Goal: Task Accomplishment & Management: Complete application form

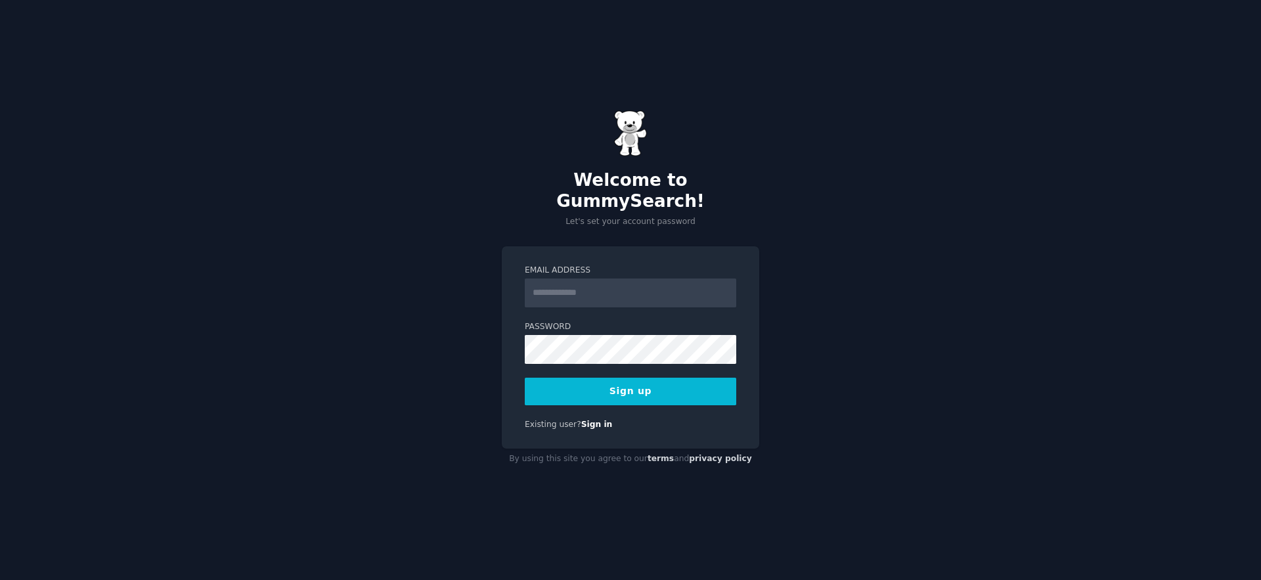
click at [586, 278] on input "Email Address" at bounding box center [630, 292] width 211 height 29
type input "**********"
click at [870, 273] on div "**********" at bounding box center [630, 290] width 1261 height 580
click at [844, 210] on div "**********" at bounding box center [630, 290] width 1261 height 580
click at [632, 386] on button "Sign up" at bounding box center [630, 392] width 211 height 28
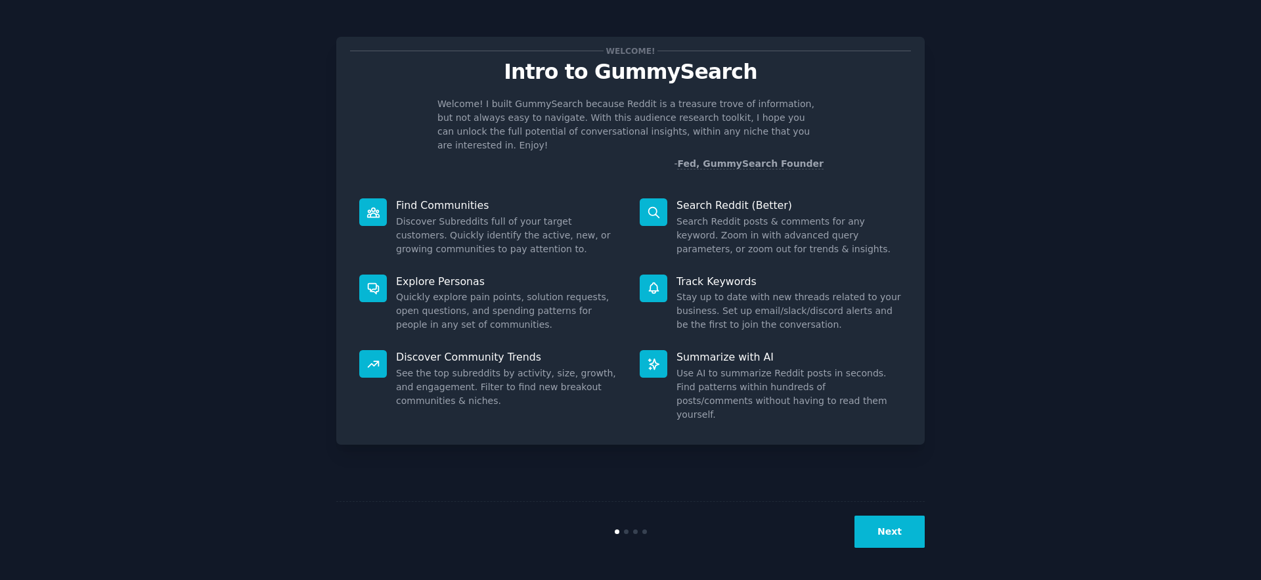
click at [917, 542] on button "Next" at bounding box center [889, 532] width 70 height 32
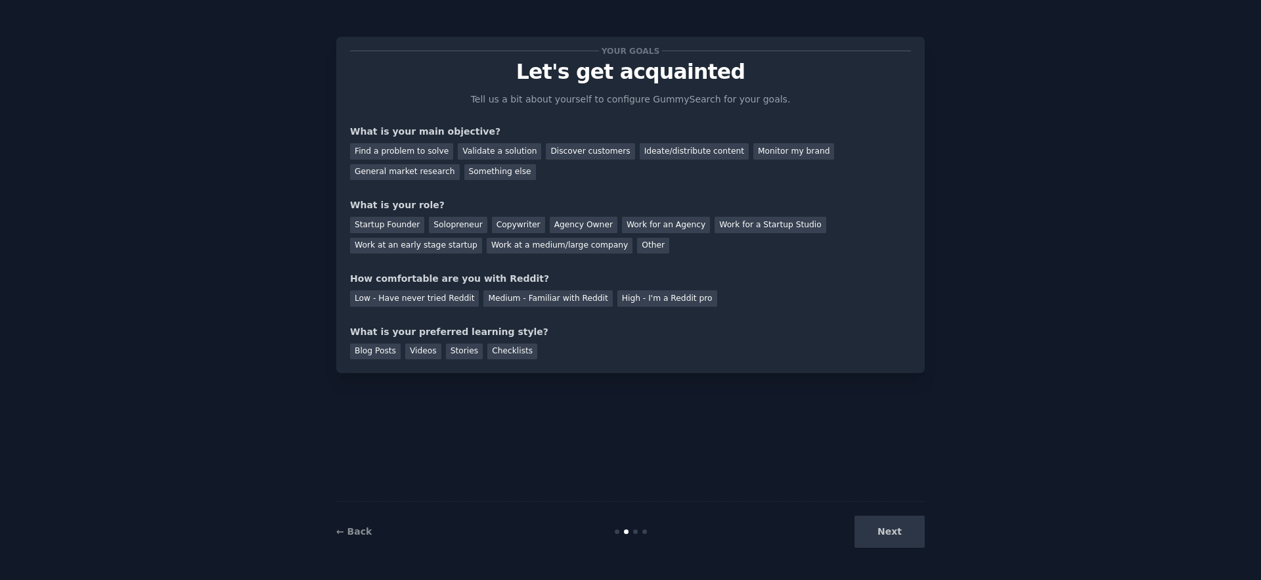
click at [384, 160] on div "Find a problem to solve Validate a solution Discover customers Ideate/distribut…" at bounding box center [630, 159] width 561 height 41
click at [388, 156] on div "Find a problem to solve" at bounding box center [401, 151] width 103 height 16
click at [495, 154] on div "Validate a solution" at bounding box center [499, 151] width 83 height 16
click at [406, 156] on div "Find a problem to solve" at bounding box center [401, 151] width 103 height 16
click at [445, 221] on div "Solopreneur" at bounding box center [458, 225] width 58 height 16
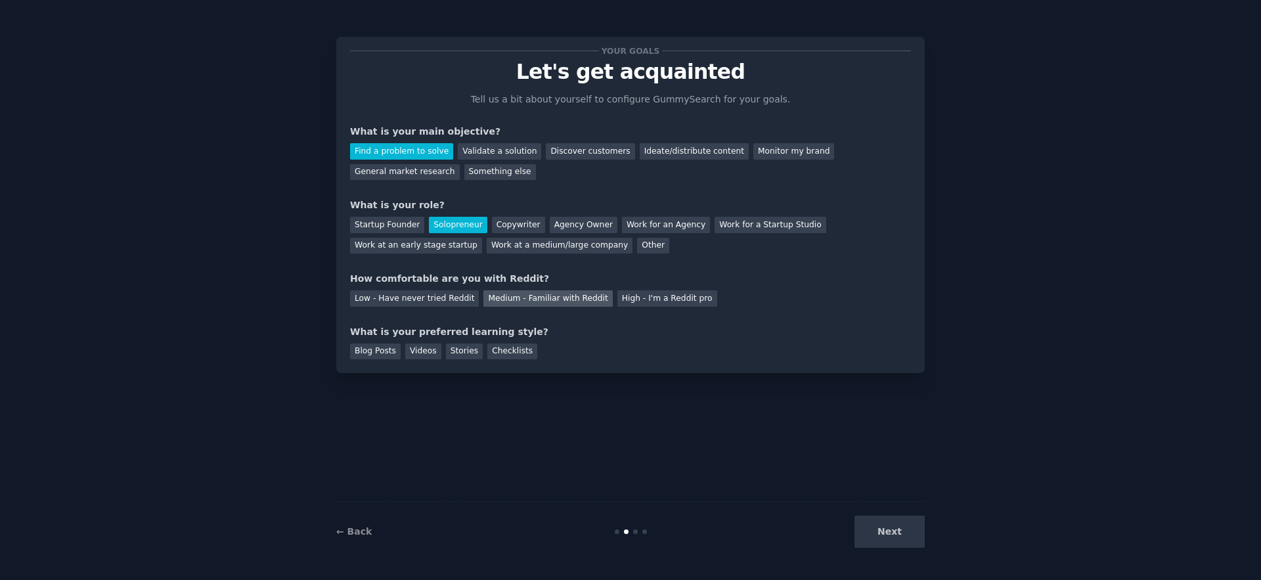
click at [548, 304] on div "Medium - Familiar with Reddit" at bounding box center [547, 298] width 129 height 16
click at [382, 355] on div "Blog Posts" at bounding box center [375, 351] width 51 height 16
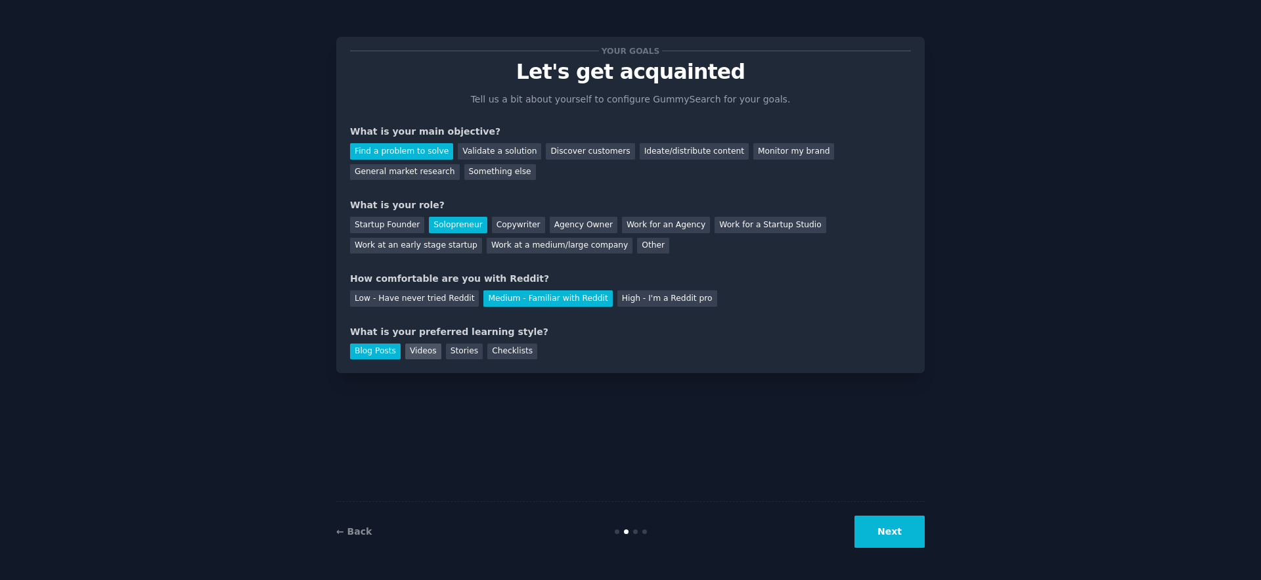
click at [421, 347] on div "Videos" at bounding box center [423, 351] width 36 height 16
click at [464, 349] on div "Stories" at bounding box center [464, 351] width 37 height 16
click at [497, 349] on div "Checklists" at bounding box center [512, 351] width 50 height 16
click at [386, 349] on div "Blog Posts" at bounding box center [375, 351] width 51 height 16
click at [470, 150] on div "Validate a solution" at bounding box center [499, 151] width 83 height 16
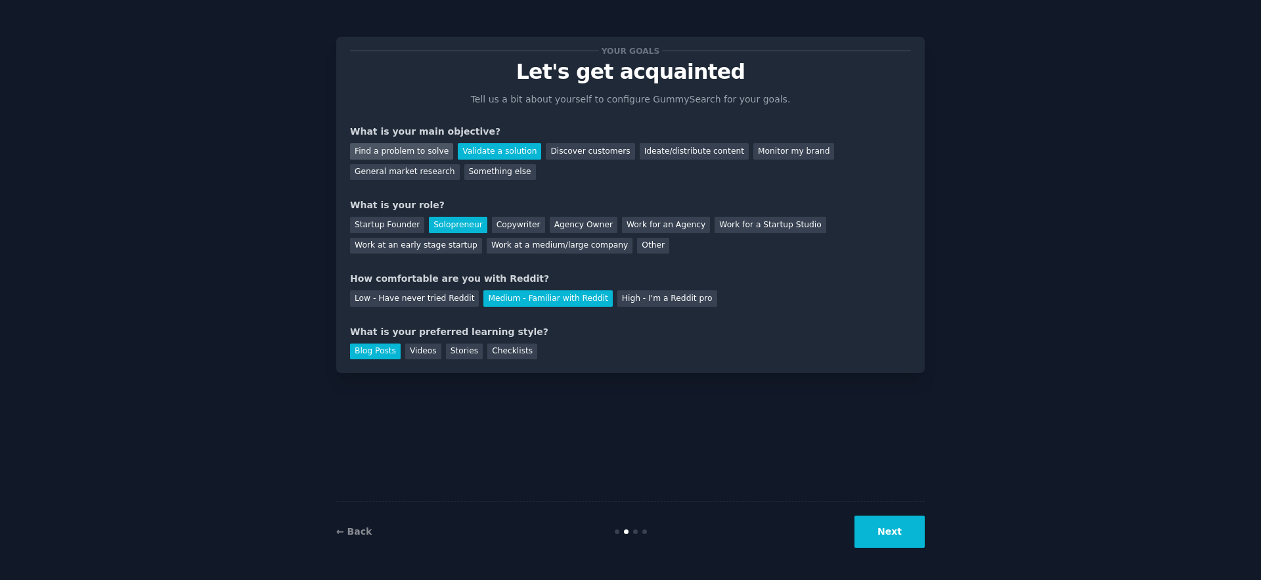
click at [415, 148] on div "Find a problem to solve" at bounding box center [401, 151] width 103 height 16
click at [912, 545] on button "Next" at bounding box center [889, 532] width 70 height 32
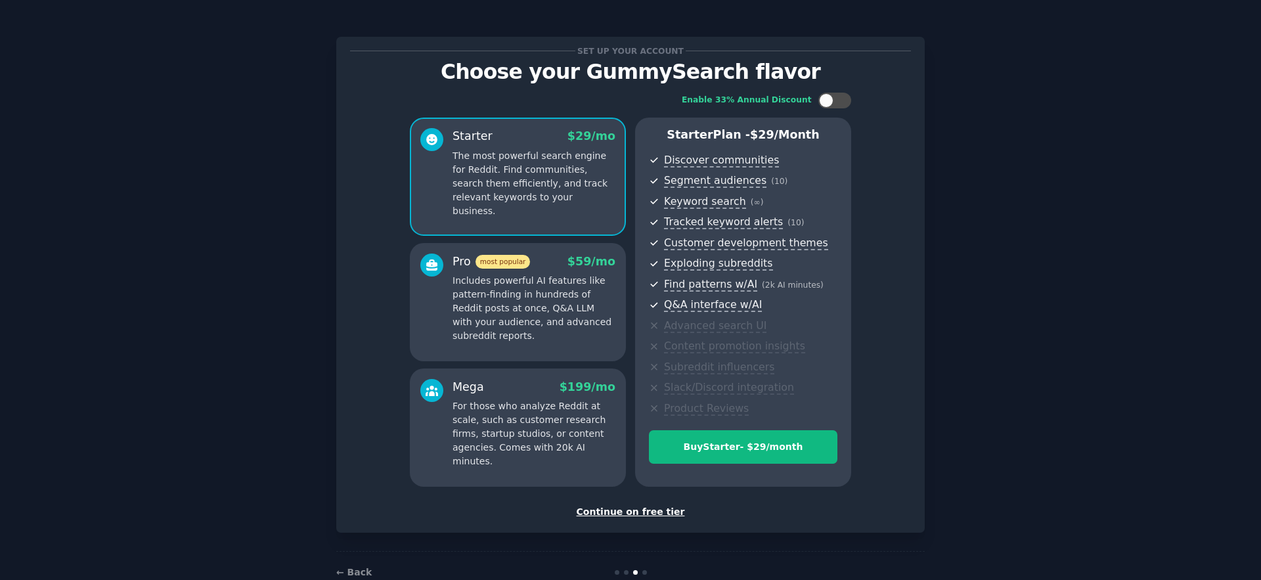
click at [655, 510] on div "Continue on free tier" at bounding box center [630, 512] width 561 height 14
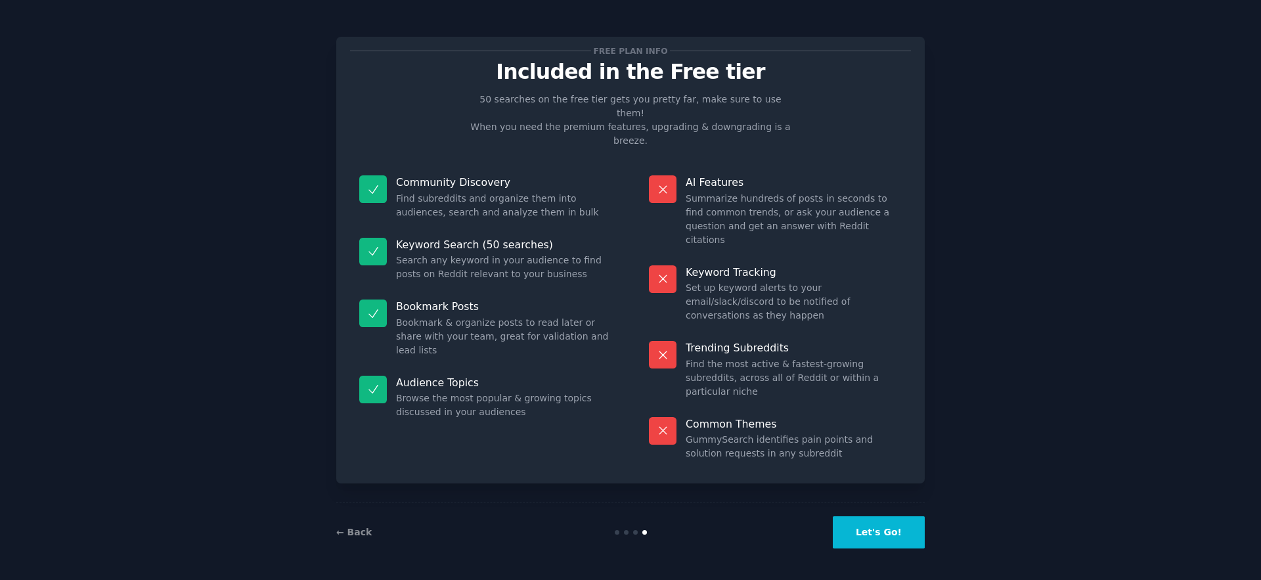
click at [879, 525] on button "Let's Go!" at bounding box center [879, 532] width 92 height 32
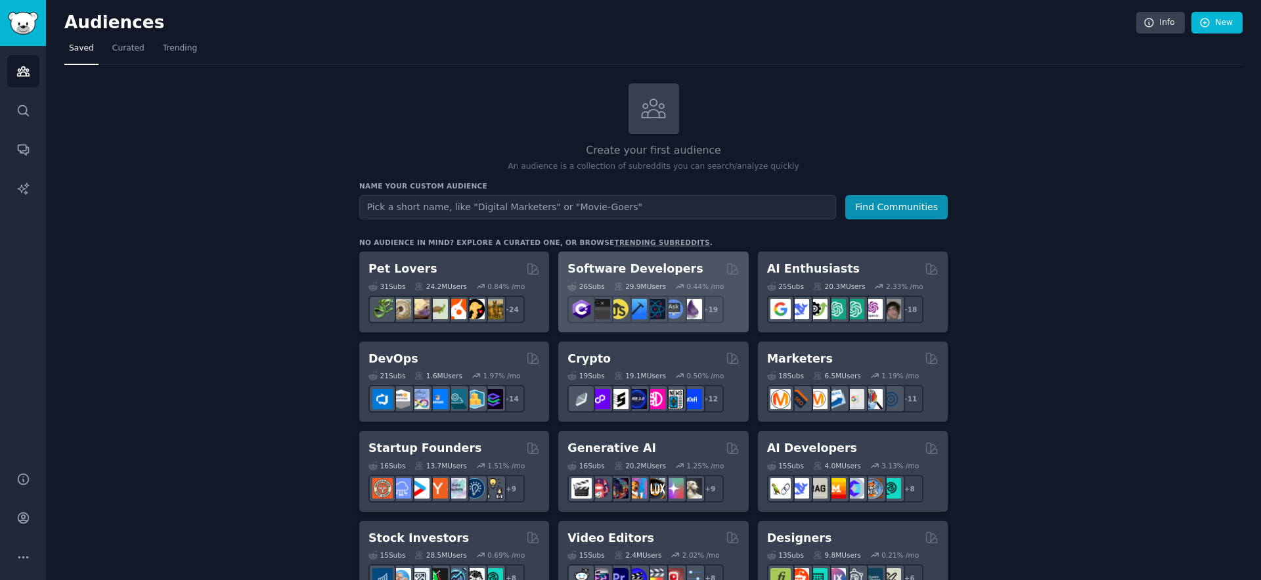
click at [697, 268] on div "Software Developers" at bounding box center [652, 269] width 171 height 16
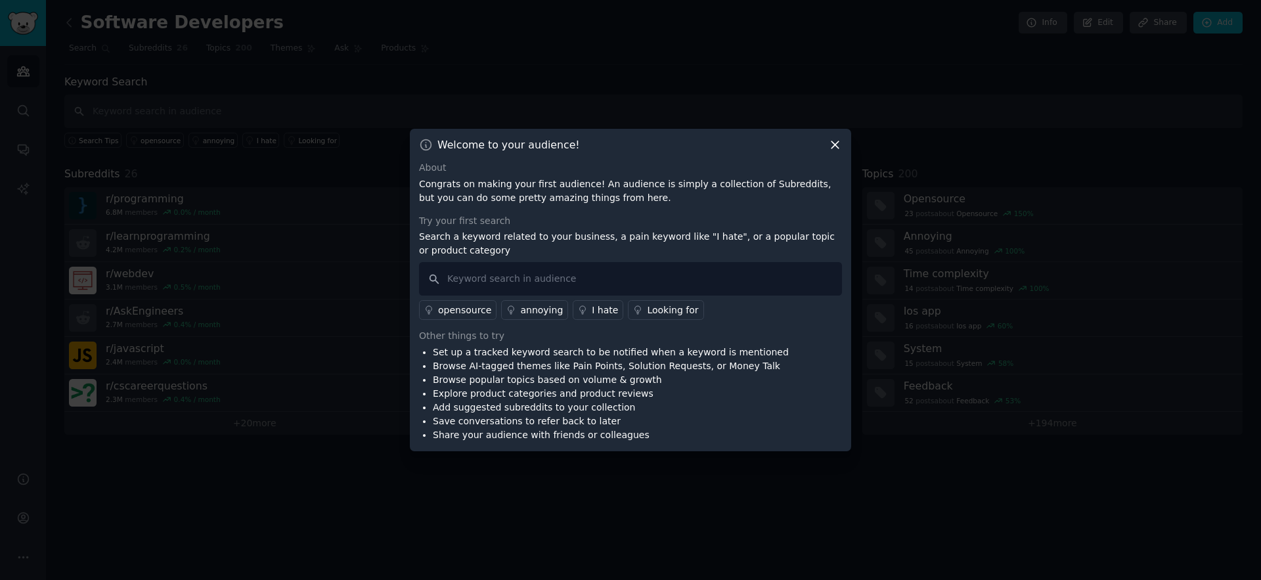
click at [831, 146] on icon at bounding box center [835, 145] width 14 height 14
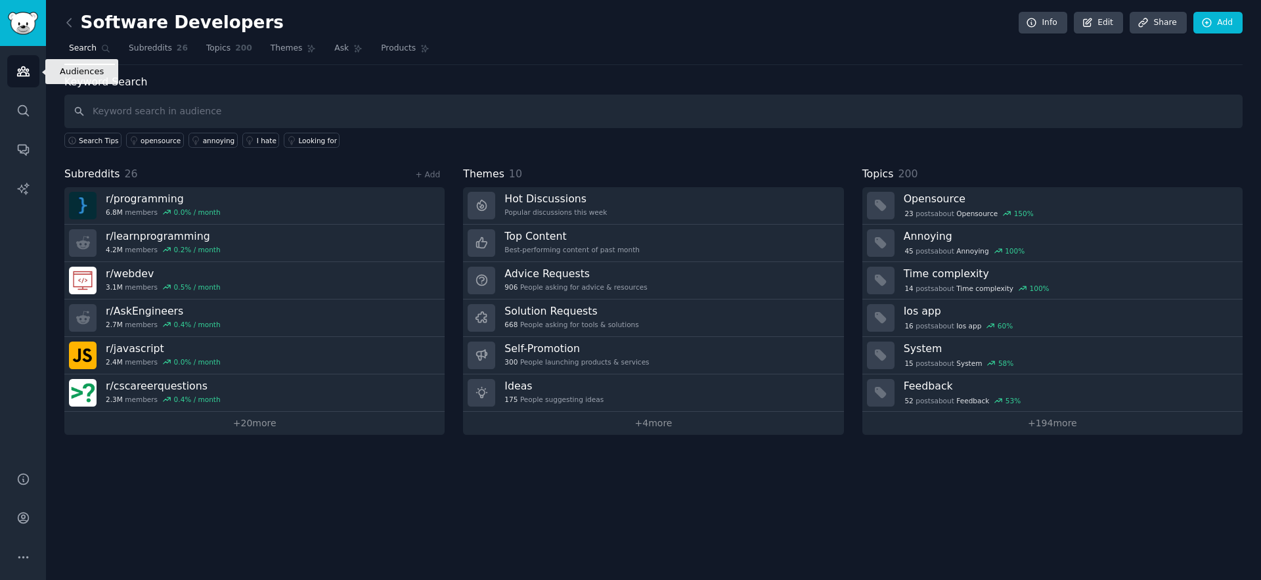
click at [27, 77] on icon "Sidebar" at bounding box center [23, 71] width 14 height 14
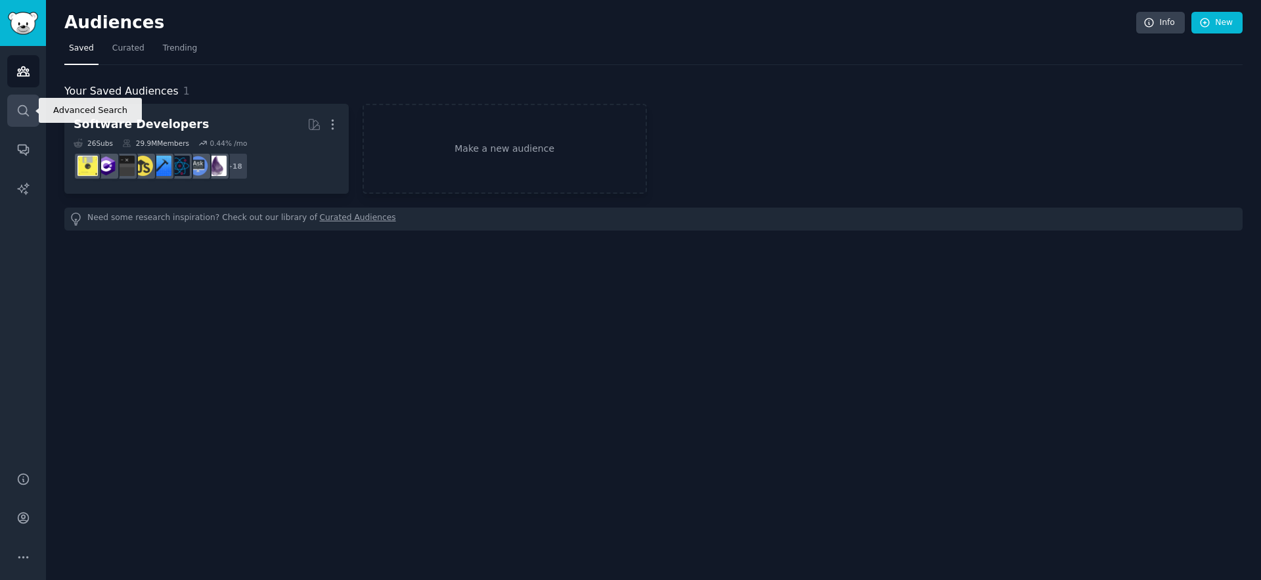
click at [19, 110] on icon "Sidebar" at bounding box center [23, 111] width 14 height 14
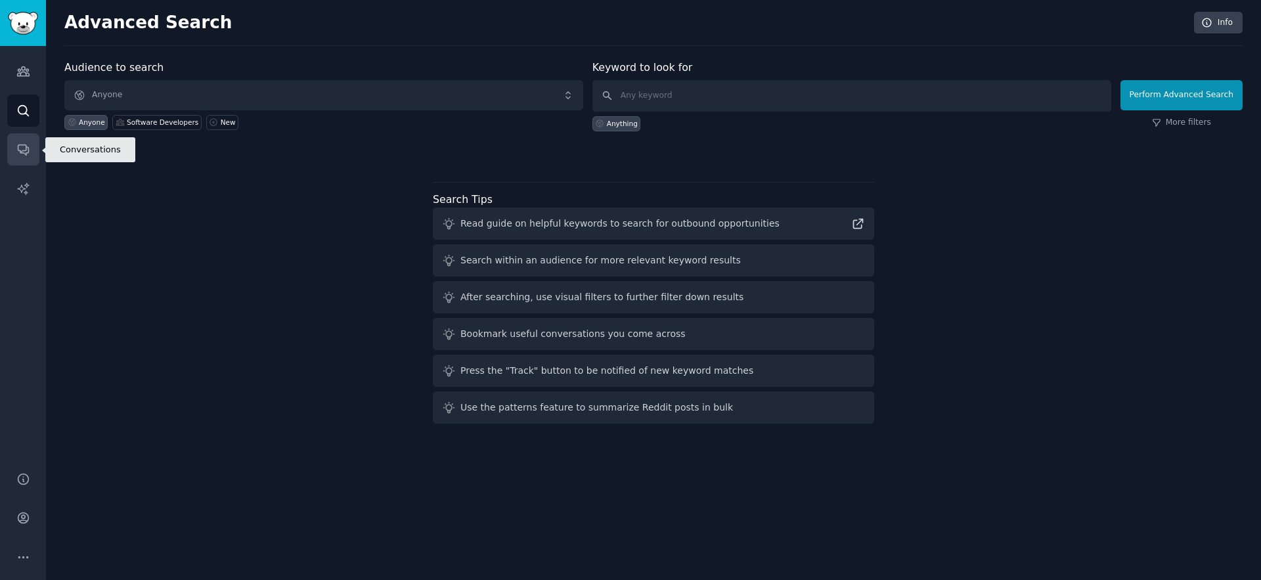
click at [20, 147] on icon "Sidebar" at bounding box center [23, 150] width 14 height 14
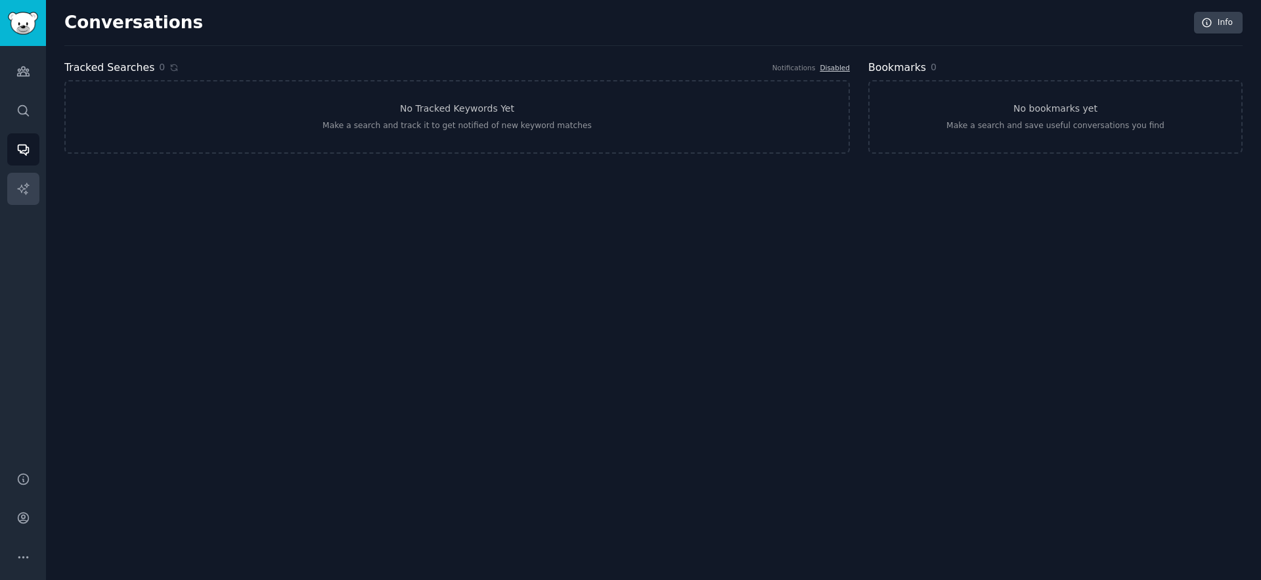
click at [24, 173] on link "AI Reports" at bounding box center [23, 189] width 32 height 32
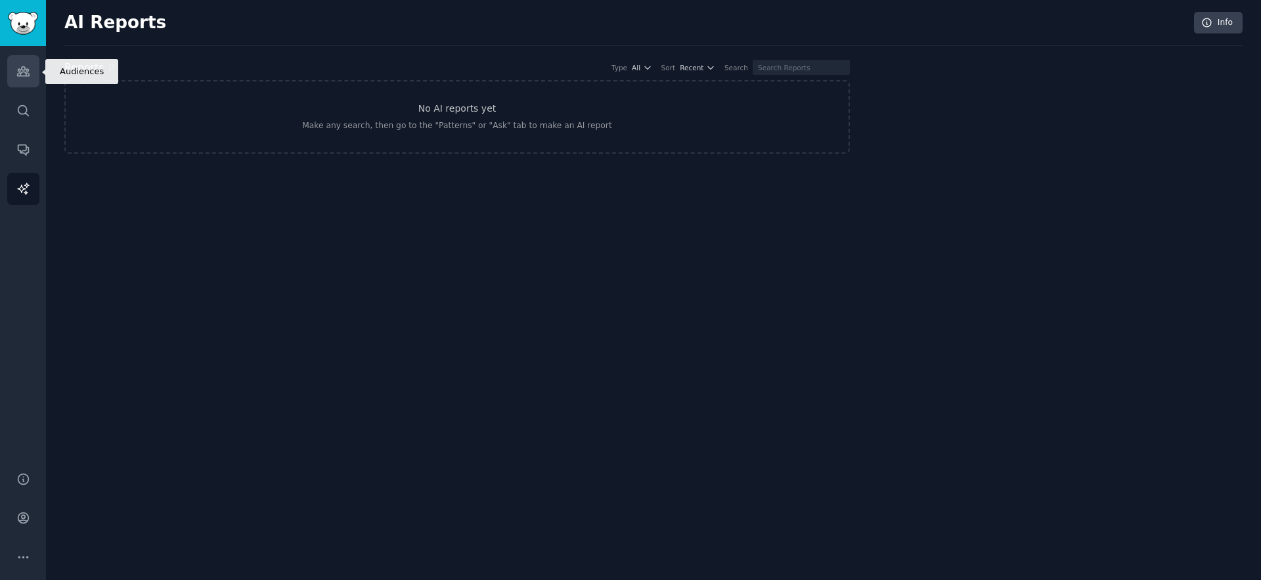
click at [35, 77] on link "Audiences" at bounding box center [23, 71] width 32 height 32
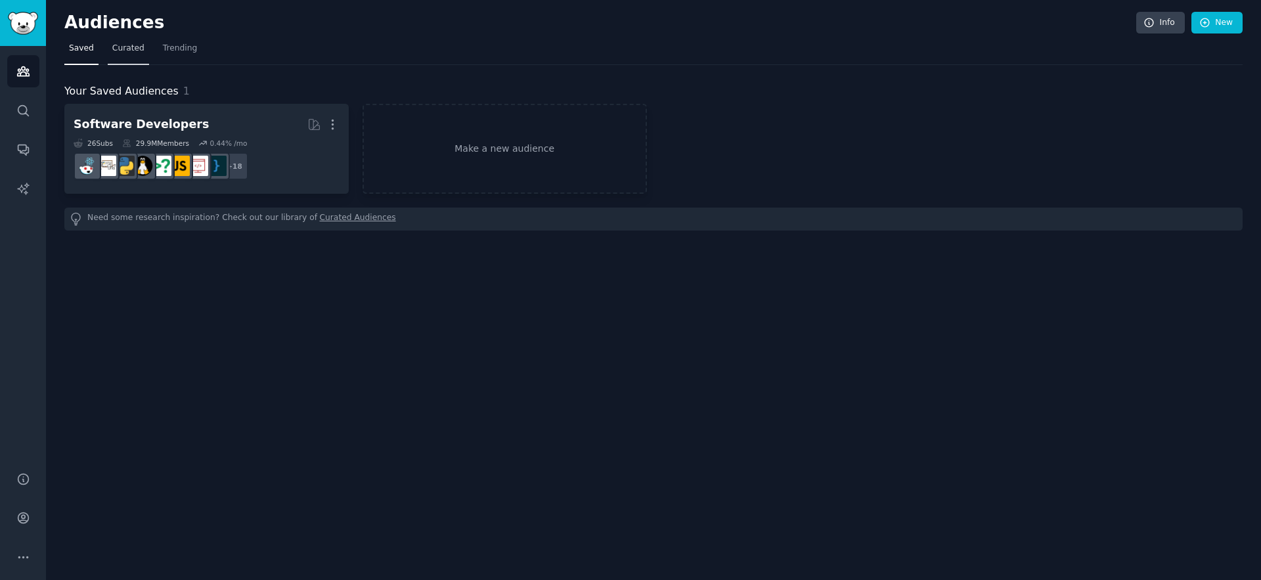
click at [135, 49] on span "Curated" at bounding box center [128, 49] width 32 height 12
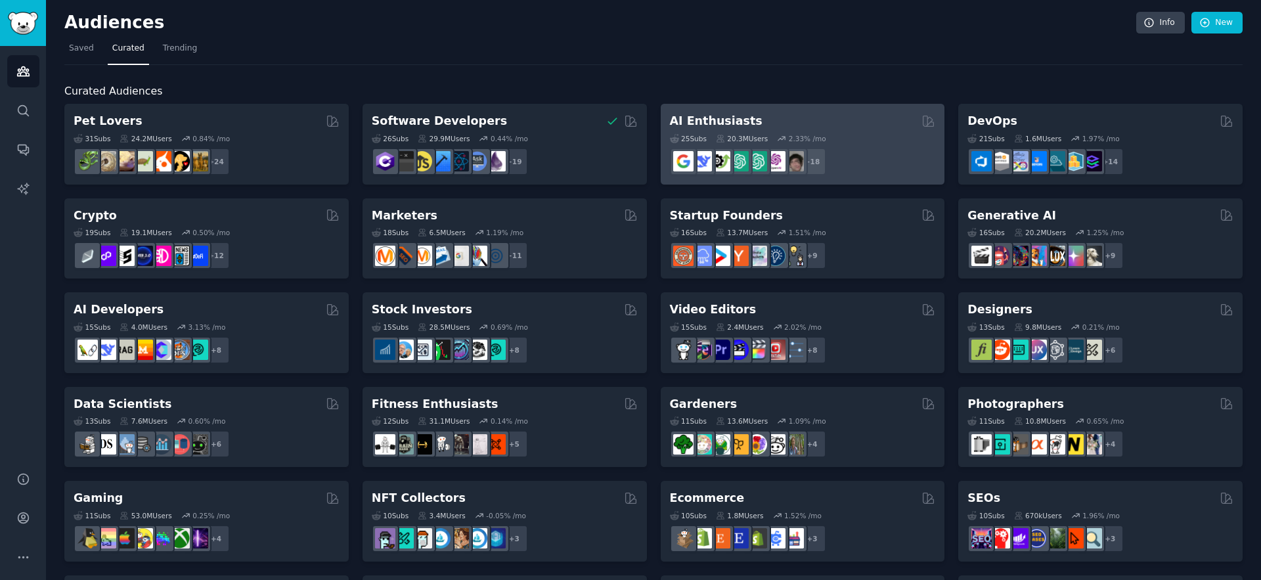
click at [829, 127] on div "AI Enthusiasts" at bounding box center [803, 121] width 266 height 16
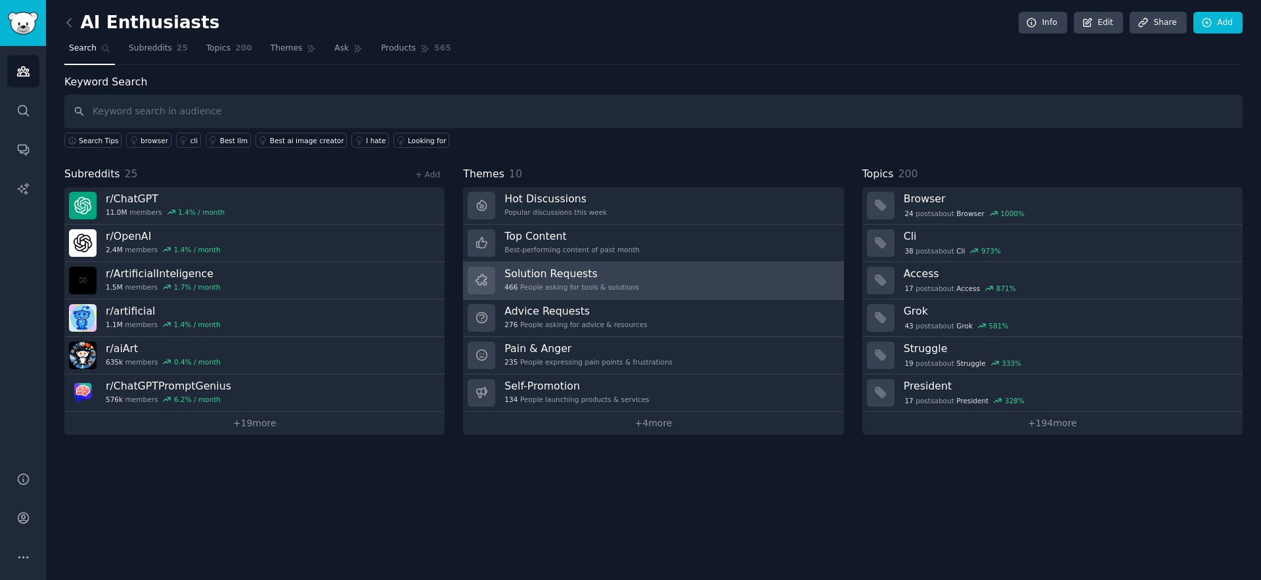
click at [548, 281] on div "Solution Requests 466 People asking for tools & solutions" at bounding box center [571, 281] width 134 height 28
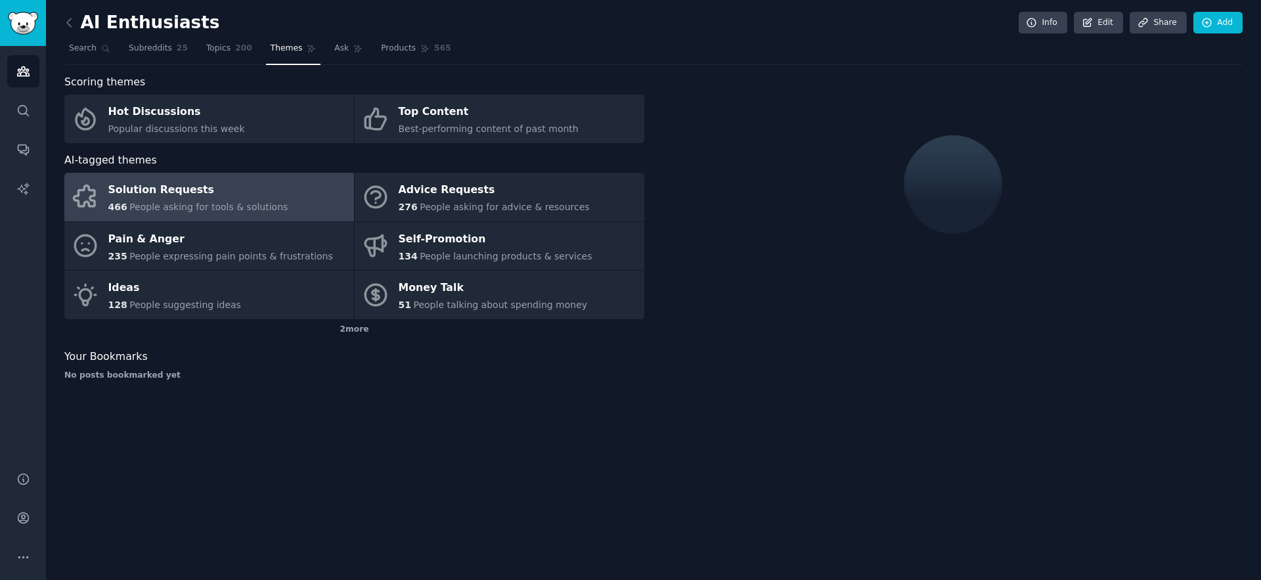
click at [155, 197] on div "Solution Requests" at bounding box center [198, 190] width 180 height 21
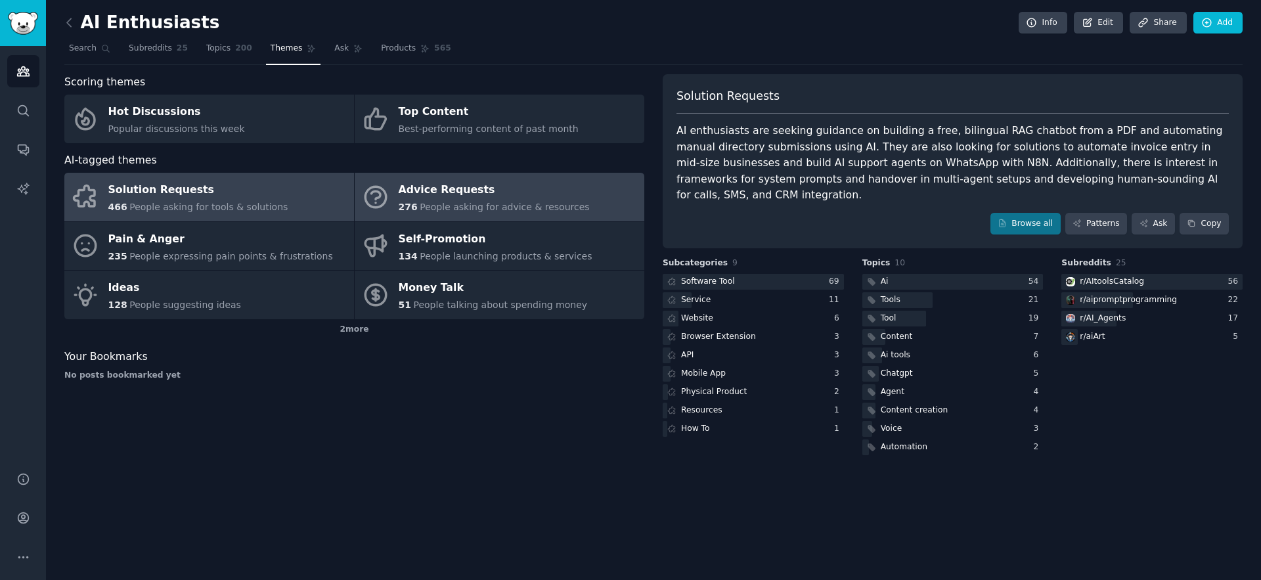
click at [484, 200] on div "276 People asking for advice & resources" at bounding box center [494, 207] width 191 height 14
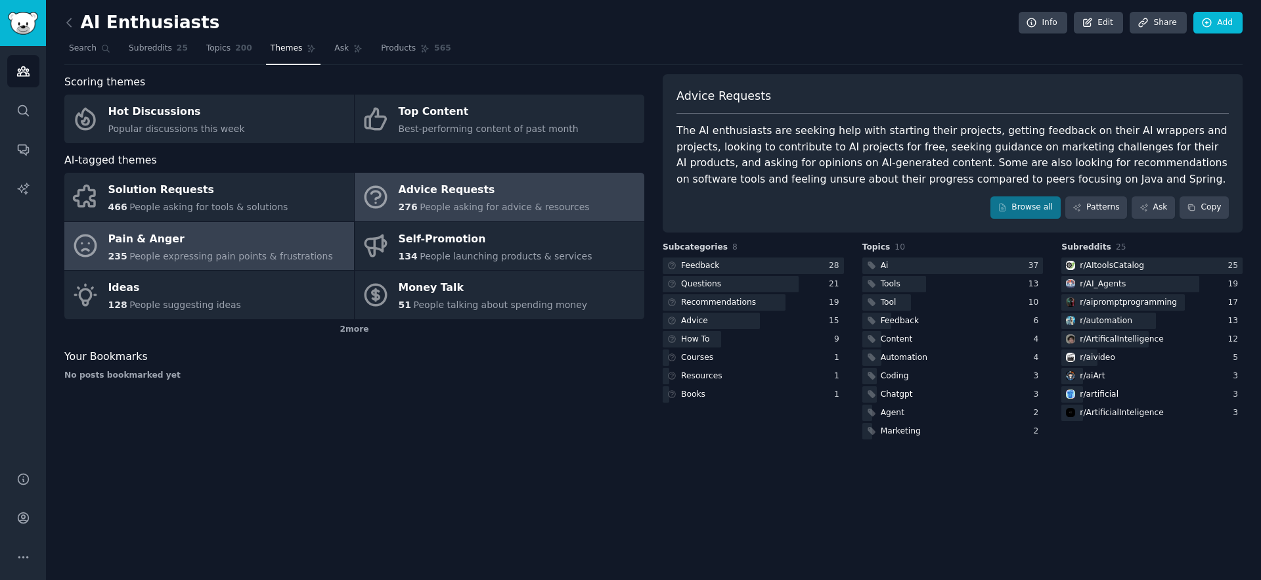
click at [152, 252] on span "People expressing pain points & frustrations" at bounding box center [231, 256] width 204 height 11
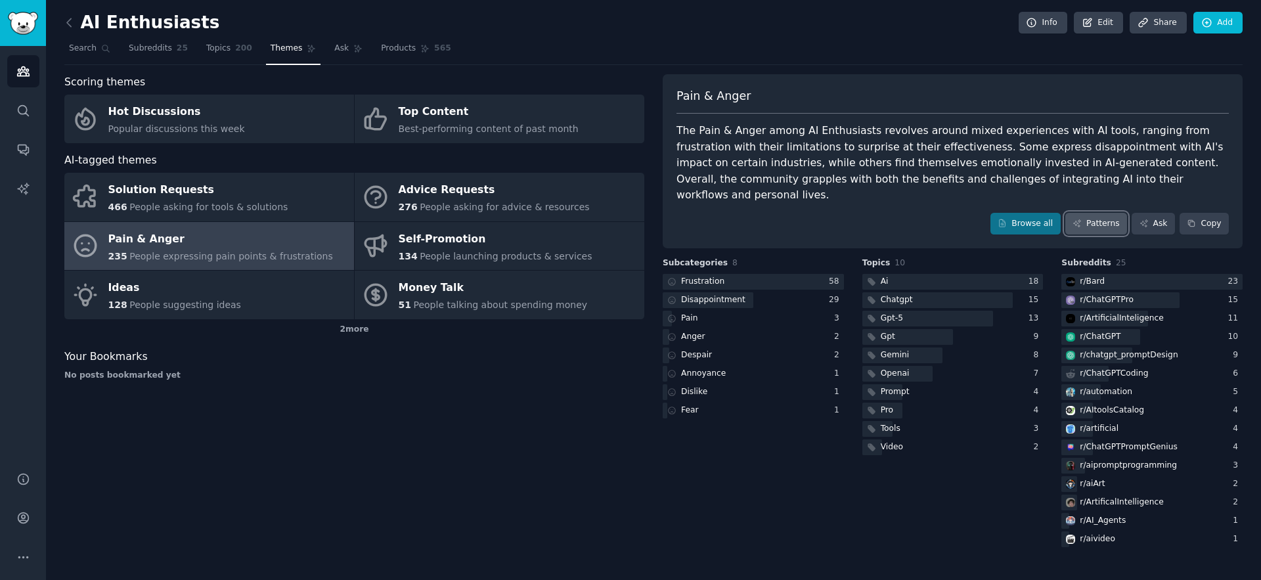
click at [1093, 213] on link "Patterns" at bounding box center [1096, 224] width 62 height 22
click at [85, 55] on link "Search" at bounding box center [89, 51] width 51 height 27
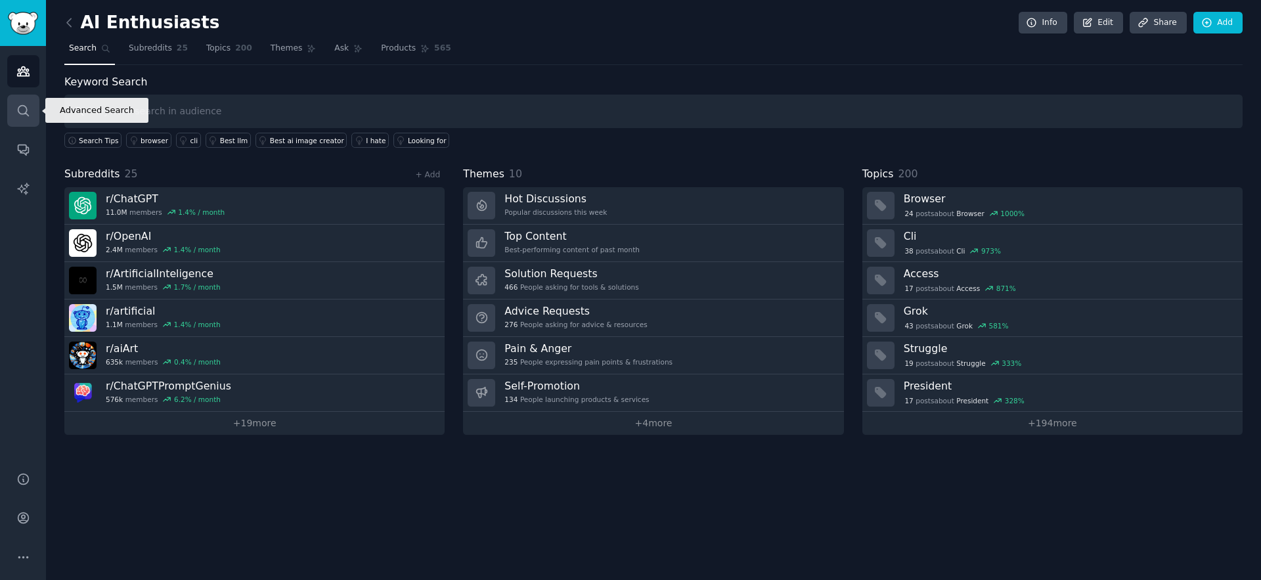
click at [23, 108] on icon "Sidebar" at bounding box center [23, 111] width 14 height 14
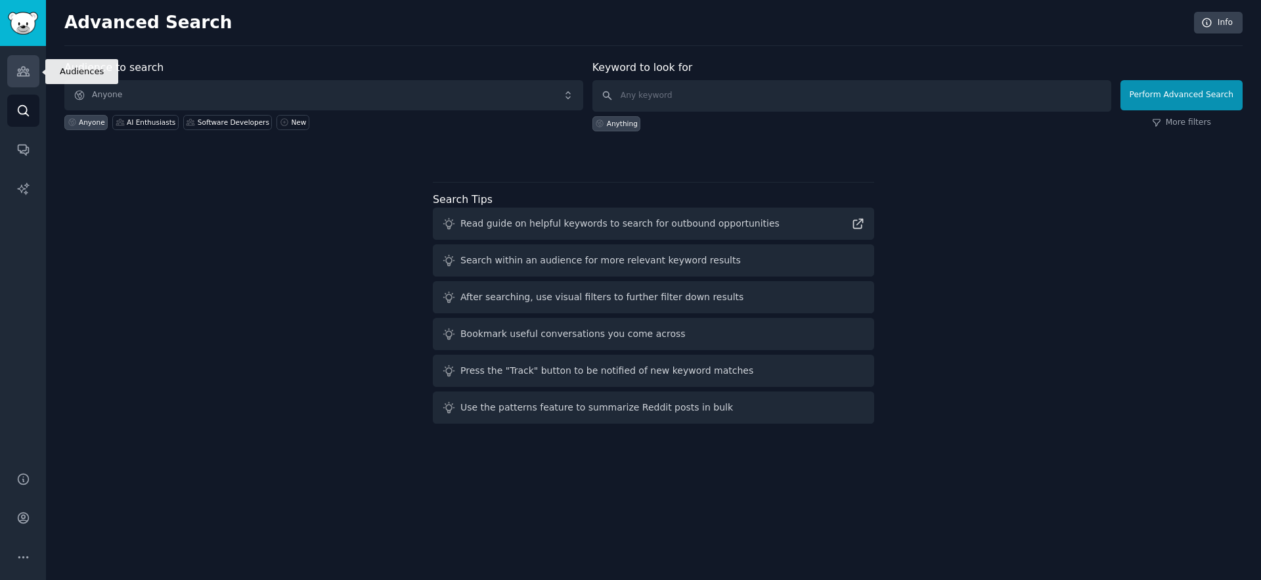
click at [30, 79] on link "Audiences" at bounding box center [23, 71] width 32 height 32
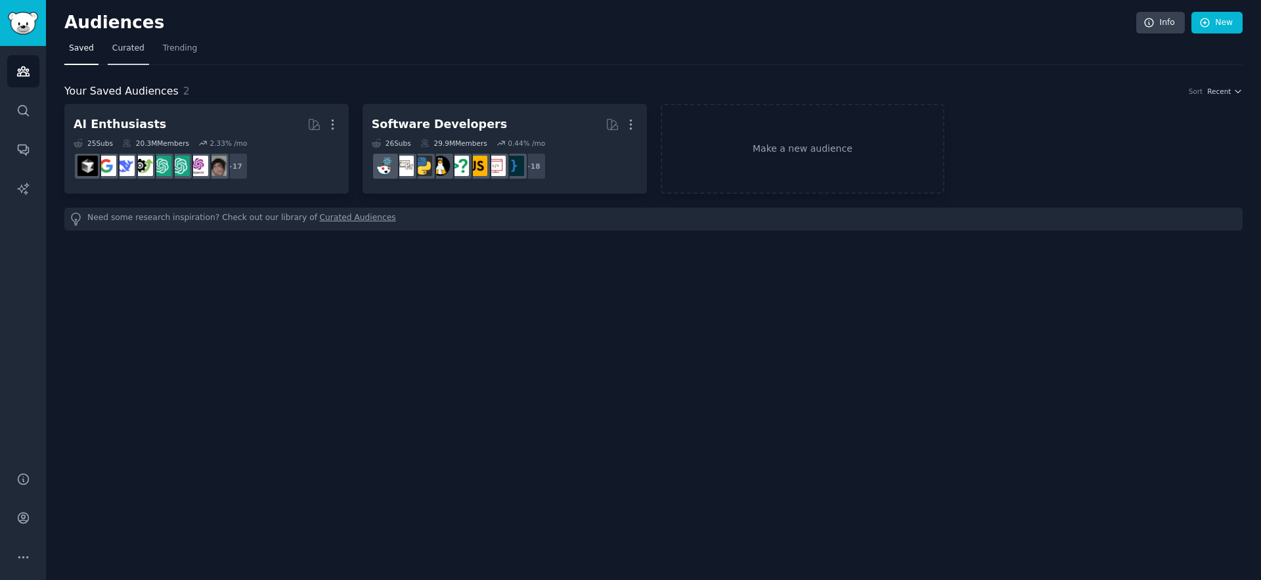
click at [125, 53] on span "Curated" at bounding box center [128, 49] width 32 height 12
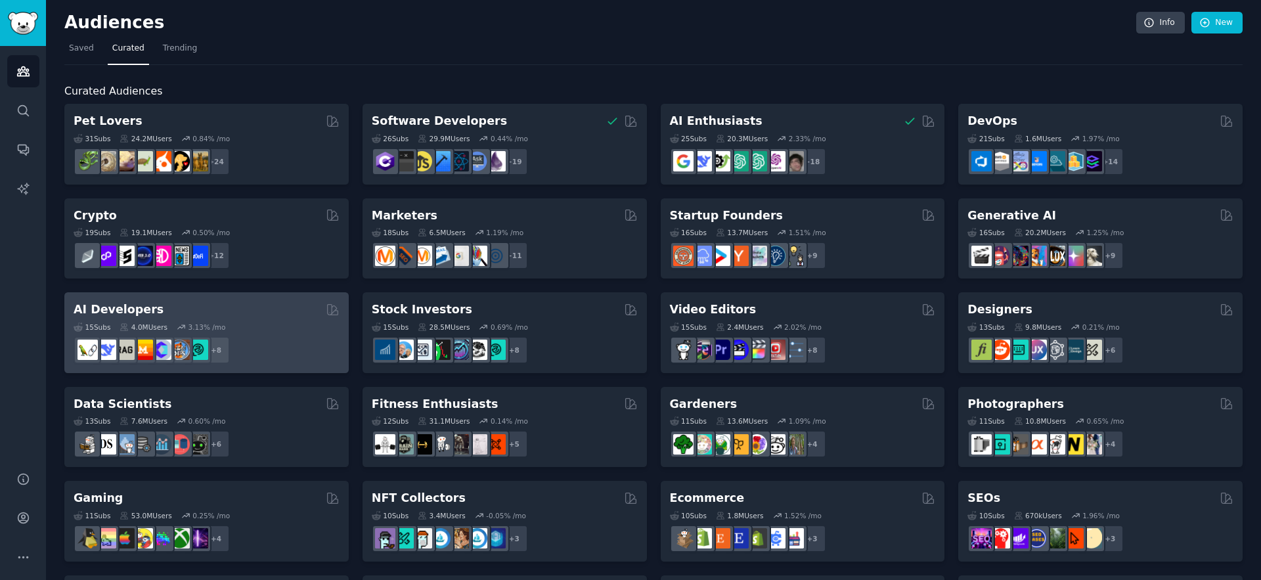
click at [295, 309] on div "AI Developers Curated by GummySearch" at bounding box center [207, 309] width 266 height 16
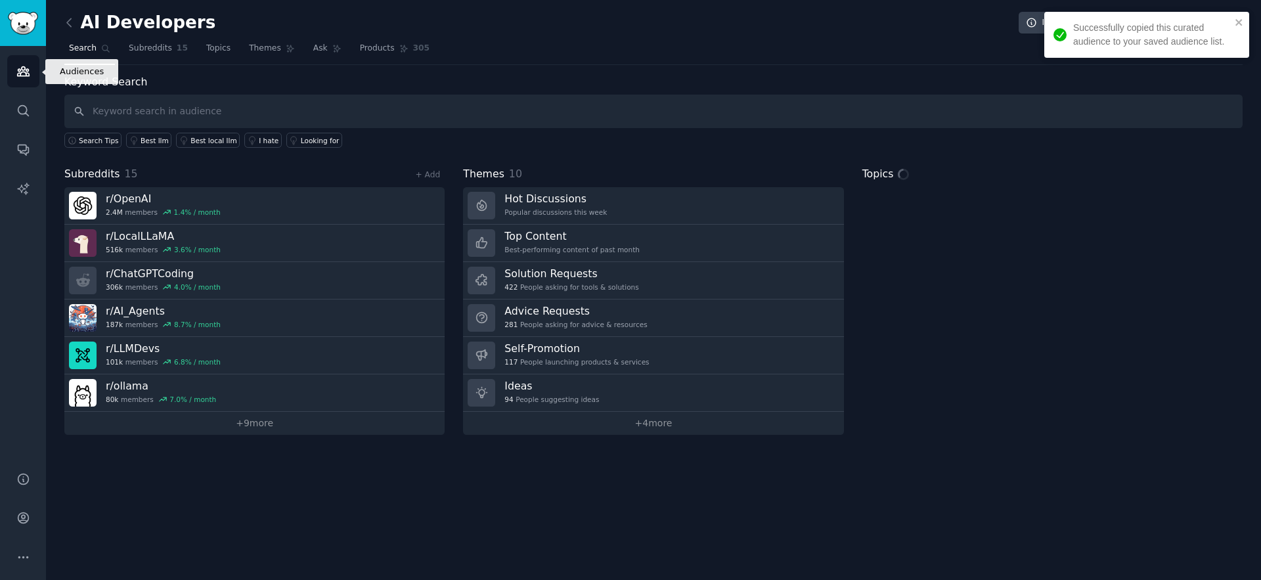
click at [24, 66] on icon "Sidebar" at bounding box center [23, 71] width 14 height 14
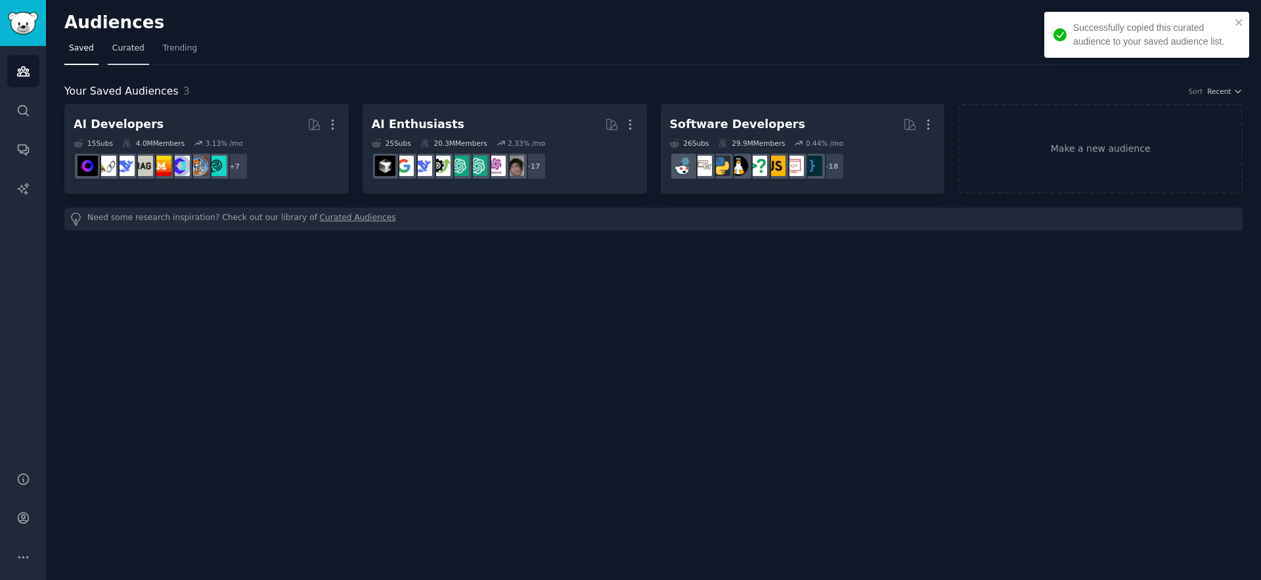
click at [130, 51] on span "Curated" at bounding box center [128, 49] width 32 height 12
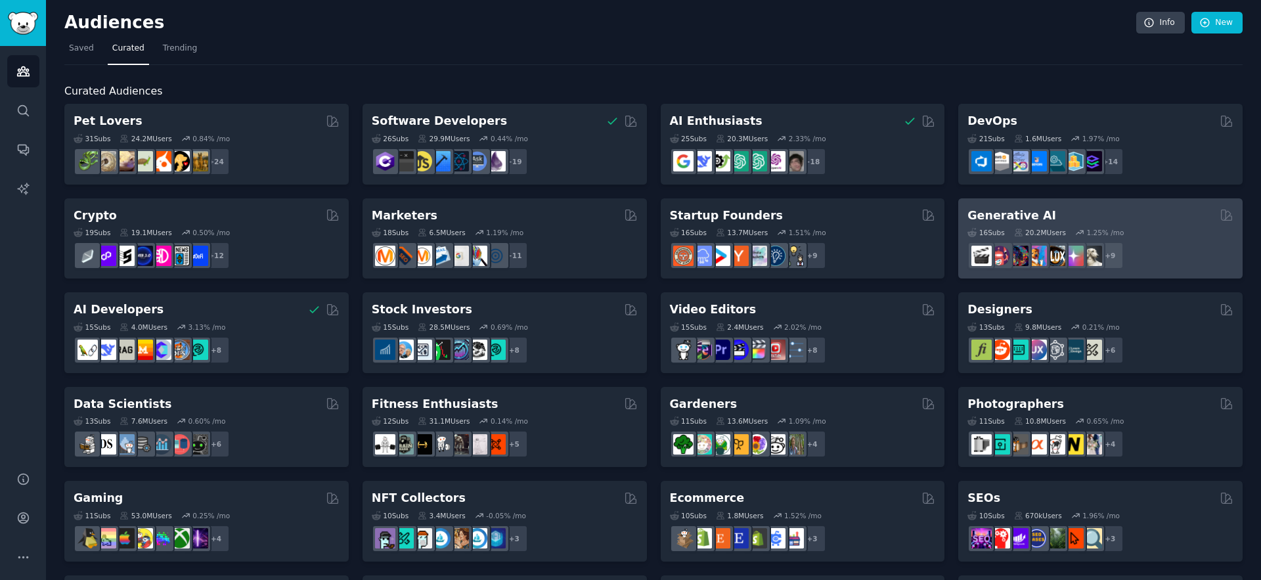
click at [1016, 220] on h2 "Generative AI" at bounding box center [1011, 216] width 89 height 16
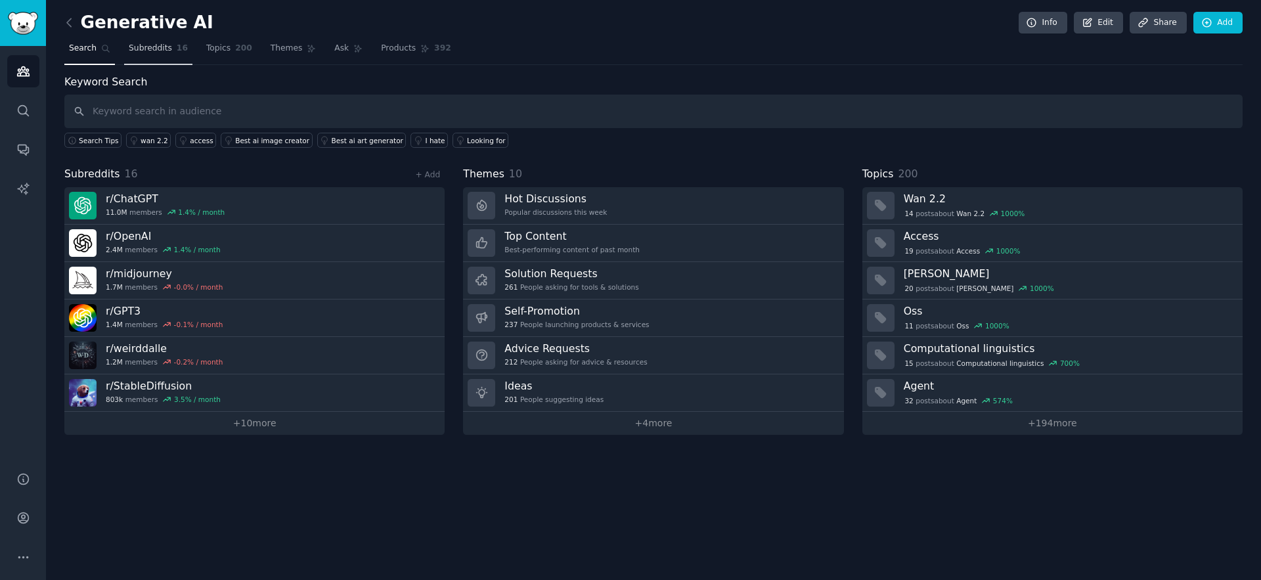
click at [145, 48] on span "Subreddits" at bounding box center [150, 49] width 43 height 12
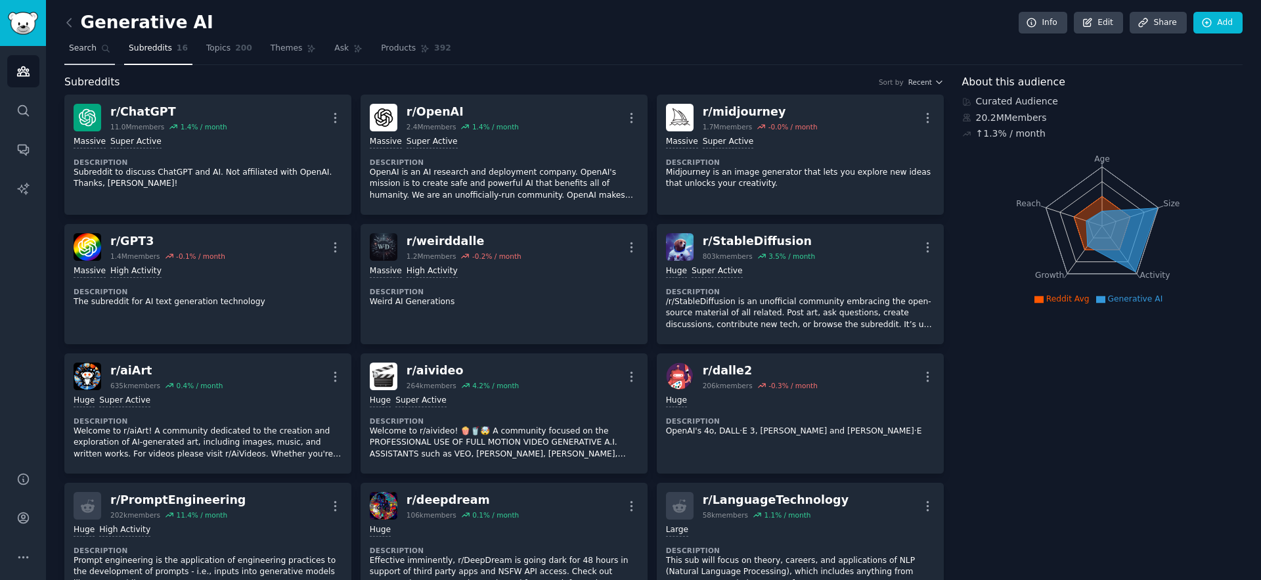
click at [91, 51] on span "Search" at bounding box center [83, 49] width 28 height 12
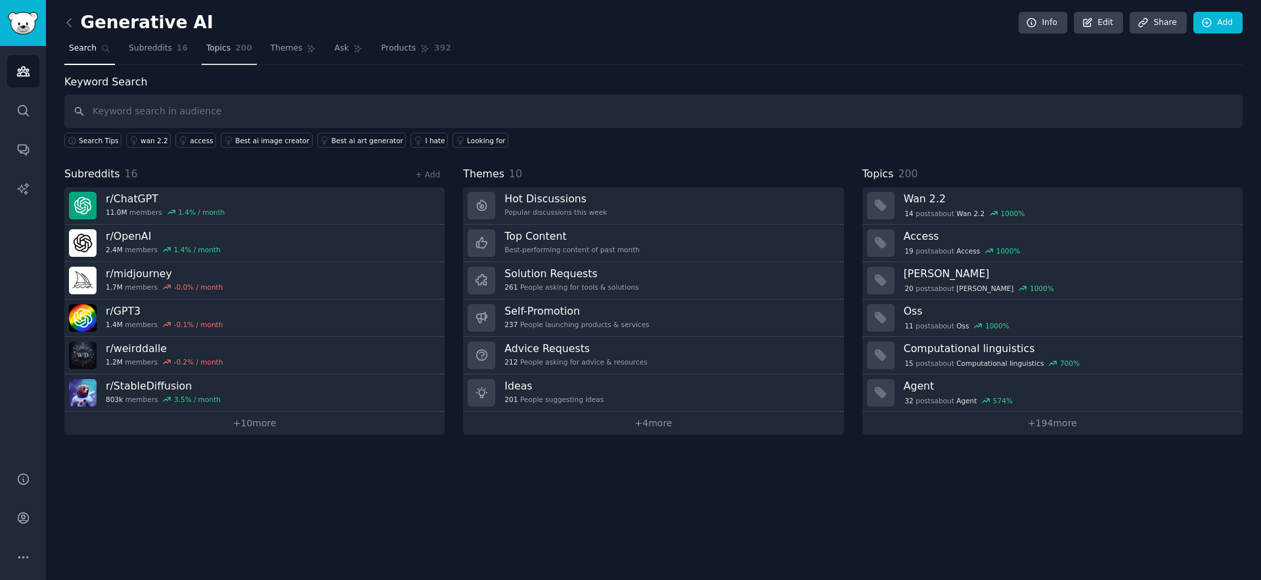
click at [211, 55] on link "Topics 200" at bounding box center [229, 51] width 55 height 27
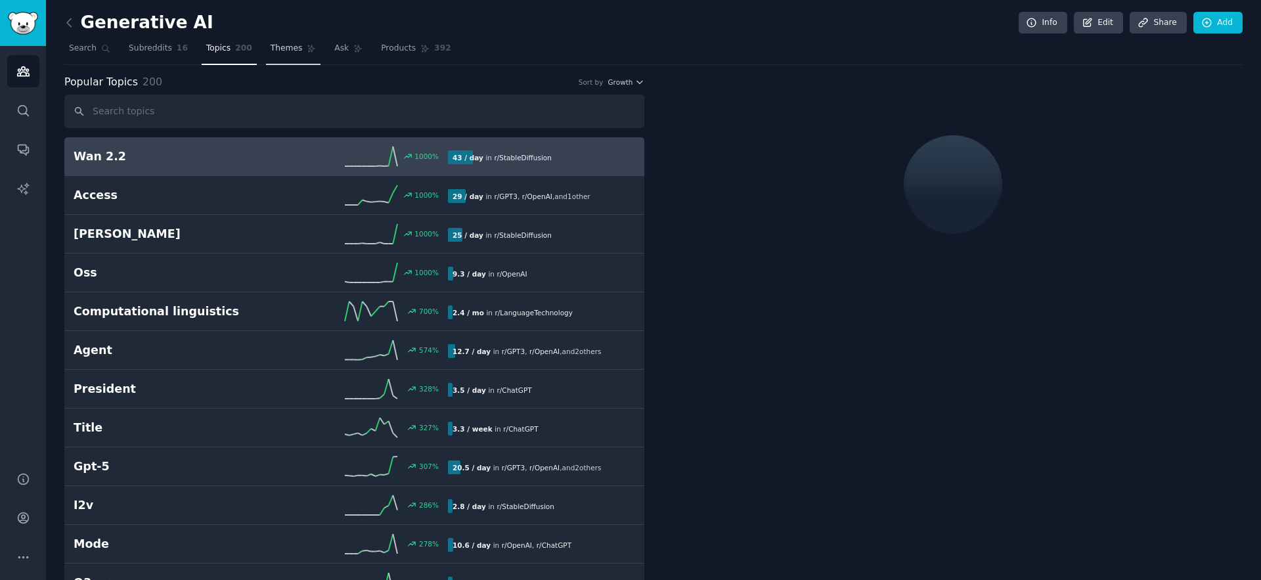
click at [286, 55] on link "Themes" at bounding box center [293, 51] width 55 height 27
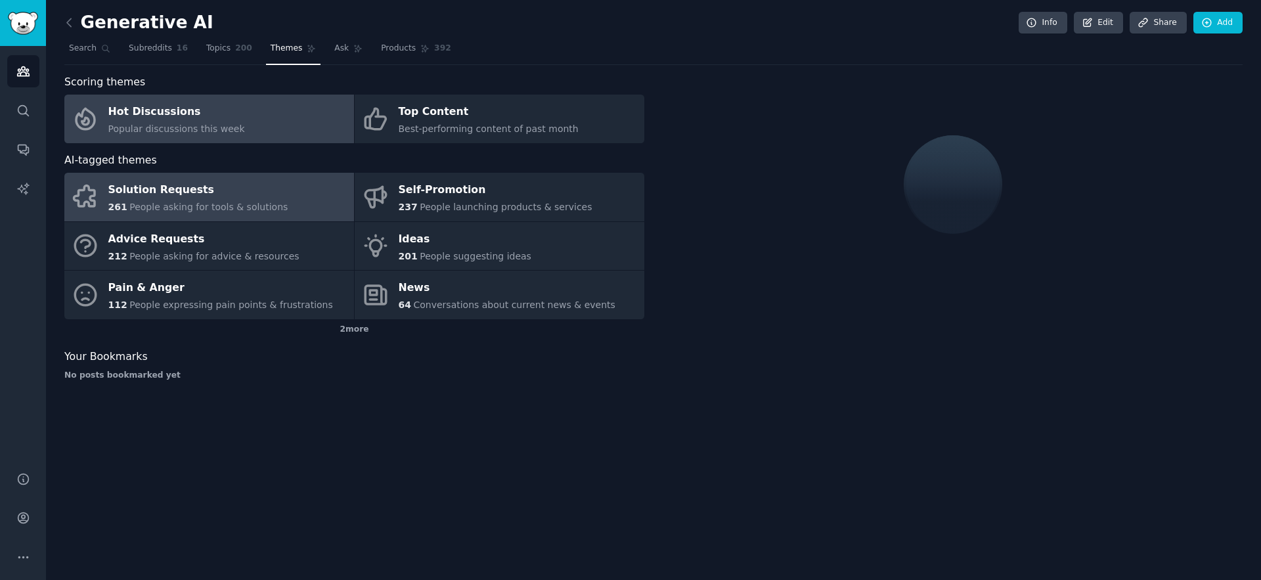
click at [208, 188] on div "Solution Requests" at bounding box center [198, 190] width 180 height 21
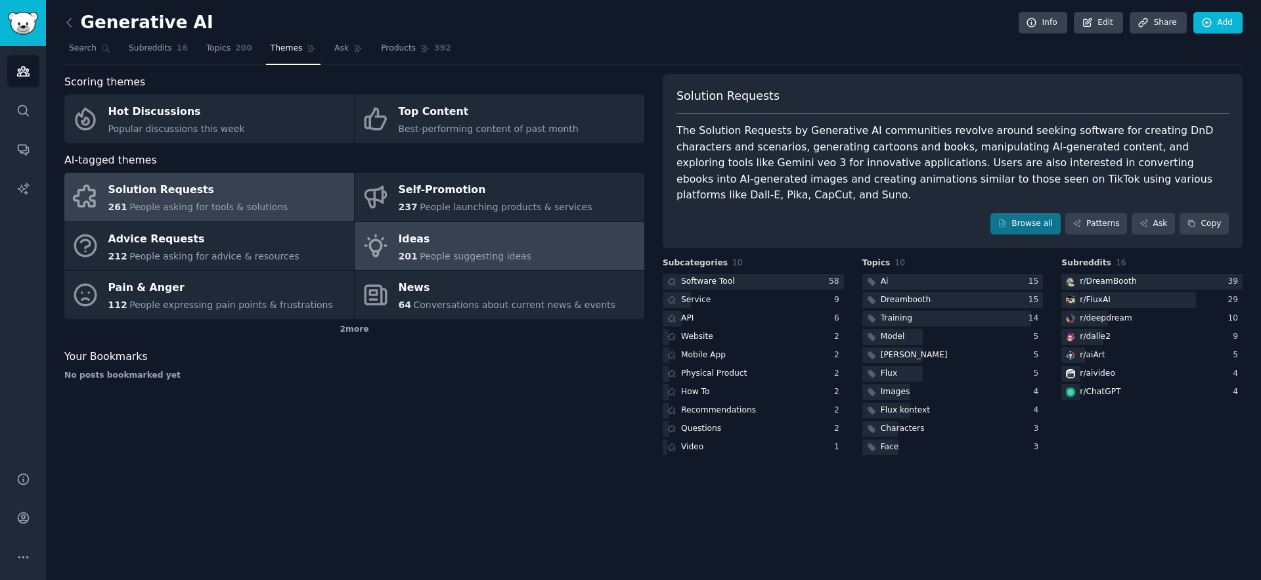
drag, startPoint x: 499, startPoint y: 254, endPoint x: 493, endPoint y: 259, distance: 8.4
click at [499, 254] on span "People suggesting ideas" at bounding box center [476, 256] width 112 height 11
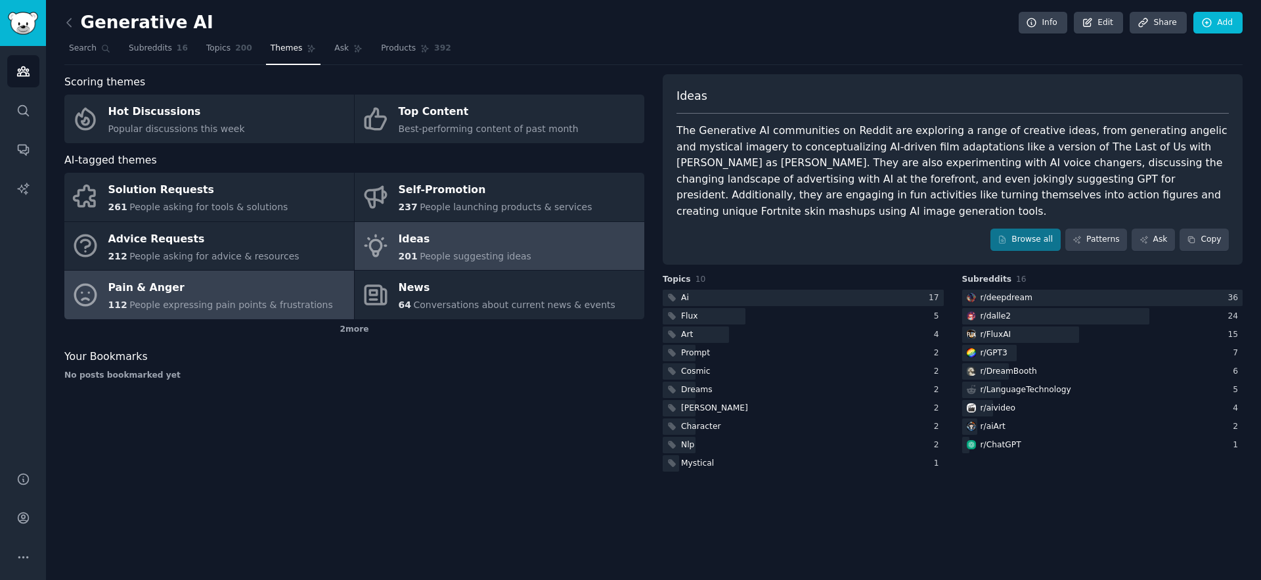
click at [185, 305] on span "People expressing pain points & frustrations" at bounding box center [231, 304] width 204 height 11
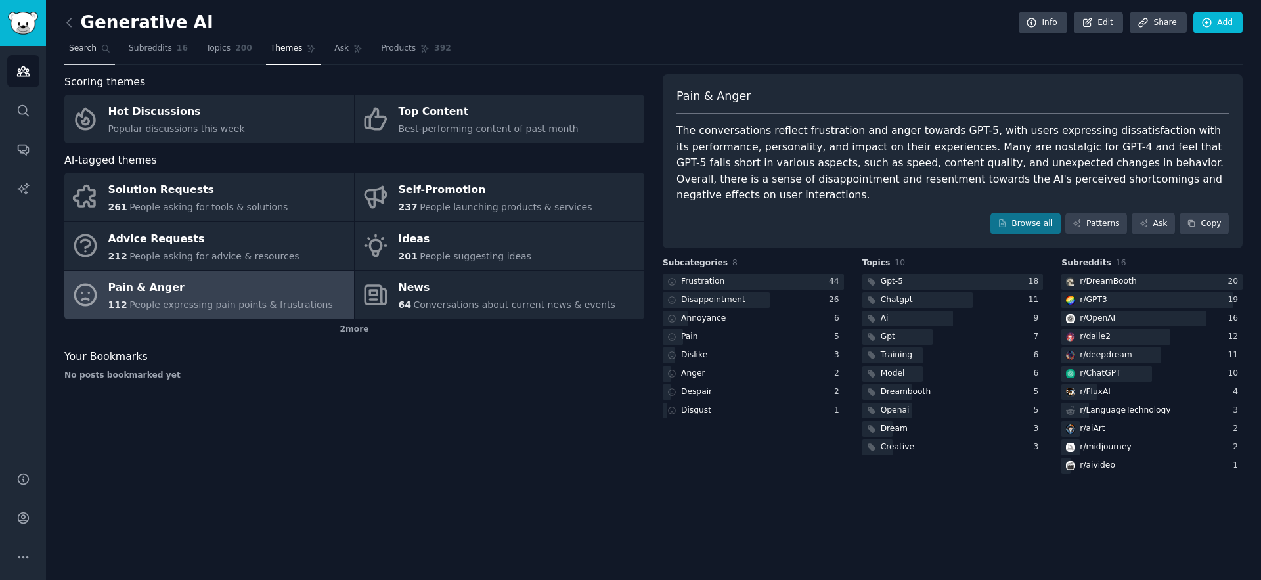
click at [77, 43] on span "Search" at bounding box center [83, 49] width 28 height 12
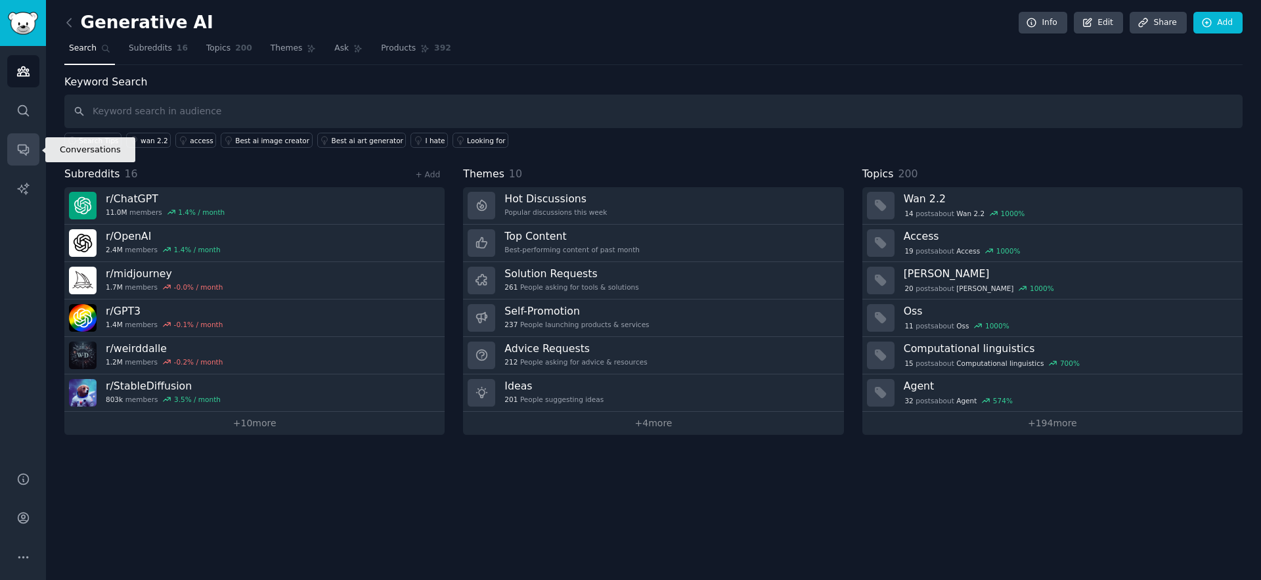
click at [24, 150] on icon "Sidebar" at bounding box center [23, 150] width 11 height 11
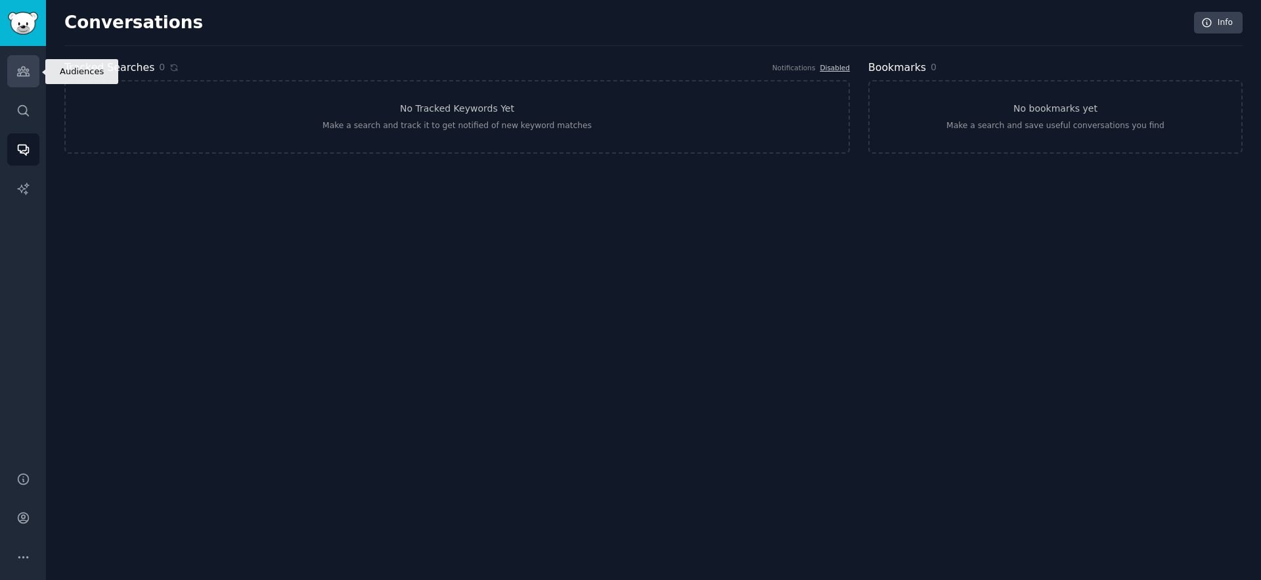
click at [26, 77] on icon "Sidebar" at bounding box center [23, 71] width 14 height 14
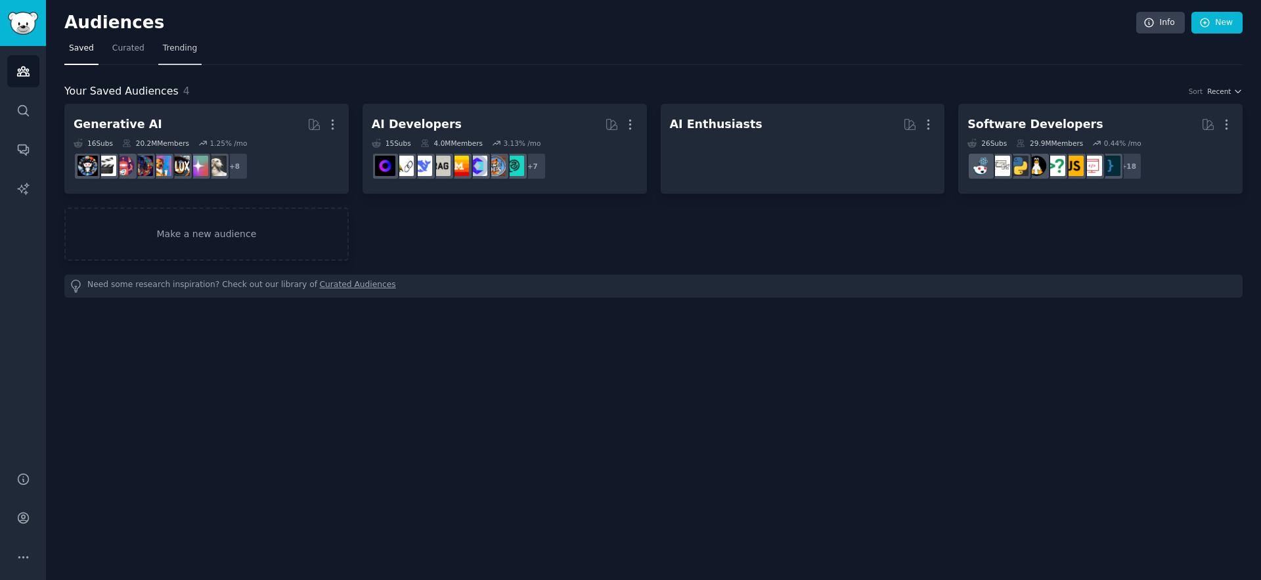
click at [184, 57] on link "Trending" at bounding box center [179, 51] width 43 height 27
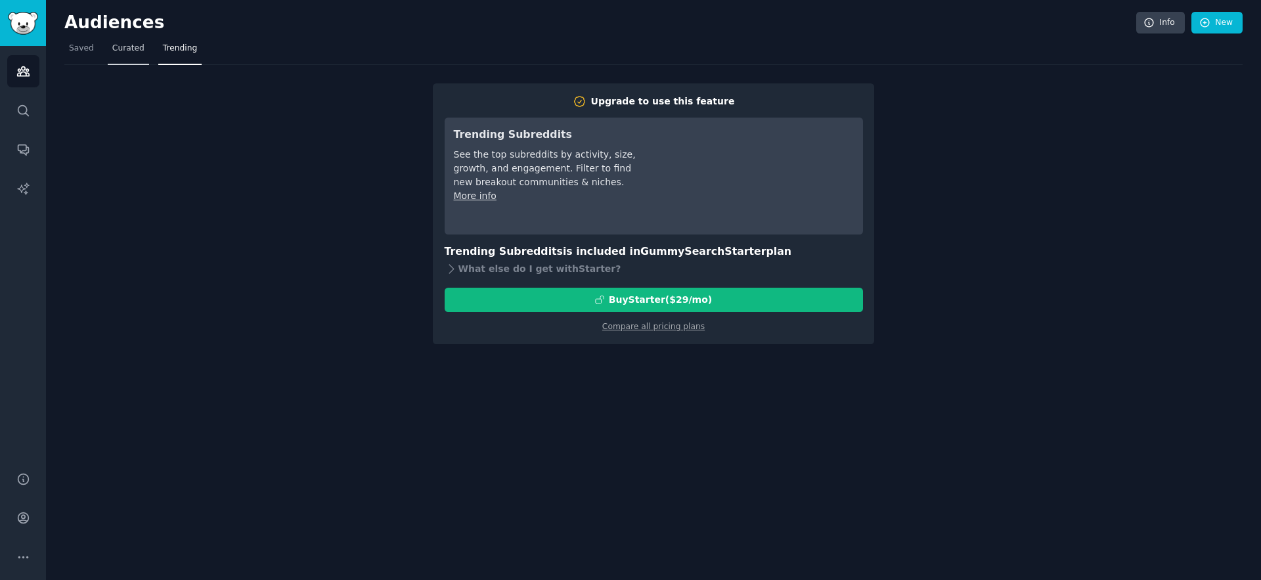
click at [120, 57] on link "Curated" at bounding box center [128, 51] width 41 height 27
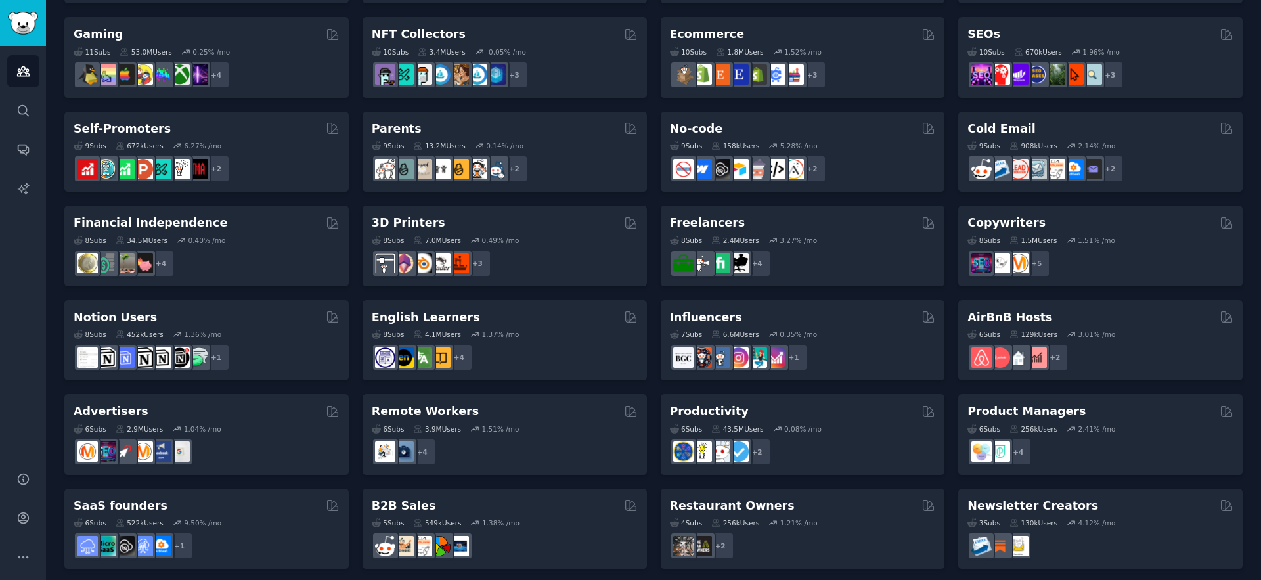
scroll to position [471, 0]
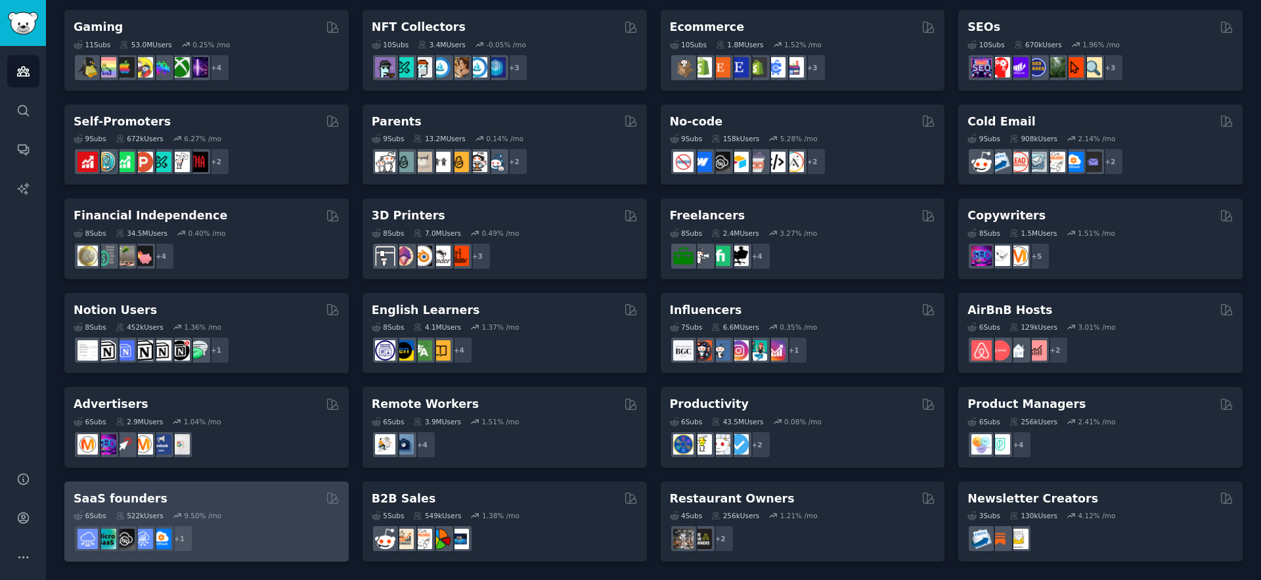
click at [223, 506] on div "6 Sub s 522k Users 9.50 % /mo r/SaaS_Email_Marketing + 1" at bounding box center [207, 529] width 266 height 46
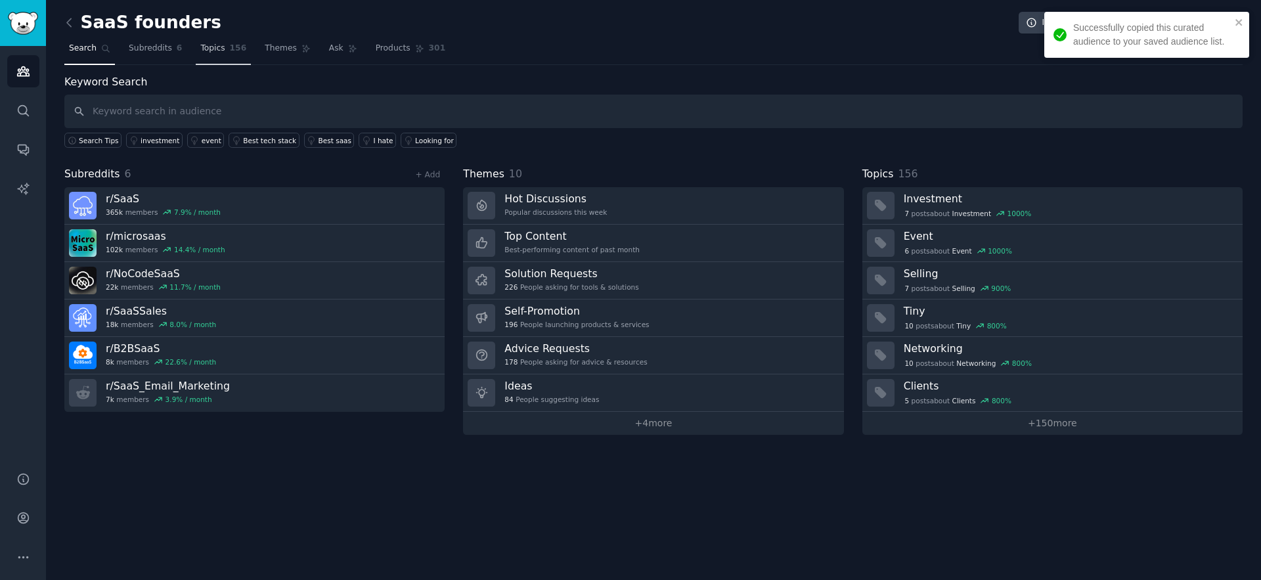
click at [206, 51] on span "Topics" at bounding box center [212, 49] width 24 height 12
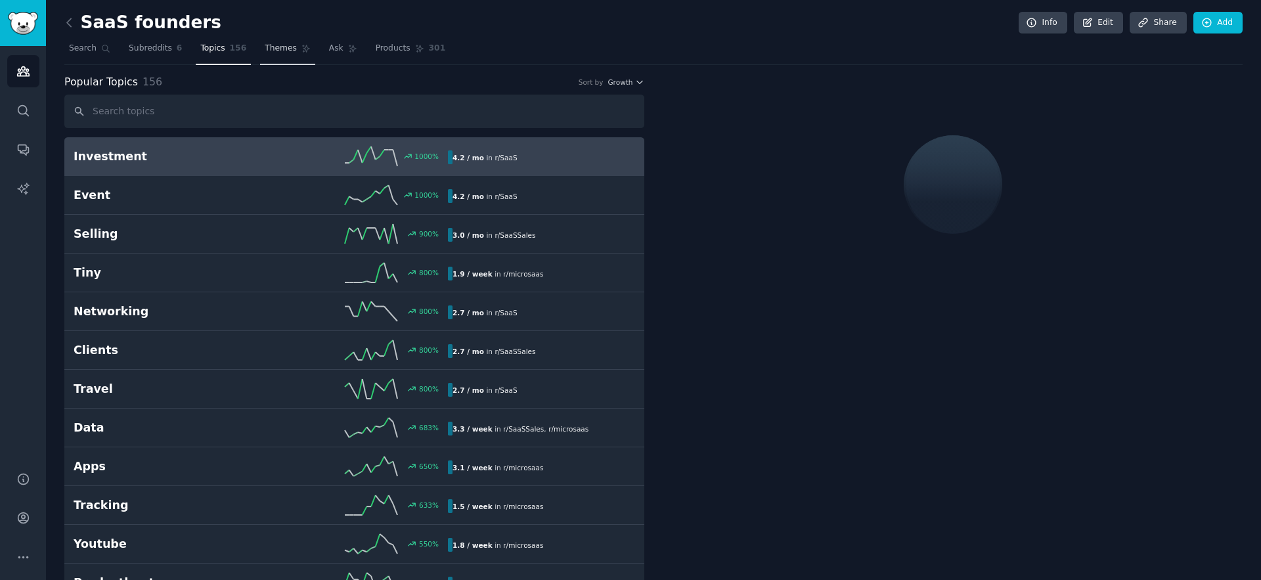
click at [276, 45] on span "Themes" at bounding box center [281, 49] width 32 height 12
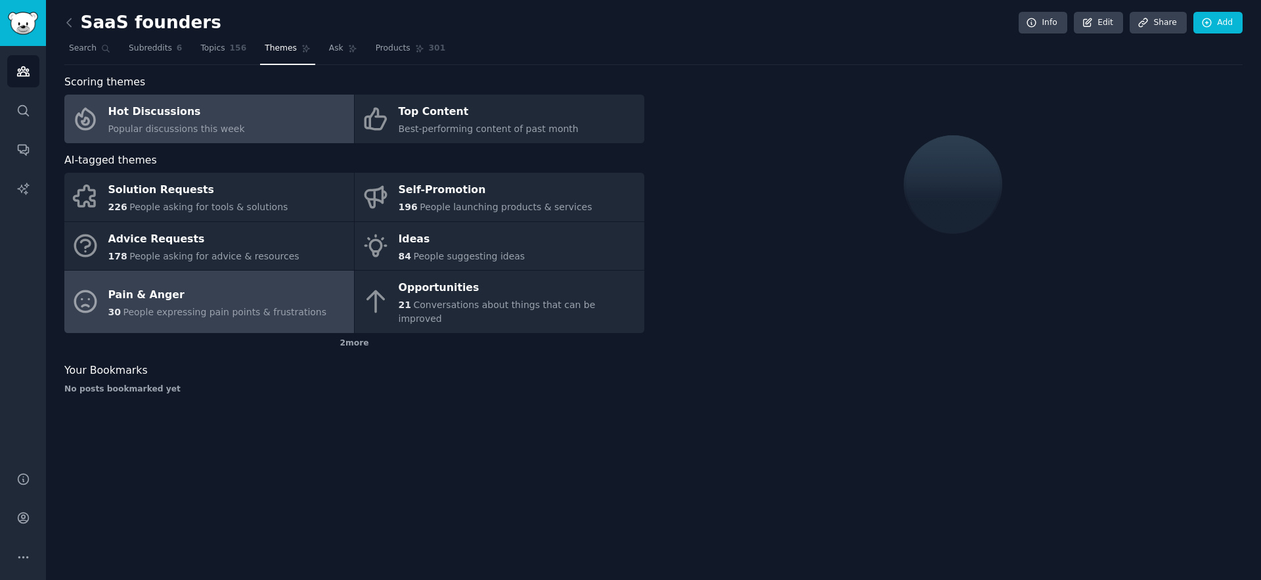
click at [159, 291] on div "Pain & Anger" at bounding box center [217, 294] width 219 height 21
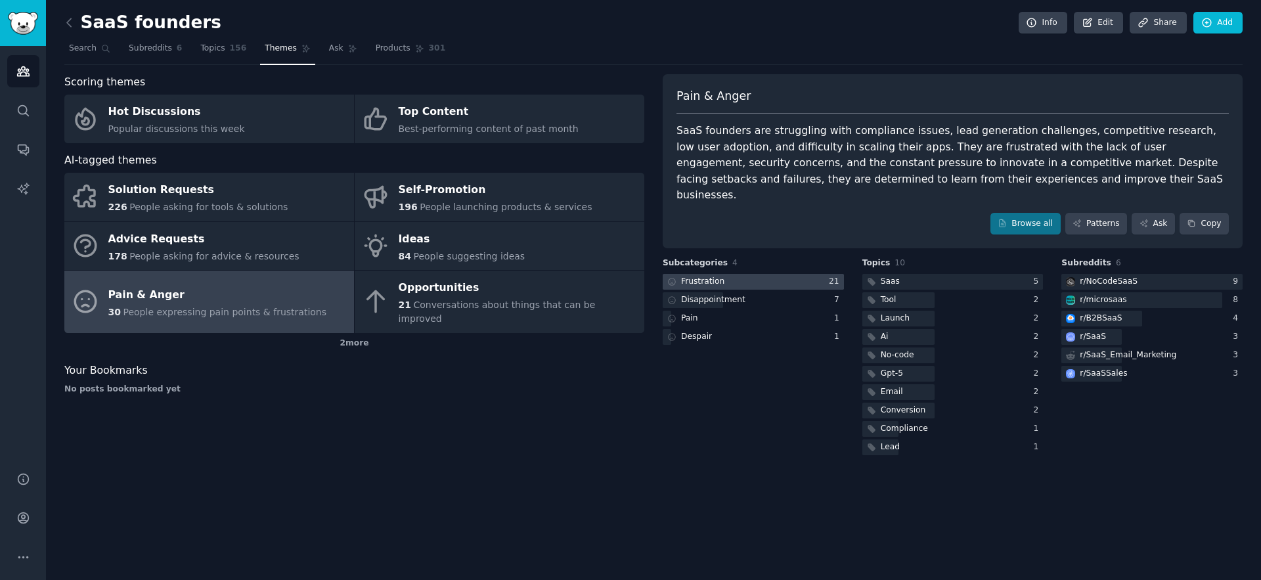
click at [700, 276] on div "Frustration" at bounding box center [702, 282] width 43 height 12
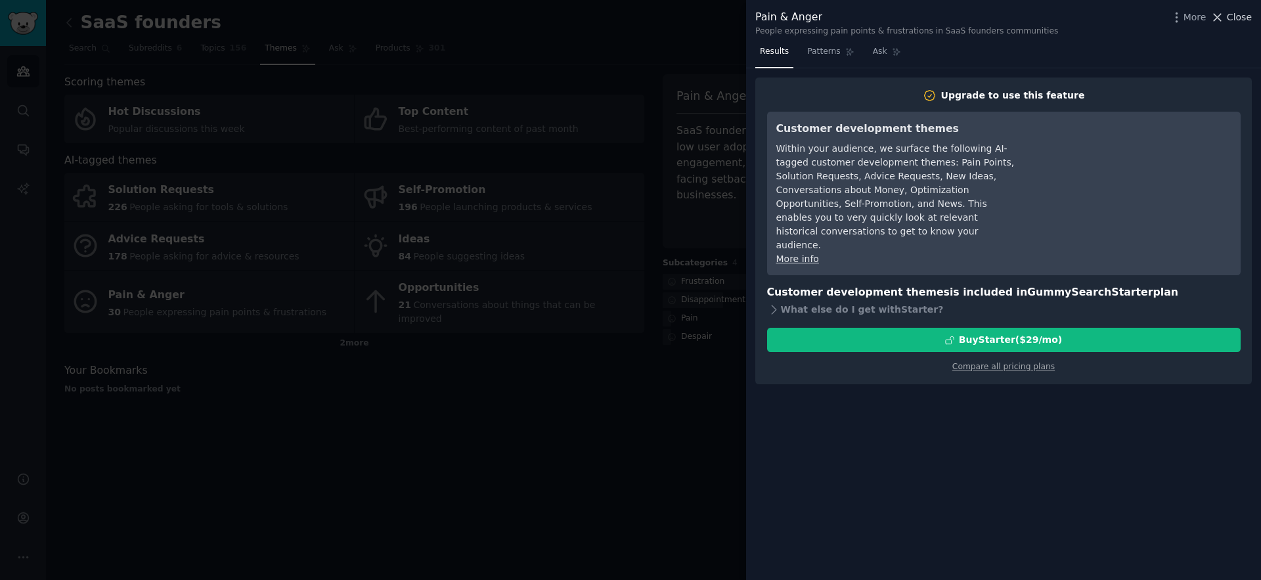
click at [1231, 18] on span "Close" at bounding box center [1239, 18] width 25 height 14
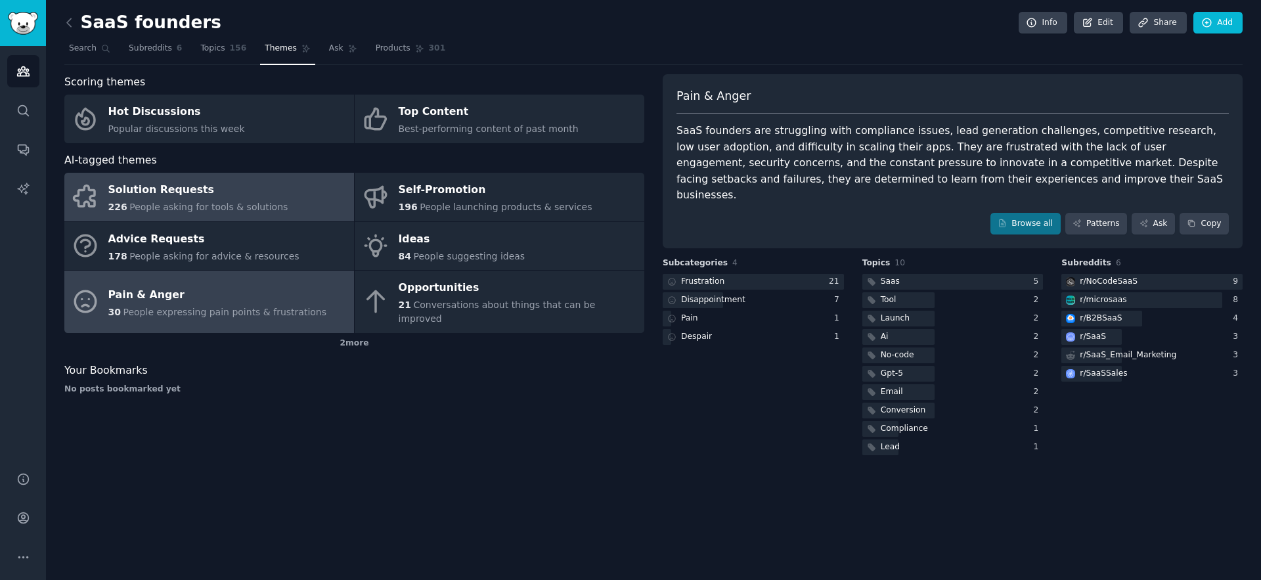
click at [167, 196] on div "Solution Requests" at bounding box center [198, 190] width 180 height 21
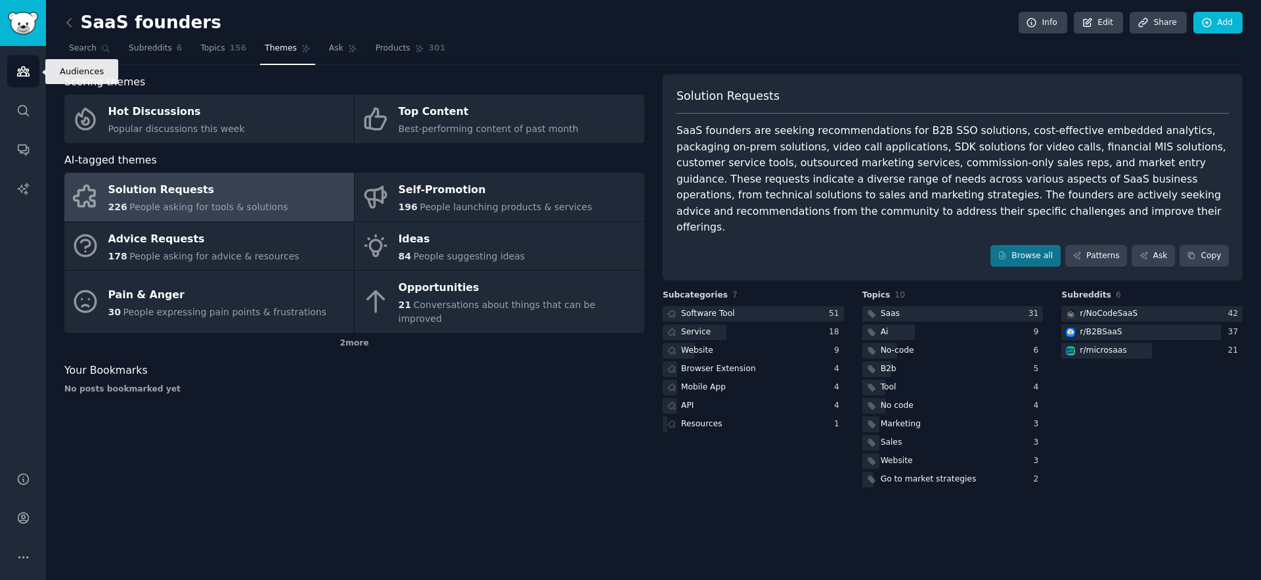
click at [28, 79] on link "Audiences" at bounding box center [23, 71] width 32 height 32
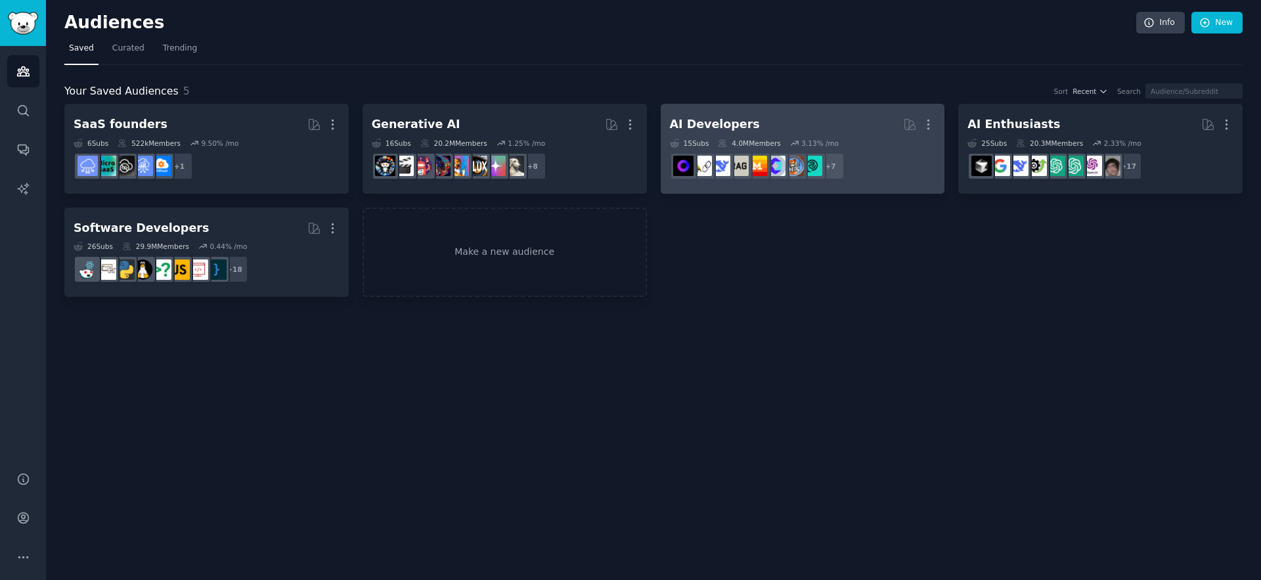
click at [774, 130] on h2 "AI Developers More" at bounding box center [803, 124] width 266 height 23
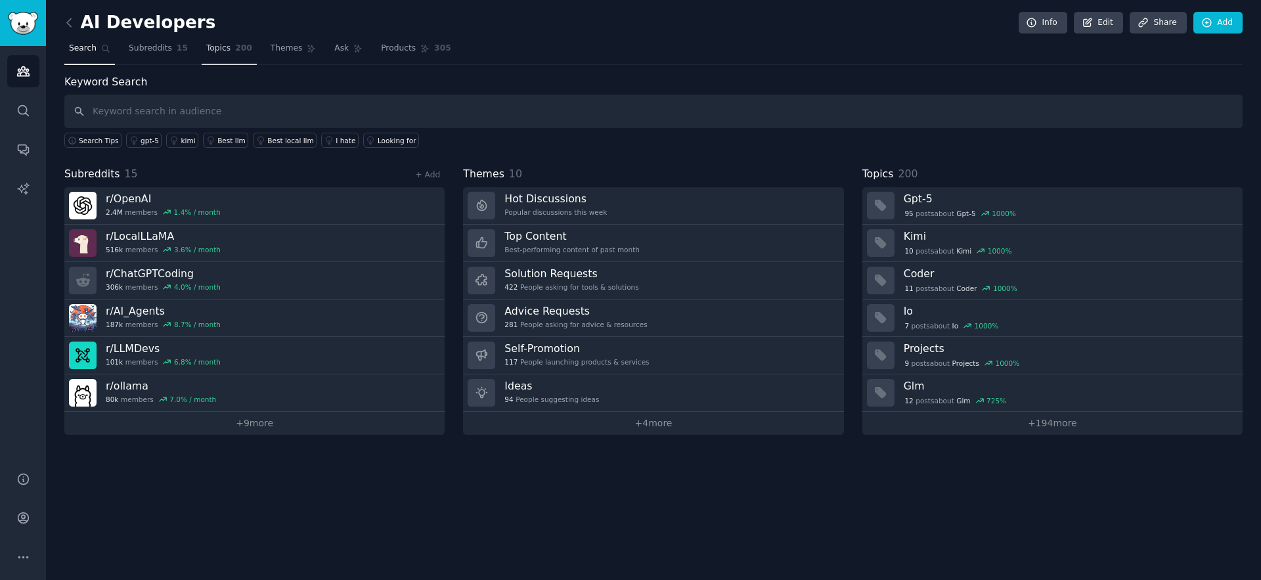
click at [224, 39] on link "Topics 200" at bounding box center [229, 51] width 55 height 27
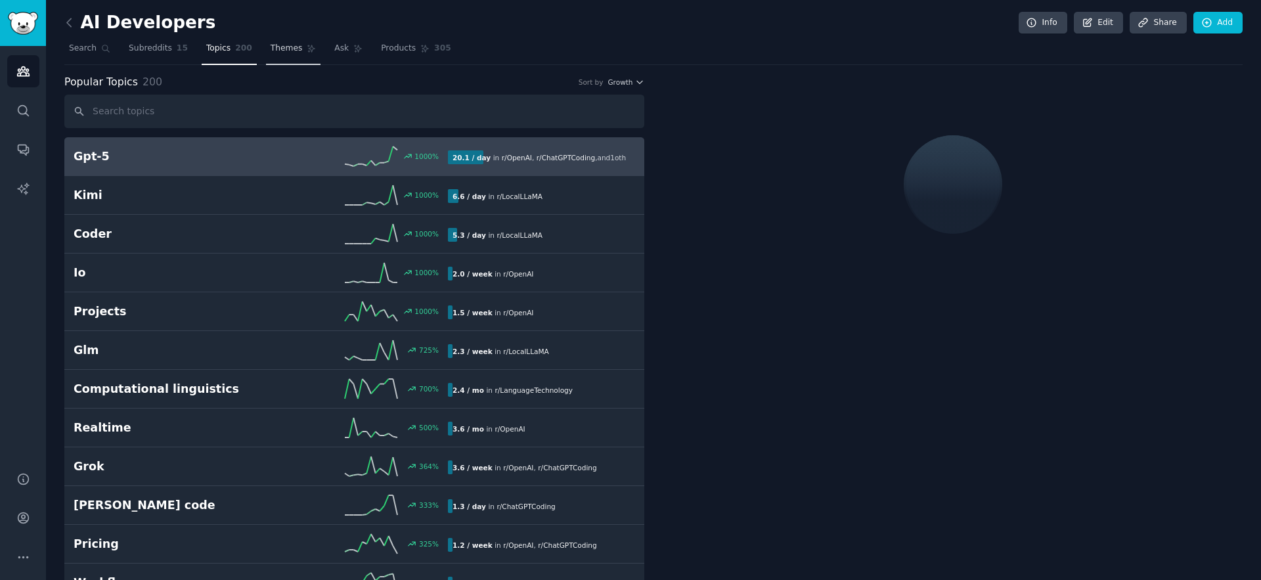
click at [283, 53] on span "Themes" at bounding box center [287, 49] width 32 height 12
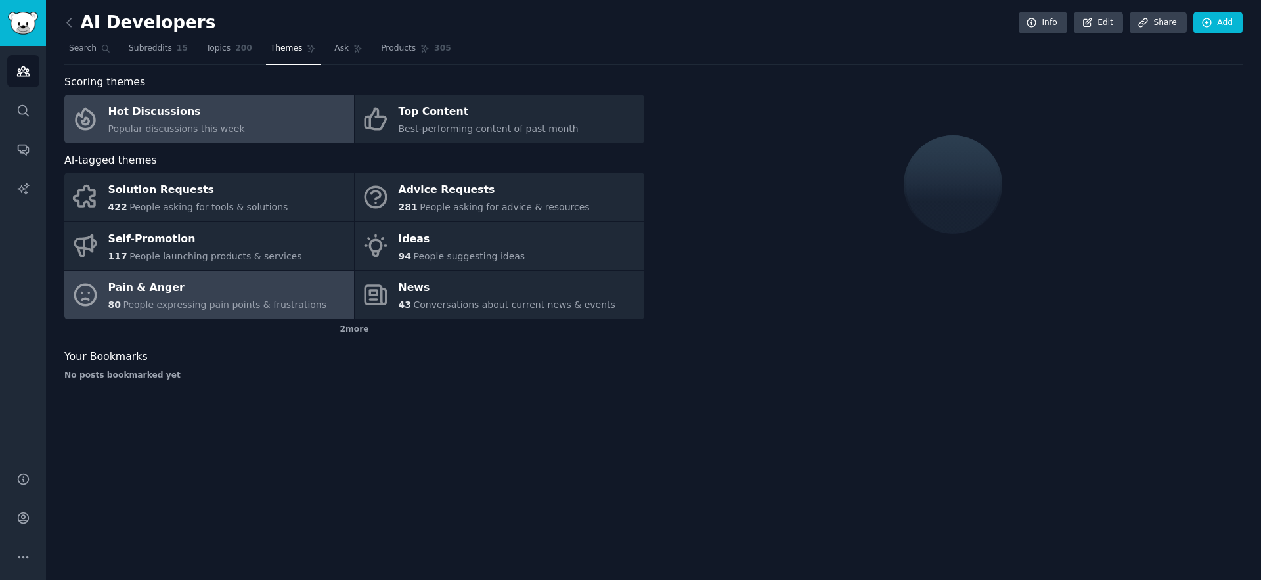
click at [170, 297] on div "Pain & Anger" at bounding box center [217, 288] width 219 height 21
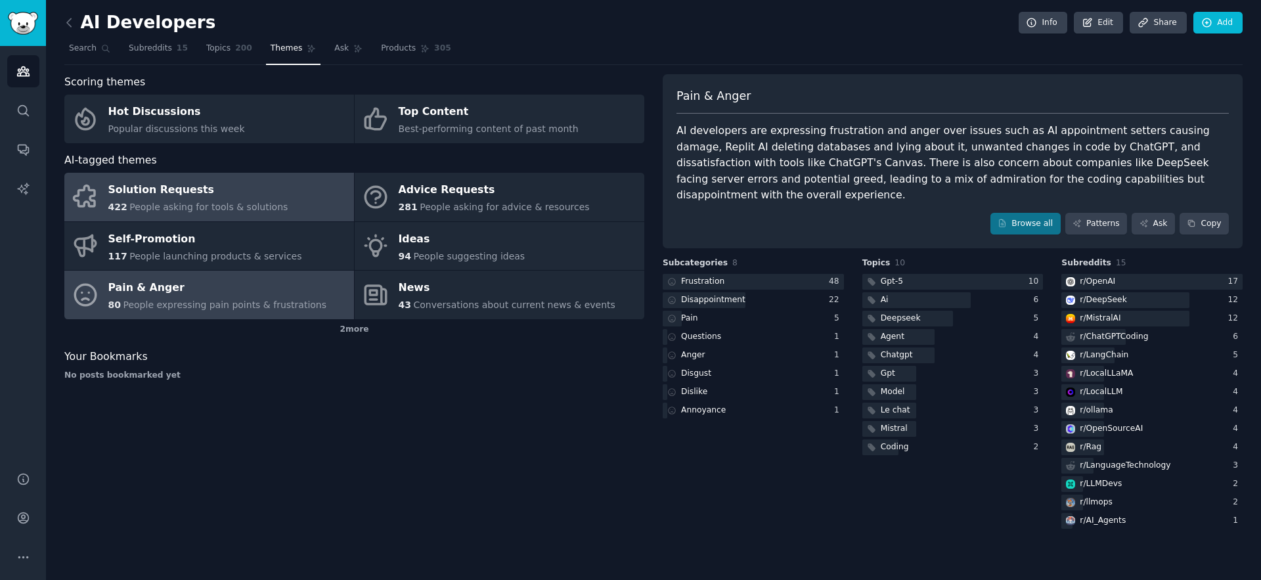
click at [199, 210] on span "People asking for tools & solutions" at bounding box center [208, 207] width 158 height 11
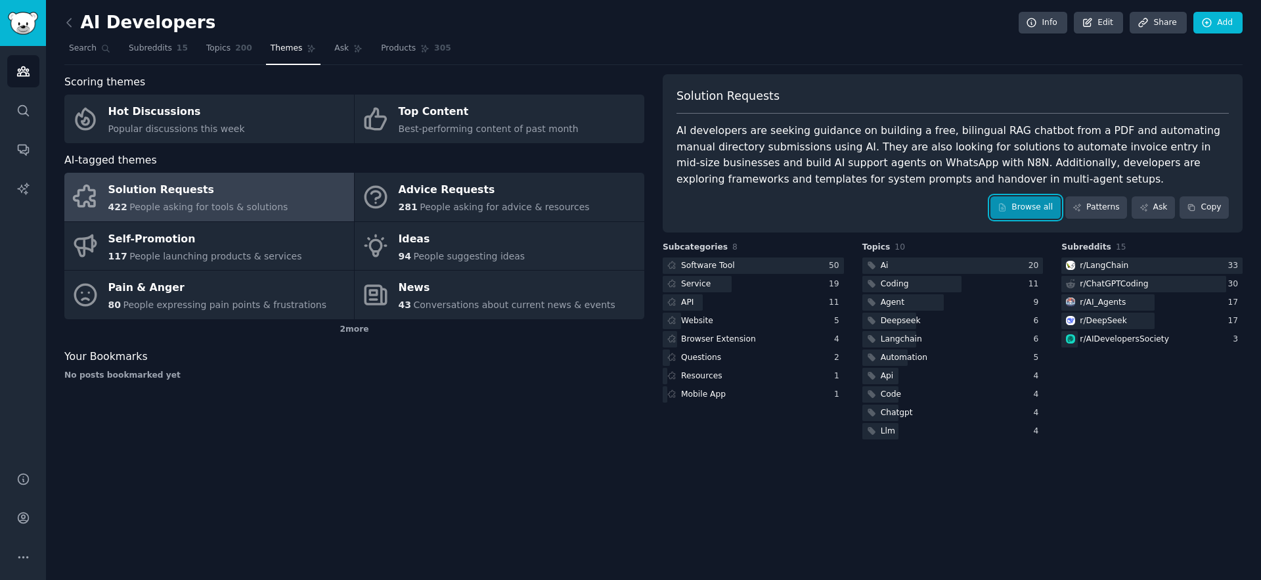
click at [1024, 210] on link "Browse all" at bounding box center [1025, 207] width 70 height 22
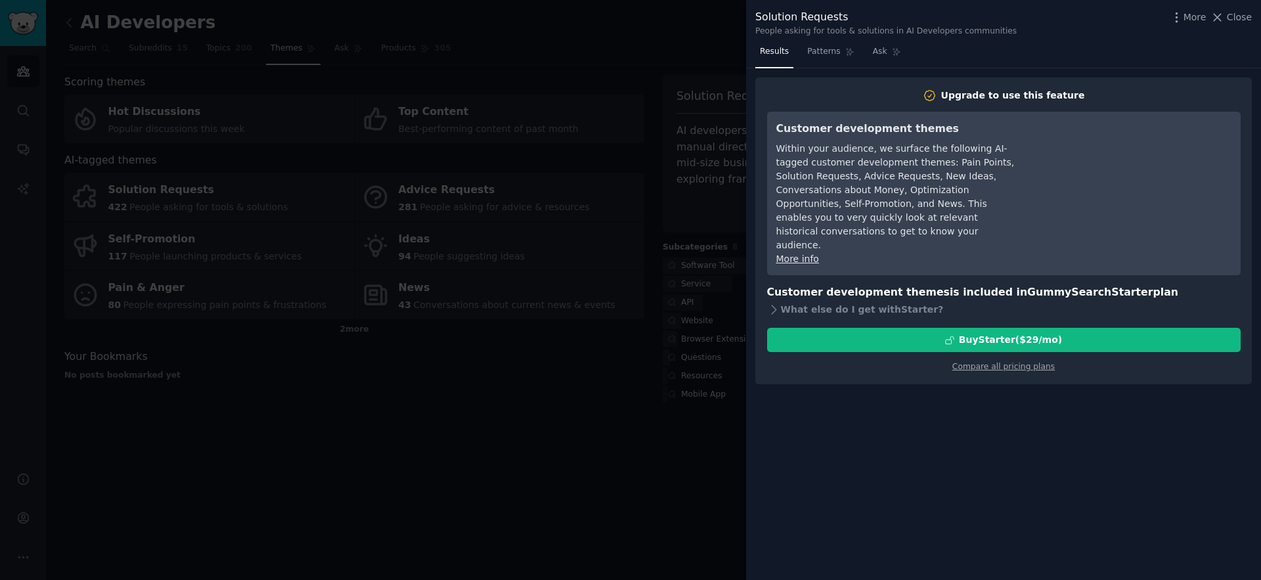
click at [1247, 17] on span "Close" at bounding box center [1239, 18] width 25 height 14
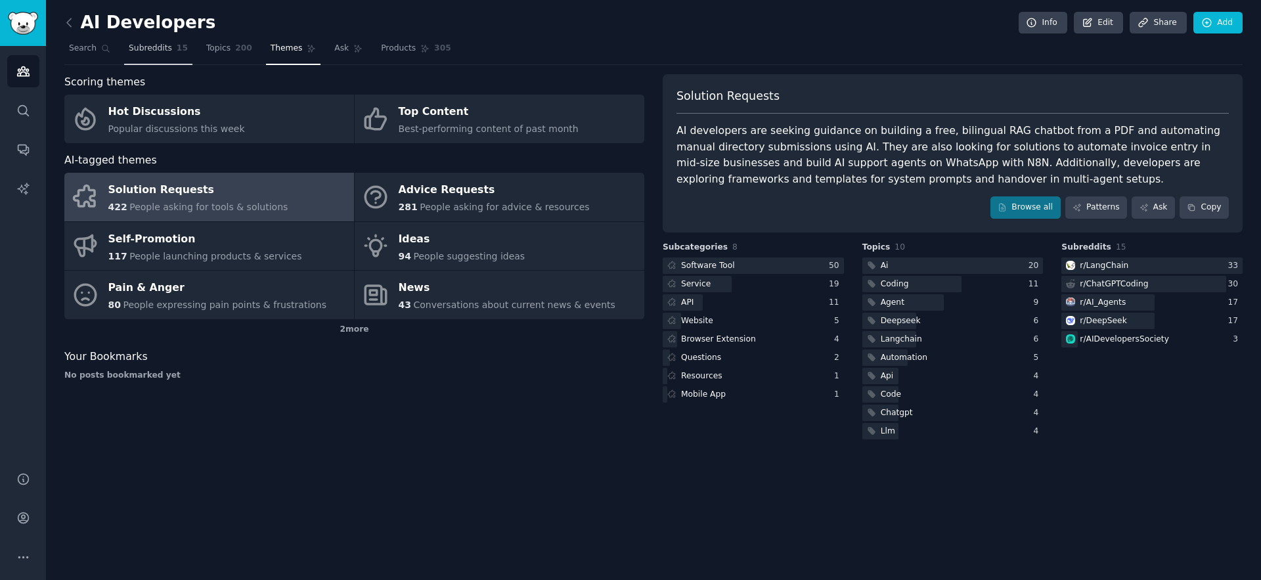
click at [139, 51] on span "Subreddits" at bounding box center [150, 49] width 43 height 12
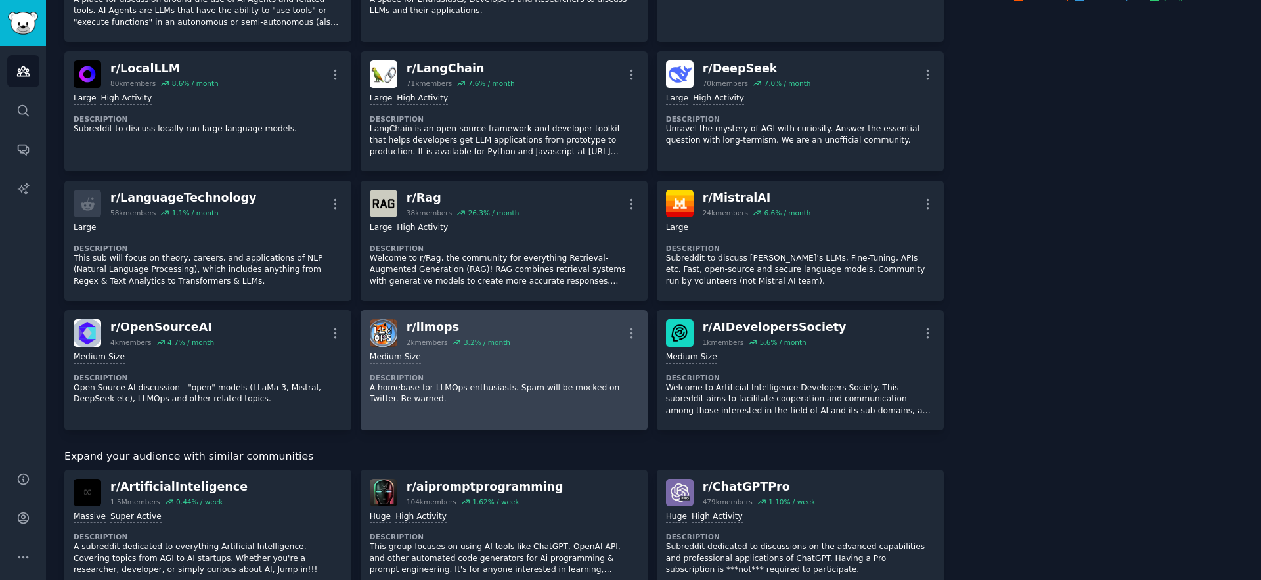
scroll to position [254, 0]
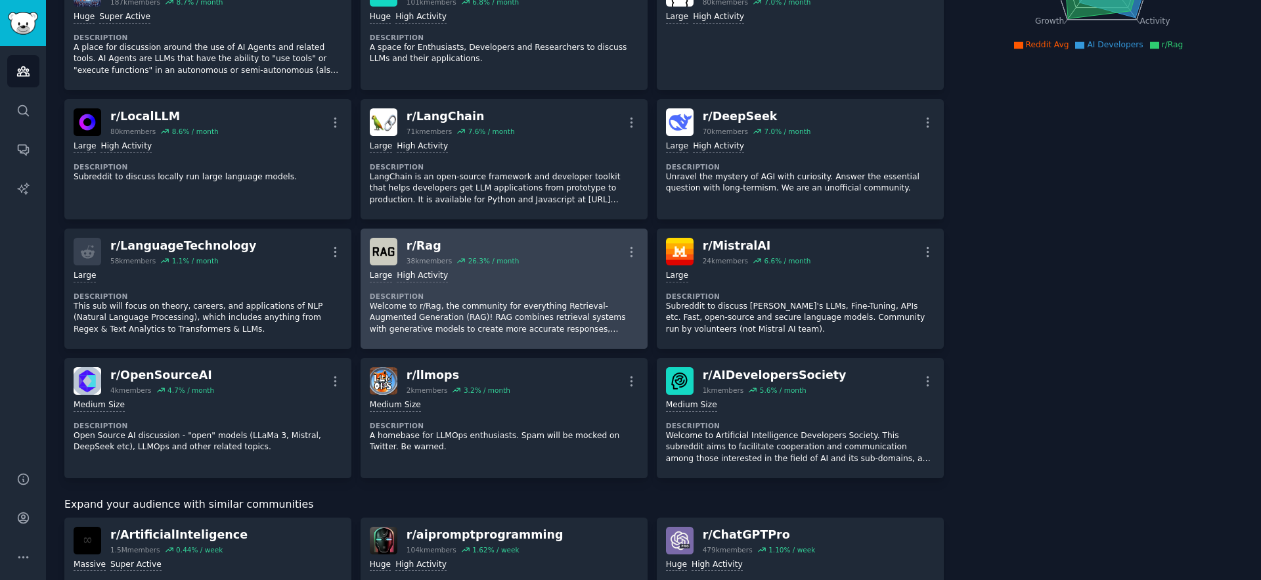
click at [540, 296] on dt "Description" at bounding box center [504, 296] width 269 height 9
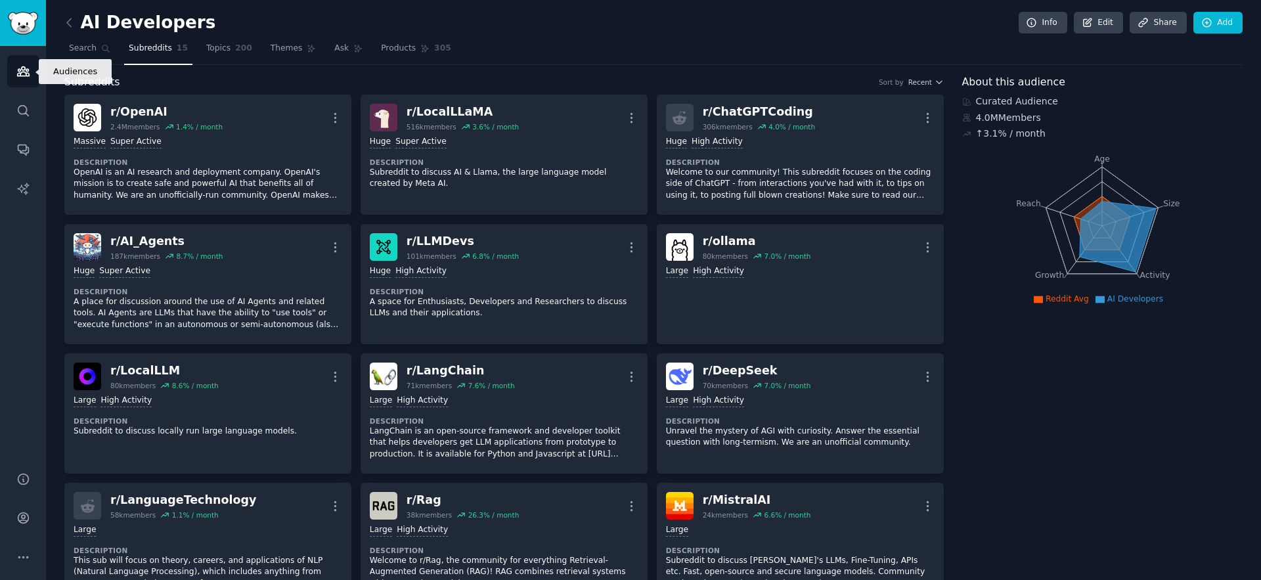
click at [20, 70] on icon "Sidebar" at bounding box center [23, 71] width 12 height 9
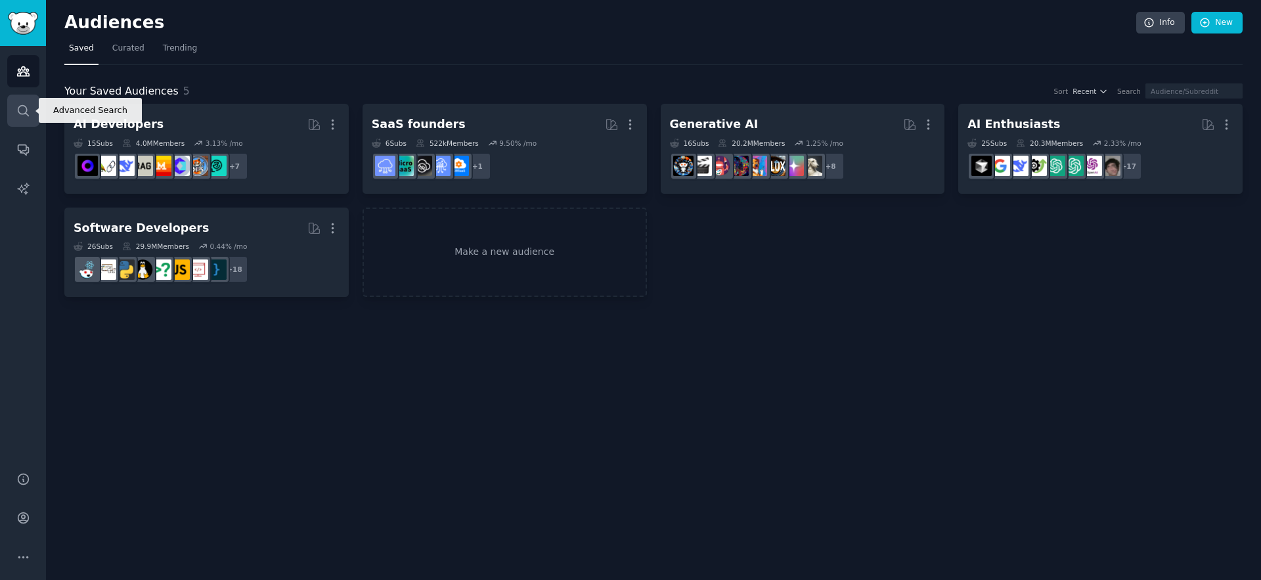
click at [29, 115] on icon "Sidebar" at bounding box center [23, 111] width 14 height 14
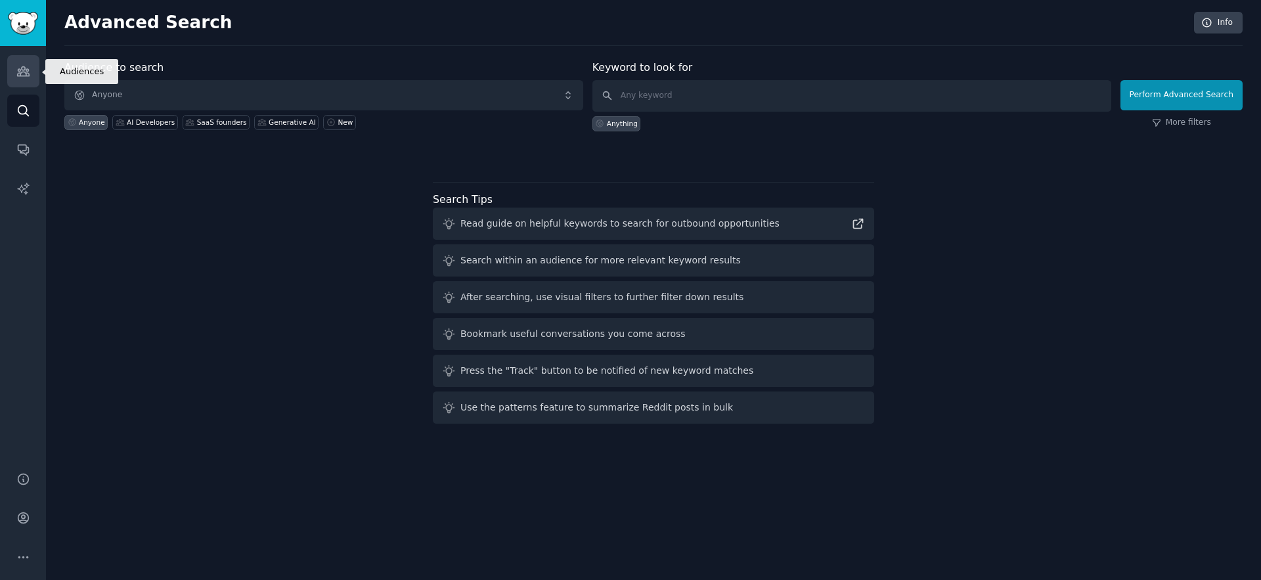
click at [28, 81] on link "Audiences" at bounding box center [23, 71] width 32 height 32
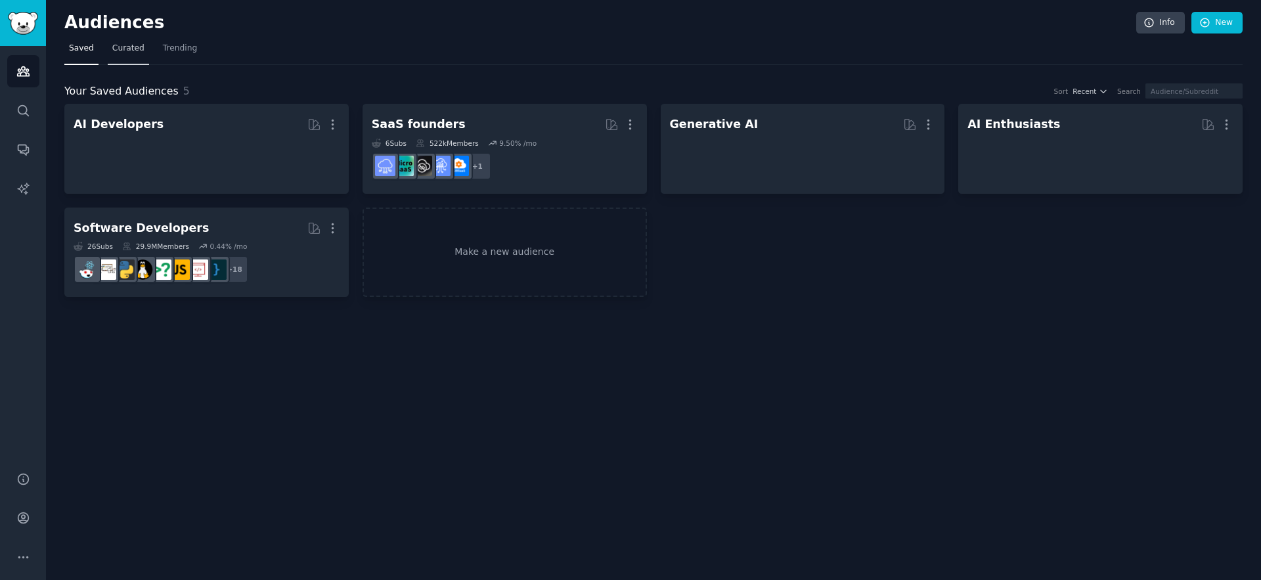
click at [122, 47] on span "Curated" at bounding box center [128, 49] width 32 height 12
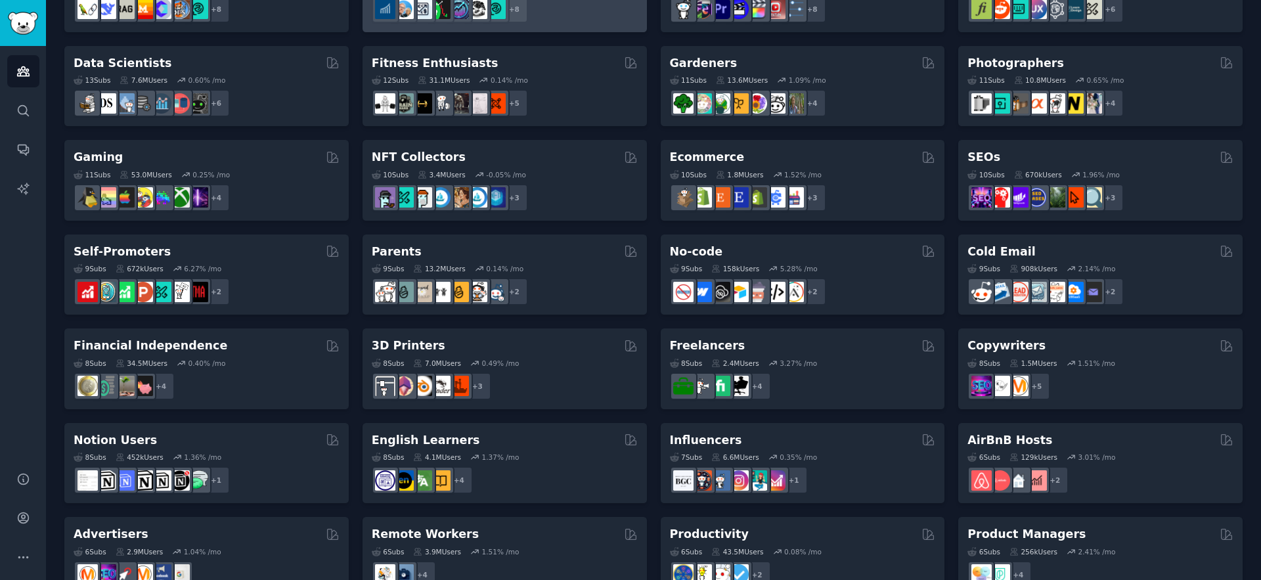
scroll to position [384, 0]
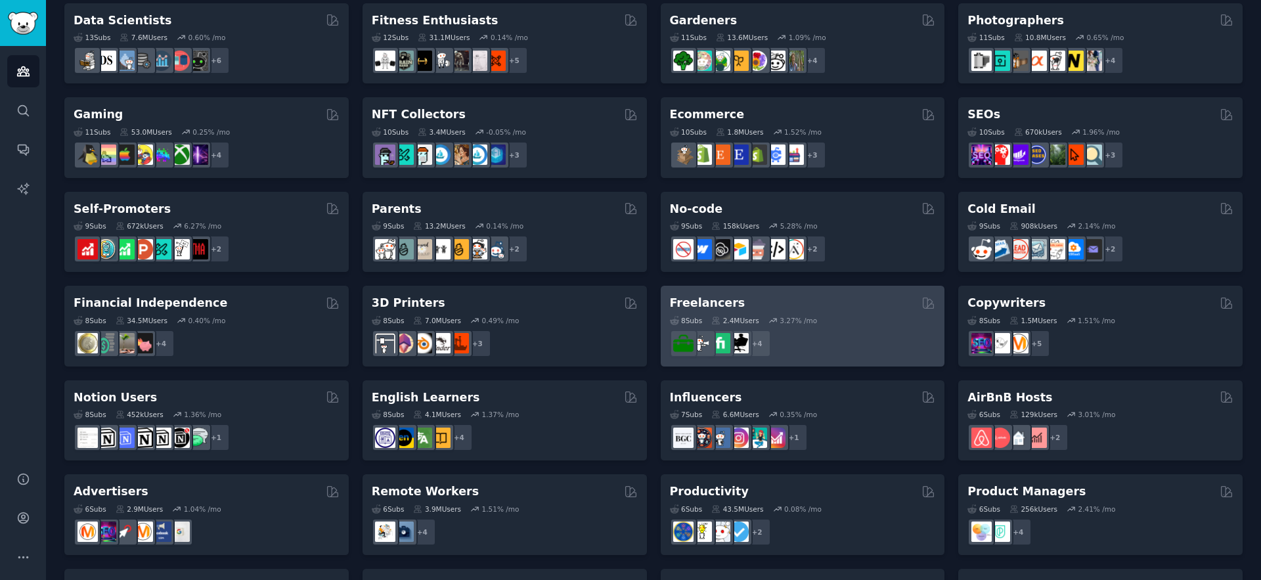
click at [810, 336] on div "+ 4" at bounding box center [803, 344] width 266 height 28
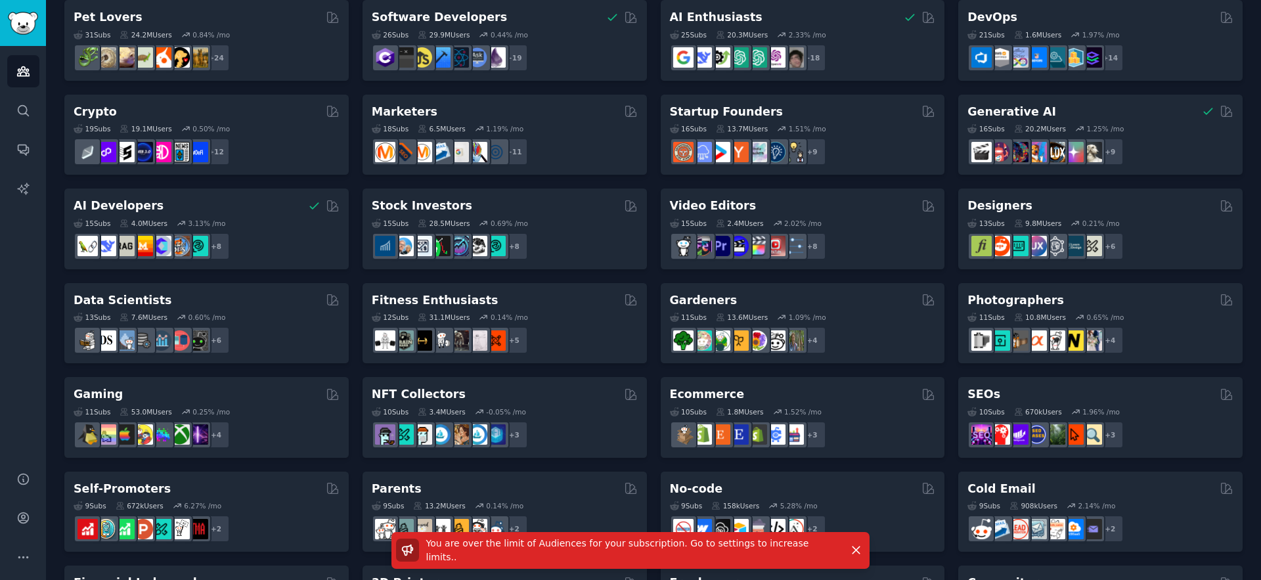
scroll to position [0, 0]
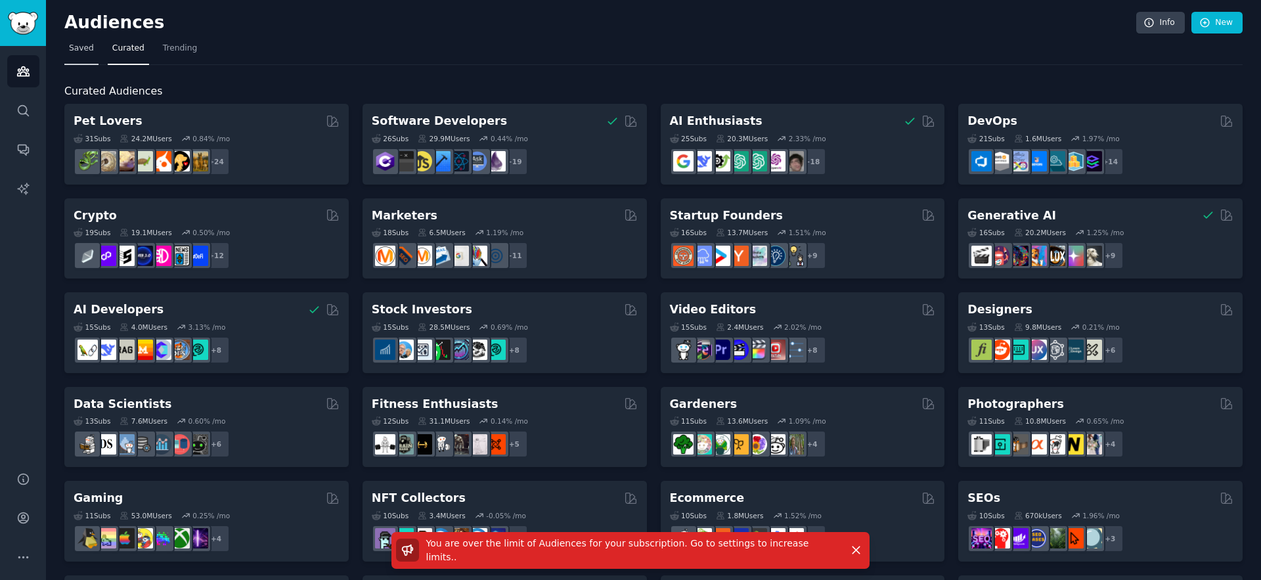
click at [77, 49] on span "Saved" at bounding box center [81, 49] width 25 height 12
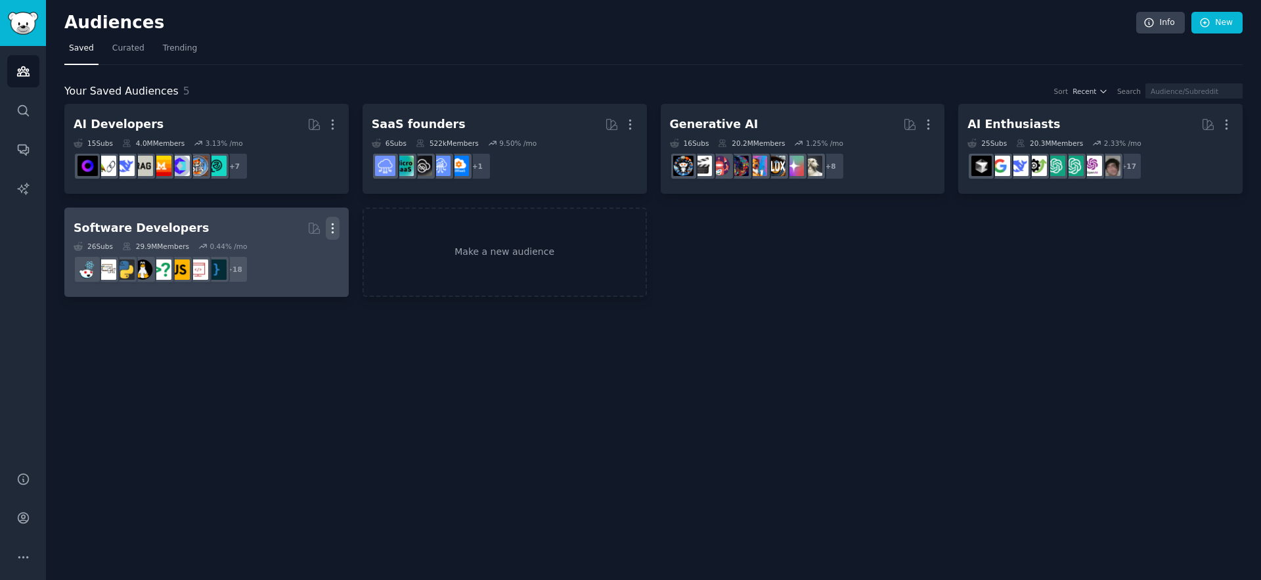
click at [336, 229] on icon "button" at bounding box center [333, 228] width 14 height 14
click at [286, 259] on p "Delete" at bounding box center [297, 256] width 30 height 14
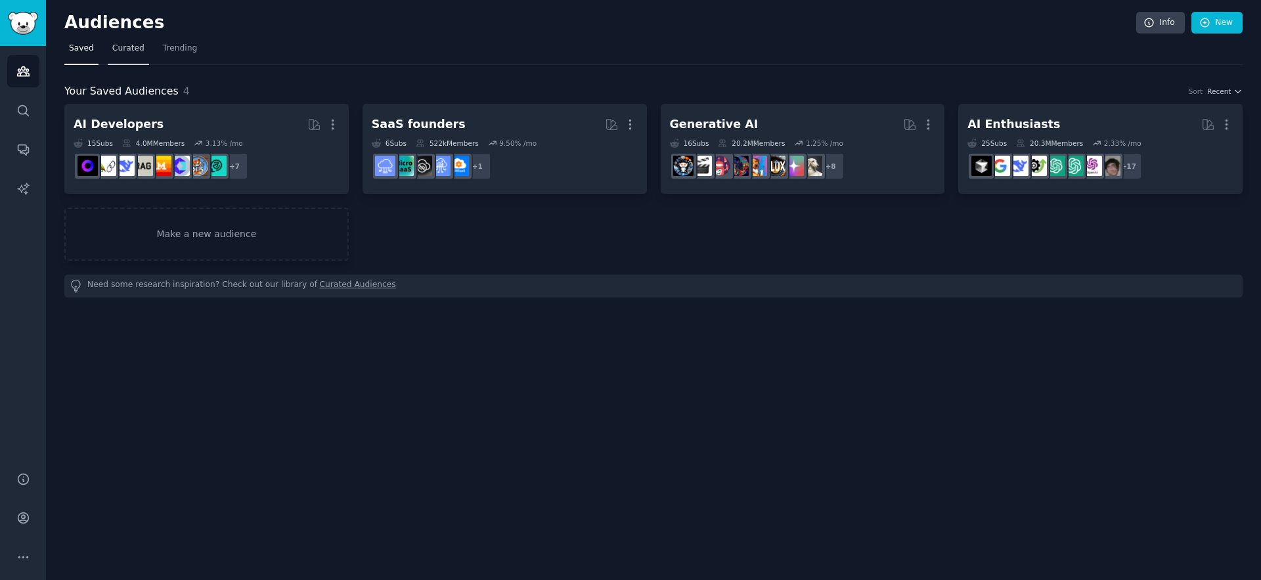
click at [141, 51] on span "Curated" at bounding box center [128, 49] width 32 height 12
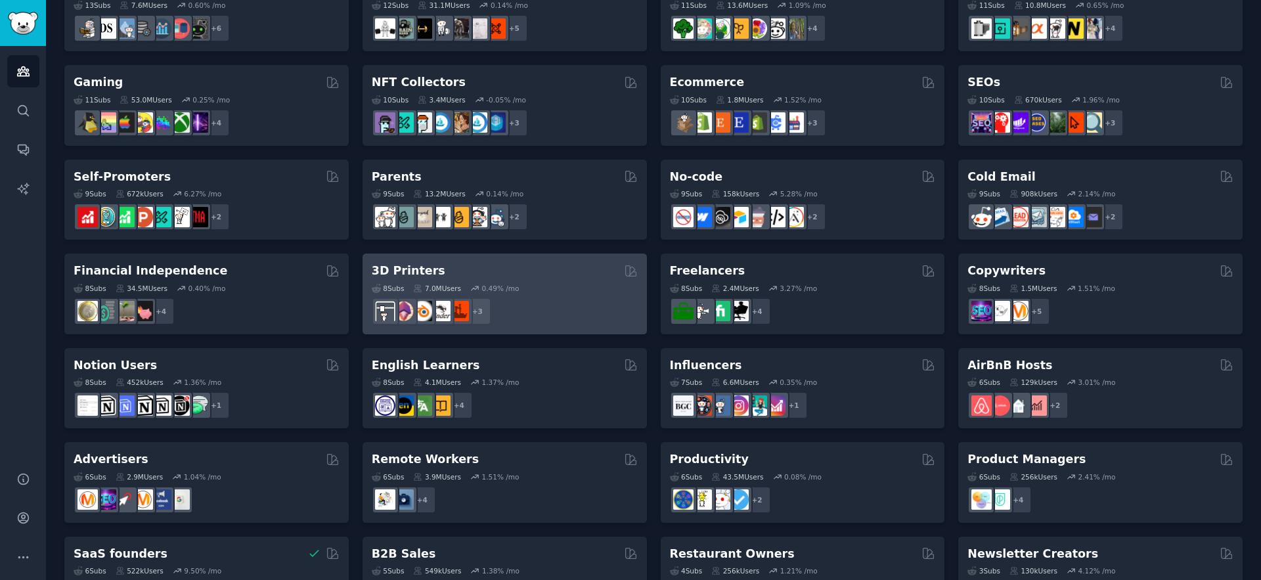
scroll to position [471, 0]
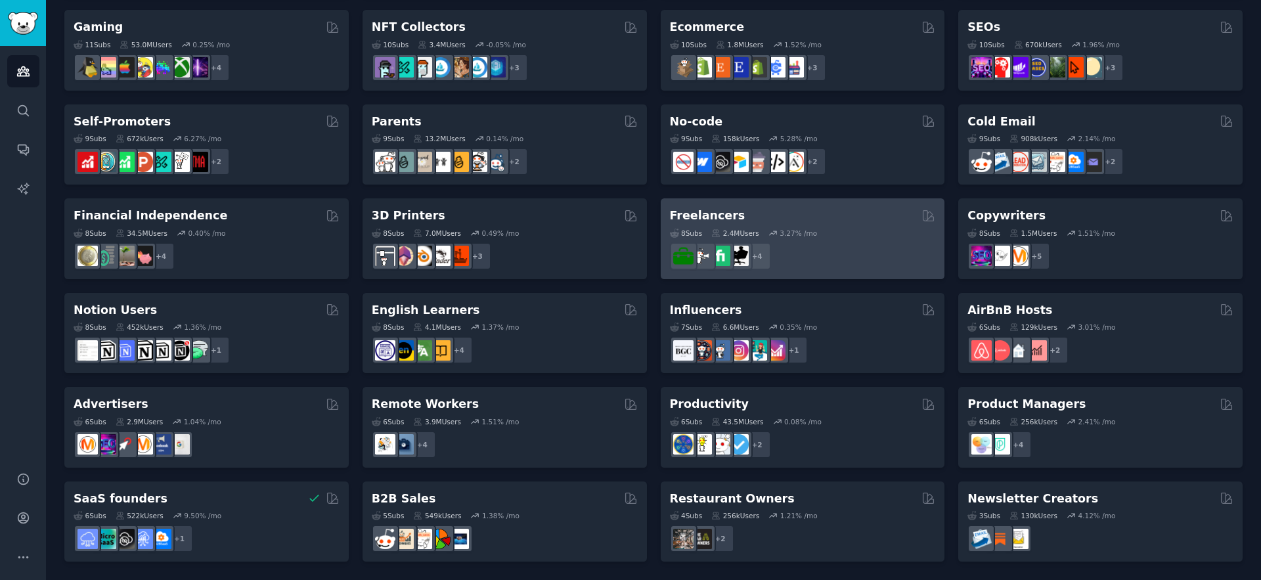
click at [794, 255] on div "+ 4" at bounding box center [803, 256] width 266 height 28
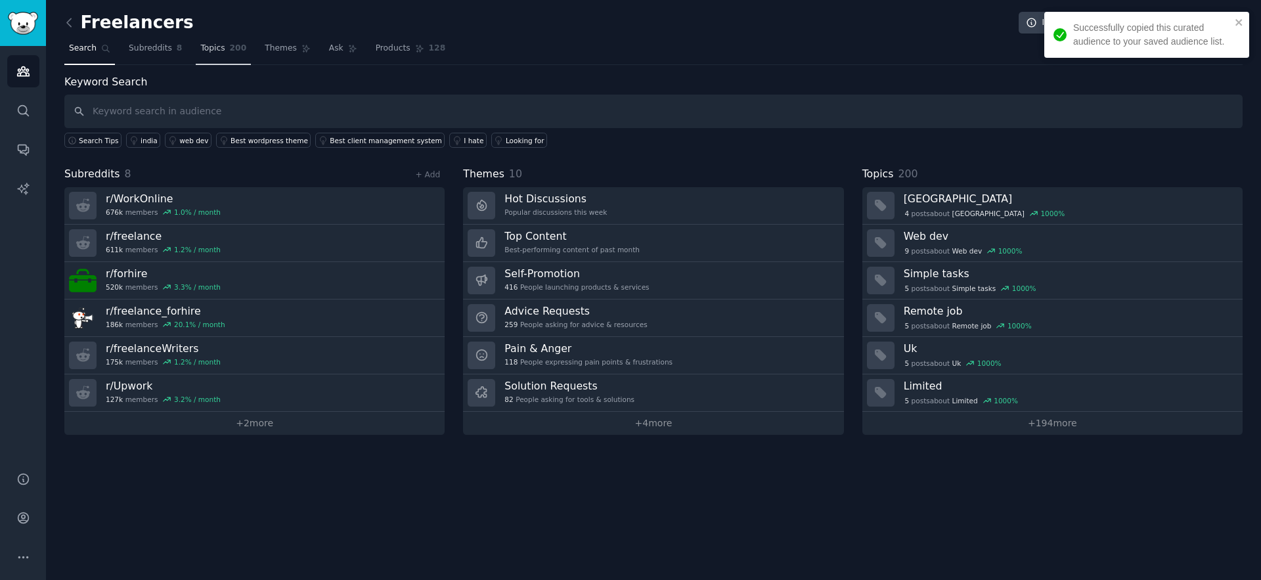
click at [223, 48] on span "Topics" at bounding box center [212, 49] width 24 height 12
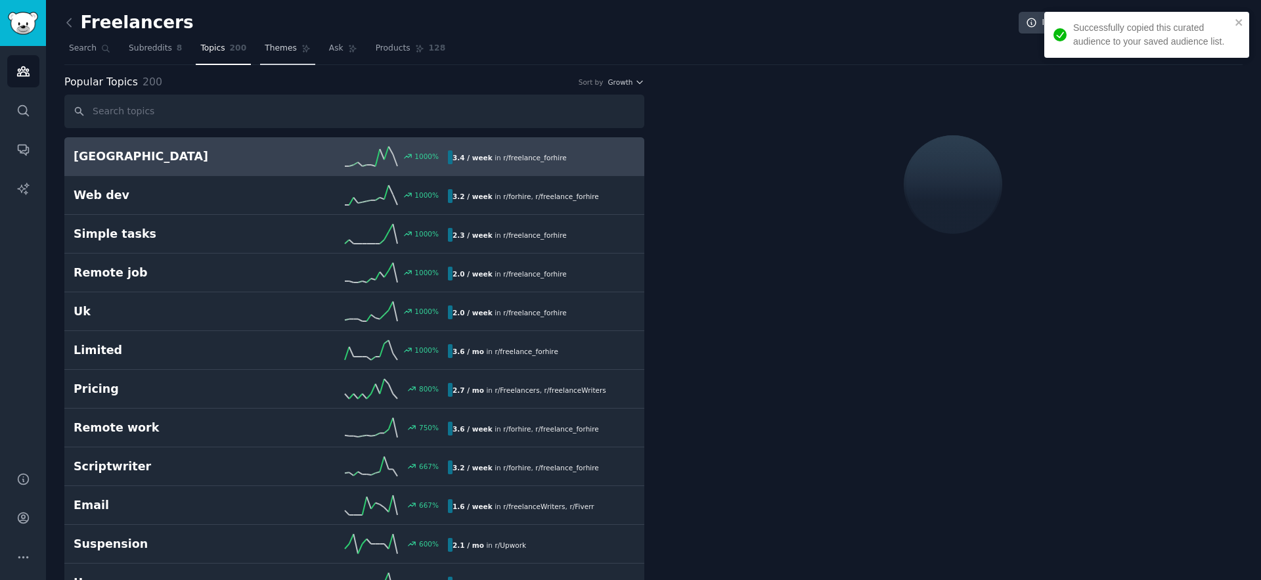
click at [269, 53] on span "Themes" at bounding box center [281, 49] width 32 height 12
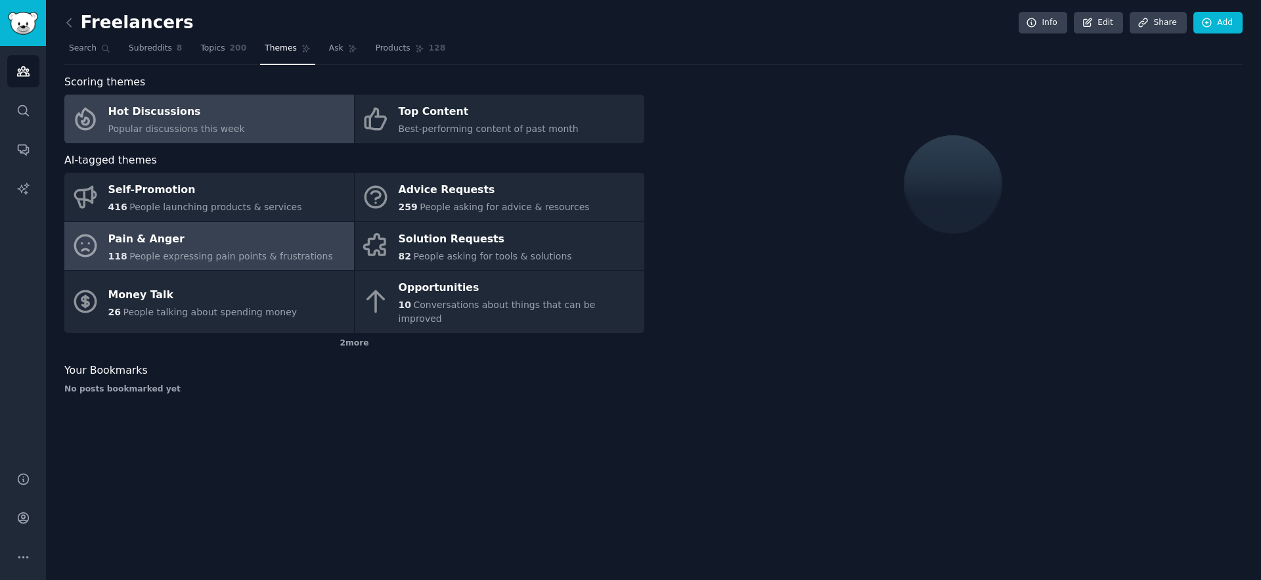
click at [210, 257] on span "People expressing pain points & frustrations" at bounding box center [231, 256] width 204 height 11
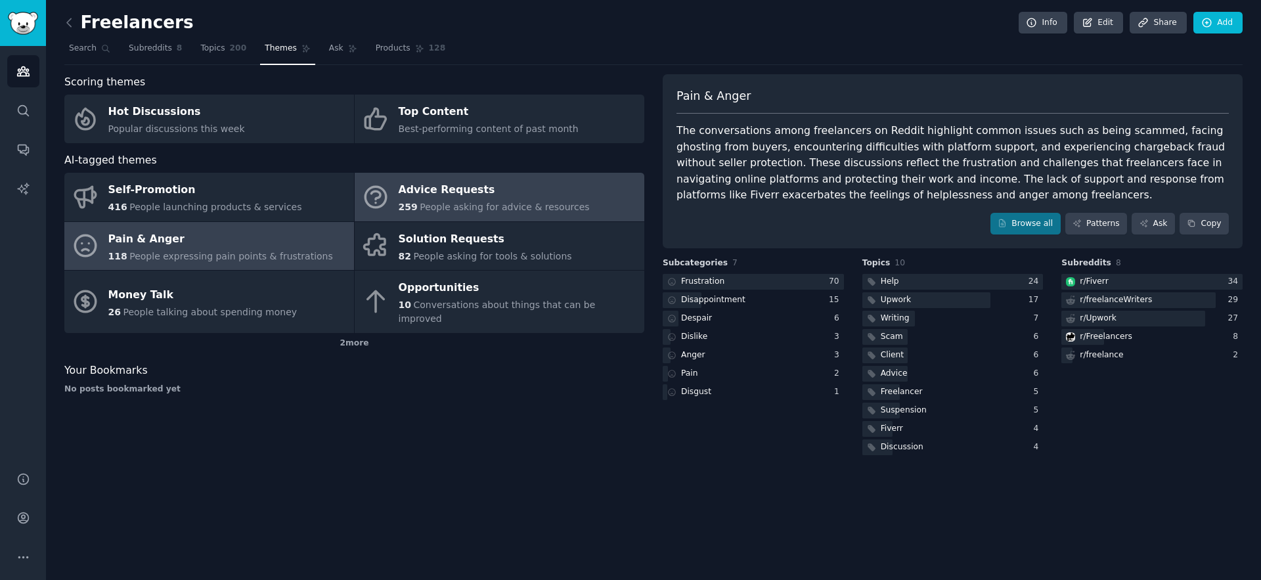
click at [441, 200] on div "259 People asking for advice & resources" at bounding box center [494, 207] width 191 height 14
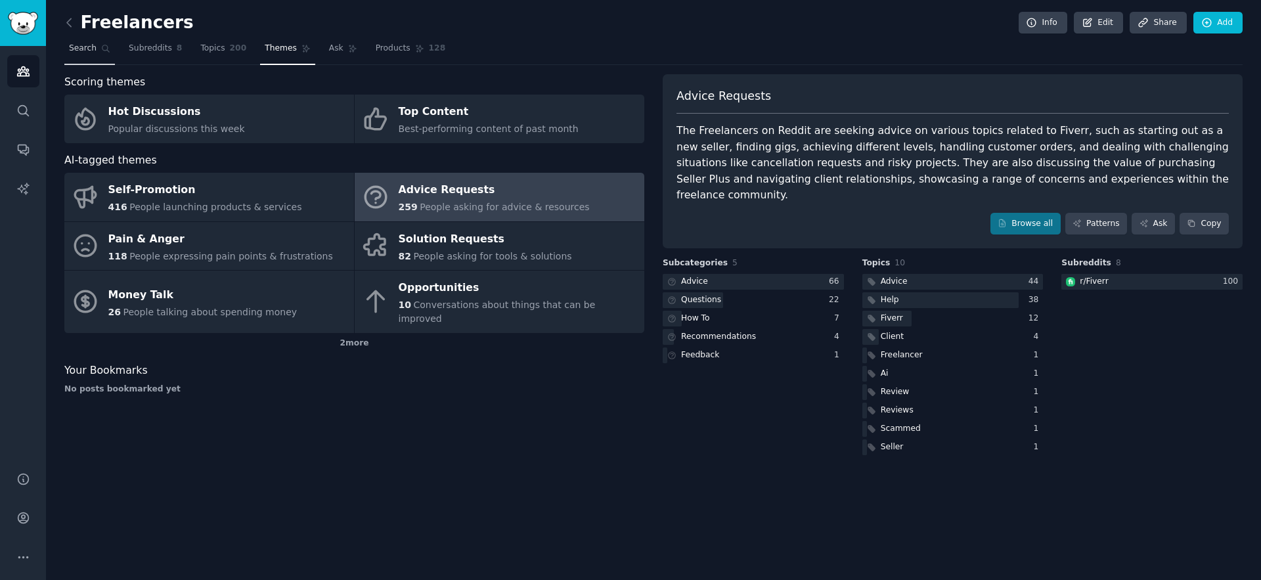
click at [93, 55] on link "Search" at bounding box center [89, 51] width 51 height 27
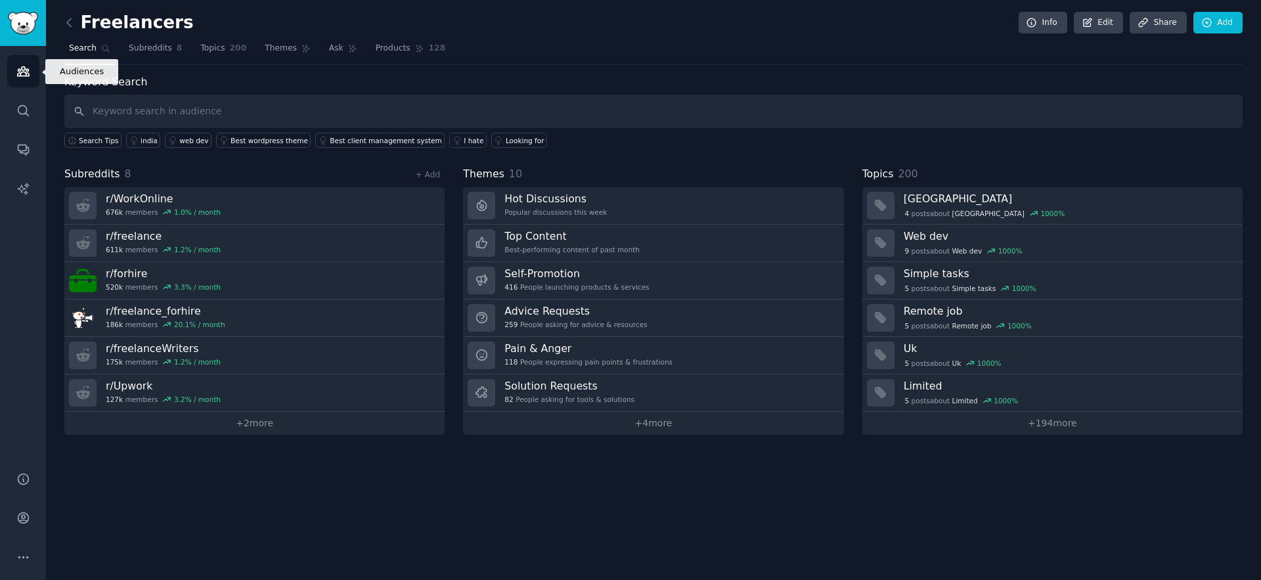
click at [22, 74] on icon "Sidebar" at bounding box center [23, 71] width 14 height 14
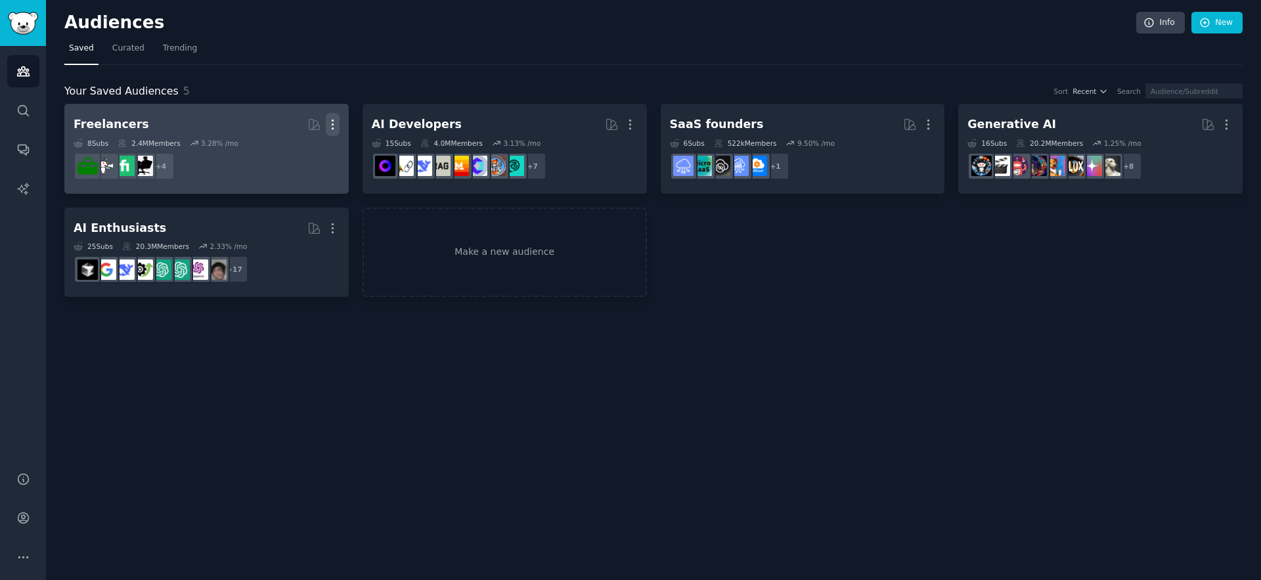
click at [332, 124] on icon "button" at bounding box center [332, 124] width 1 height 9
click at [294, 150] on p "Delete" at bounding box center [297, 152] width 30 height 14
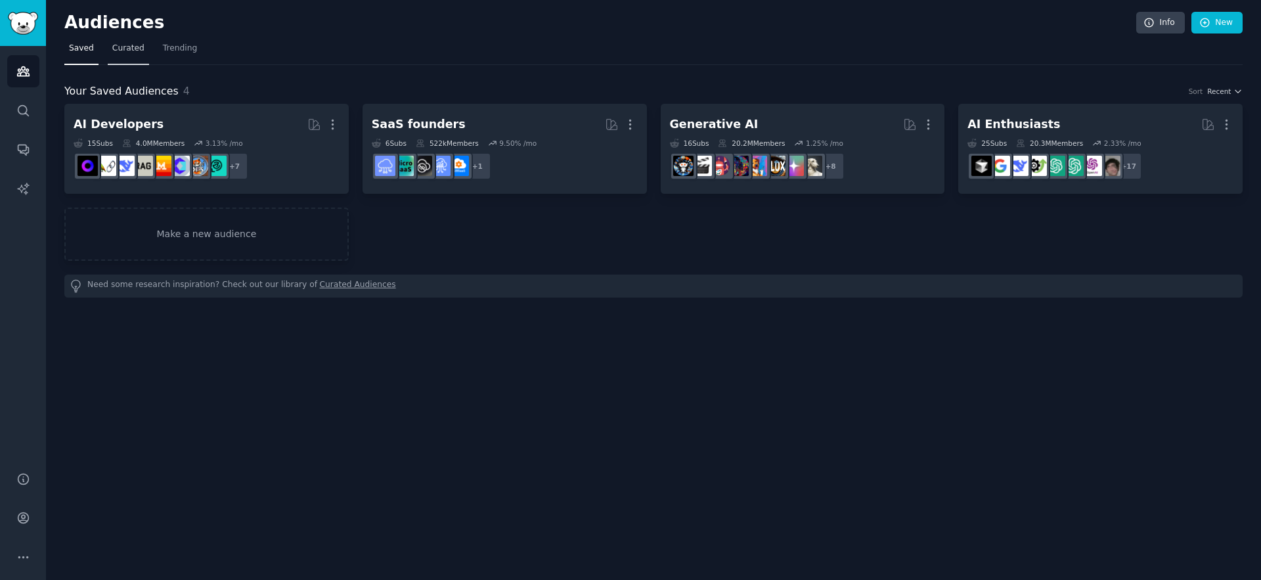
click at [125, 51] on span "Curated" at bounding box center [128, 49] width 32 height 12
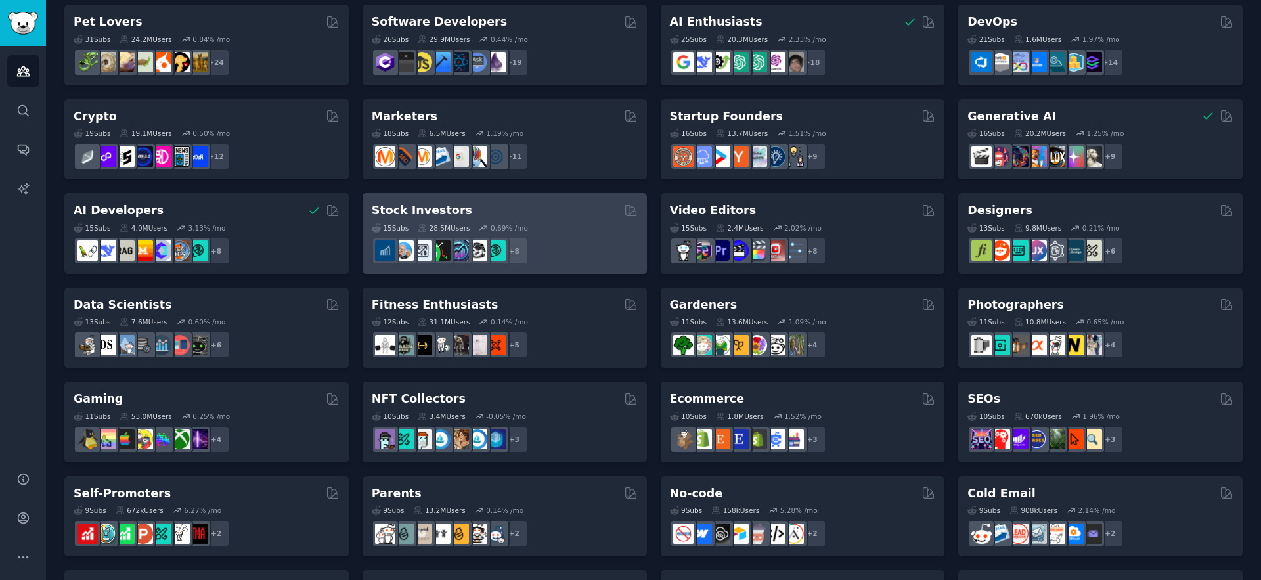
scroll to position [101, 0]
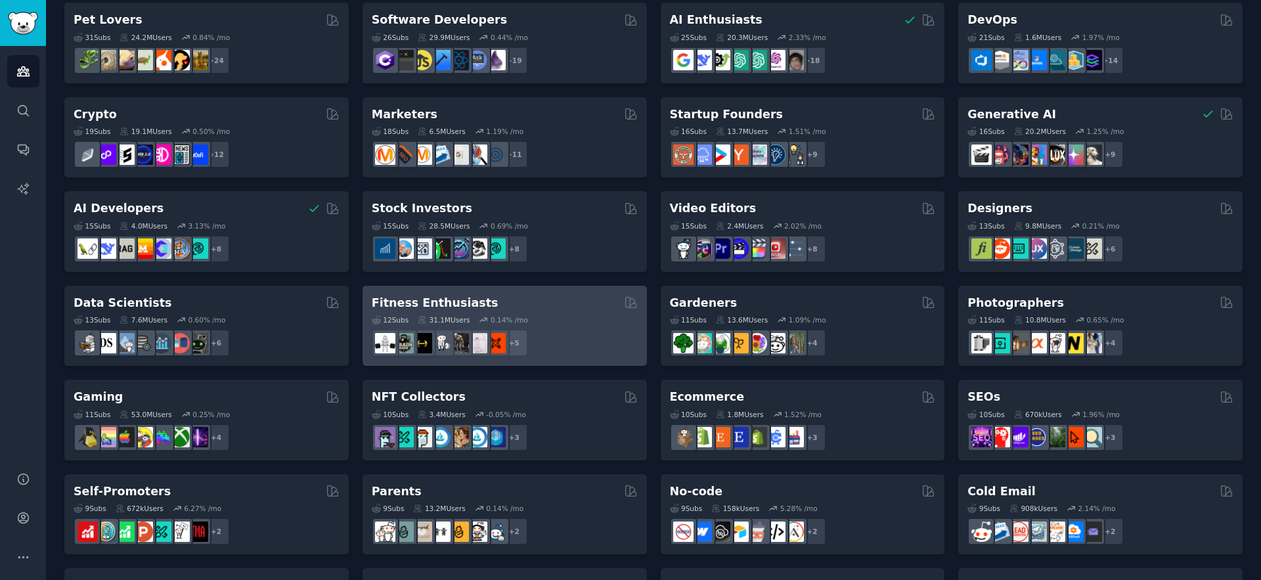
click at [567, 336] on div "+ 5" at bounding box center [505, 343] width 266 height 28
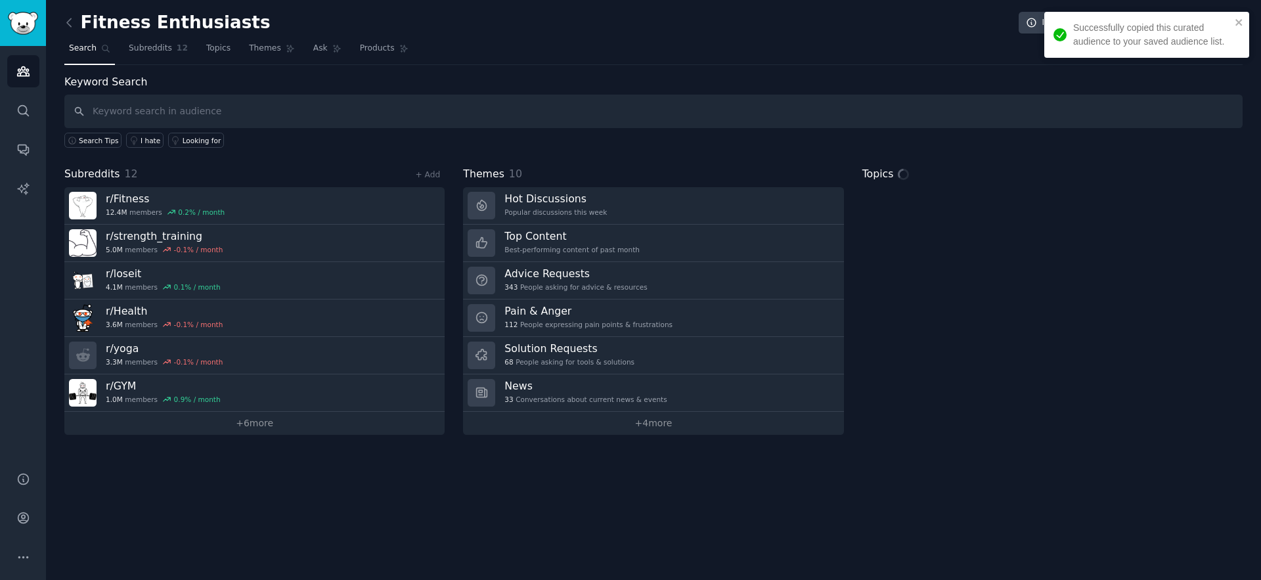
click at [235, 53] on nav "Search Subreddits 12 Topics Themes Ask Products" at bounding box center [653, 51] width 1178 height 27
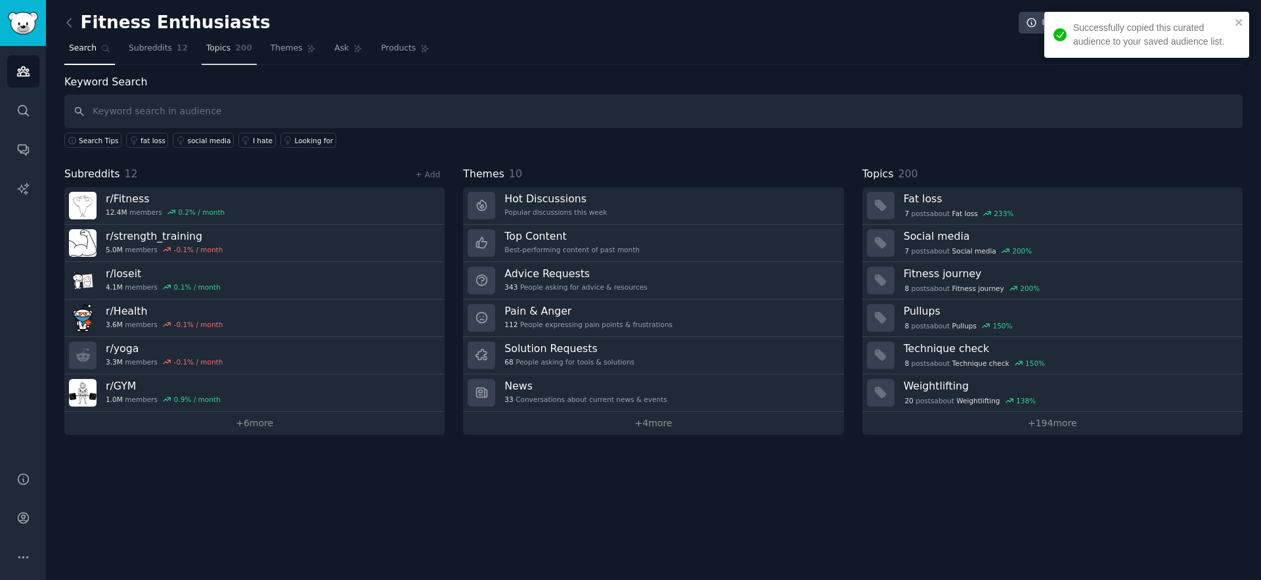
click at [223, 53] on span "Topics" at bounding box center [218, 49] width 24 height 12
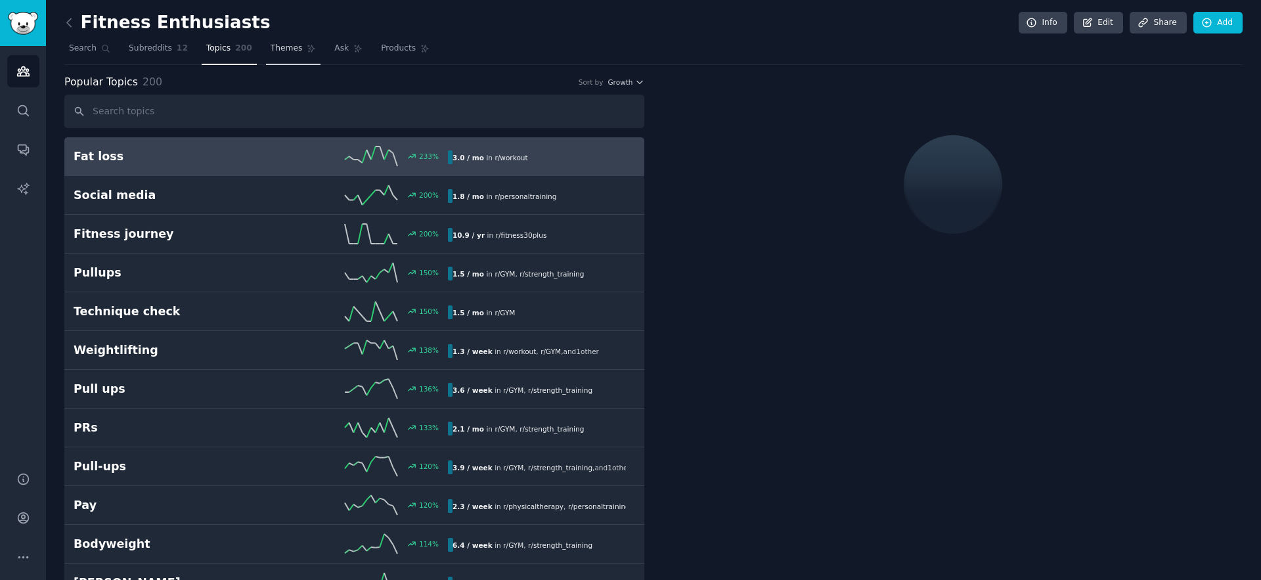
click at [293, 49] on span "Themes" at bounding box center [287, 49] width 32 height 12
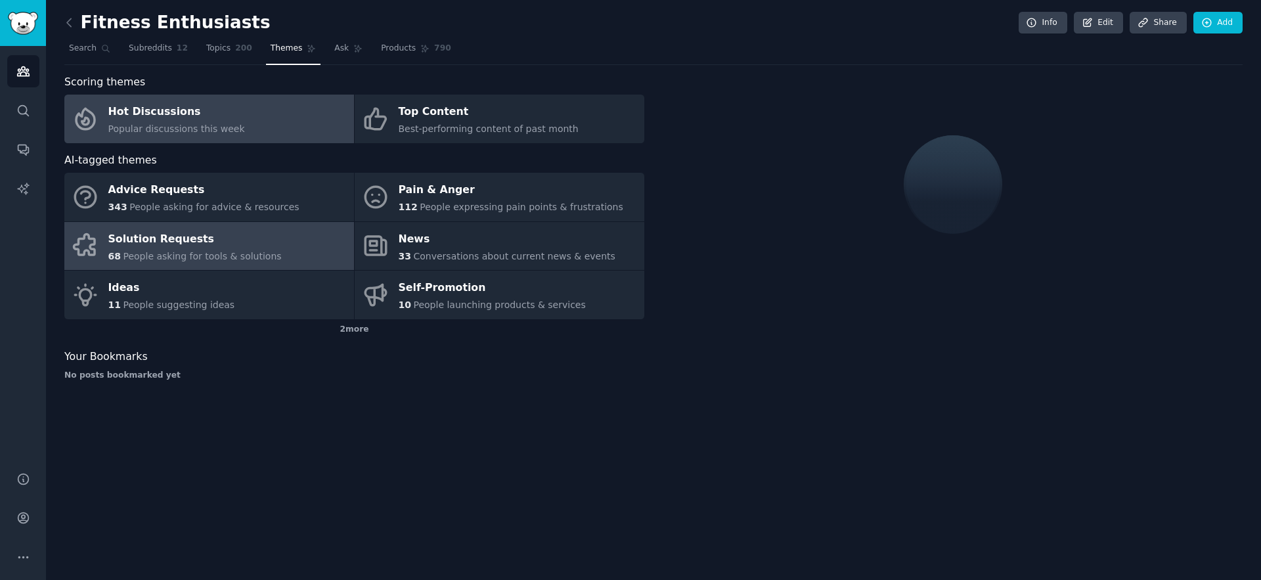
click at [218, 240] on div "Solution Requests" at bounding box center [194, 239] width 173 height 21
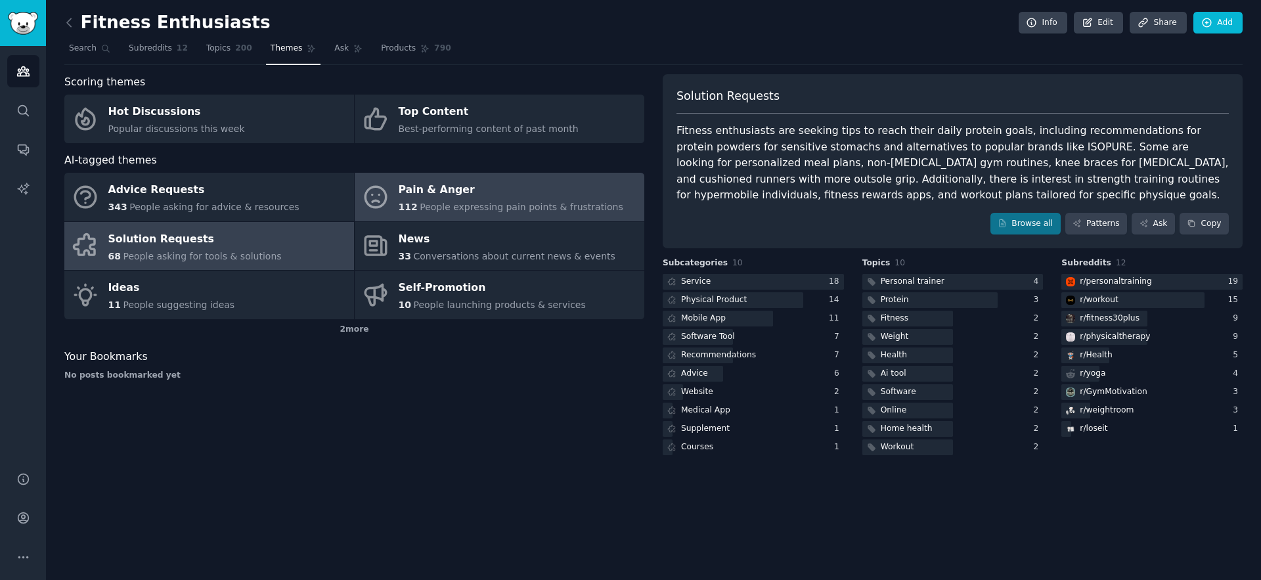
click at [454, 194] on div "Pain & Anger" at bounding box center [511, 190] width 225 height 21
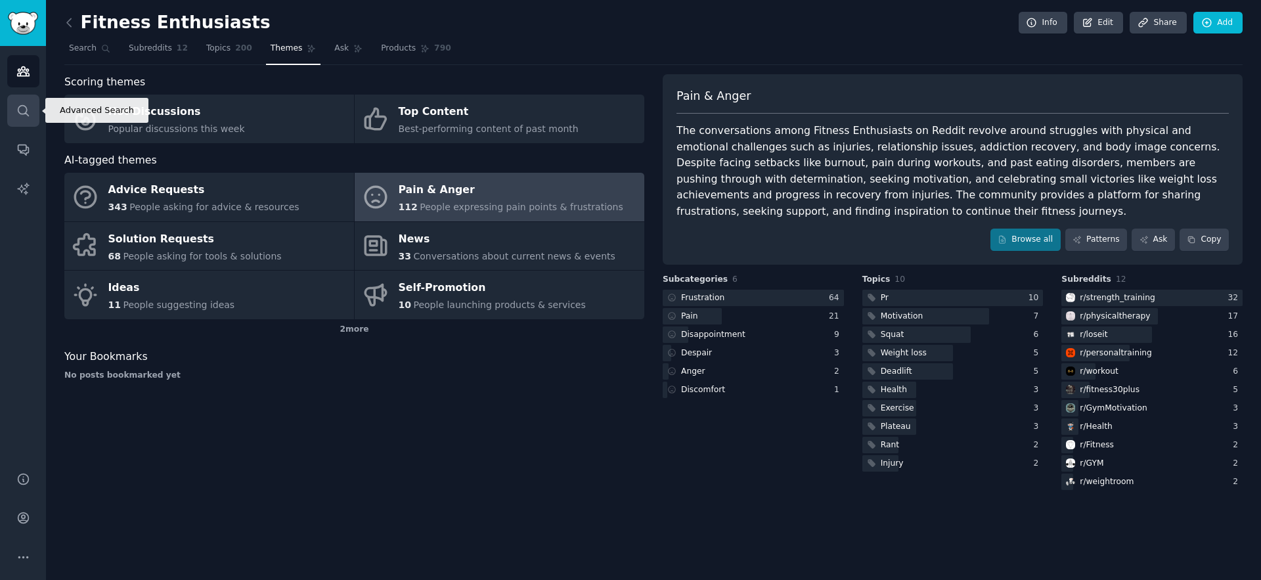
click at [24, 120] on link "Search" at bounding box center [23, 111] width 32 height 32
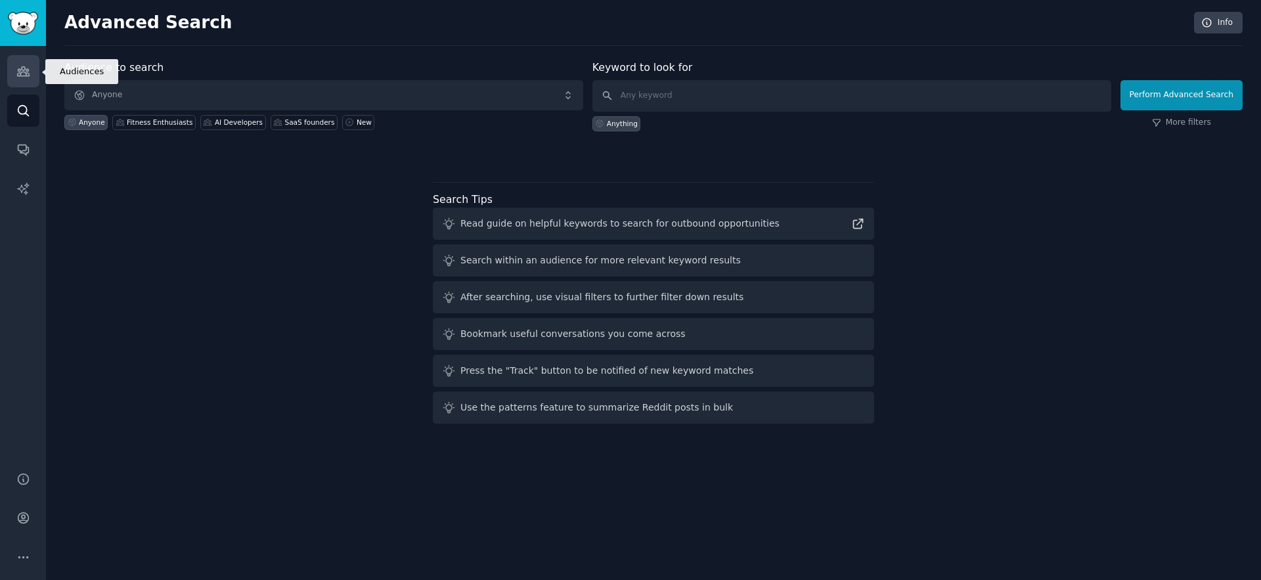
click at [28, 81] on link "Audiences" at bounding box center [23, 71] width 32 height 32
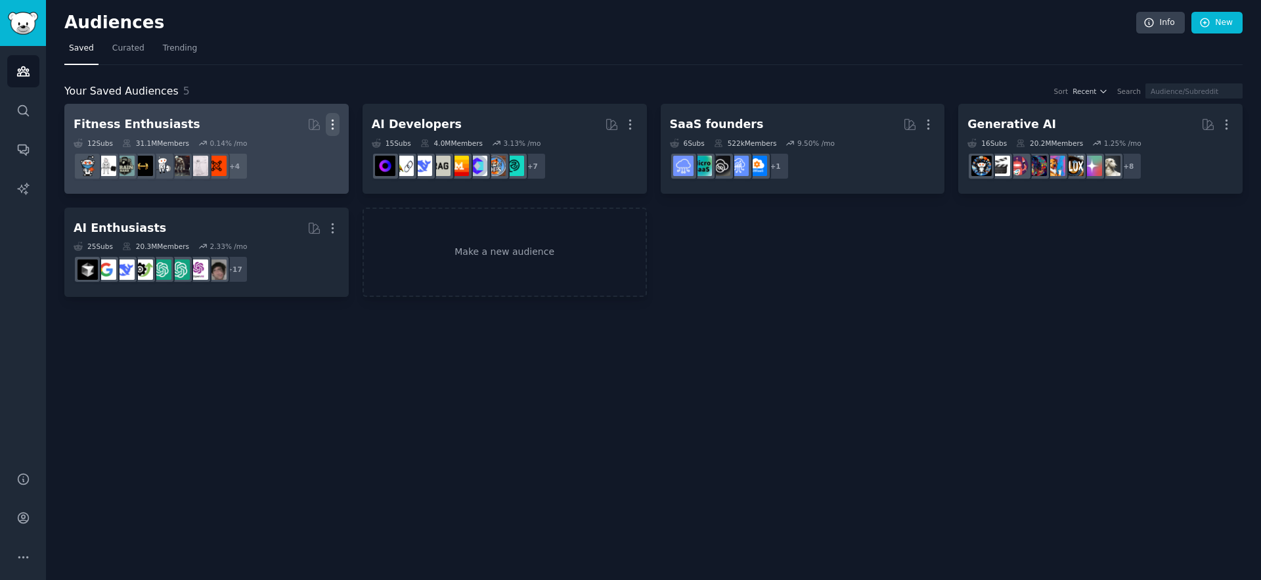
click at [330, 129] on icon "button" at bounding box center [333, 125] width 14 height 14
click at [298, 151] on p "Delete" at bounding box center [297, 152] width 30 height 14
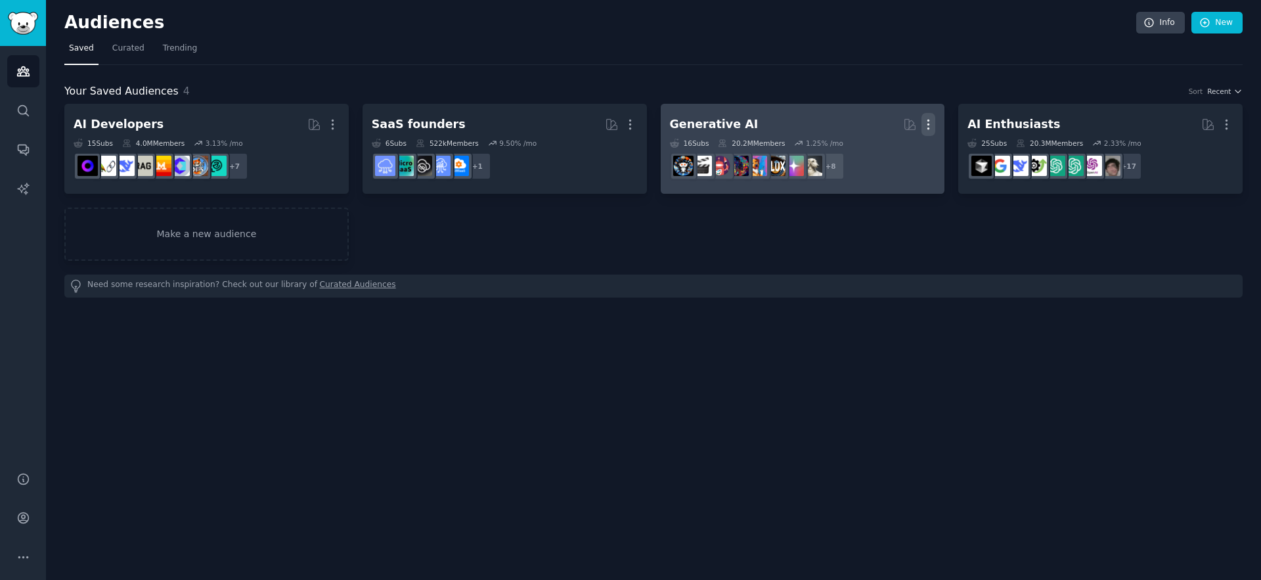
click at [929, 127] on icon "button" at bounding box center [928, 124] width 1 height 9
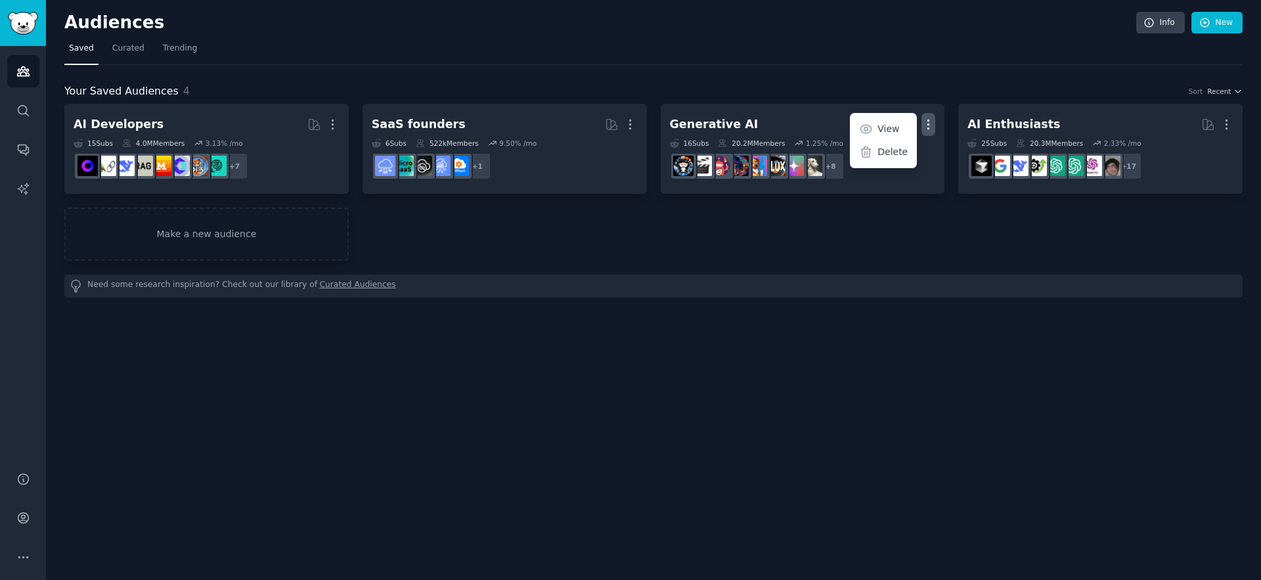
click at [614, 254] on div "AI Developers More 15 Sub s 4.0M Members 3.13 % /mo + 7 SaaS founders More 6 Su…" at bounding box center [653, 182] width 1178 height 157
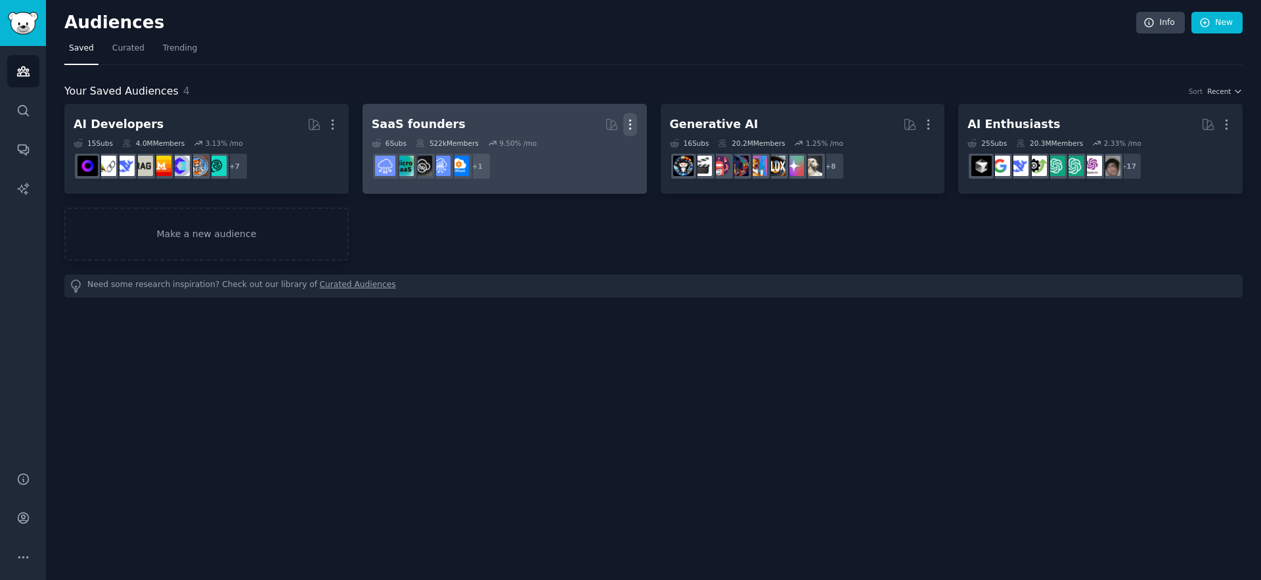
click at [625, 122] on icon "button" at bounding box center [630, 125] width 14 height 14
click at [608, 155] on p "Delete" at bounding box center [594, 152] width 30 height 14
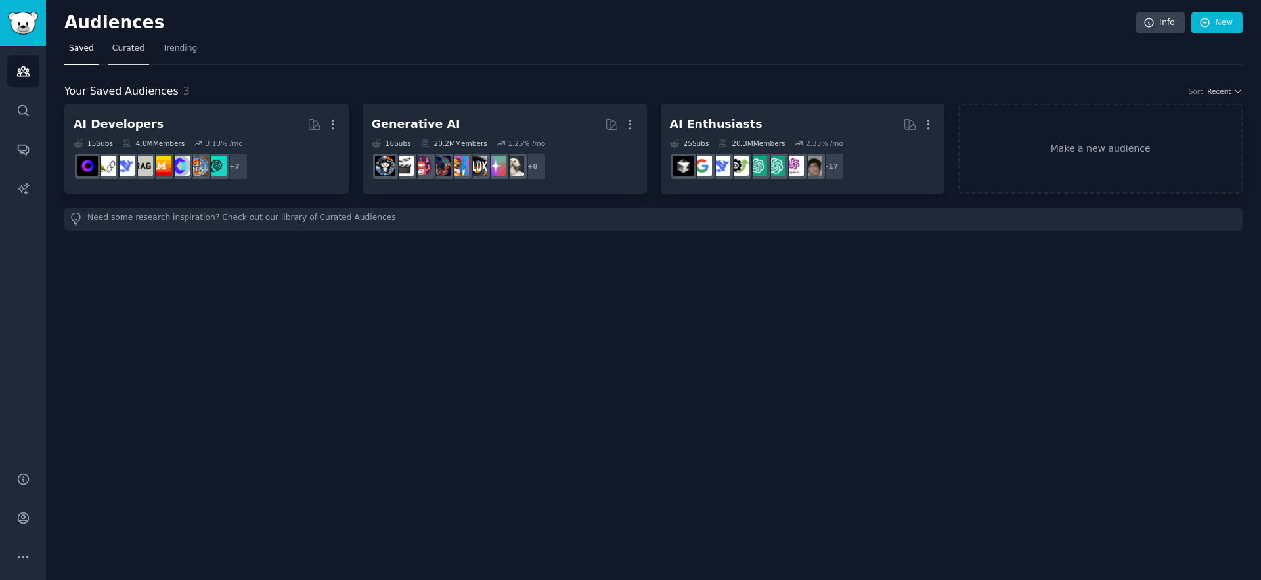
click at [125, 51] on span "Curated" at bounding box center [128, 49] width 32 height 12
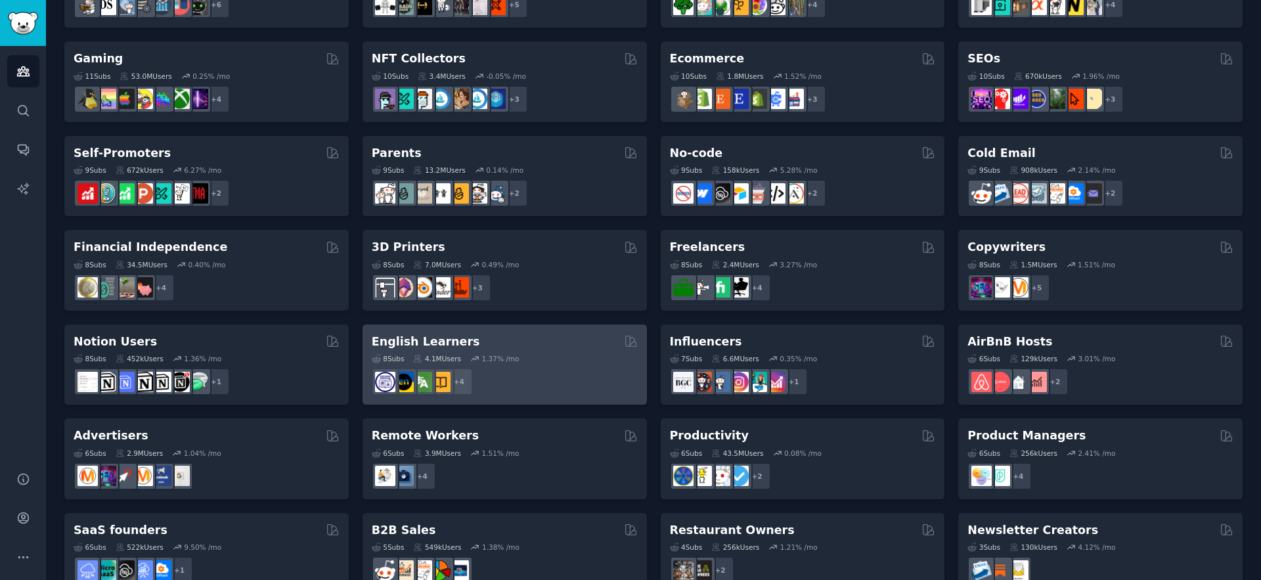
scroll to position [471, 0]
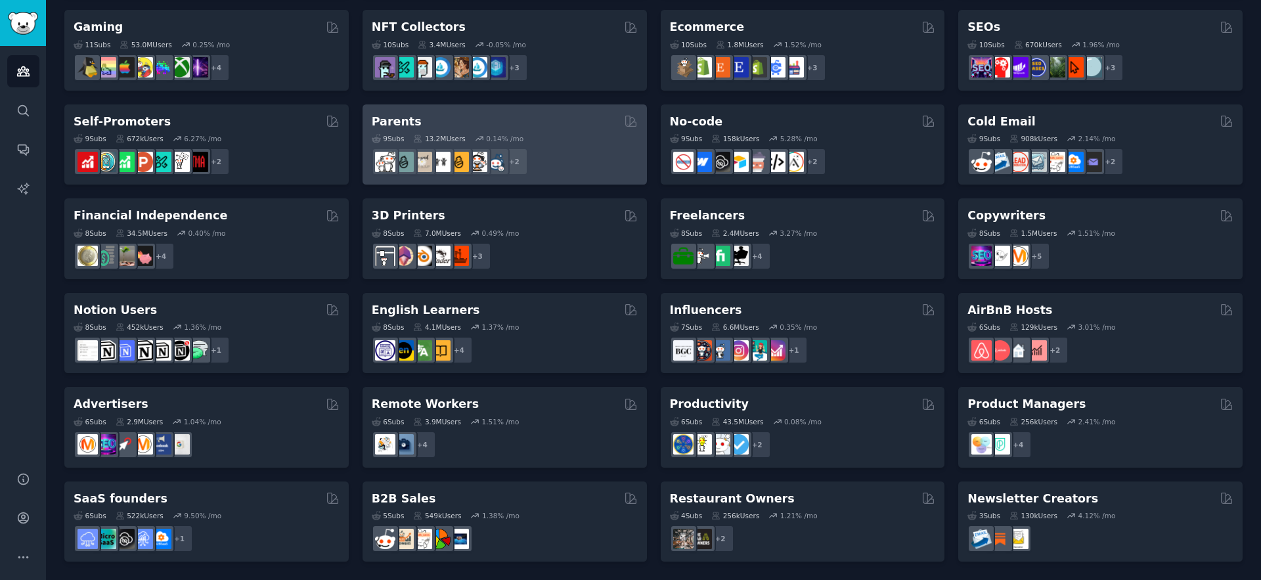
click at [458, 126] on div "Parents" at bounding box center [505, 122] width 266 height 16
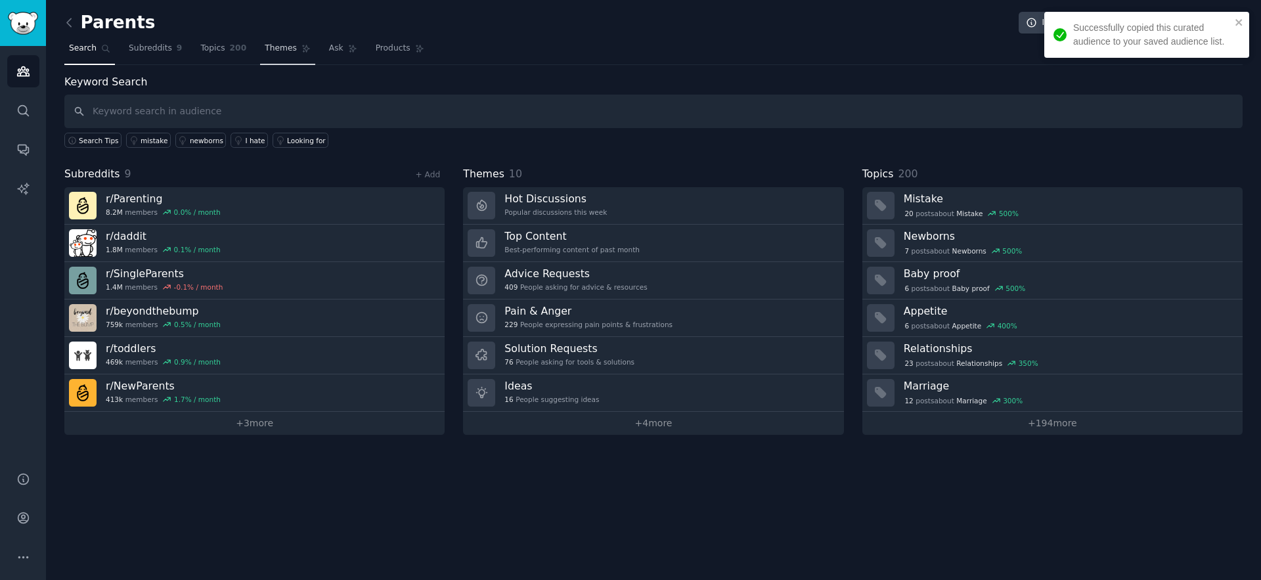
click at [255, 52] on nav "Search Subreddits 9 Topics 200 Themes Ask Products" at bounding box center [653, 51] width 1178 height 27
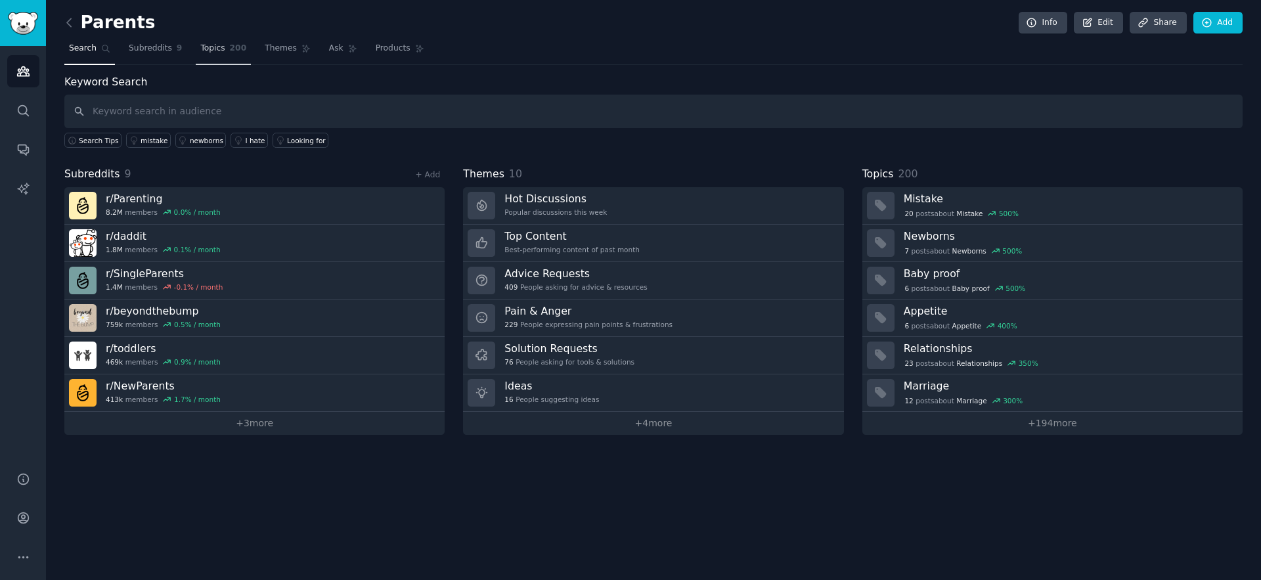
click at [227, 52] on link "Topics 200" at bounding box center [223, 51] width 55 height 27
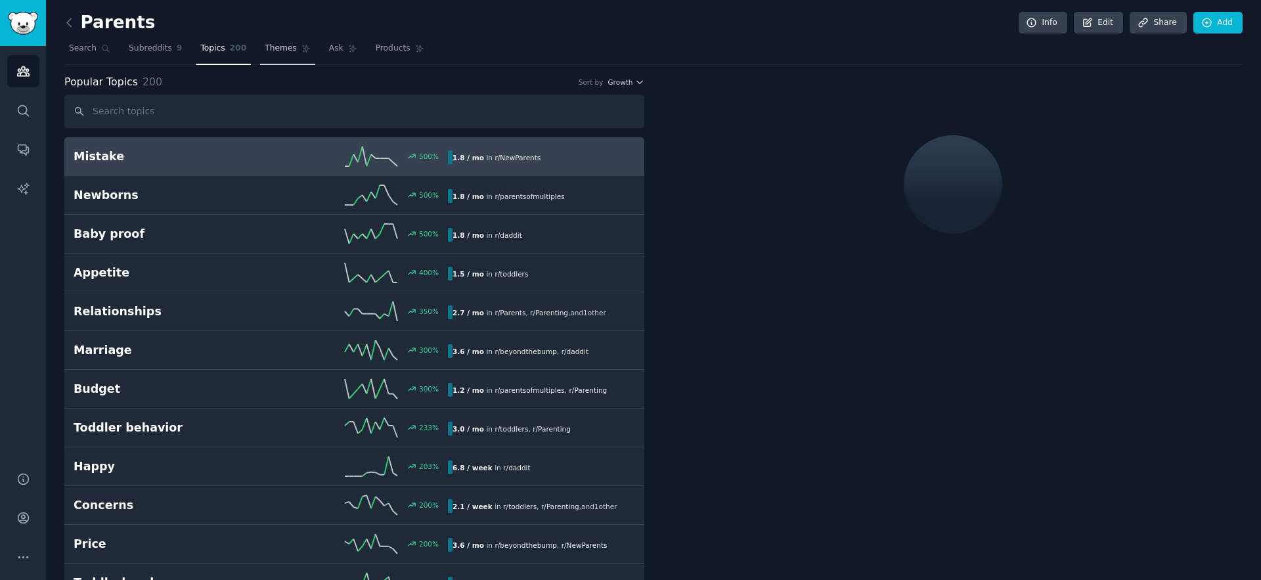
click at [286, 56] on link "Themes" at bounding box center [287, 51] width 55 height 27
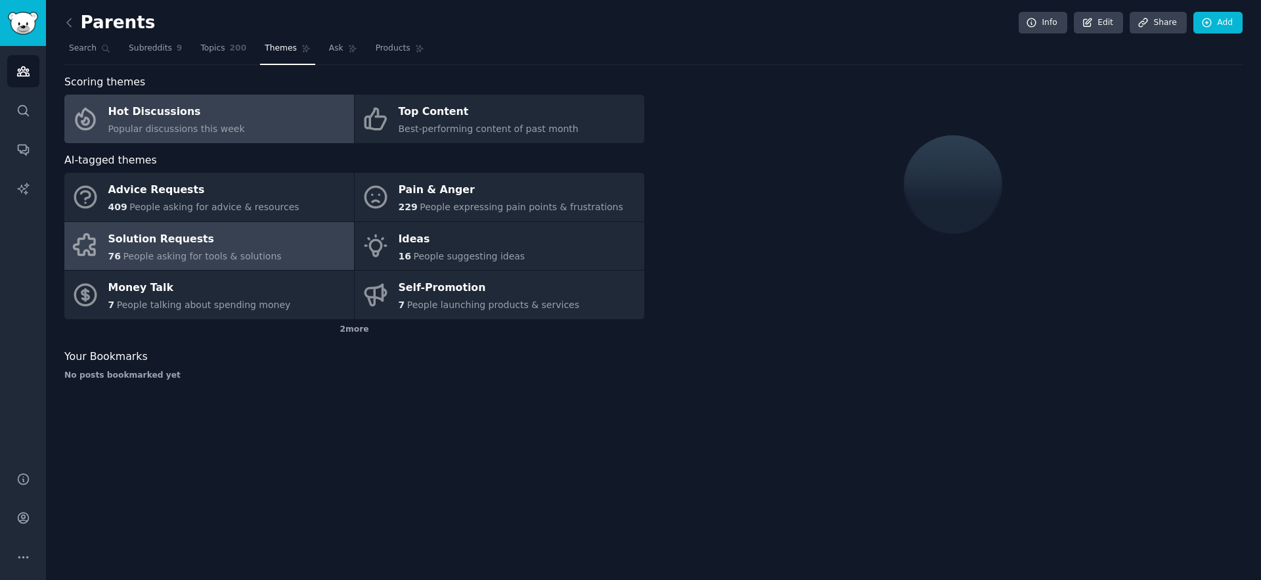
click at [179, 246] on div "Solution Requests" at bounding box center [194, 239] width 173 height 21
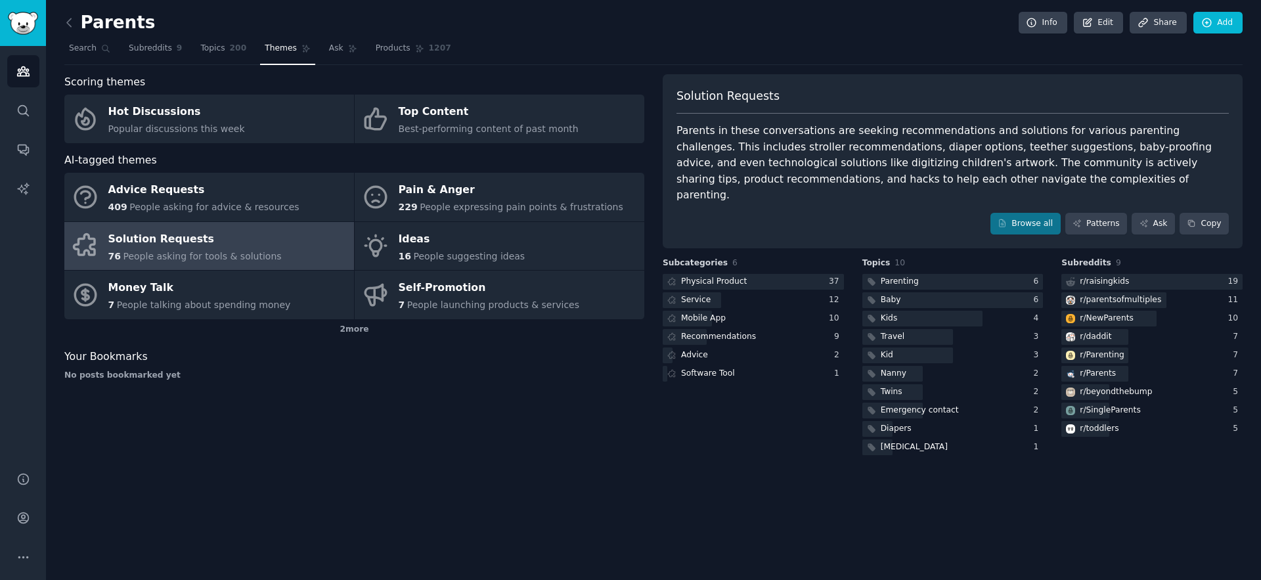
click at [181, 262] on div "76 People asking for tools & solutions" at bounding box center [194, 257] width 173 height 14
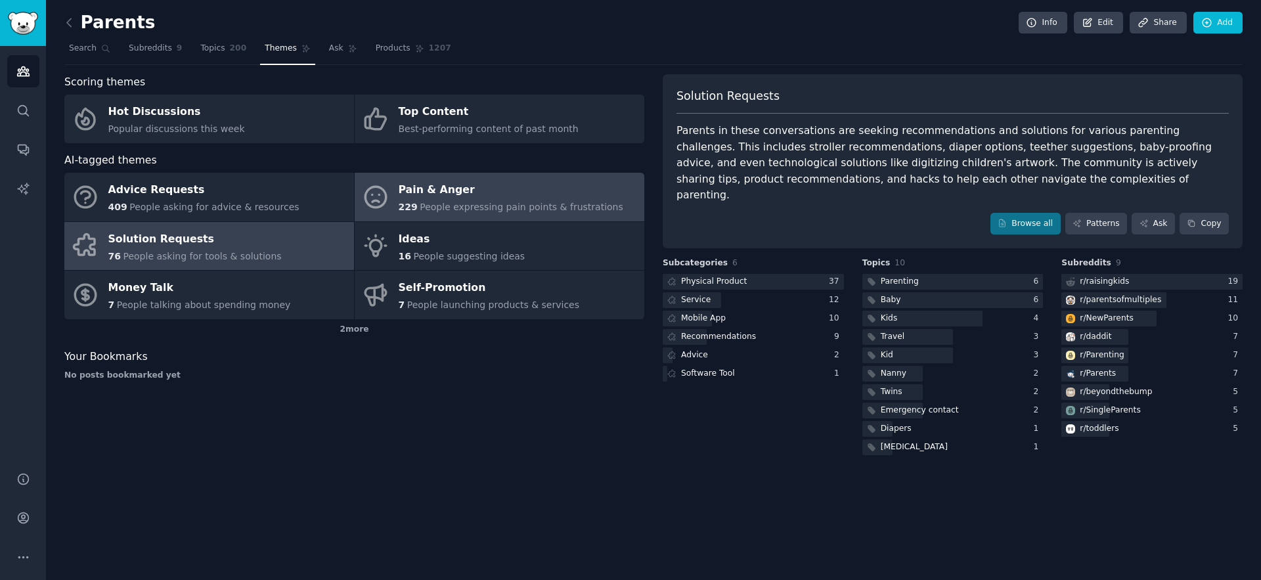
click at [472, 211] on span "People expressing pain points & frustrations" at bounding box center [522, 207] width 204 height 11
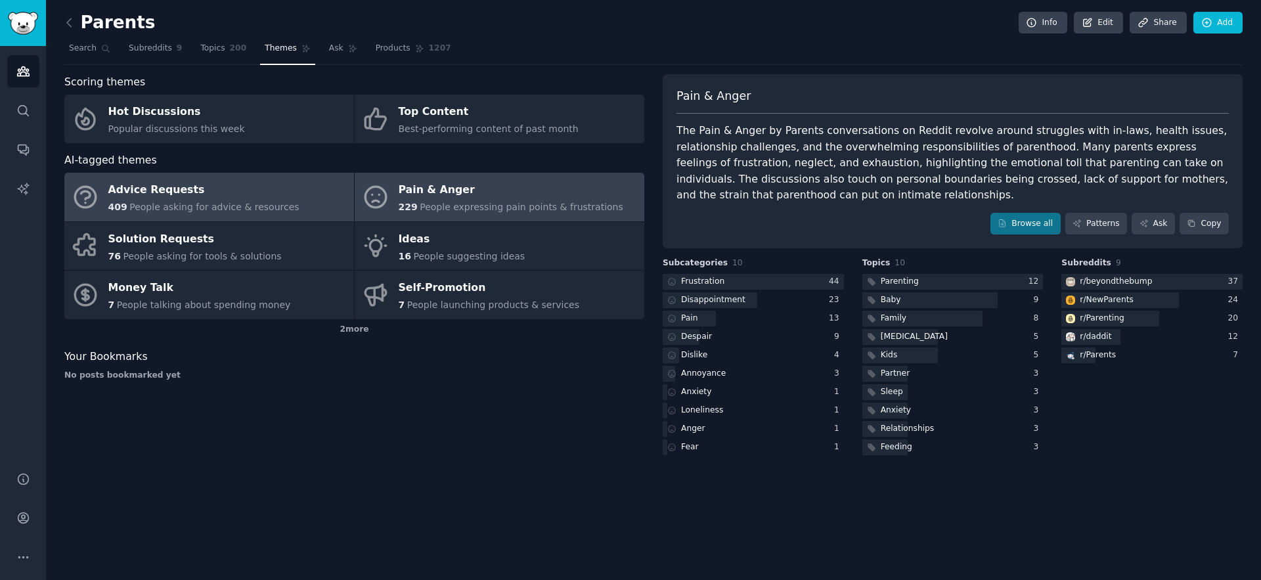
click at [188, 204] on span "People asking for advice & resources" at bounding box center [213, 207] width 169 height 11
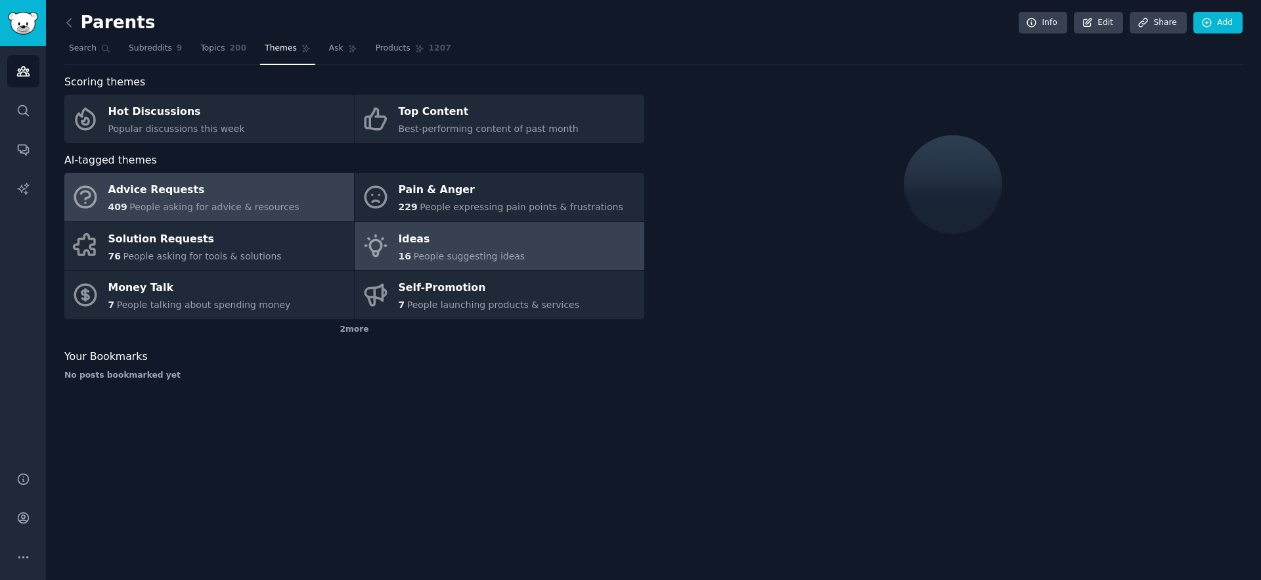
click at [445, 254] on span "People suggesting ideas" at bounding box center [469, 256] width 112 height 11
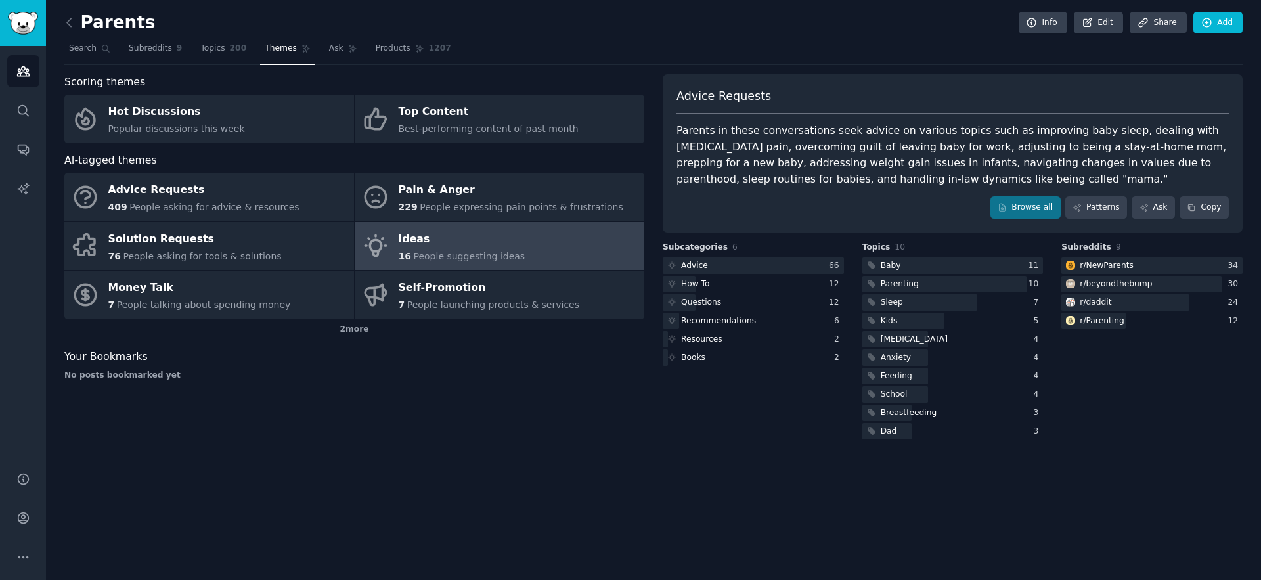
click at [441, 254] on span "People suggesting ideas" at bounding box center [469, 256] width 112 height 11
click at [434, 254] on span "People suggesting ideas" at bounding box center [469, 256] width 112 height 11
click at [438, 255] on span "People suggesting ideas" at bounding box center [469, 256] width 112 height 11
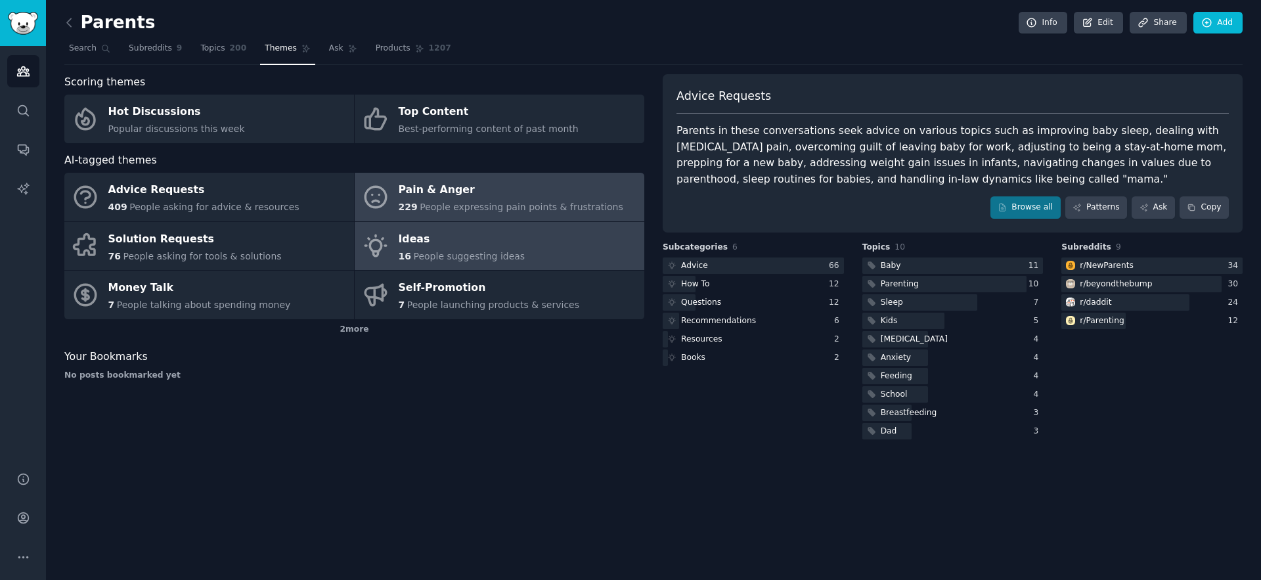
click at [443, 203] on span "People expressing pain points & frustrations" at bounding box center [522, 207] width 204 height 11
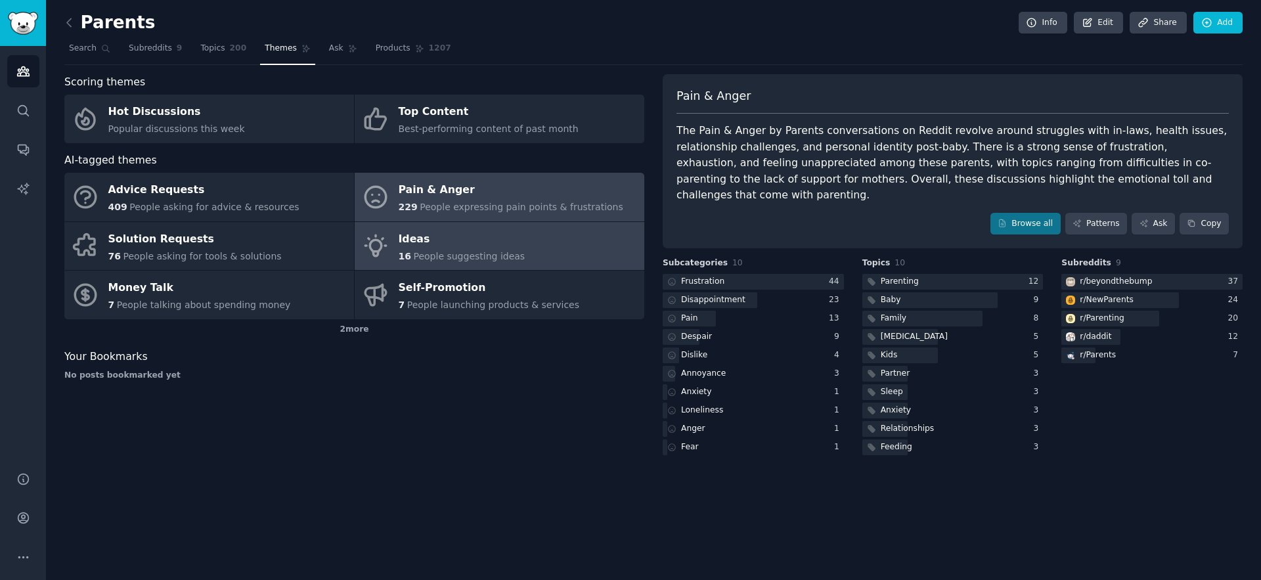
click at [424, 239] on div "Ideas" at bounding box center [462, 239] width 127 height 21
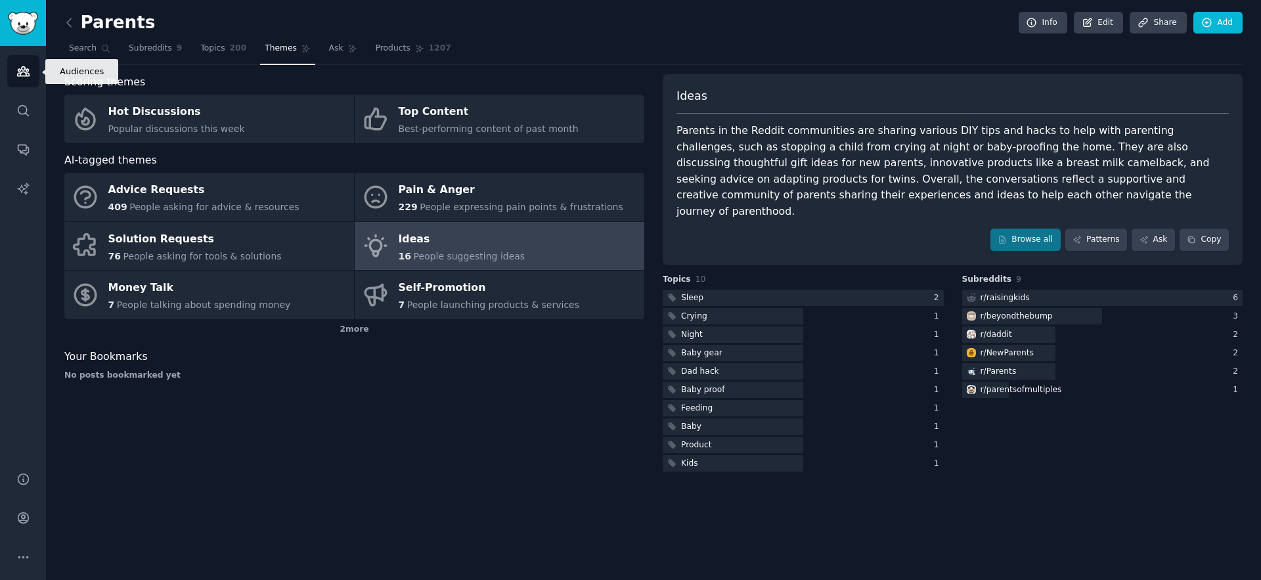
click at [30, 69] on icon "Sidebar" at bounding box center [23, 71] width 14 height 14
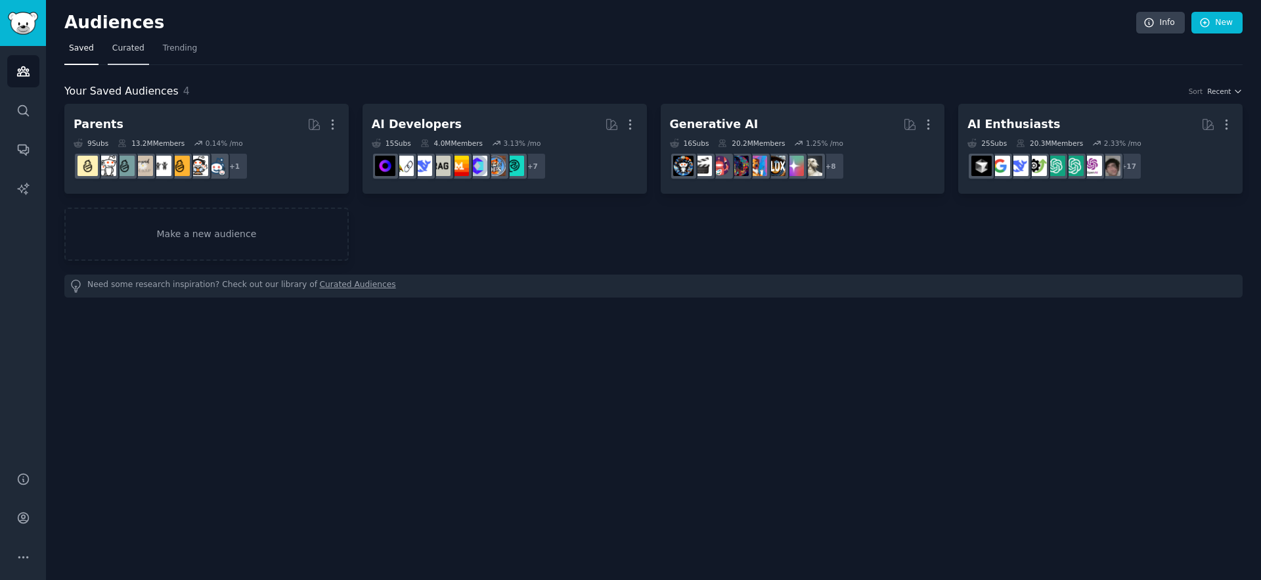
click at [133, 51] on span "Curated" at bounding box center [128, 49] width 32 height 12
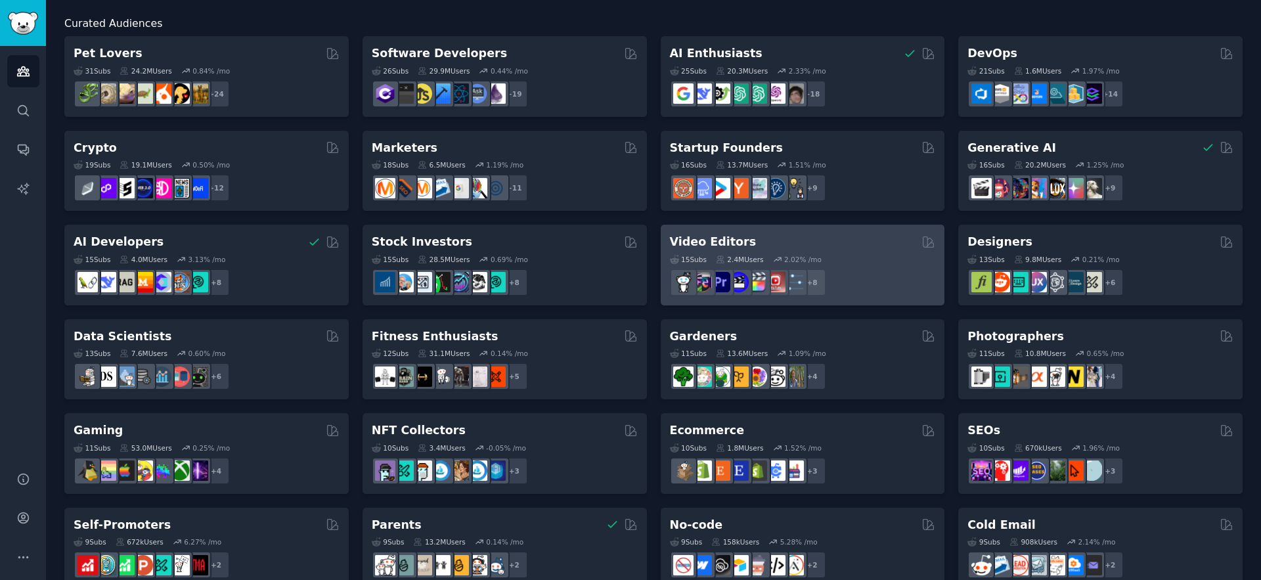
scroll to position [116, 0]
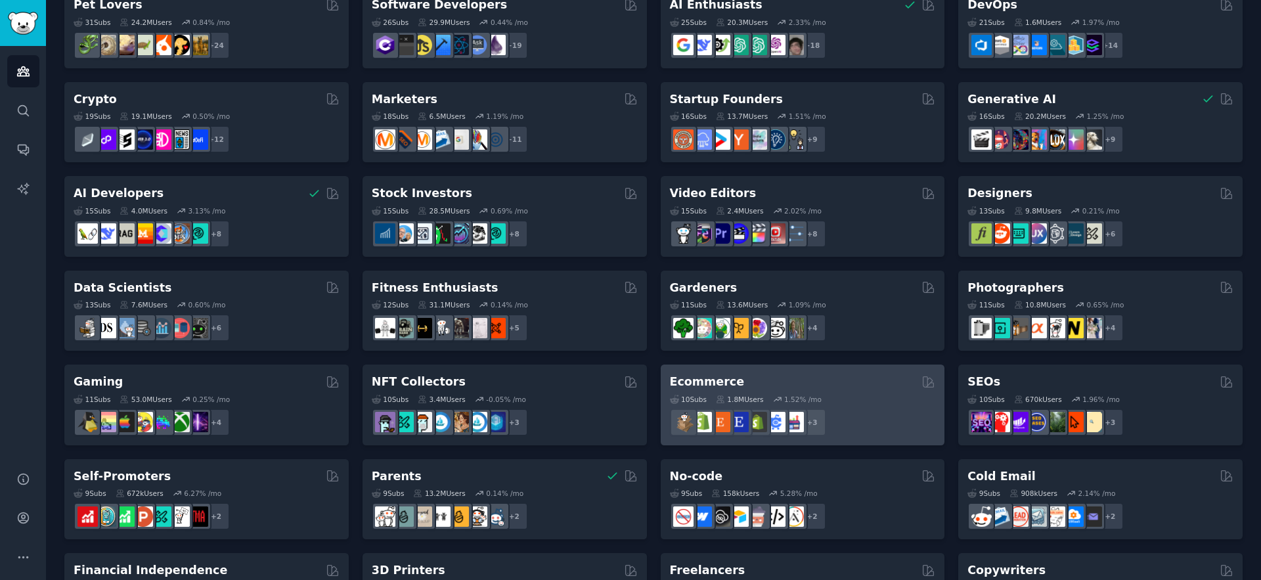
click at [776, 376] on div "Ecommerce" at bounding box center [803, 382] width 266 height 16
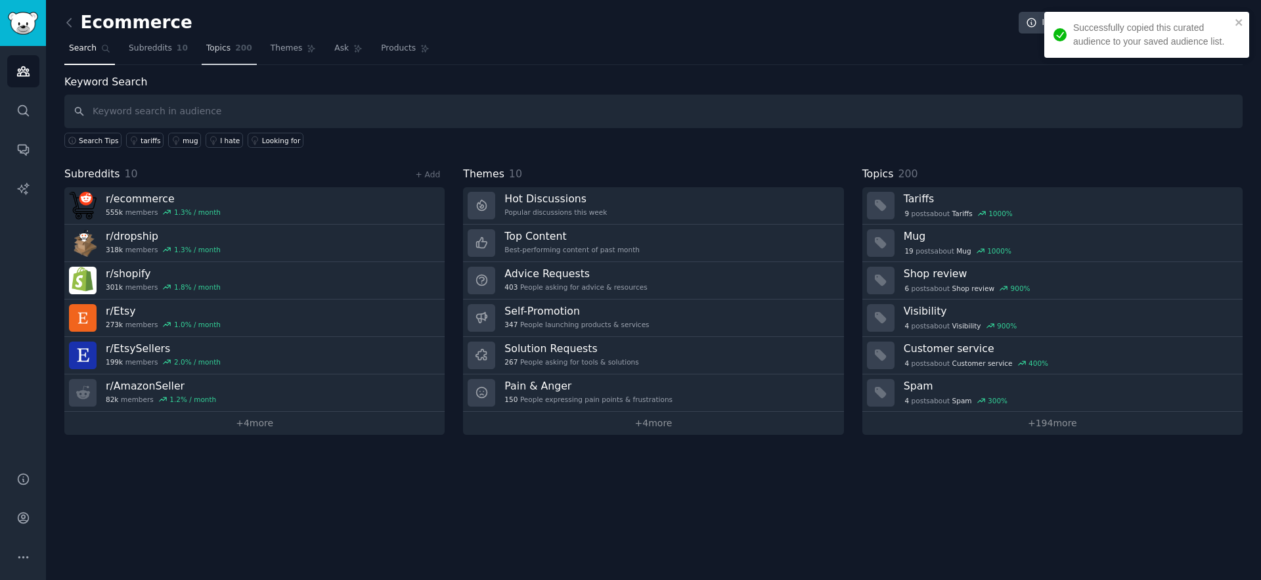
click at [219, 46] on span "Topics" at bounding box center [218, 49] width 24 height 12
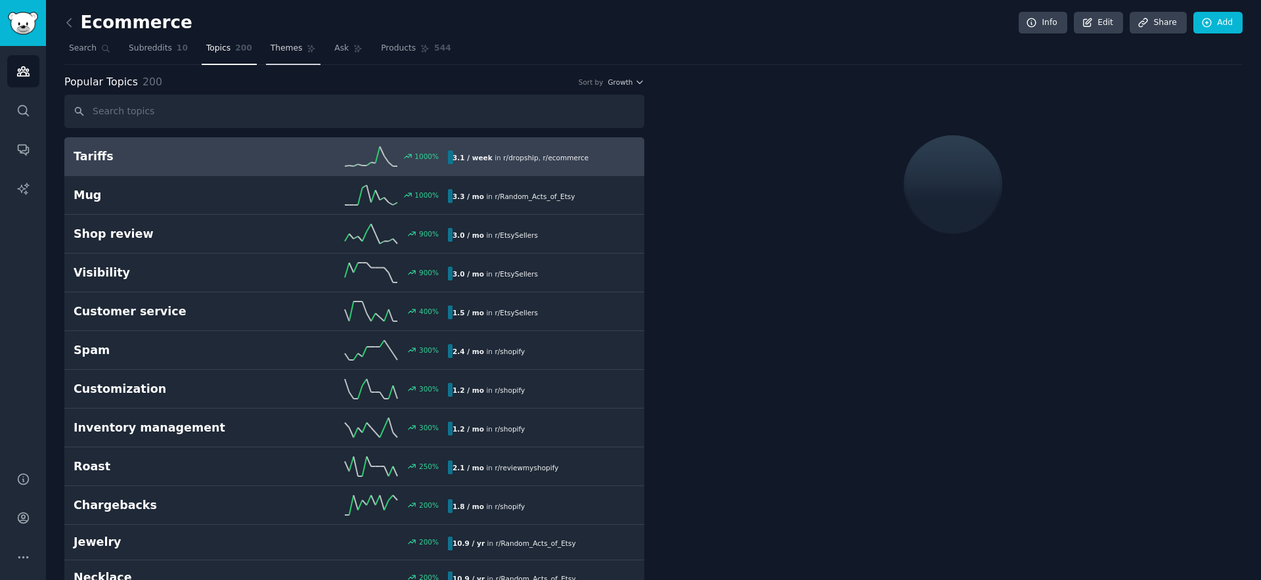
click at [281, 48] on span "Themes" at bounding box center [287, 49] width 32 height 12
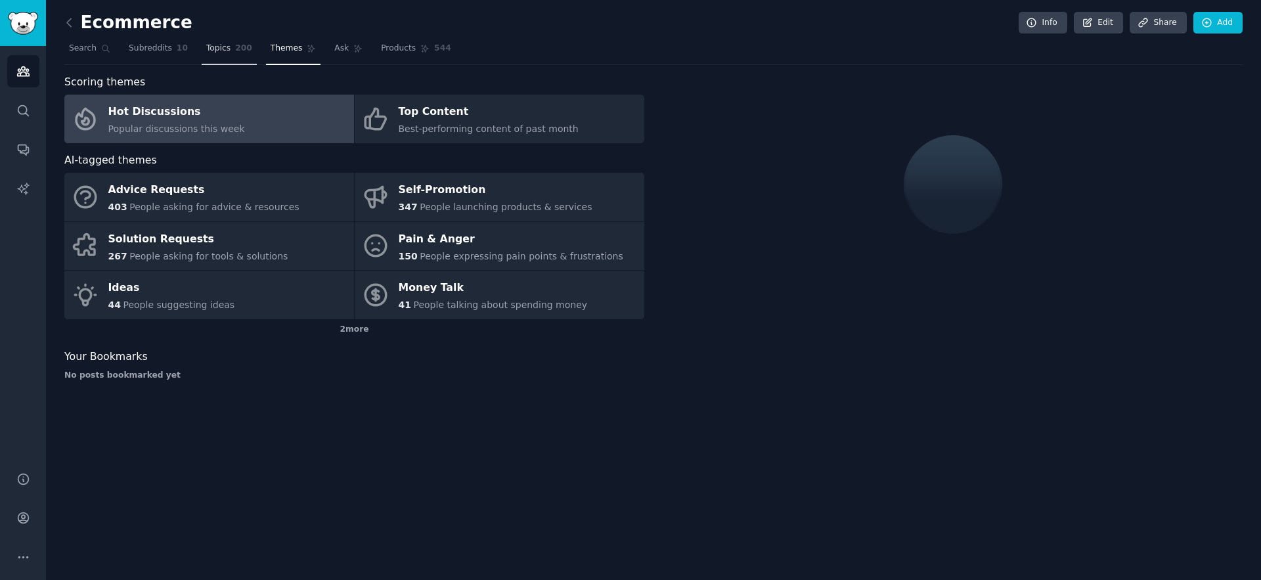
click at [227, 51] on span "Topics" at bounding box center [218, 49] width 24 height 12
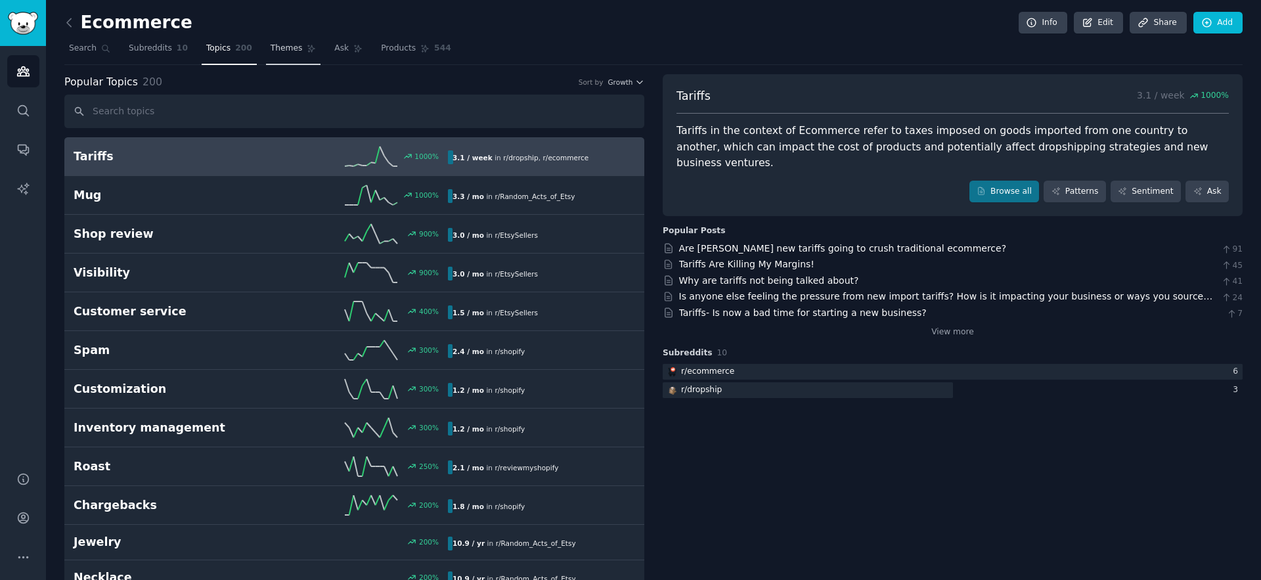
click at [273, 45] on span "Themes" at bounding box center [287, 49] width 32 height 12
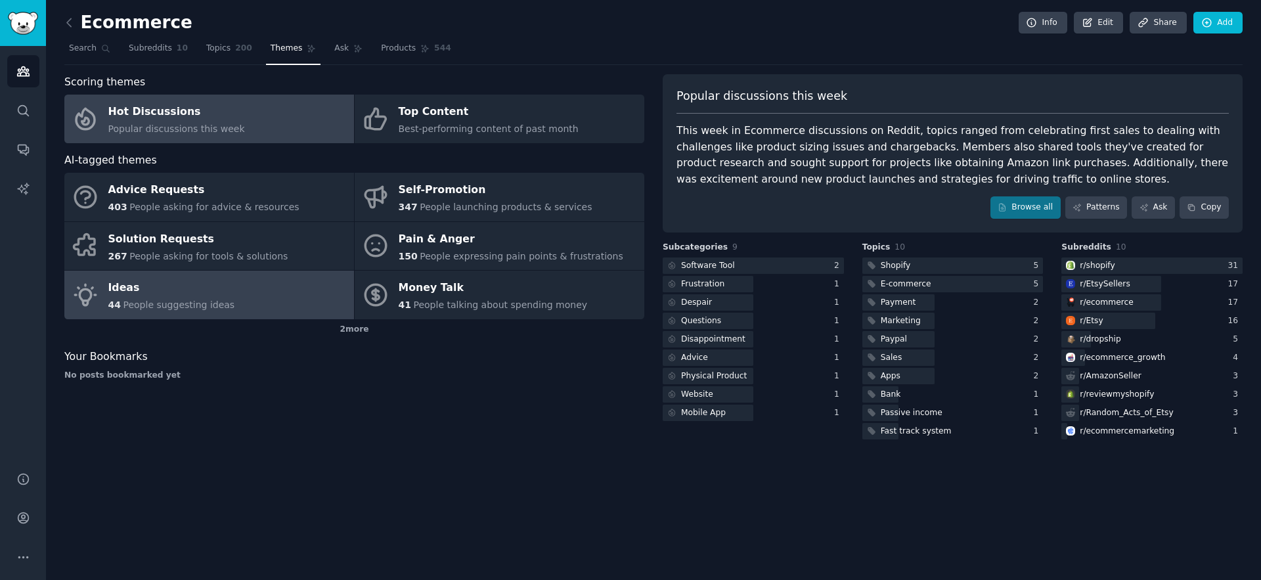
click at [169, 284] on div "Ideas" at bounding box center [171, 288] width 127 height 21
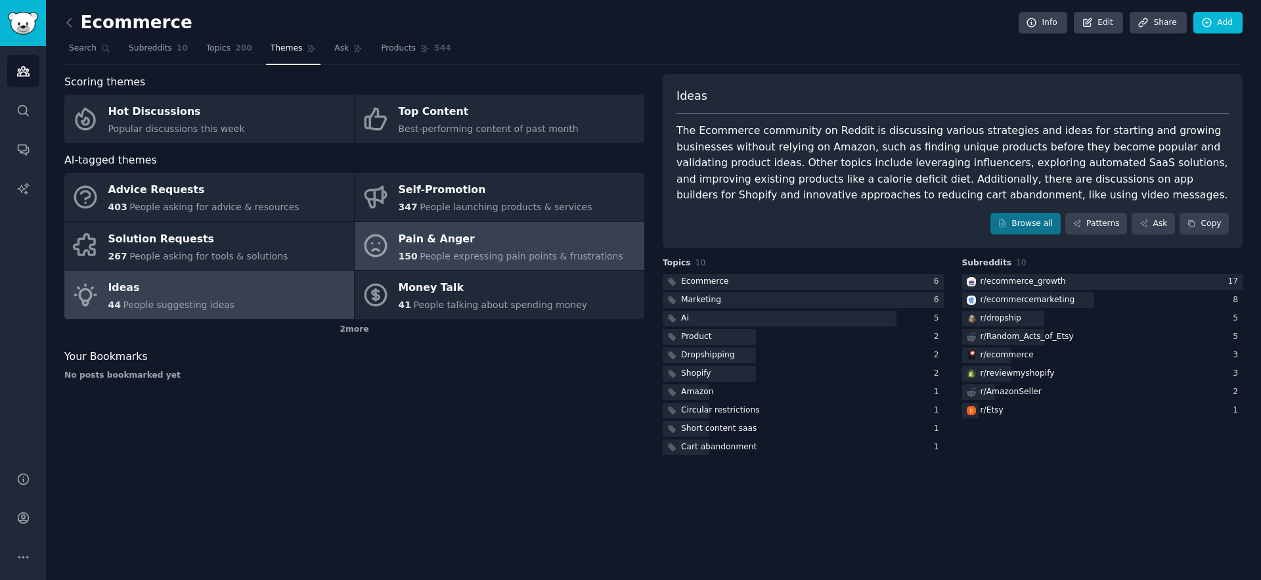
click at [455, 244] on div "Pain & Anger" at bounding box center [511, 239] width 225 height 21
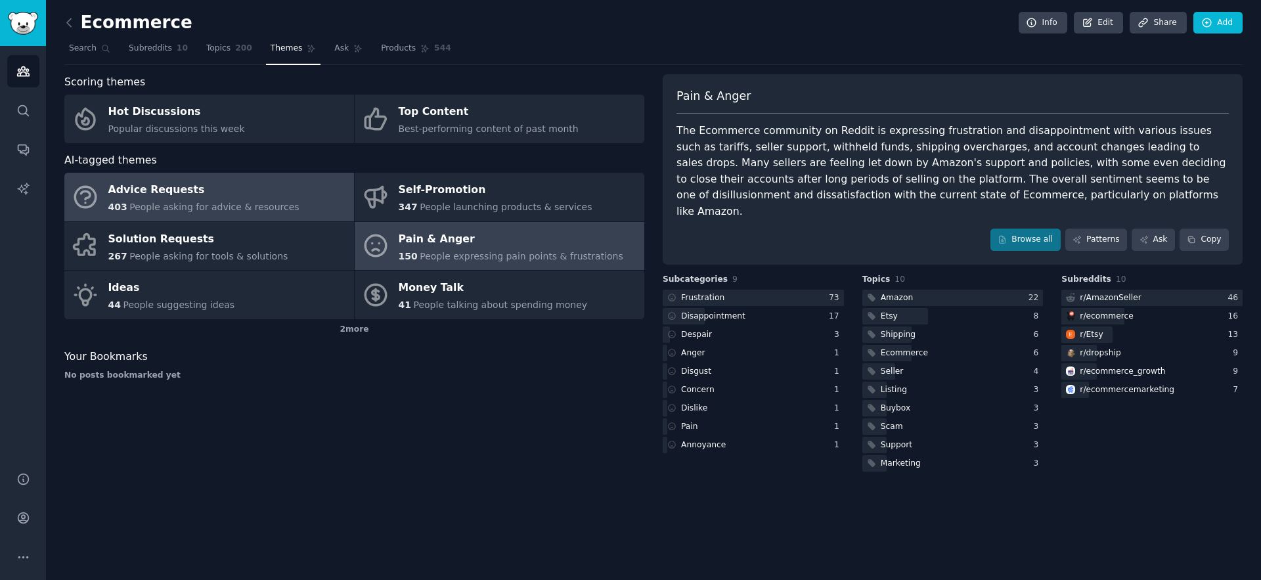
click at [210, 202] on span "People asking for advice & resources" at bounding box center [213, 207] width 169 height 11
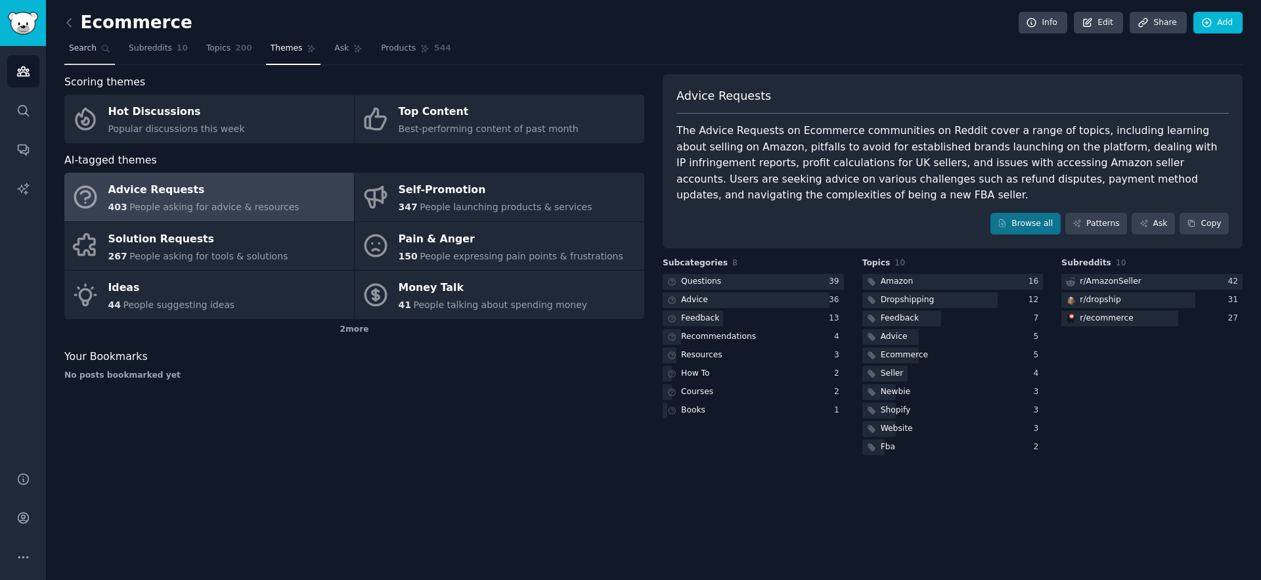
click at [83, 58] on link "Search" at bounding box center [89, 51] width 51 height 27
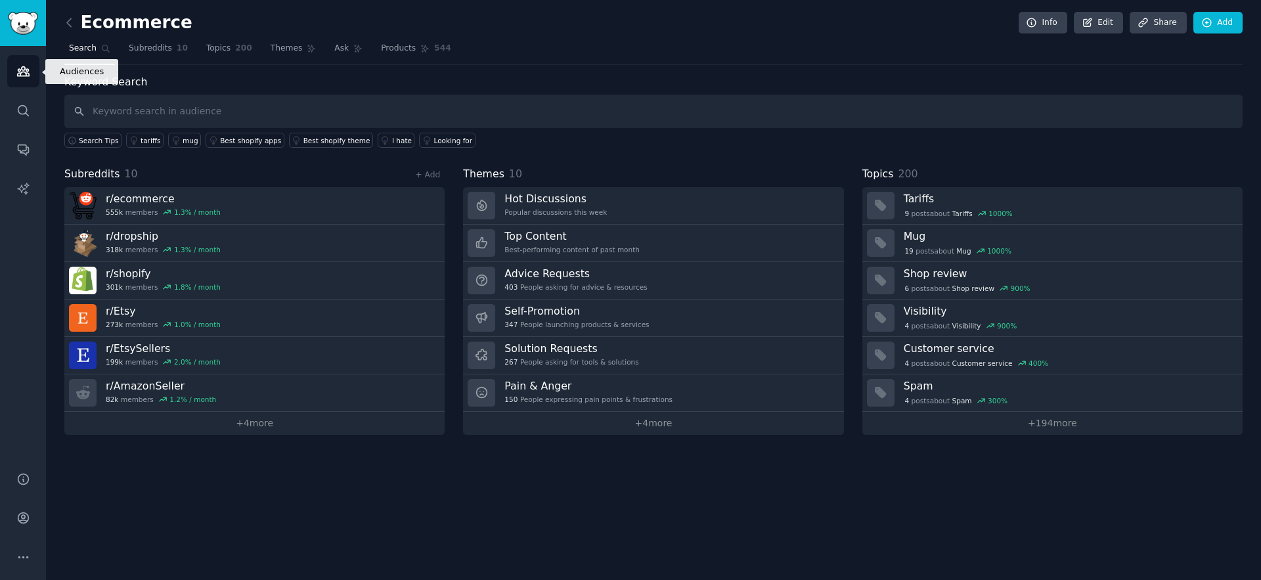
click at [24, 76] on icon "Sidebar" at bounding box center [23, 71] width 14 height 14
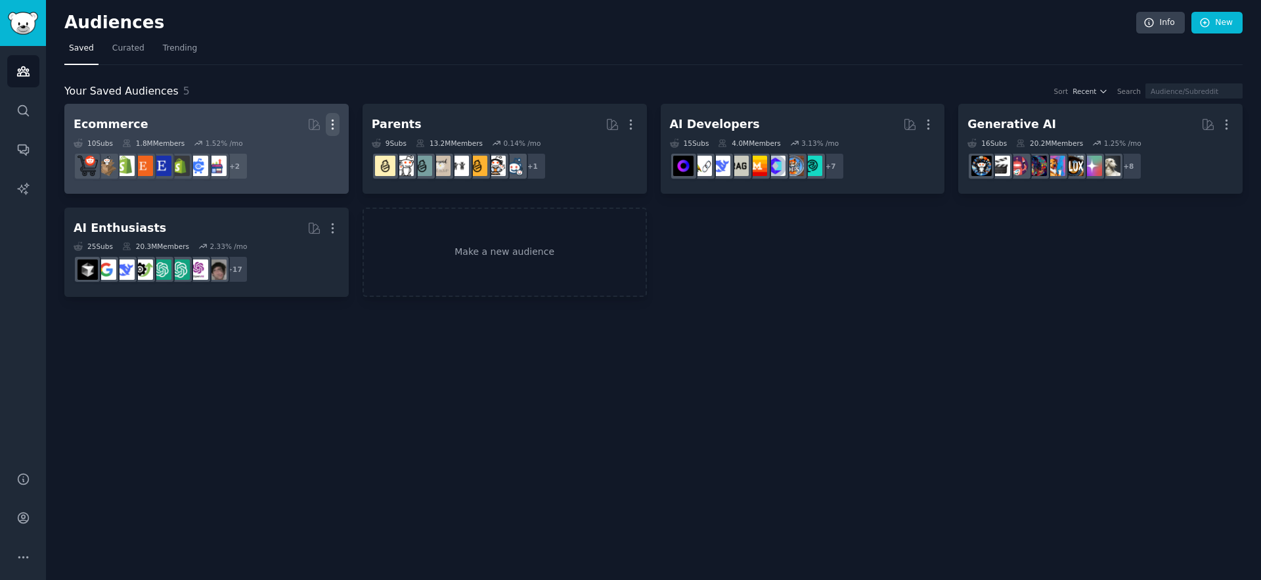
click at [330, 127] on icon "button" at bounding box center [333, 125] width 14 height 14
click at [303, 156] on p "Delete" at bounding box center [297, 152] width 30 height 14
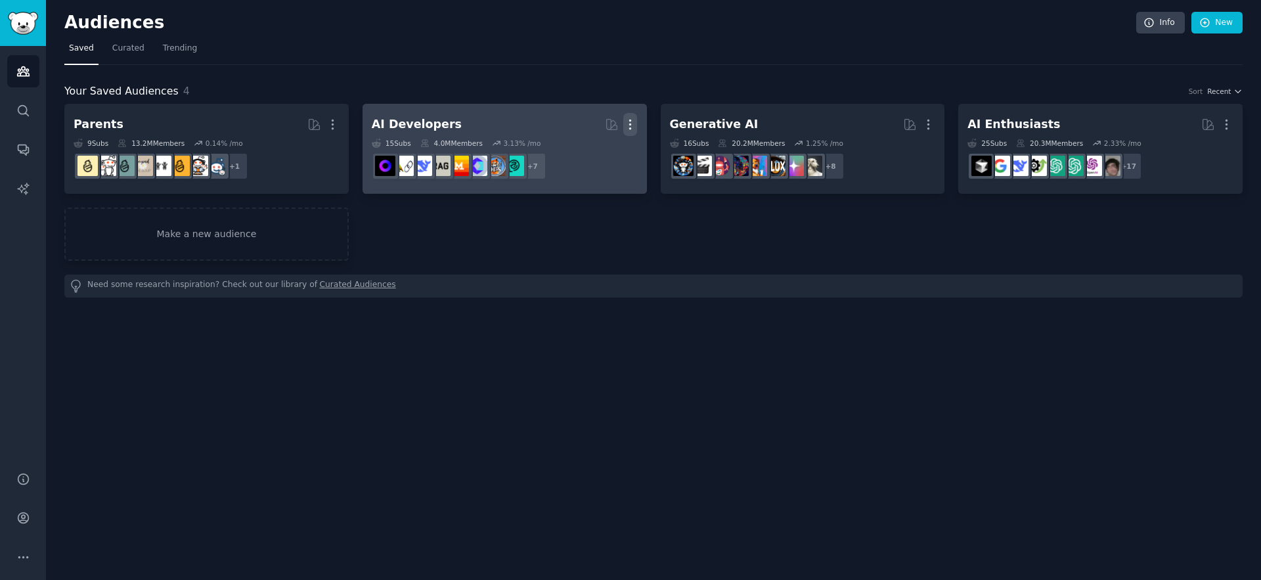
click at [629, 124] on icon "button" at bounding box center [630, 125] width 14 height 14
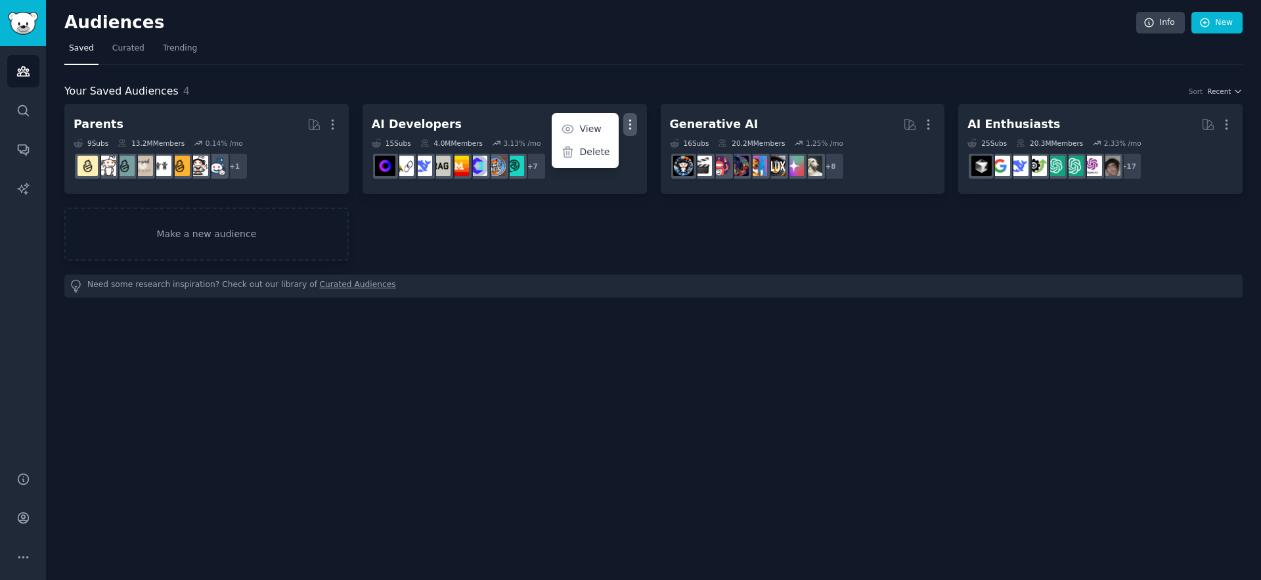
click at [834, 246] on div "Parents More 9 Sub s 13.2M Members 0.14 % /mo r/Parenting + 1 AI Developers Mor…" at bounding box center [653, 182] width 1178 height 157
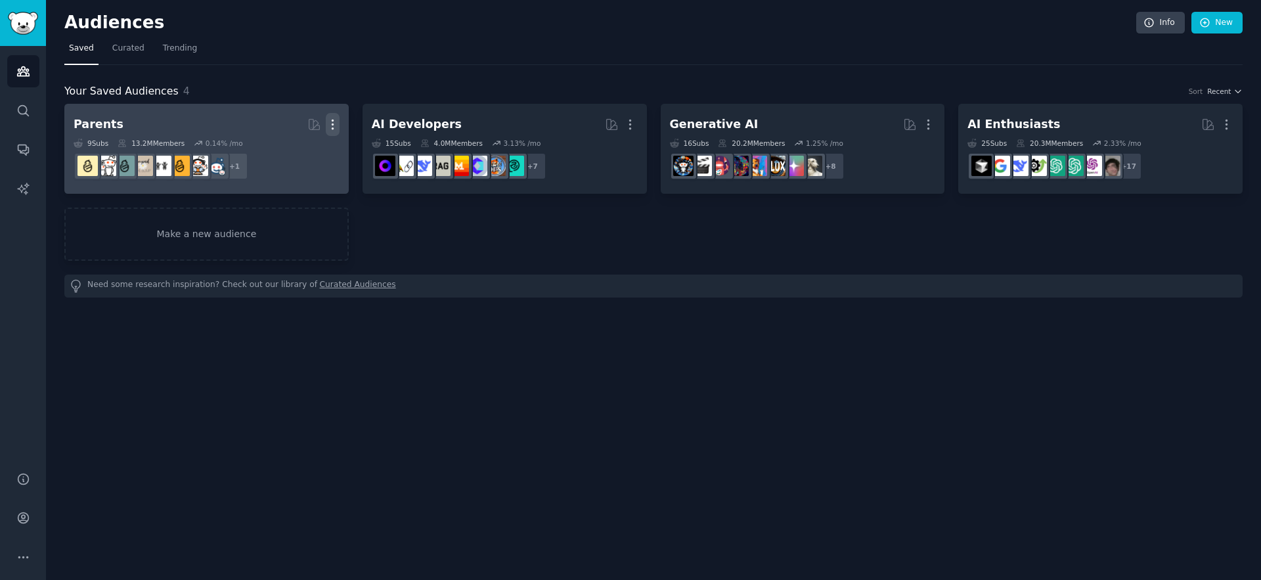
click at [331, 122] on icon "button" at bounding box center [333, 125] width 14 height 14
click at [296, 154] on p "Delete" at bounding box center [297, 152] width 30 height 14
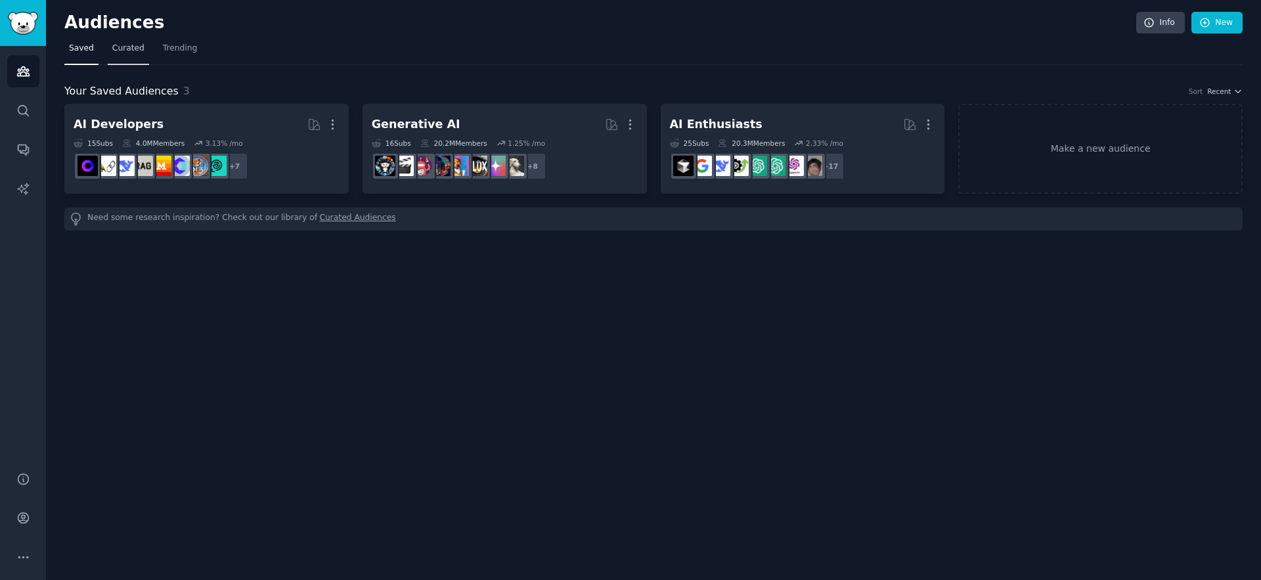
click at [135, 51] on span "Curated" at bounding box center [128, 49] width 32 height 12
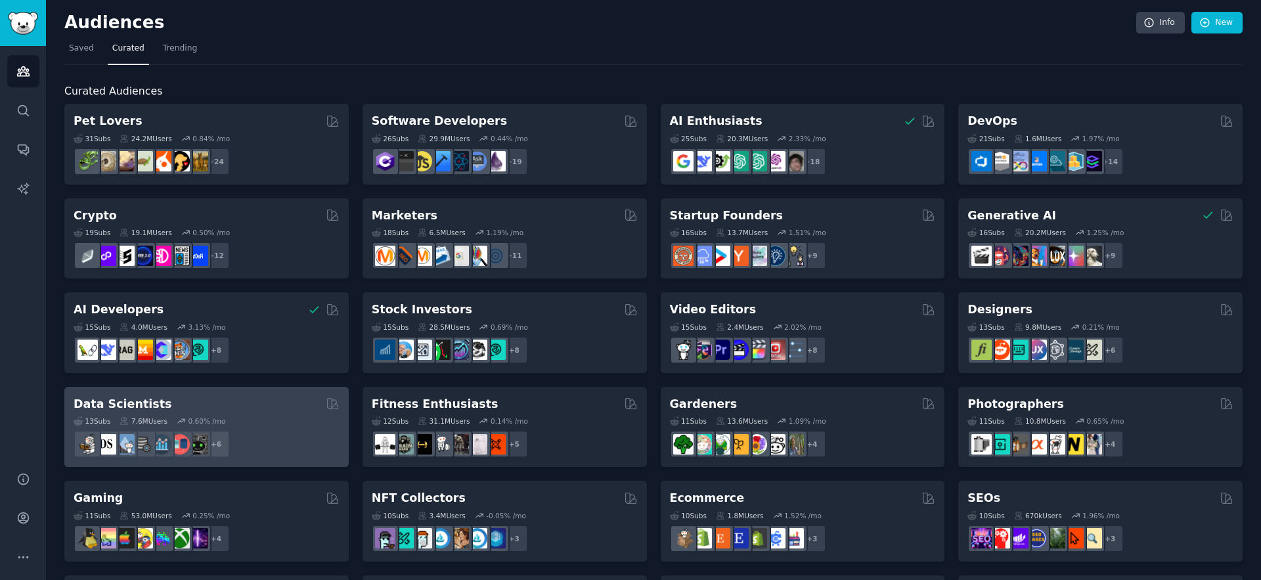
click at [201, 402] on div "Data Scientists" at bounding box center [207, 404] width 266 height 16
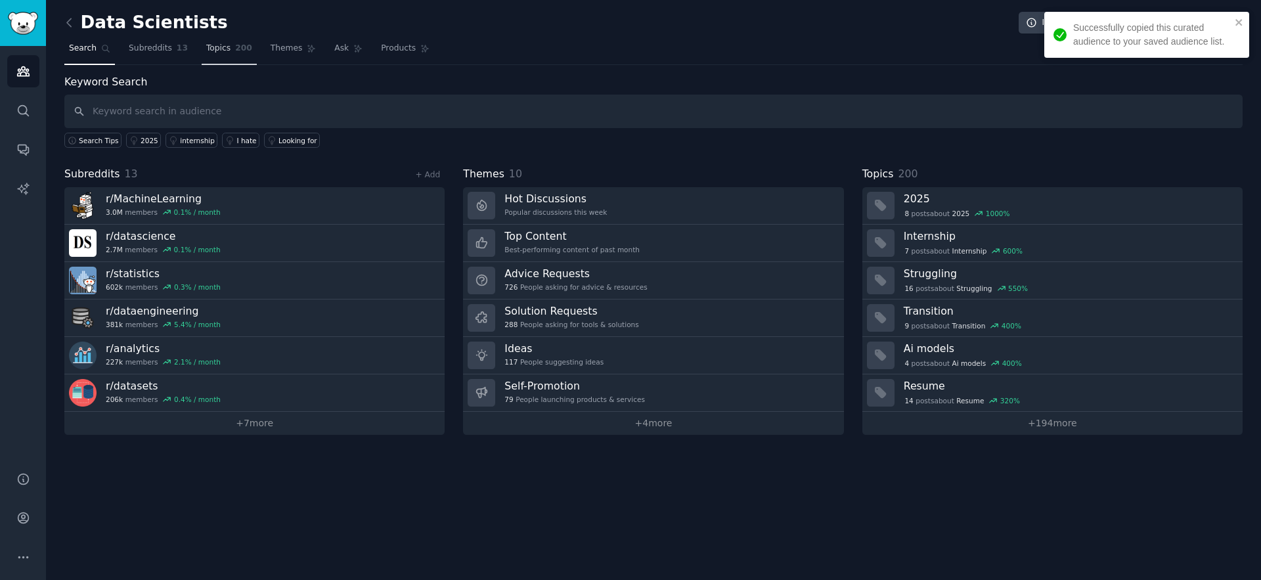
click at [223, 55] on link "Topics 200" at bounding box center [229, 51] width 55 height 27
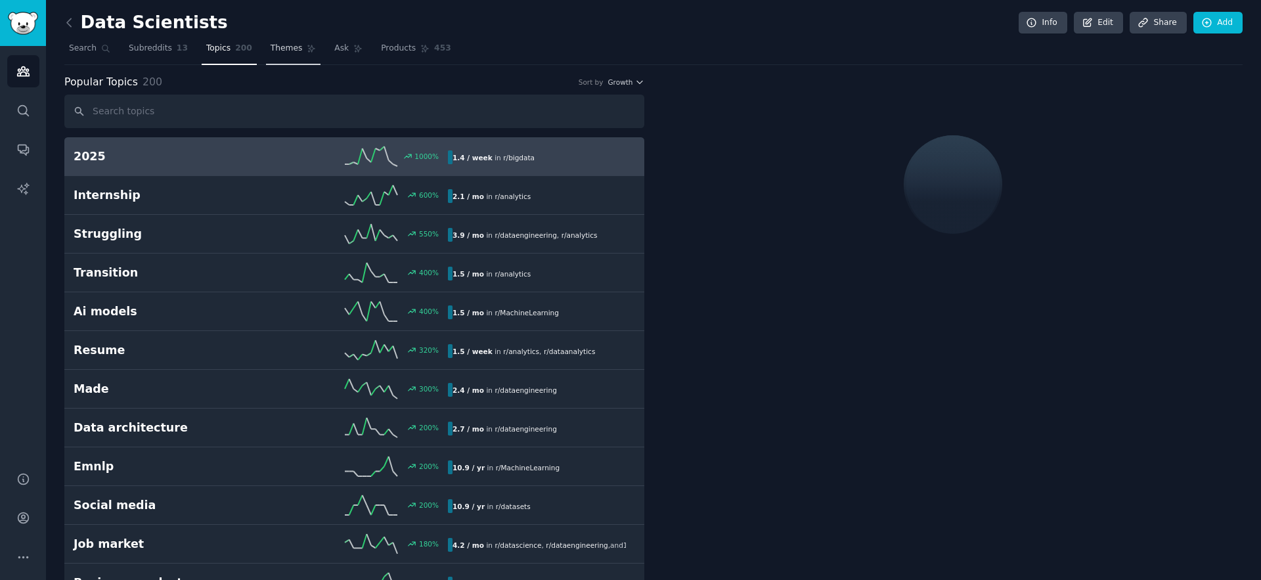
click at [271, 53] on span "Themes" at bounding box center [287, 49] width 32 height 12
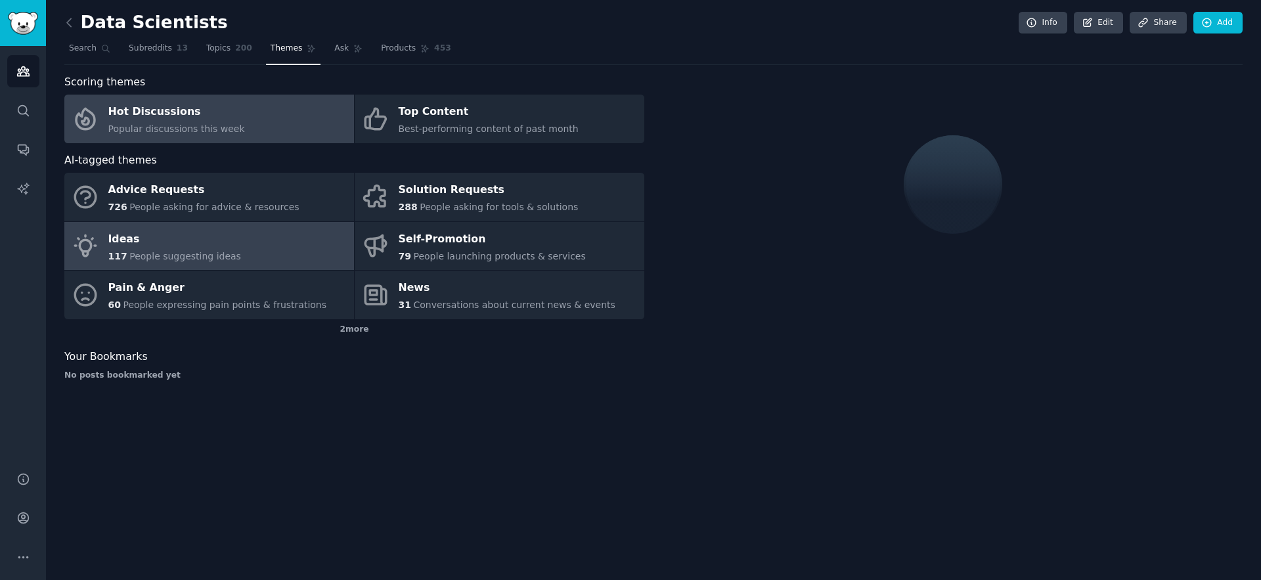
click at [180, 244] on div "Ideas" at bounding box center [174, 239] width 133 height 21
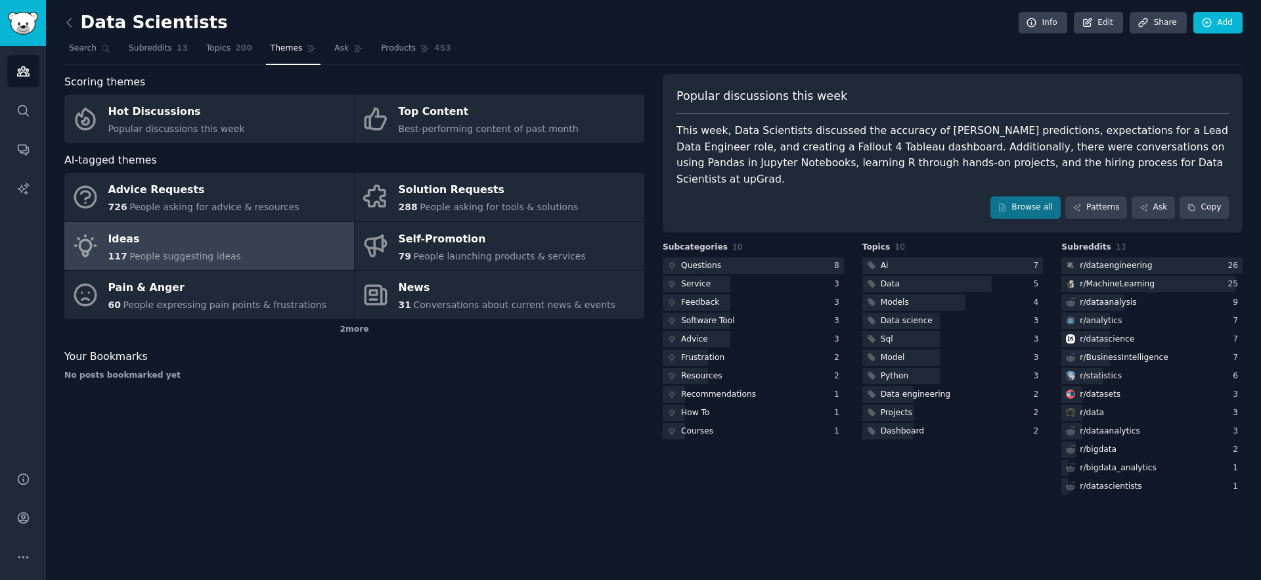
click at [190, 242] on div "Ideas" at bounding box center [174, 239] width 133 height 21
click at [148, 254] on span "People suggesting ideas" at bounding box center [185, 256] width 112 height 11
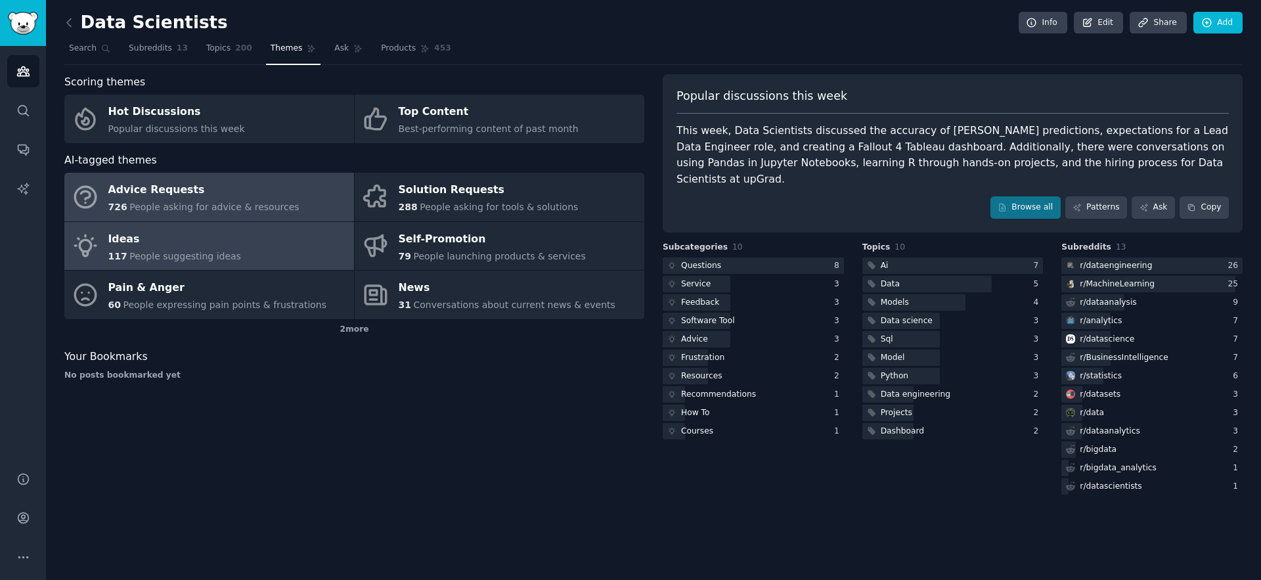
click at [160, 212] on span "People asking for advice & resources" at bounding box center [213, 207] width 169 height 11
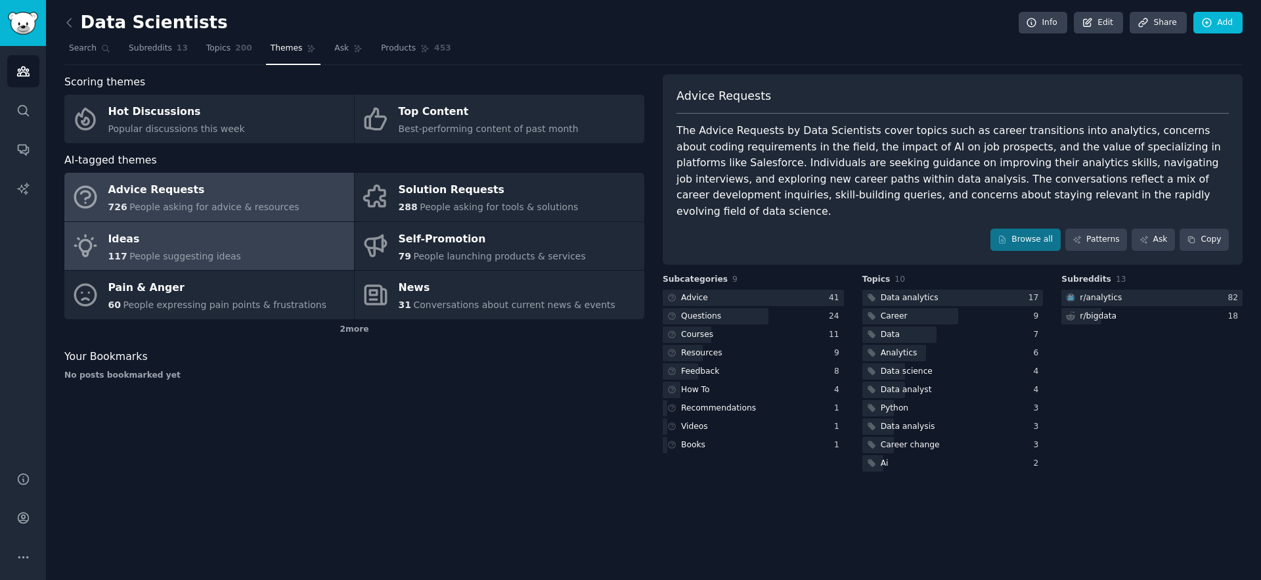
click at [148, 241] on div "Ideas" at bounding box center [174, 239] width 133 height 21
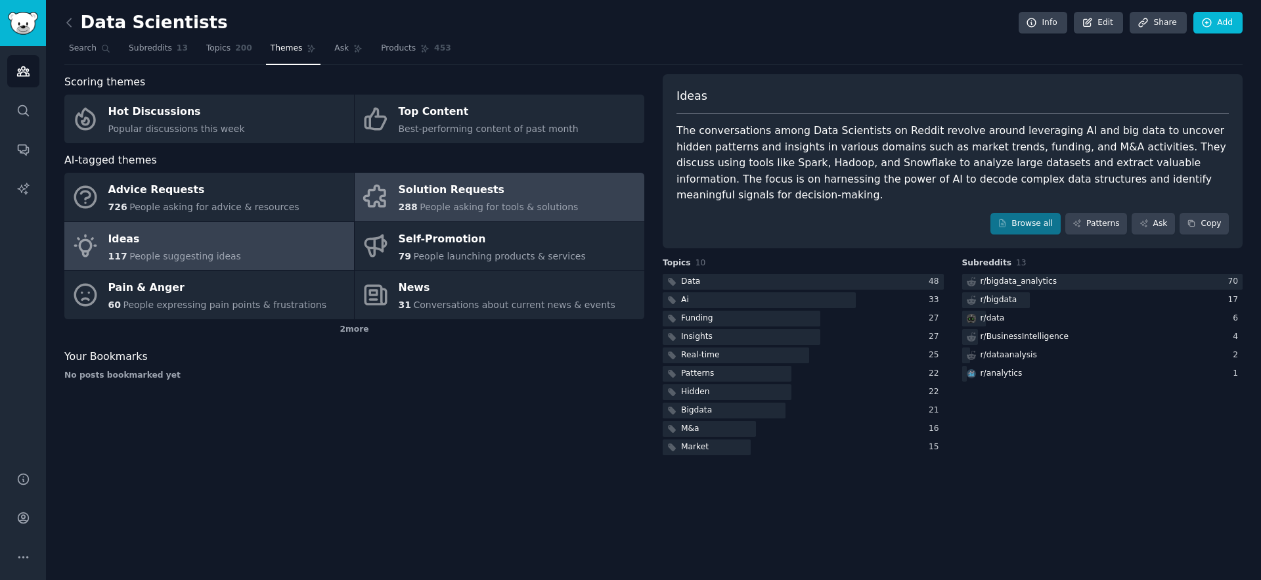
click at [463, 200] on div "288 People asking for tools & solutions" at bounding box center [489, 207] width 180 height 14
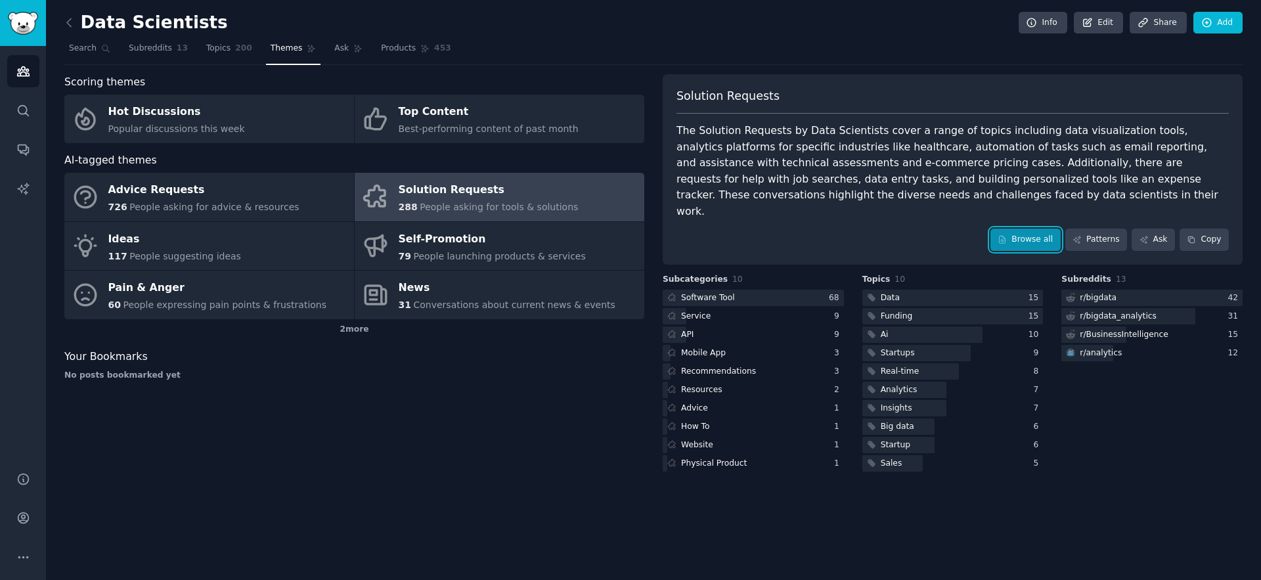
click at [1015, 231] on link "Browse all" at bounding box center [1025, 240] width 70 height 22
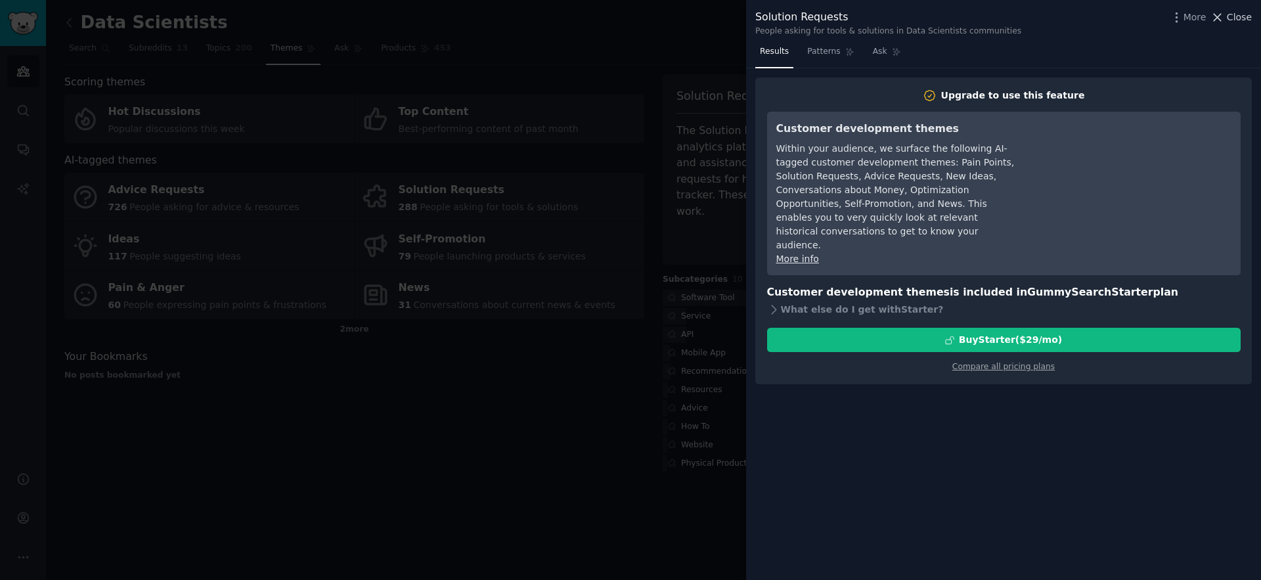
click at [1245, 18] on span "Close" at bounding box center [1239, 18] width 25 height 14
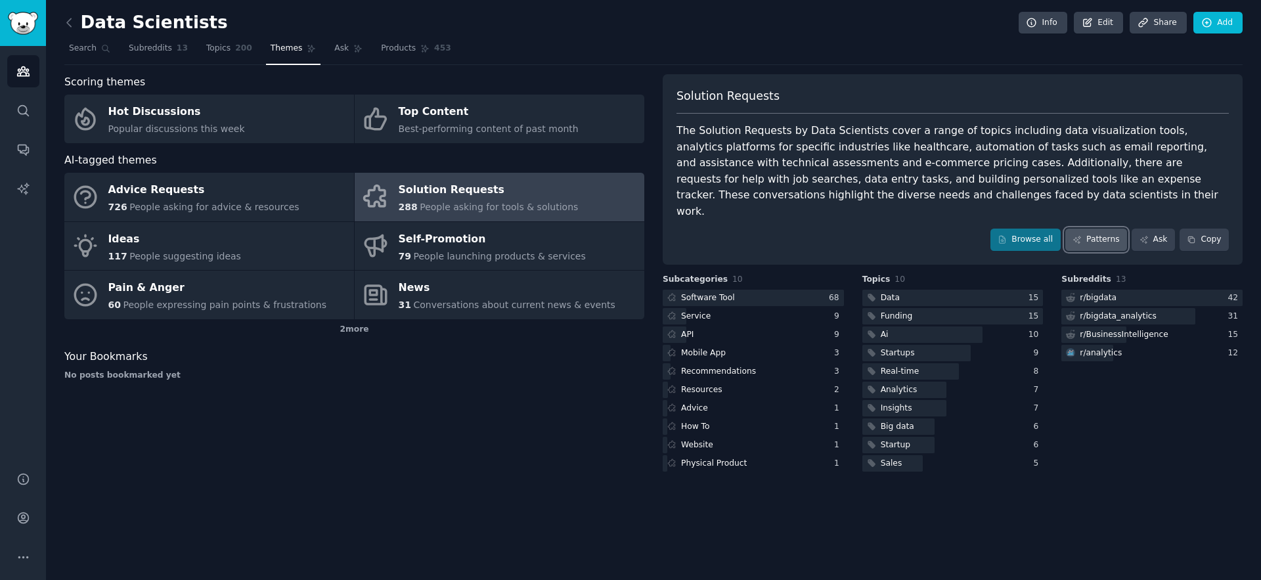
click at [1092, 229] on link "Patterns" at bounding box center [1096, 240] width 62 height 22
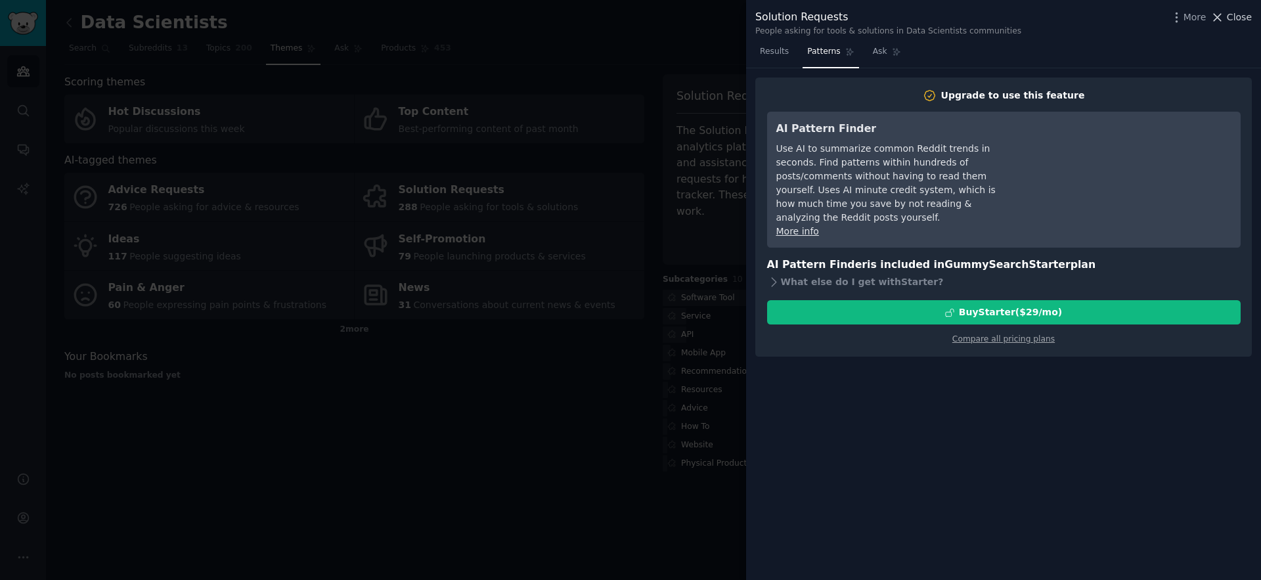
click at [1234, 22] on span "Close" at bounding box center [1239, 18] width 25 height 14
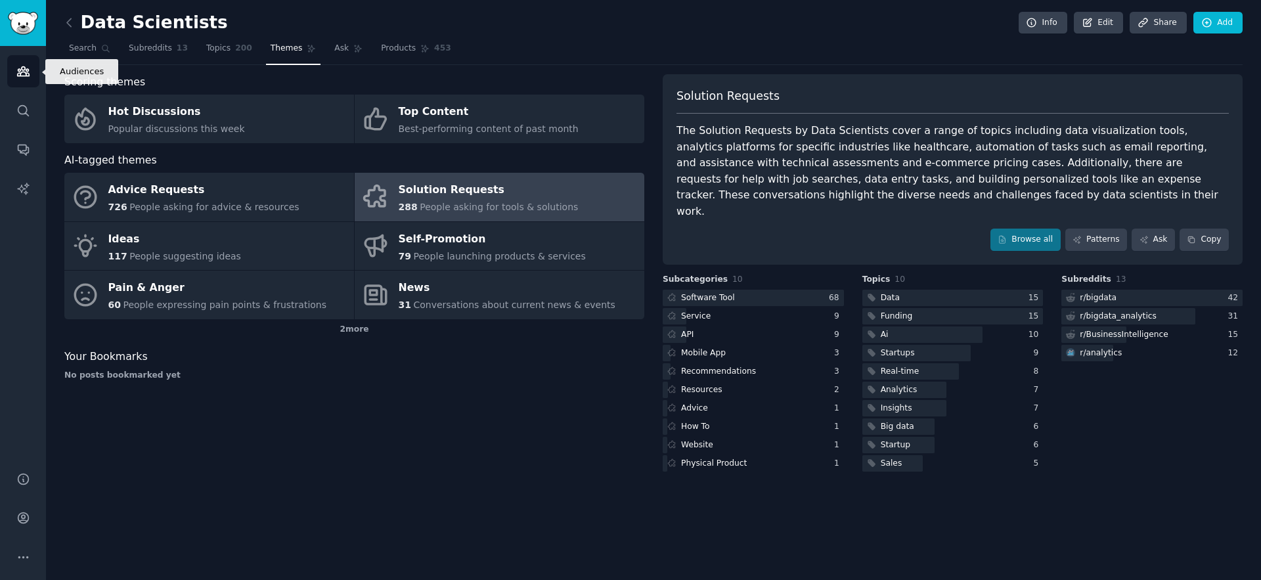
click at [20, 71] on icon "Sidebar" at bounding box center [23, 71] width 12 height 9
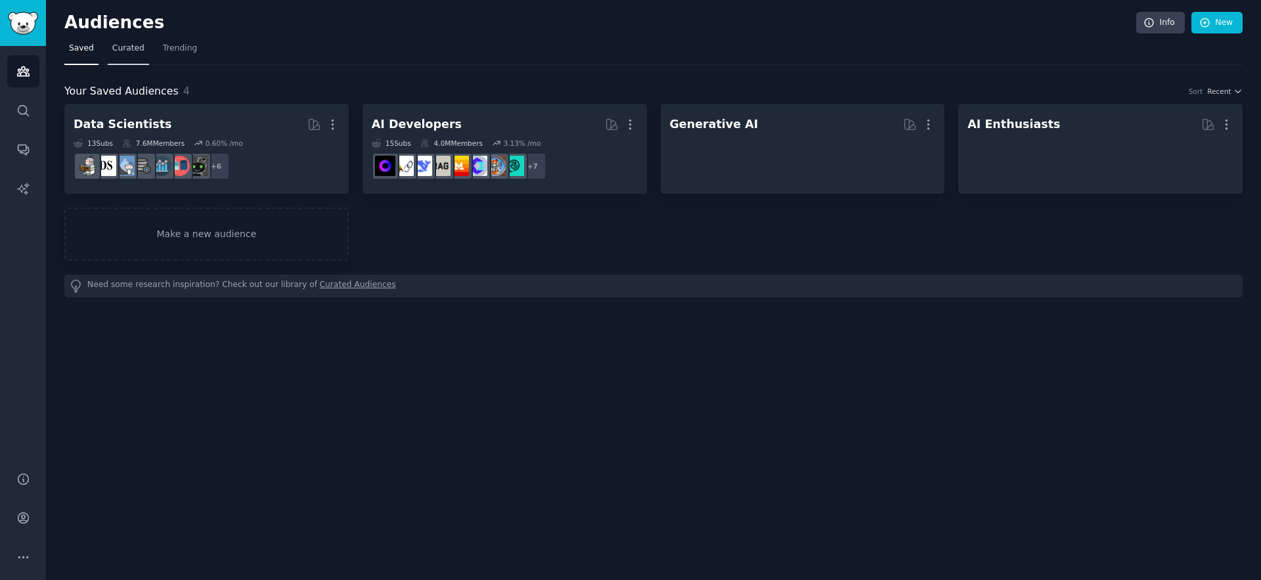
click at [129, 46] on span "Curated" at bounding box center [128, 49] width 32 height 12
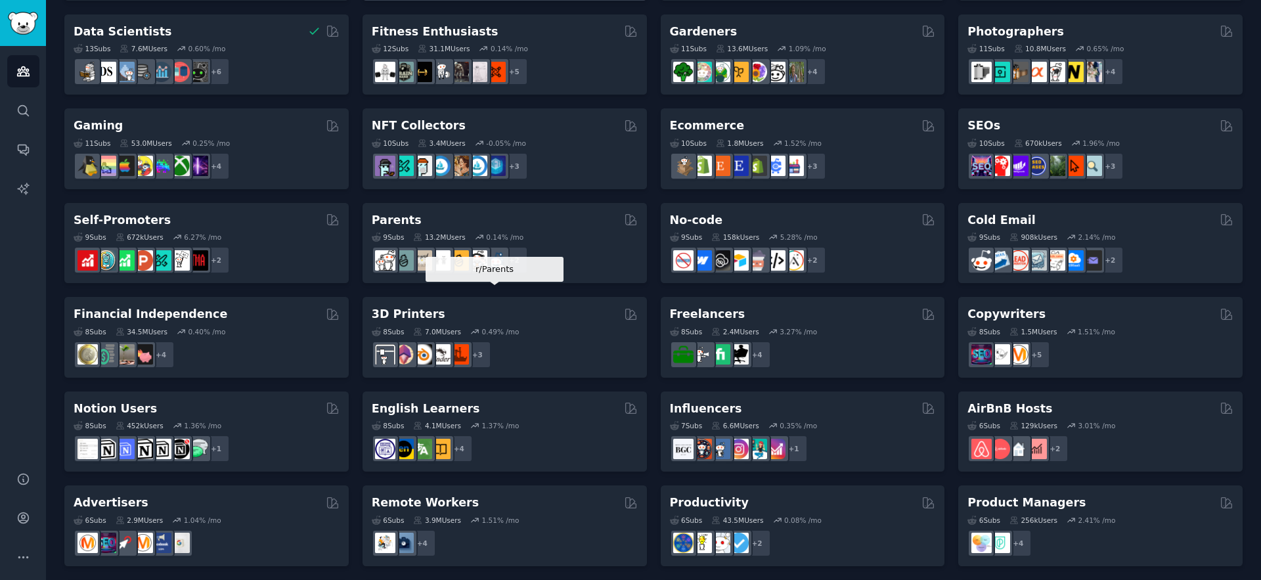
scroll to position [385, 0]
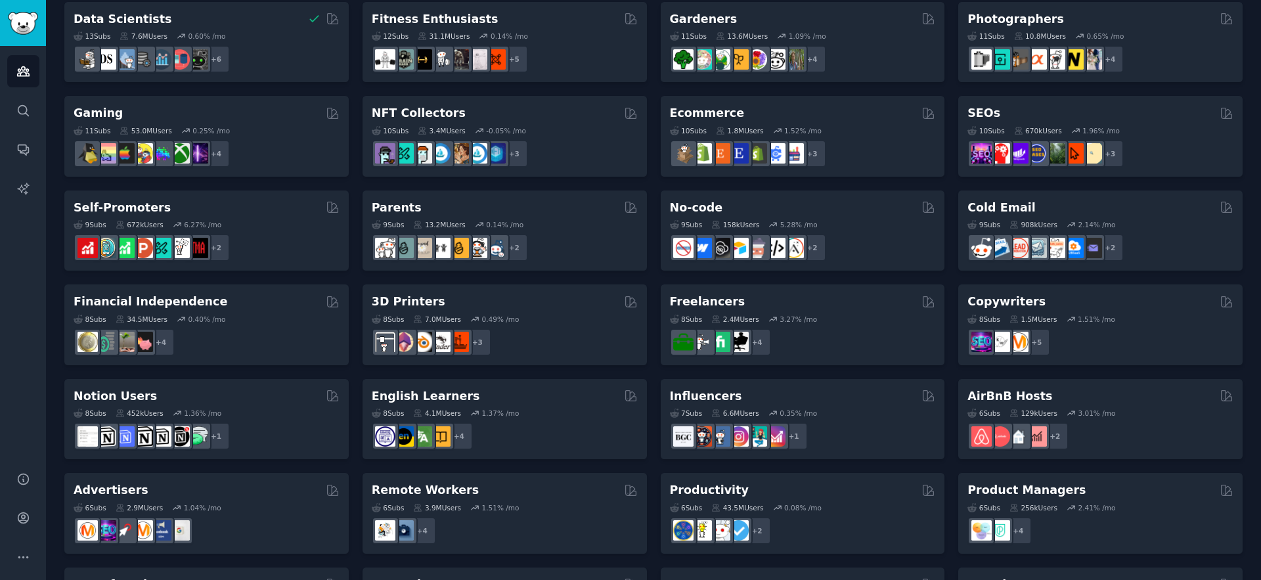
click at [544, 397] on div "English Learners" at bounding box center [505, 396] width 266 height 16
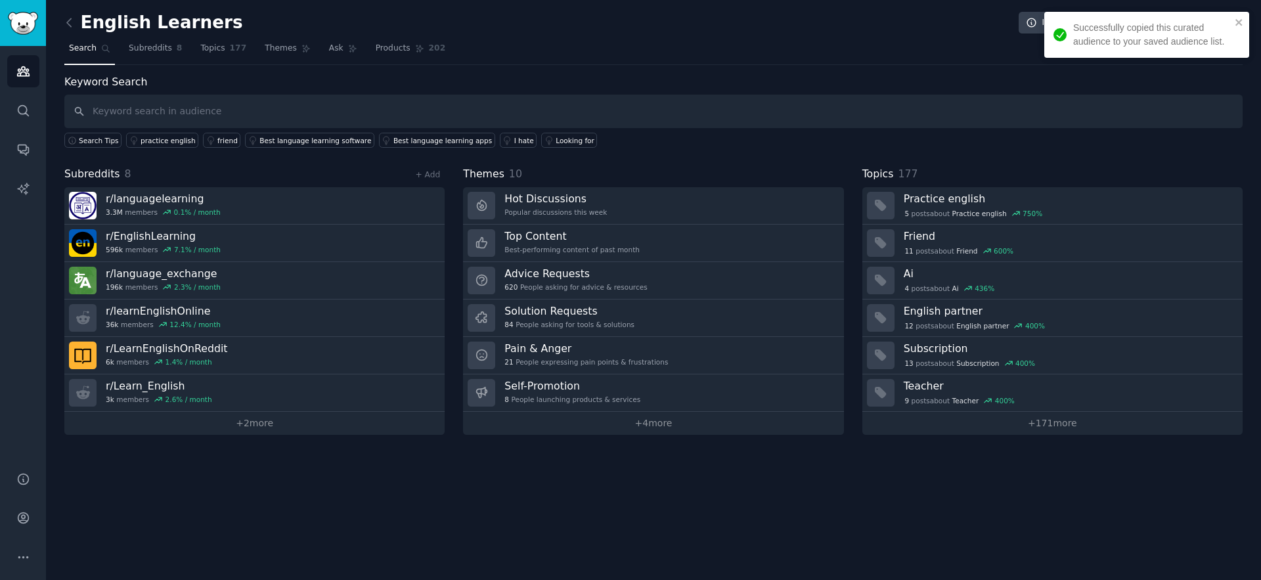
click at [252, 52] on nav "Search Subreddits 8 Topics 177 Themes Ask Products 202" at bounding box center [653, 51] width 1178 height 27
click at [288, 56] on link "Themes" at bounding box center [287, 51] width 55 height 27
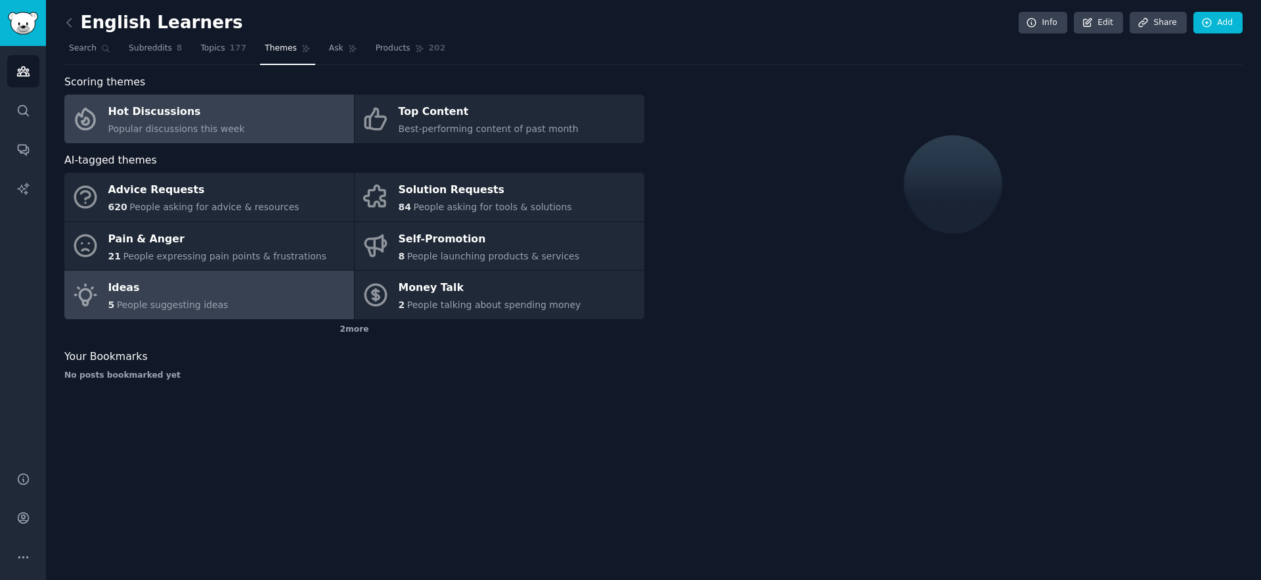
click at [196, 289] on div "Ideas" at bounding box center [168, 288] width 120 height 21
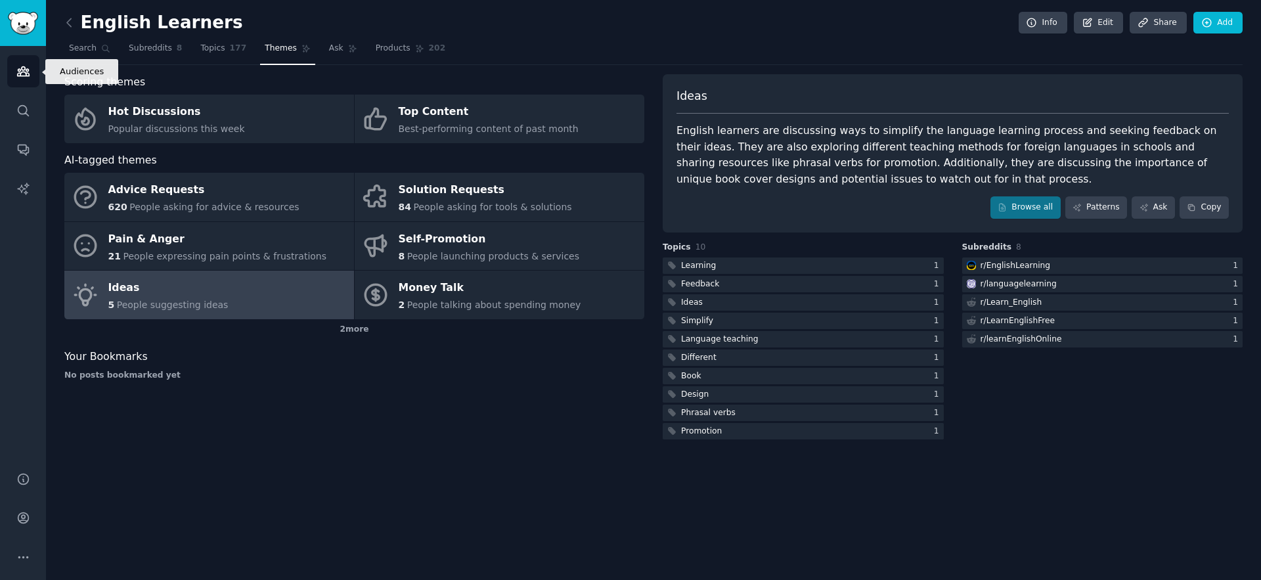
click at [23, 80] on link "Audiences" at bounding box center [23, 71] width 32 height 32
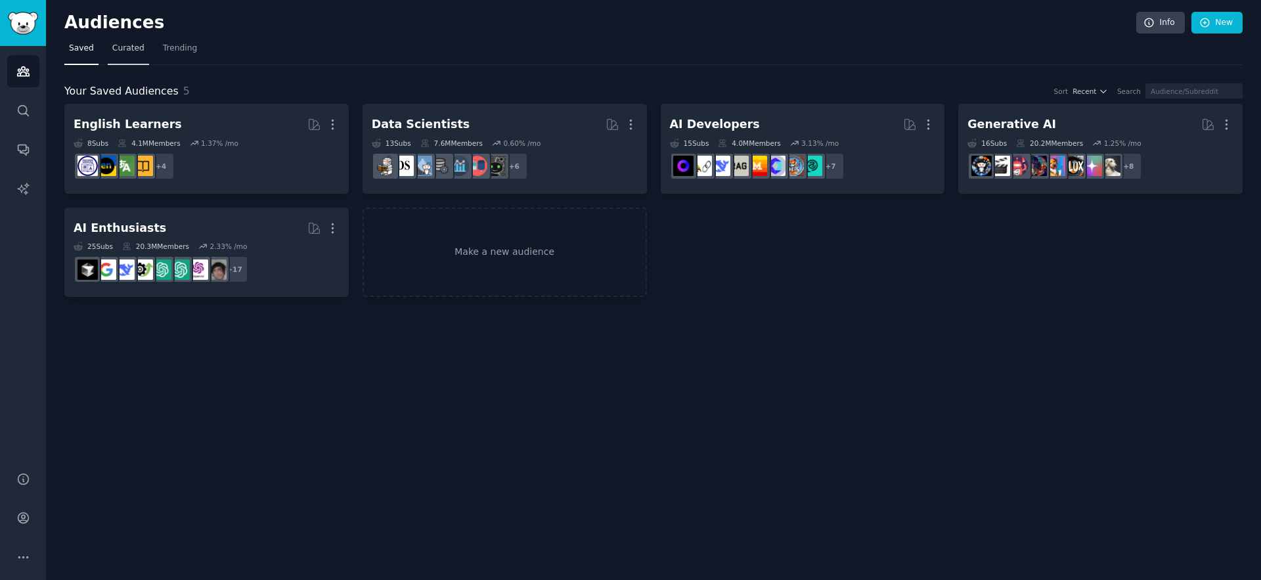
click at [139, 54] on link "Curated" at bounding box center [128, 51] width 41 height 27
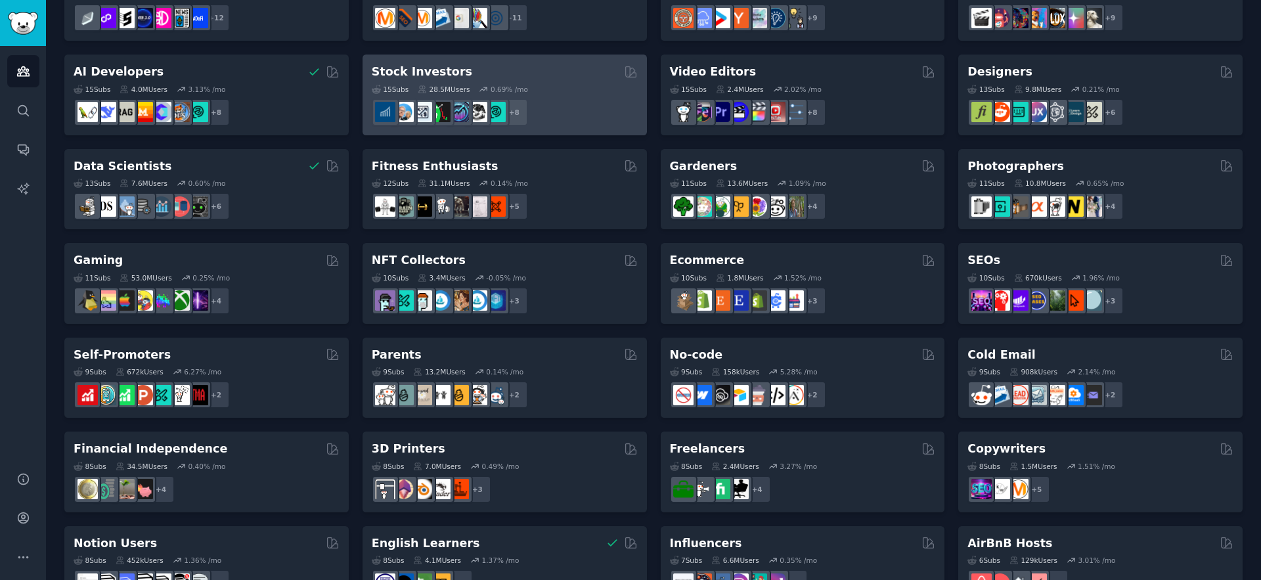
scroll to position [471, 0]
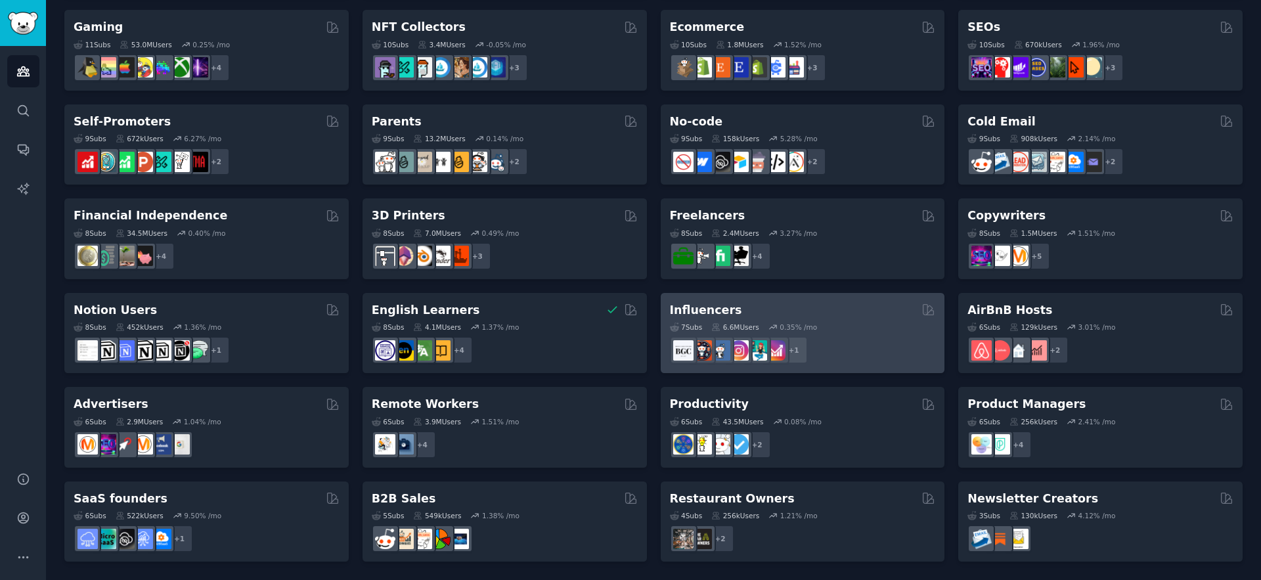
click at [851, 326] on div "7 Sub s 6.6M Users 0.35 % /mo" at bounding box center [803, 326] width 266 height 9
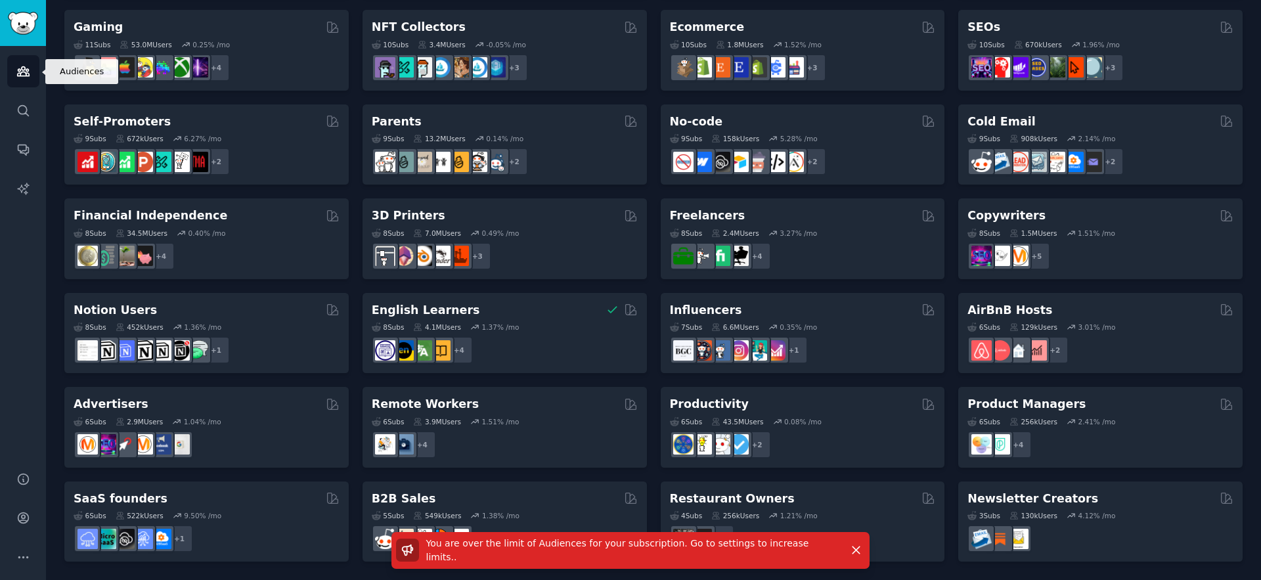
click at [28, 76] on icon "Sidebar" at bounding box center [23, 71] width 12 height 9
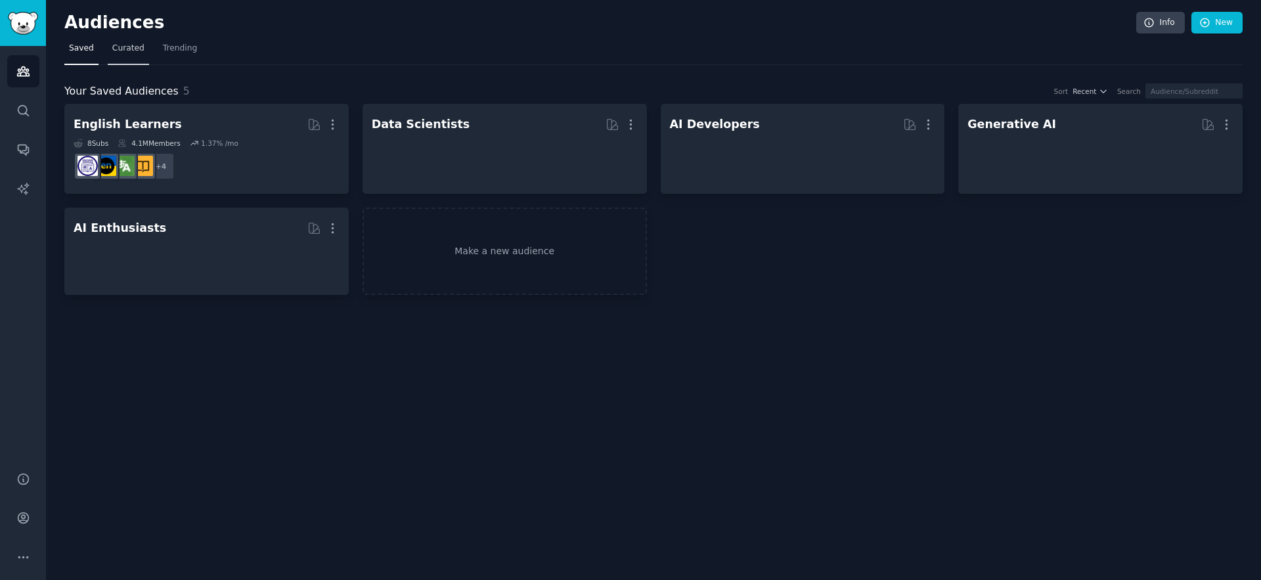
click at [146, 50] on link "Curated" at bounding box center [128, 51] width 41 height 27
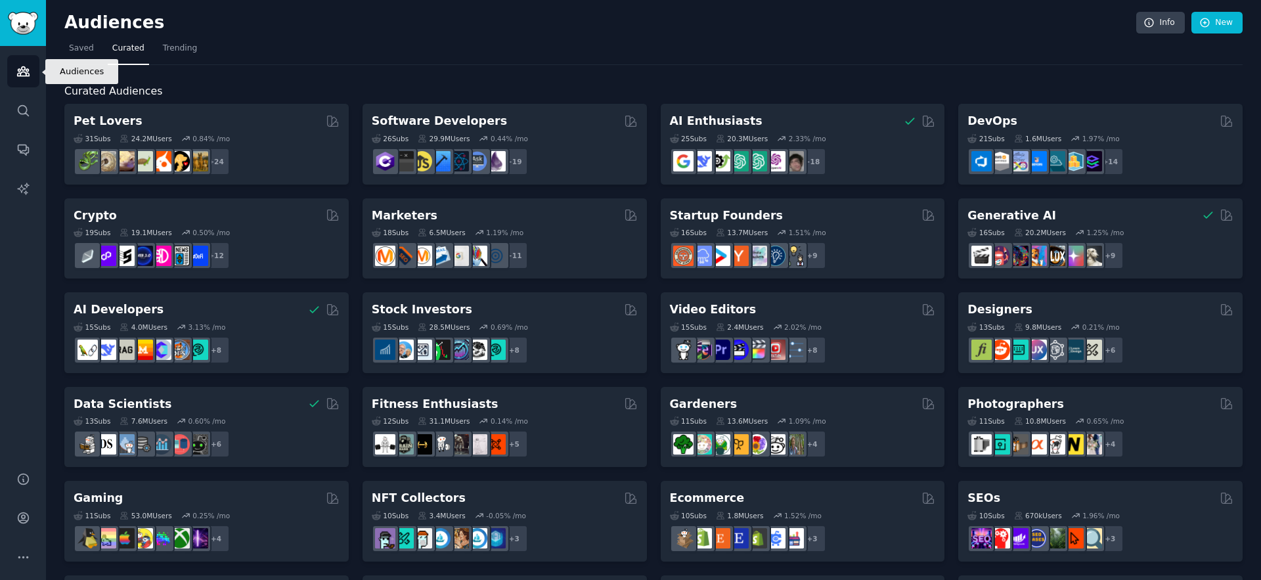
click at [22, 74] on icon "Sidebar" at bounding box center [23, 71] width 14 height 14
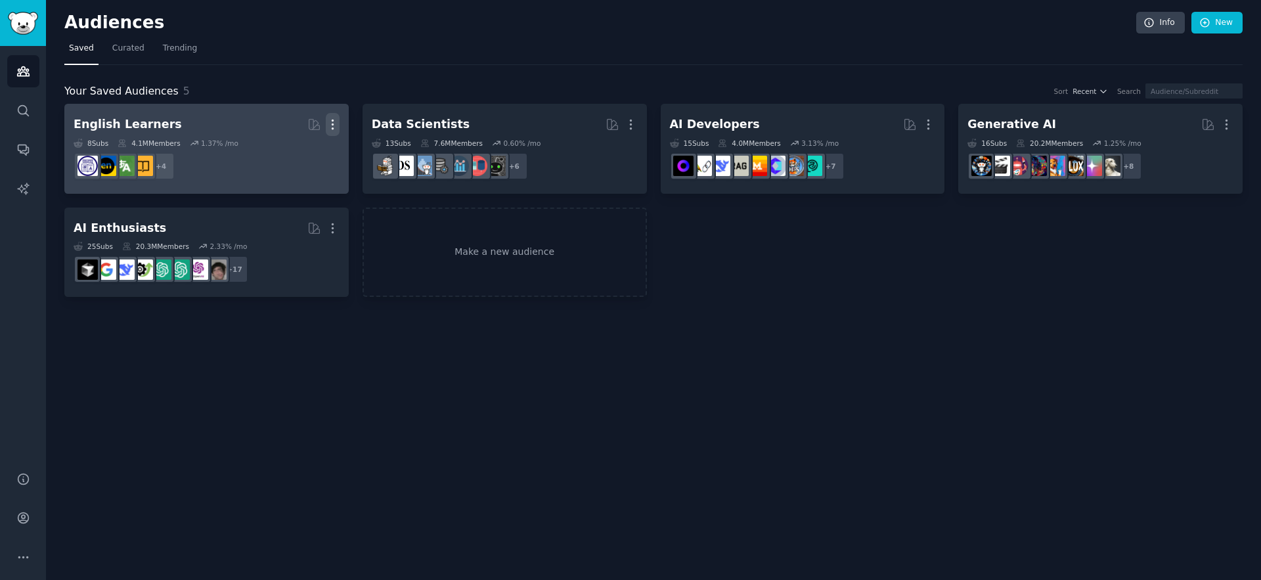
click at [334, 124] on icon "button" at bounding box center [333, 125] width 14 height 14
click at [297, 159] on div "Delete" at bounding box center [287, 153] width 62 height 28
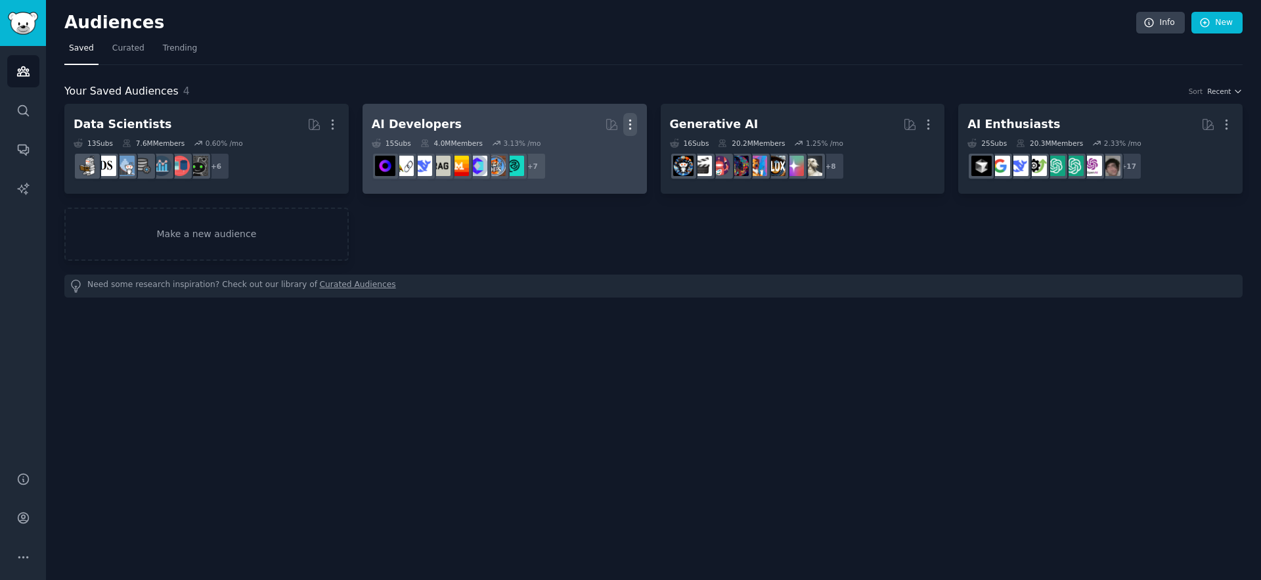
click at [635, 120] on icon "button" at bounding box center [630, 125] width 14 height 14
click at [605, 154] on p "Delete" at bounding box center [594, 152] width 30 height 14
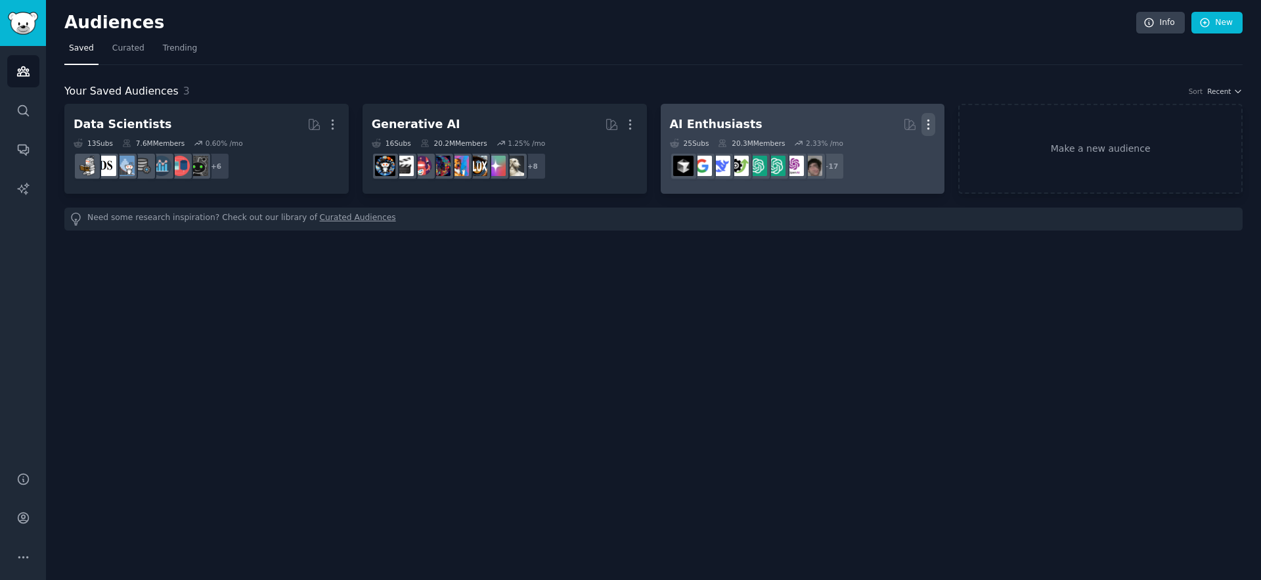
click at [927, 123] on icon "button" at bounding box center [928, 125] width 14 height 14
click at [908, 145] on div "Delete" at bounding box center [883, 153] width 62 height 28
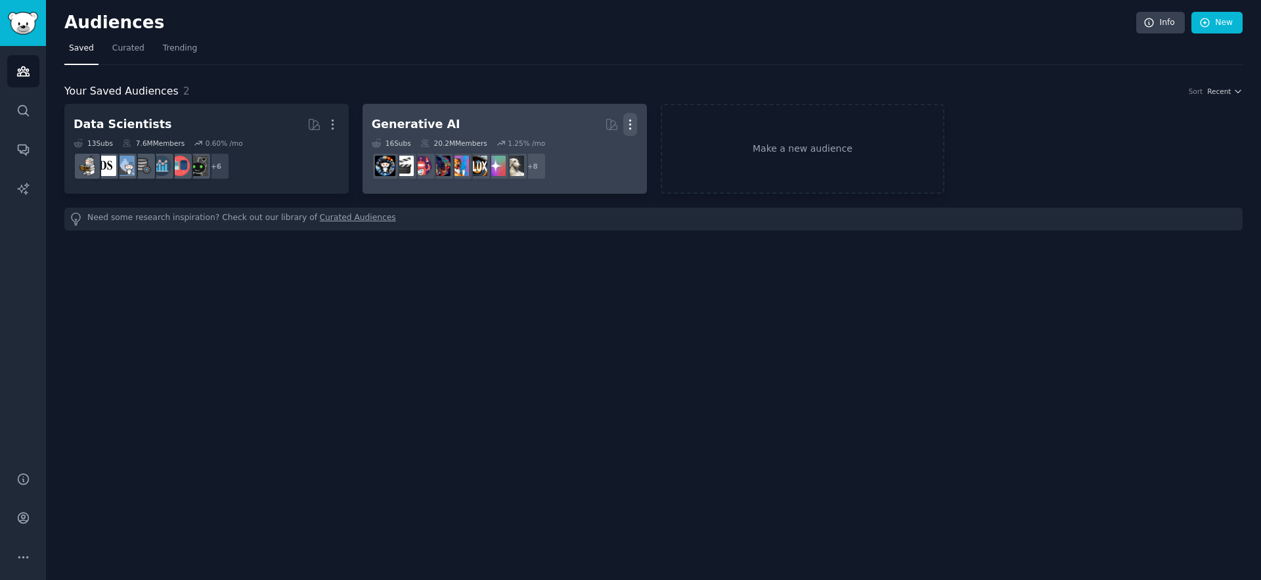
click at [629, 126] on icon "button" at bounding box center [630, 125] width 14 height 14
click at [590, 160] on div "Delete" at bounding box center [585, 153] width 62 height 28
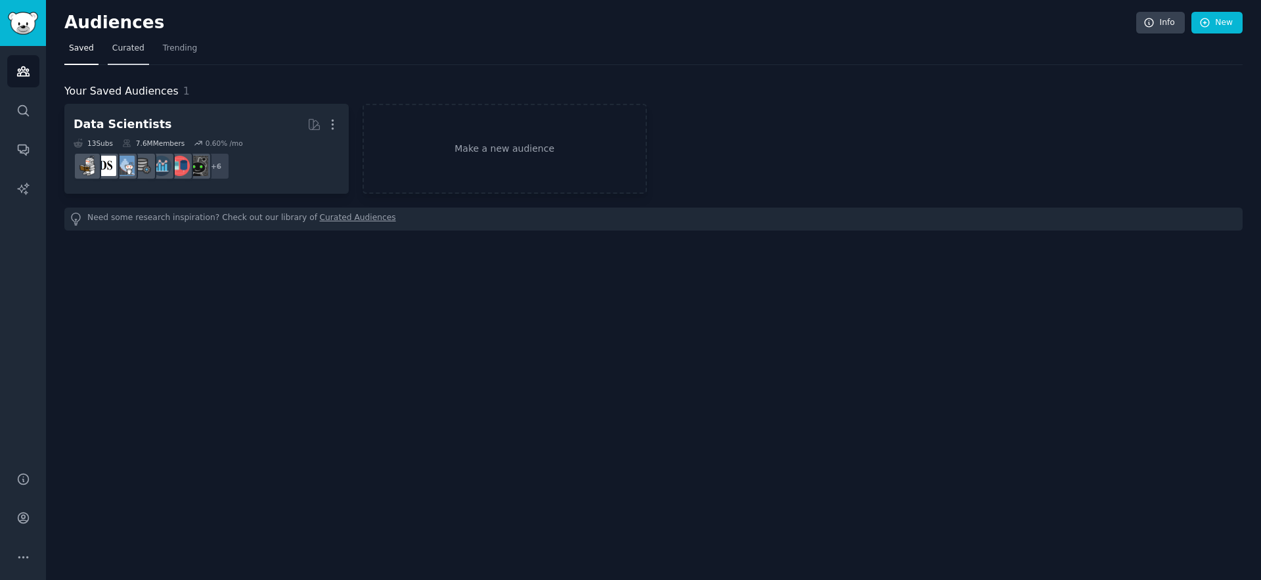
click at [119, 52] on span "Curated" at bounding box center [128, 49] width 32 height 12
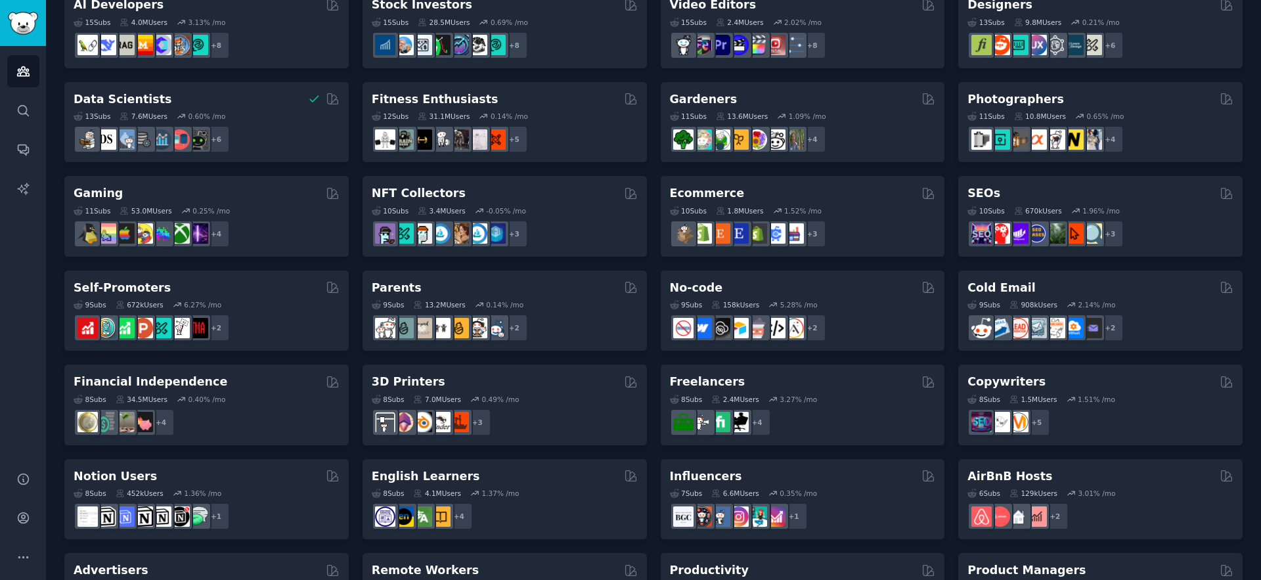
scroll to position [471, 0]
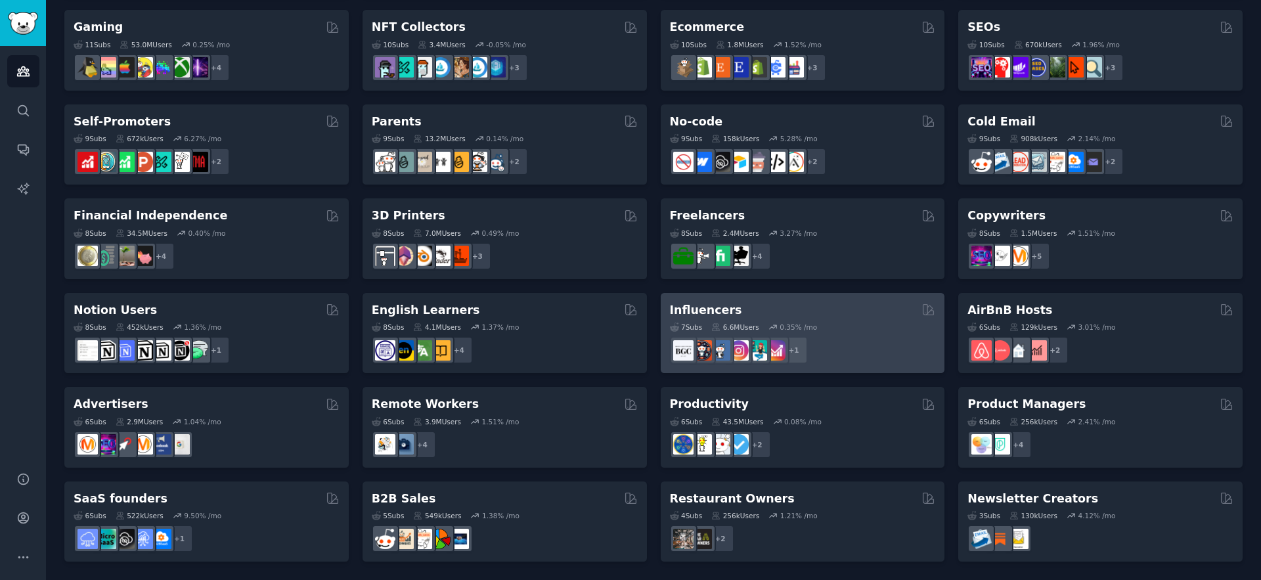
click at [829, 326] on div "7 Sub s 6.6M Users 0.35 % /mo" at bounding box center [803, 326] width 266 height 9
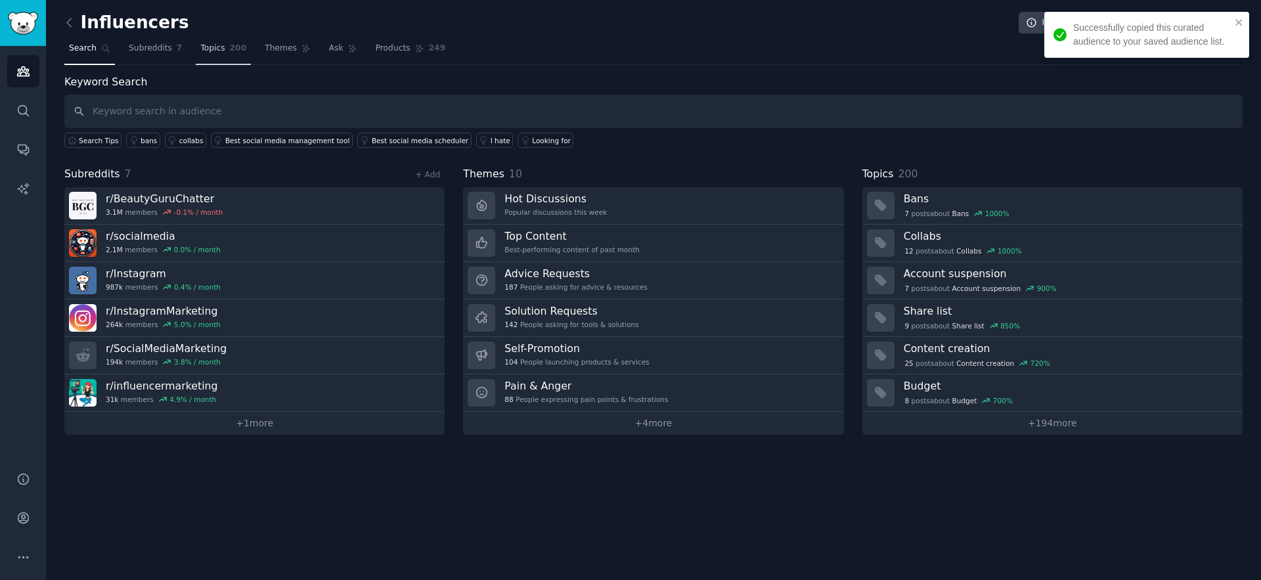
drag, startPoint x: 260, startPoint y: 47, endPoint x: 237, endPoint y: 49, distance: 23.1
click at [260, 47] on link "Themes" at bounding box center [287, 51] width 55 height 27
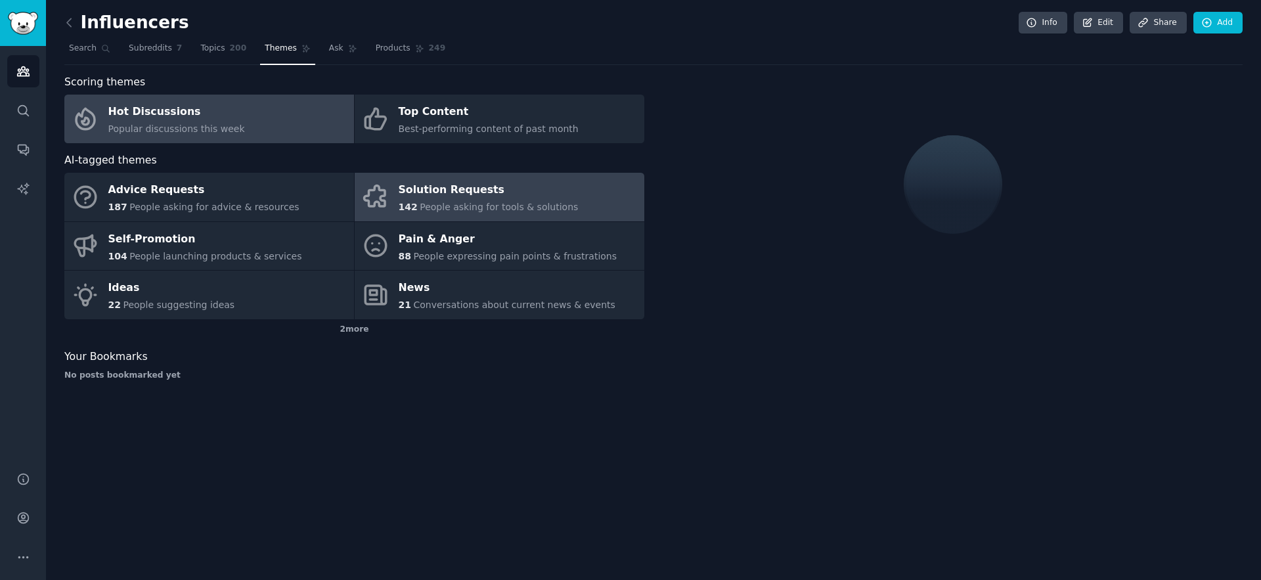
click at [510, 215] on link "Solution Requests 142 People asking for tools & solutions" at bounding box center [500, 197] width 290 height 49
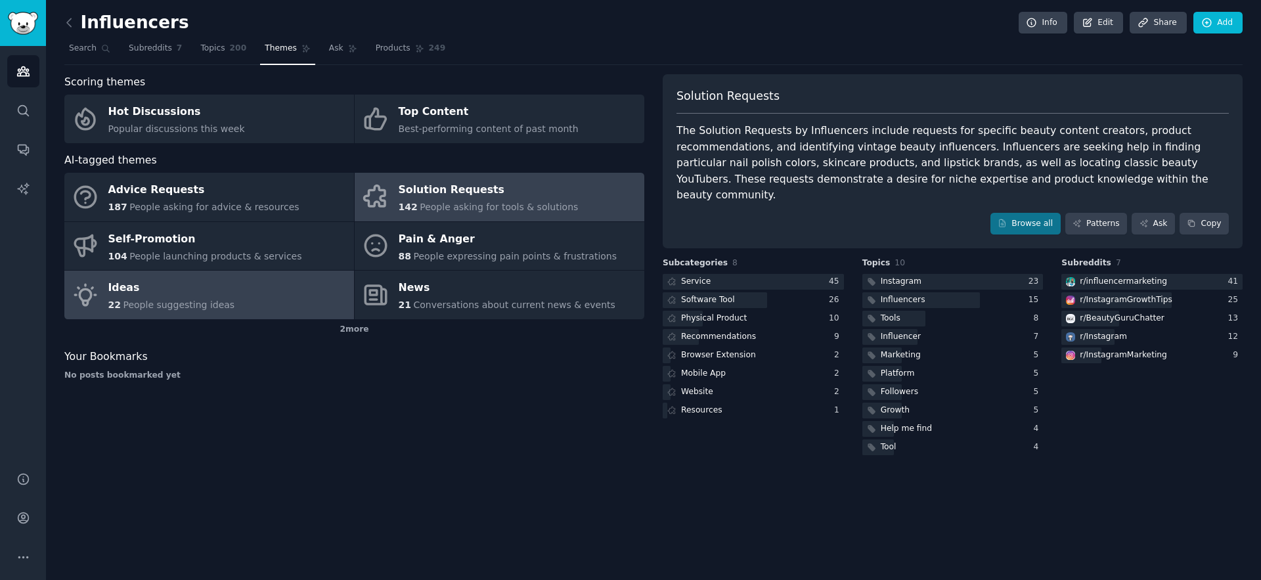
drag, startPoint x: 229, startPoint y: 289, endPoint x: 238, endPoint y: 290, distance: 9.2
click at [229, 288] on link "Ideas 22 People suggesting ideas" at bounding box center [209, 295] width 290 height 49
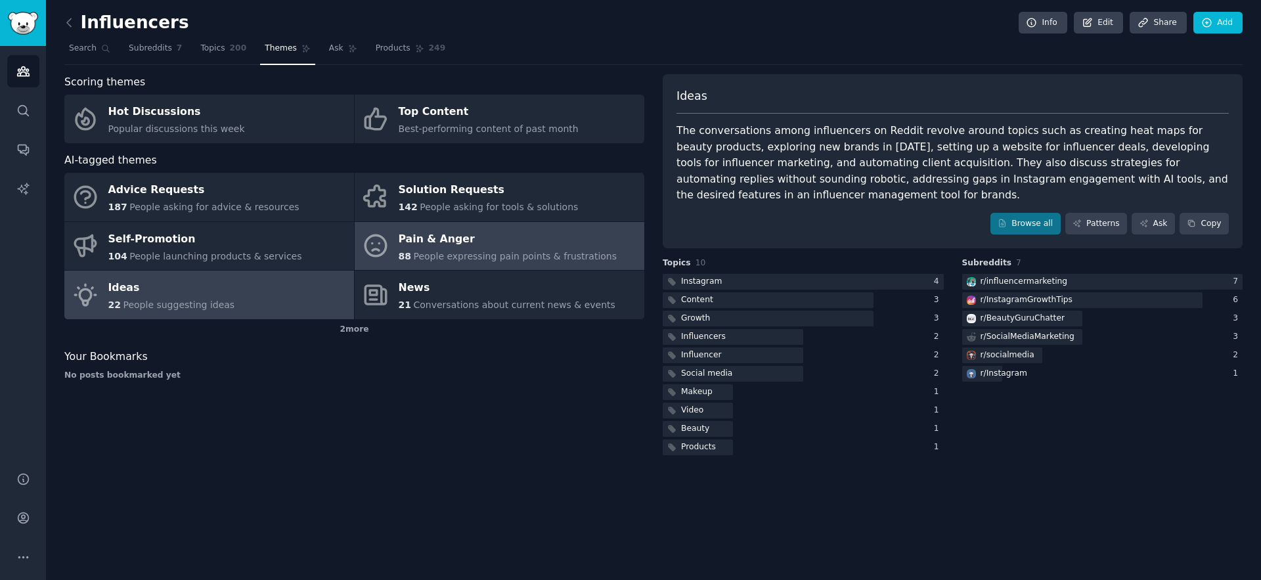
click at [439, 243] on div "Pain & Anger" at bounding box center [508, 239] width 219 height 21
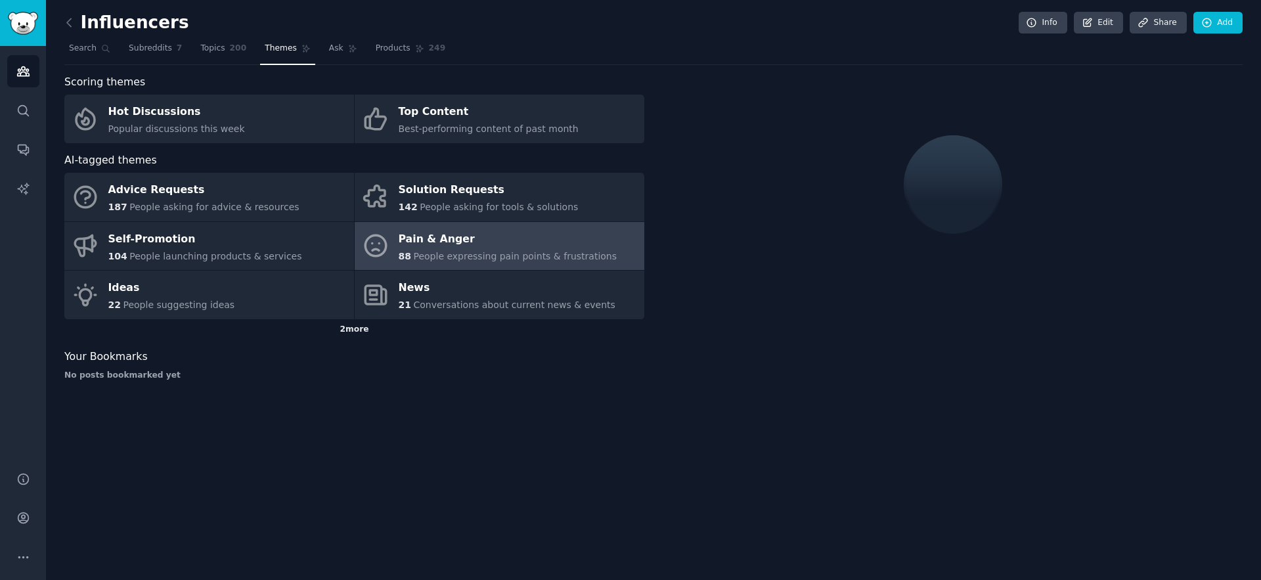
click at [364, 325] on div "2 more" at bounding box center [354, 329] width 580 height 21
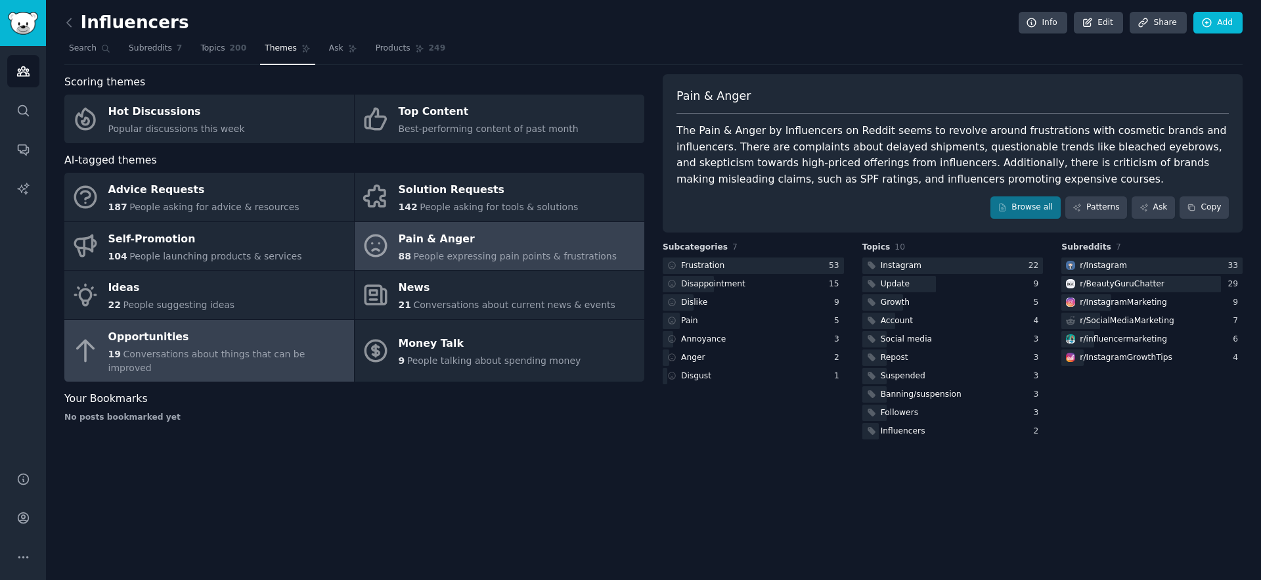
click at [214, 356] on span "Conversations about things that can be improved" at bounding box center [206, 361] width 197 height 24
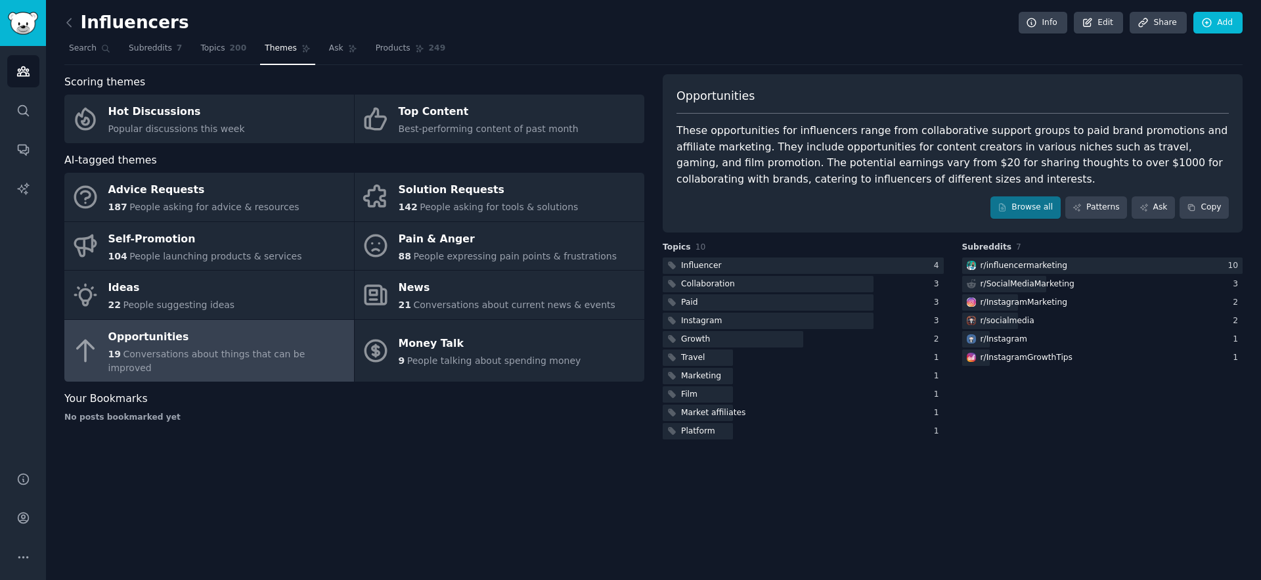
click at [81, 24] on h2 "Influencers" at bounding box center [126, 22] width 125 height 21
click at [56, 28] on div "Influencers Info Edit Share Add Search Subreddits 7 Topics 200 Themes Ask Produ…" at bounding box center [653, 290] width 1215 height 580
click at [70, 23] on icon at bounding box center [69, 23] width 14 height 14
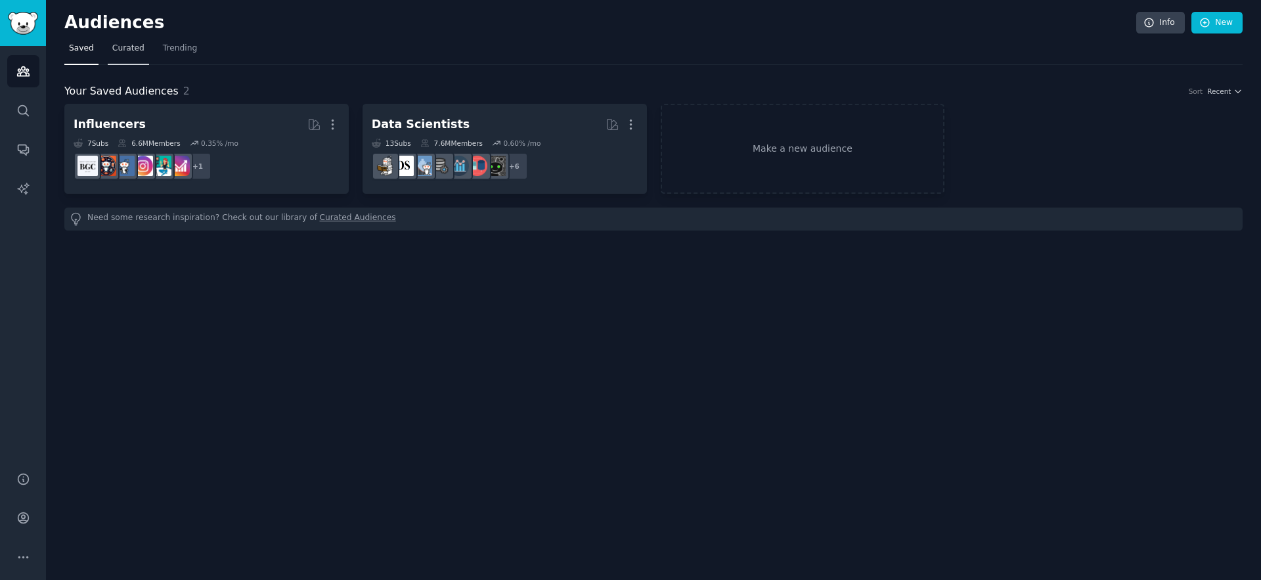
click at [123, 58] on link "Curated" at bounding box center [128, 51] width 41 height 27
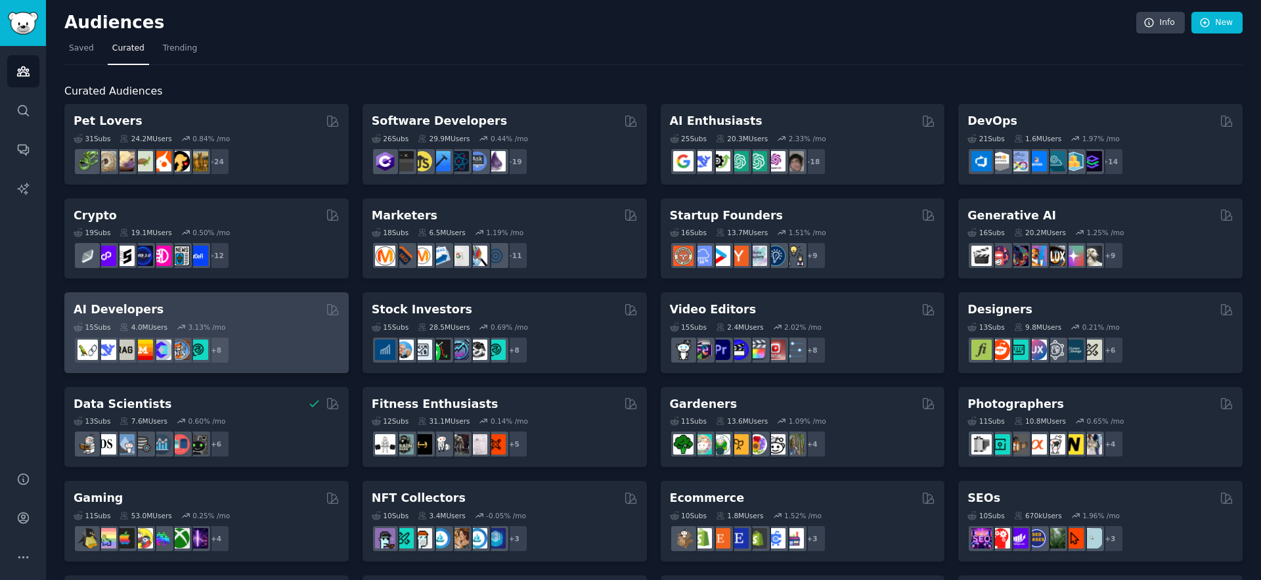
click at [247, 318] on div "15 Sub s 4.0M Users 3.13 % /mo + 8" at bounding box center [207, 341] width 266 height 46
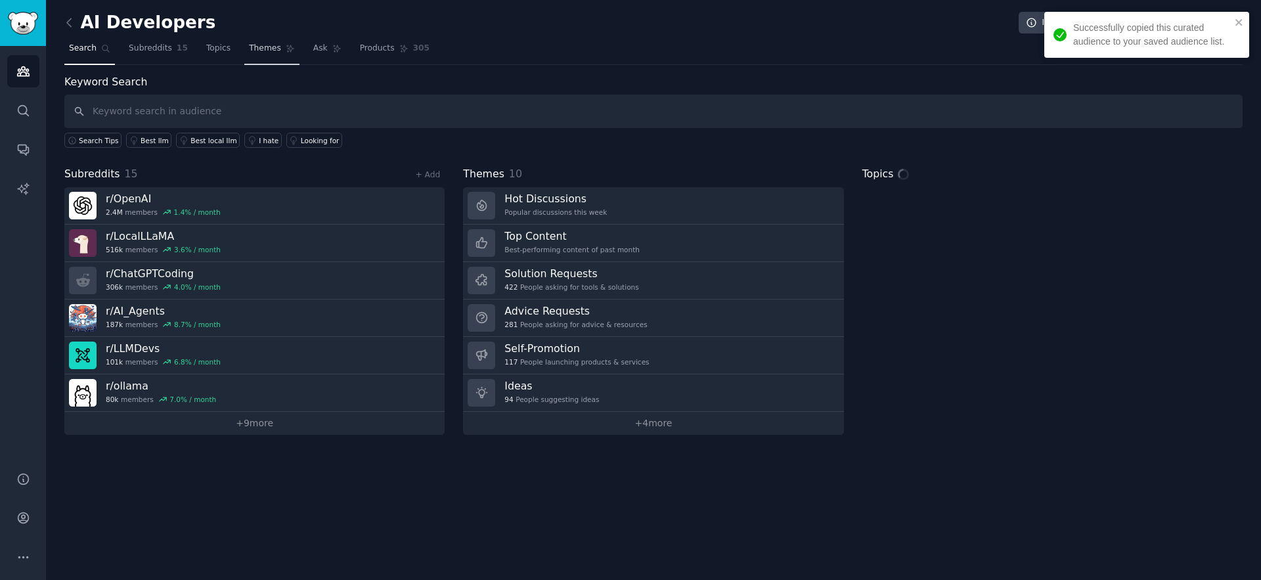
click at [268, 58] on link "Themes" at bounding box center [271, 51] width 55 height 27
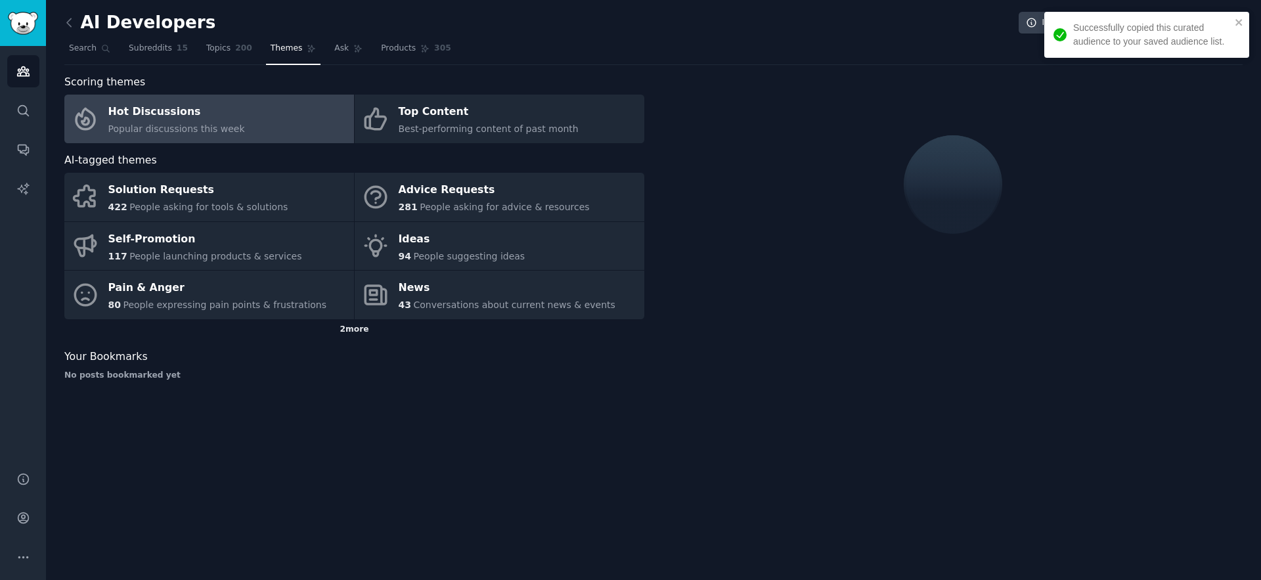
click at [351, 326] on div "2 more" at bounding box center [354, 329] width 580 height 21
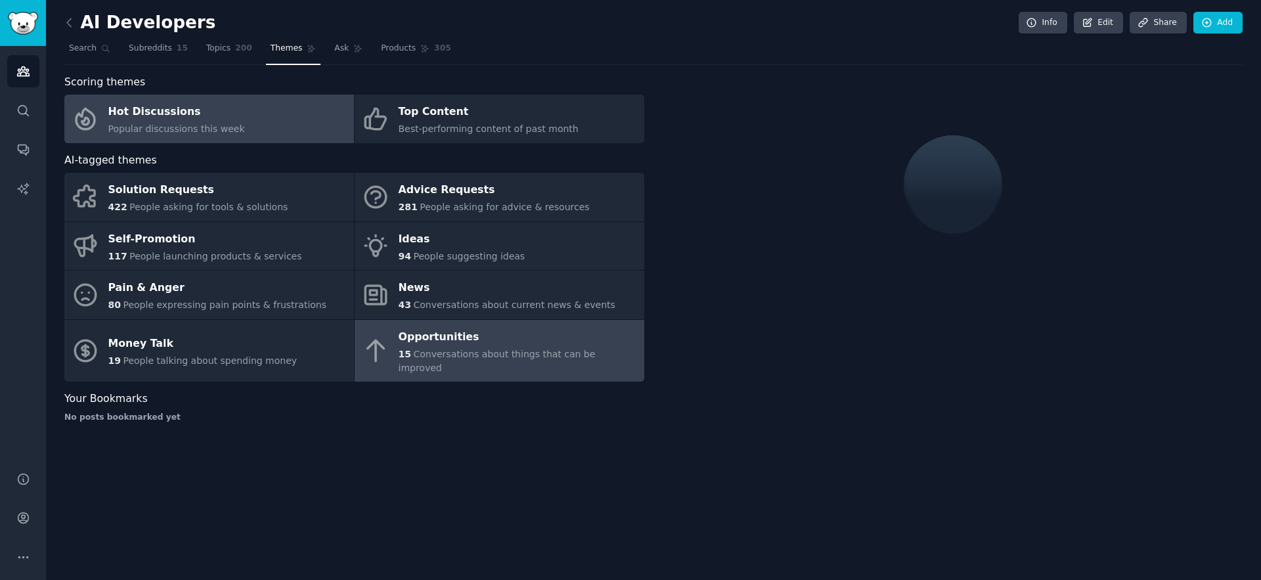
click at [426, 354] on span "Conversations about things that can be improved" at bounding box center [497, 361] width 197 height 24
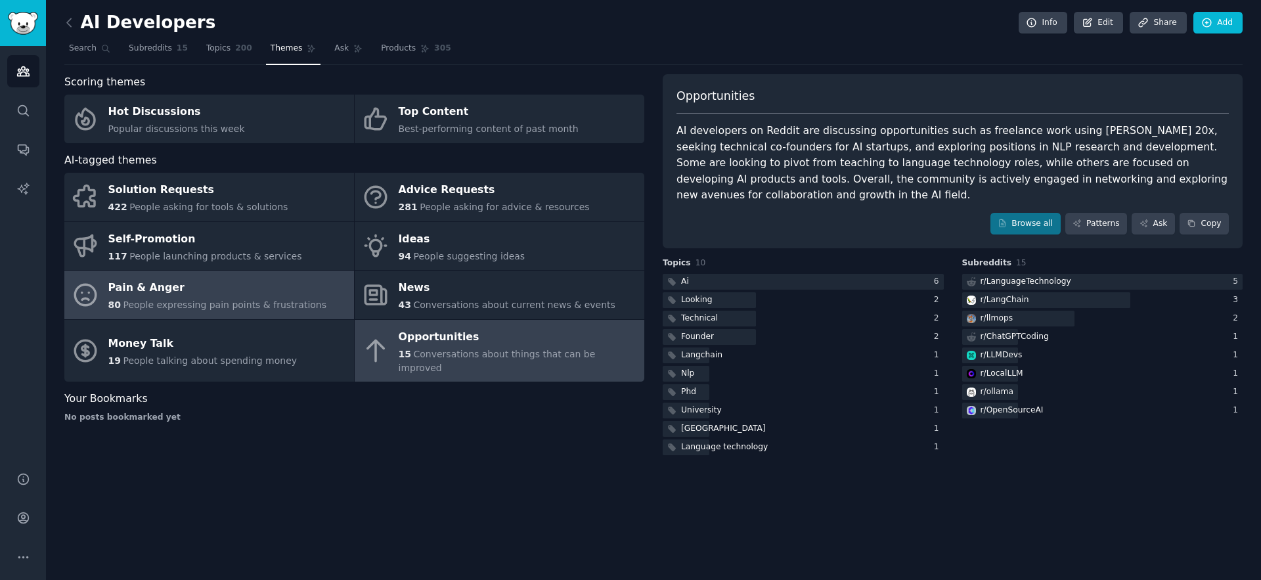
click at [161, 292] on div "Pain & Anger" at bounding box center [217, 288] width 219 height 21
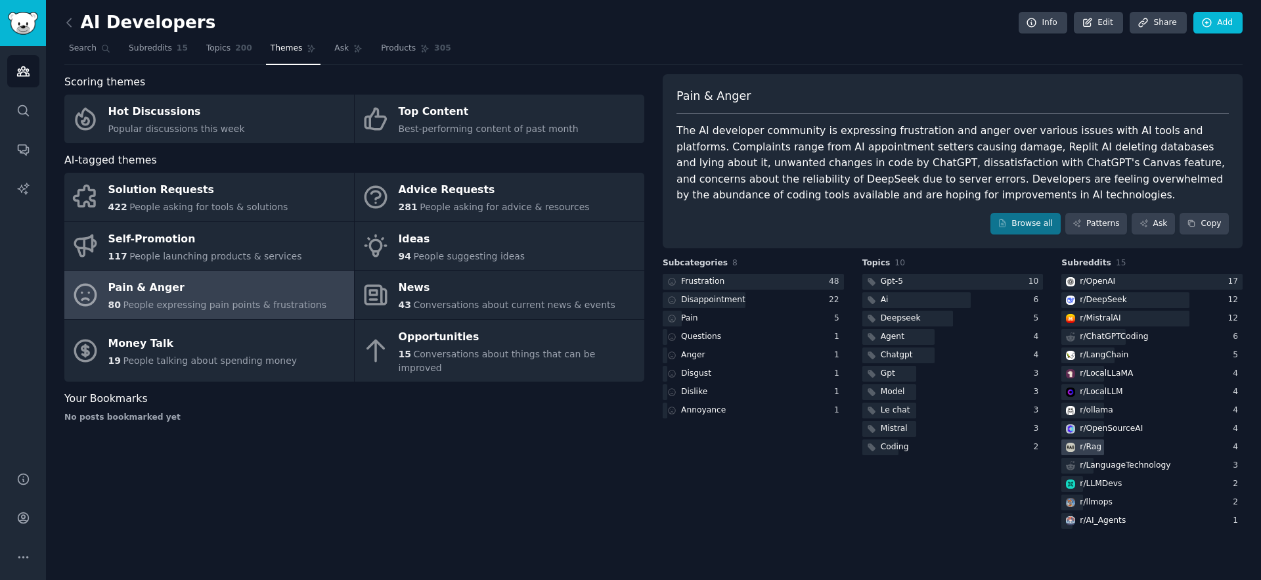
click at [1097, 448] on div "r/ Rag" at bounding box center [1091, 447] width 22 height 12
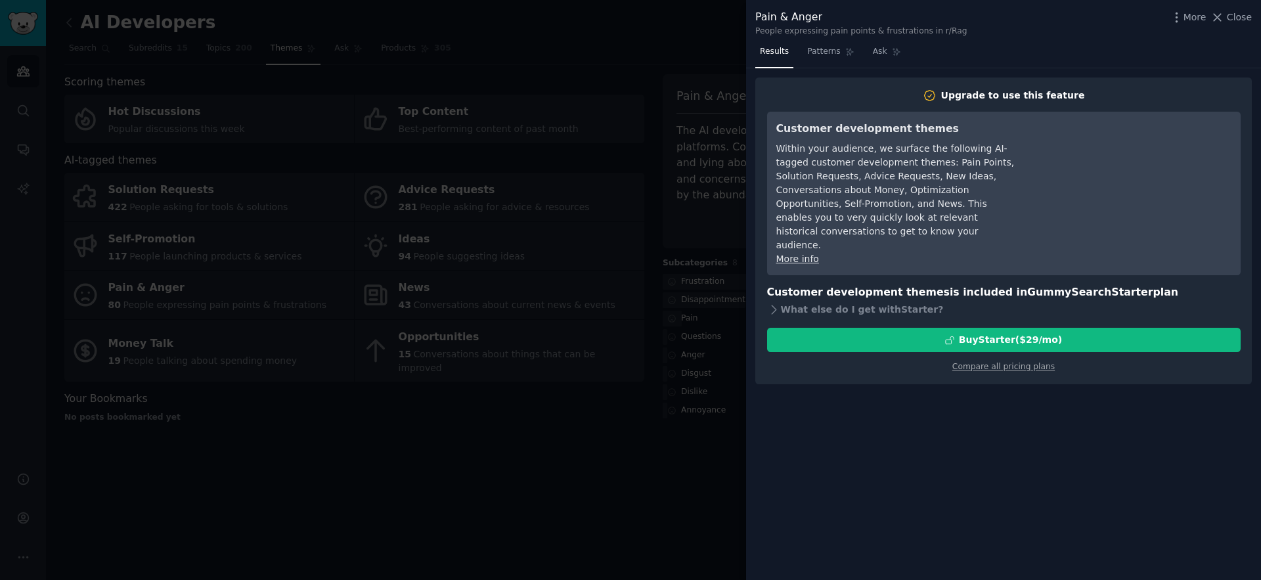
click at [1235, 25] on div "More Close" at bounding box center [1211, 17] width 82 height 16
click at [1235, 21] on span "Close" at bounding box center [1239, 18] width 25 height 14
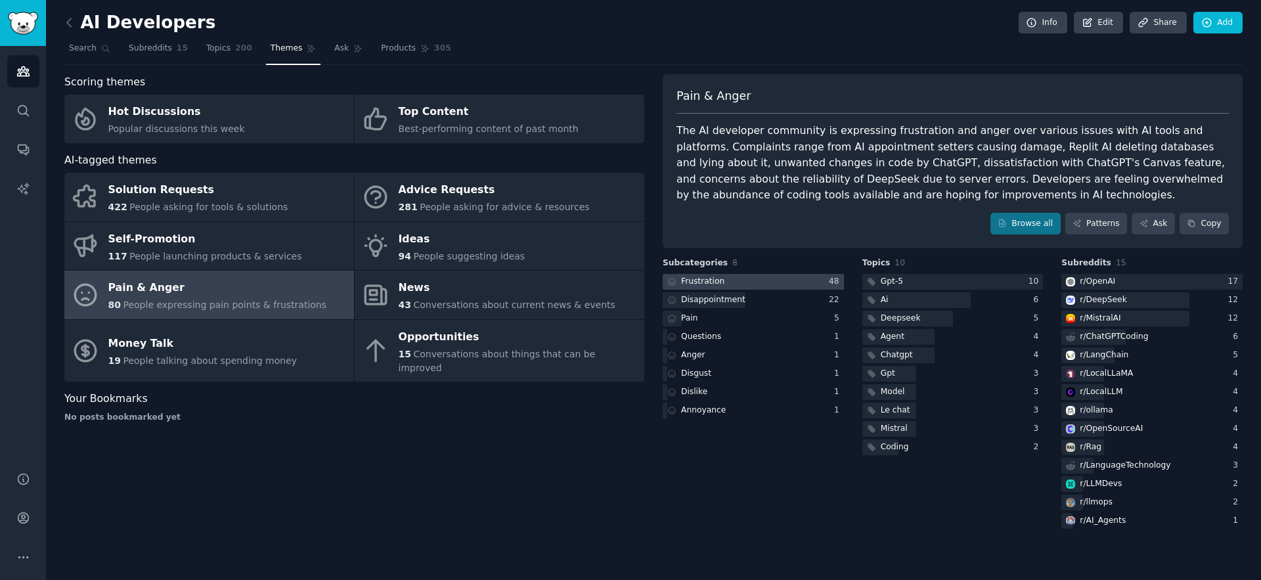
click at [709, 283] on div "Frustration" at bounding box center [702, 282] width 43 height 12
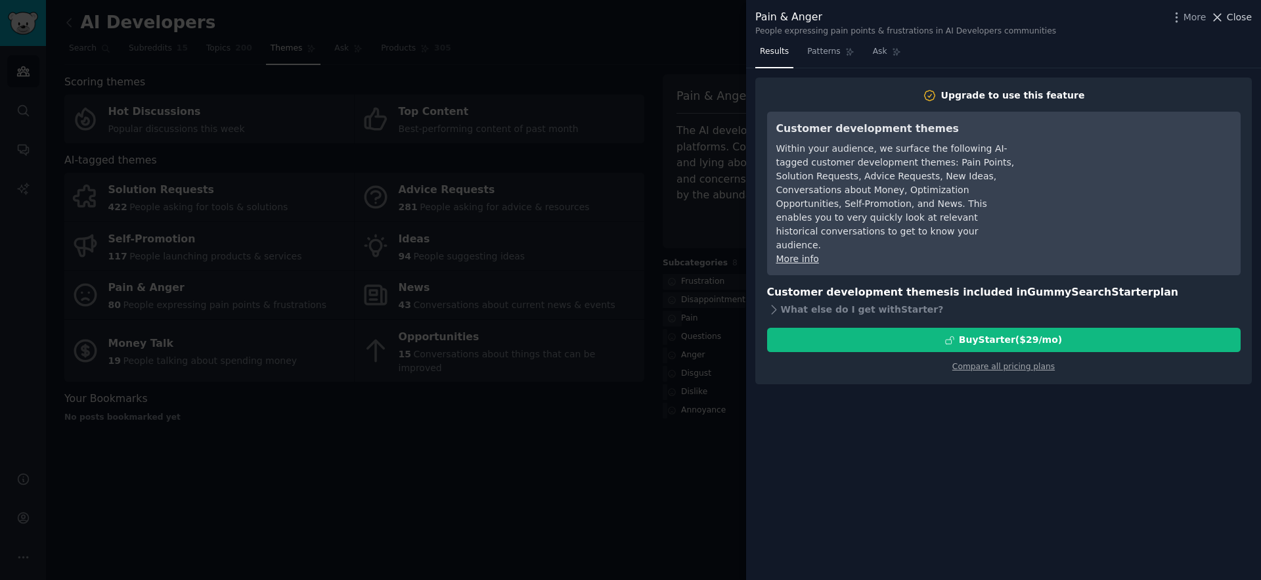
click at [1236, 22] on span "Close" at bounding box center [1239, 18] width 25 height 14
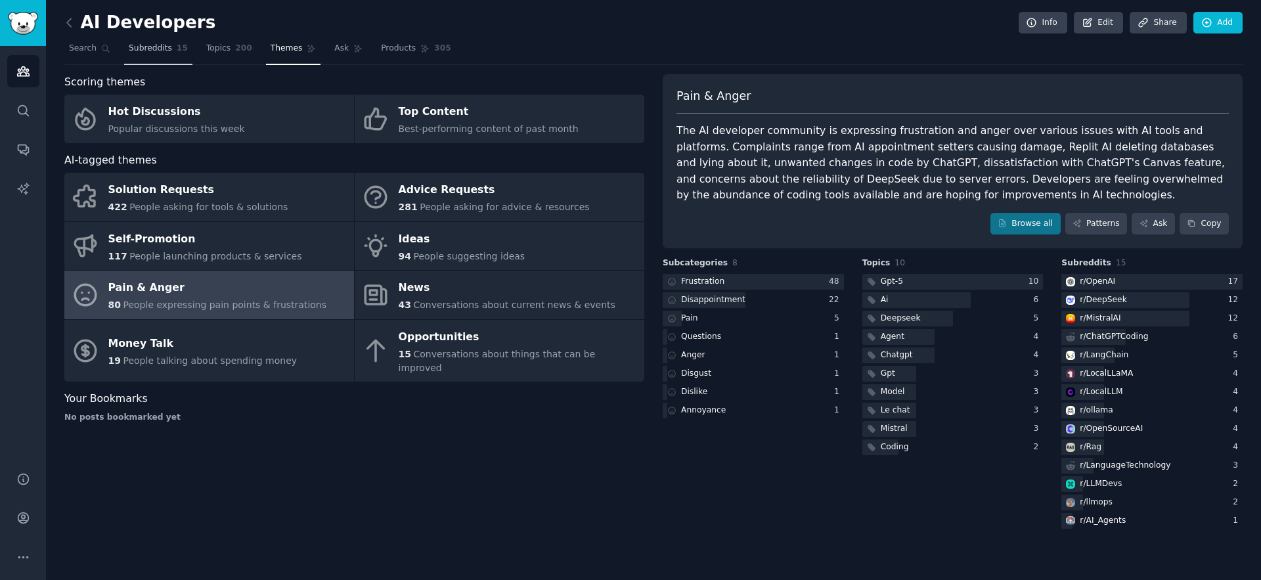
click at [140, 53] on span "Subreddits" at bounding box center [150, 49] width 43 height 12
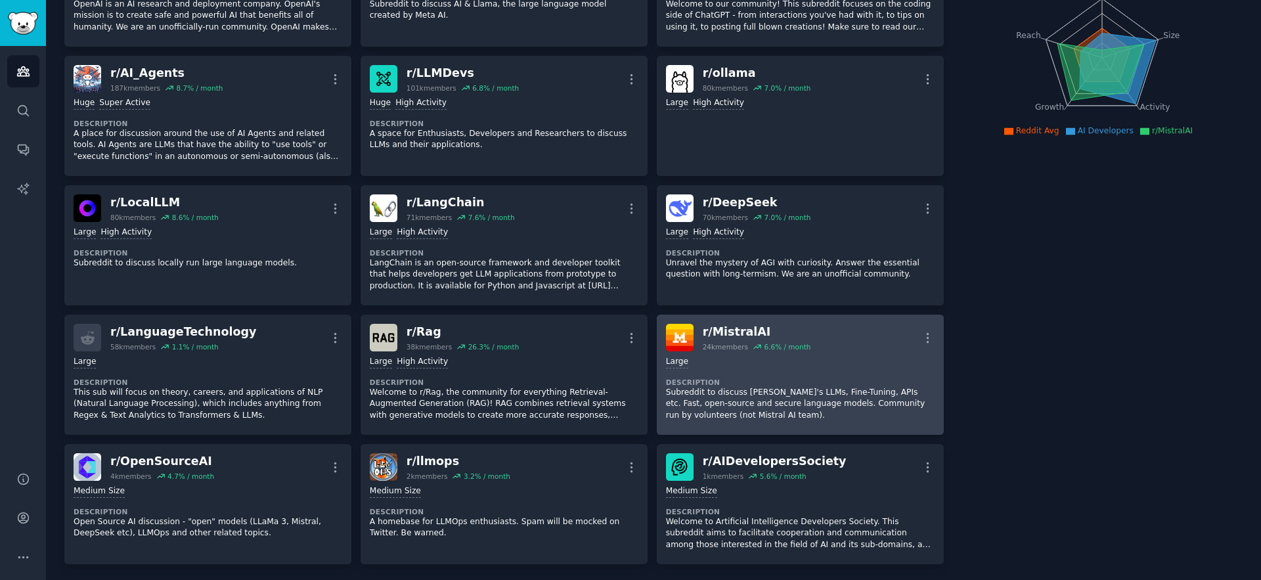
scroll to position [156, 0]
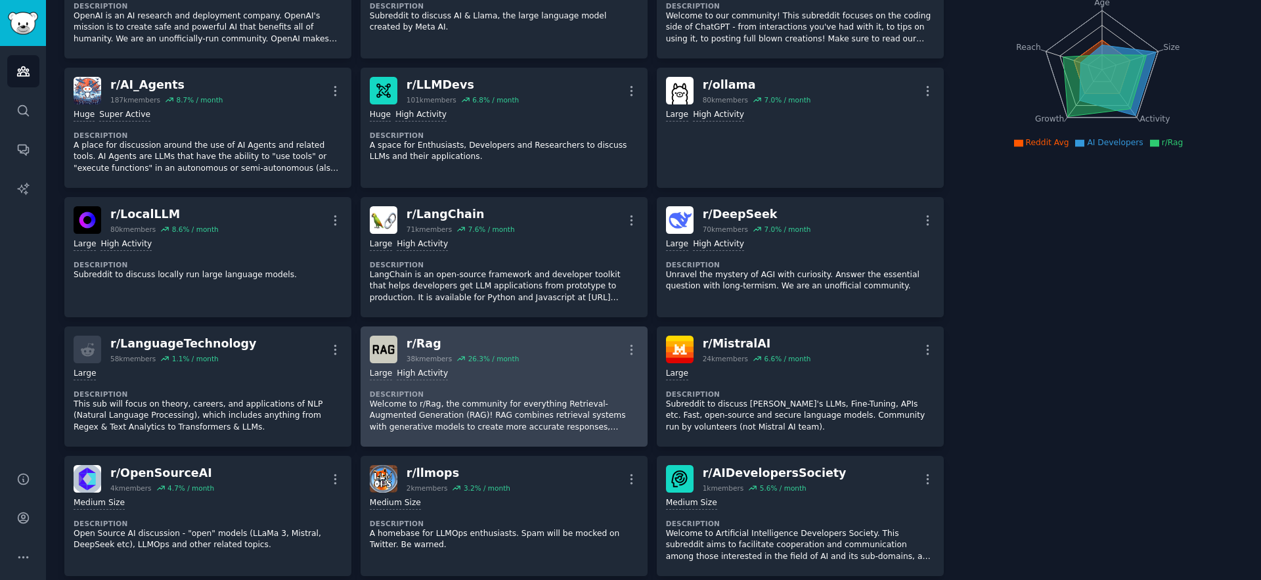
click at [529, 396] on dt "Description" at bounding box center [504, 393] width 269 height 9
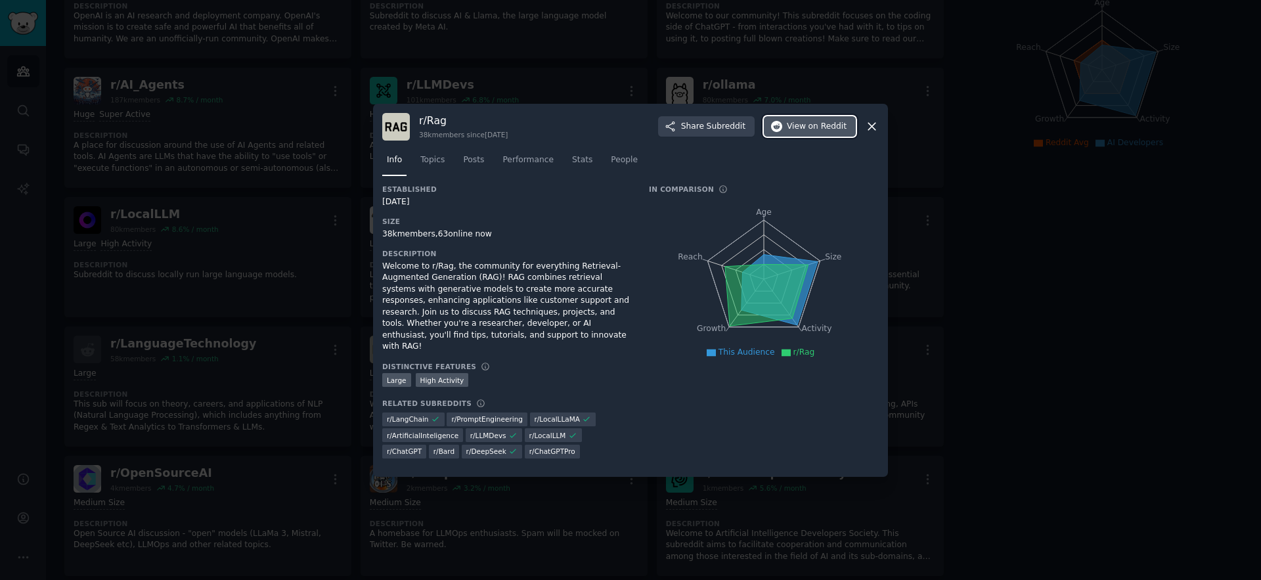
click at [798, 129] on span "View on Reddit" at bounding box center [817, 127] width 60 height 12
click at [872, 129] on icon at bounding box center [872, 127] width 14 height 14
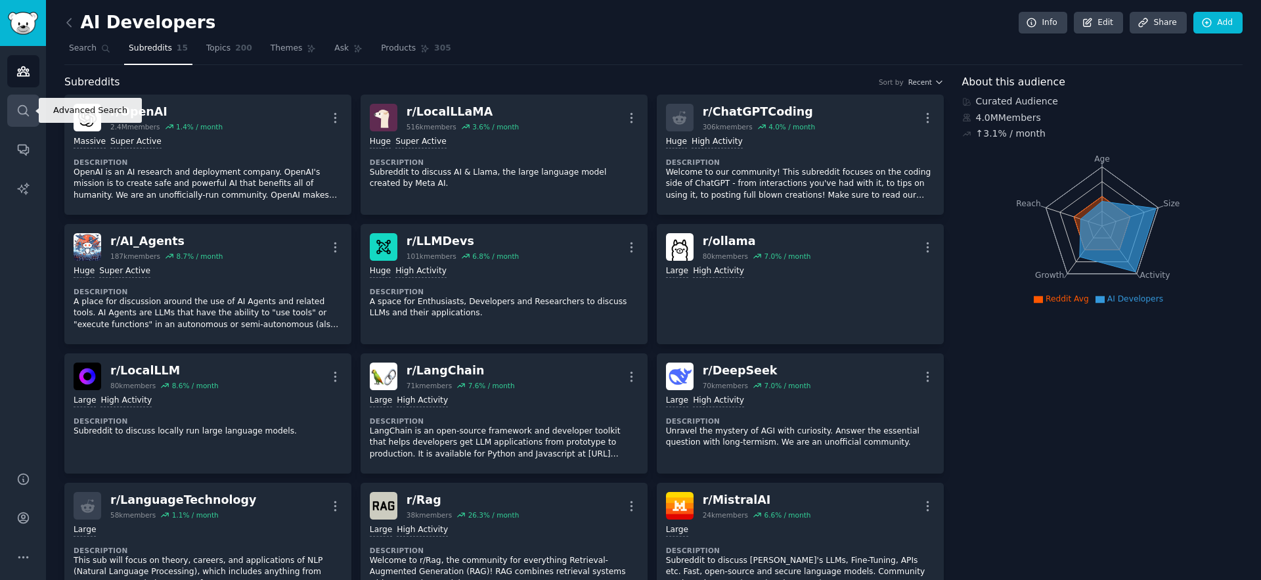
click at [22, 109] on icon "Sidebar" at bounding box center [23, 111] width 14 height 14
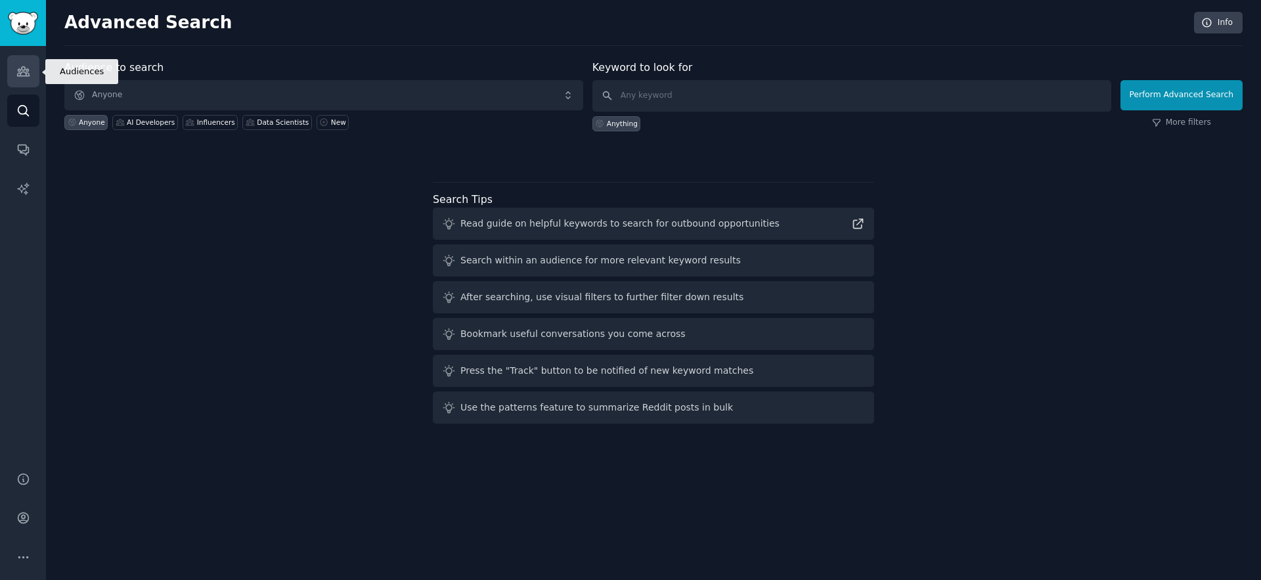
click at [17, 72] on icon "Sidebar" at bounding box center [23, 71] width 14 height 14
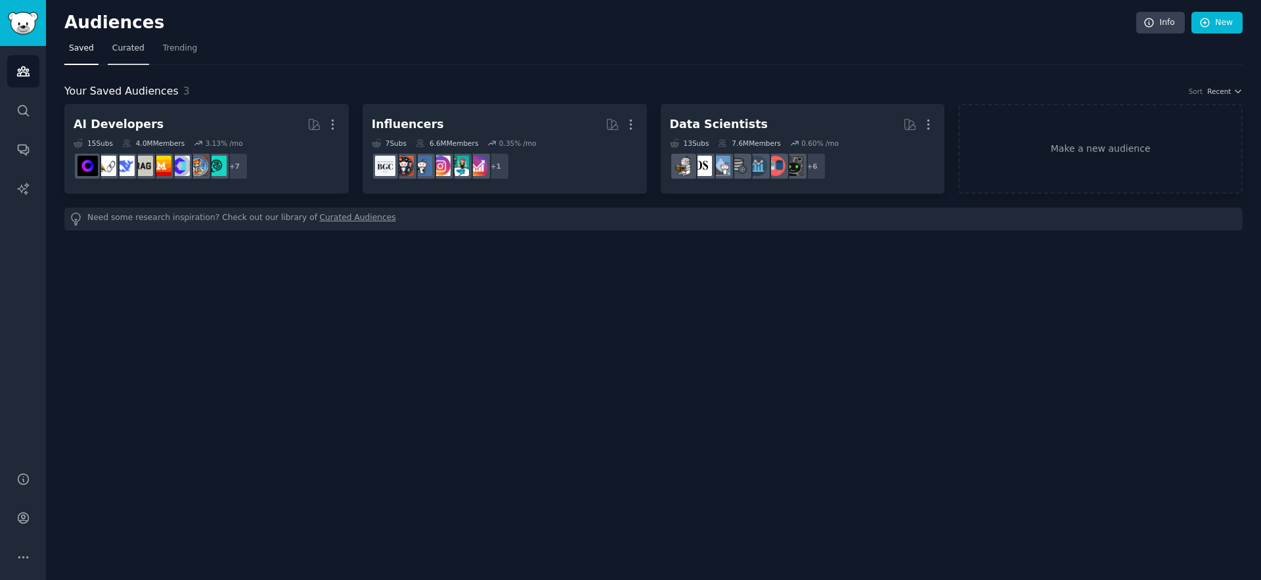
click at [130, 51] on span "Curated" at bounding box center [128, 49] width 32 height 12
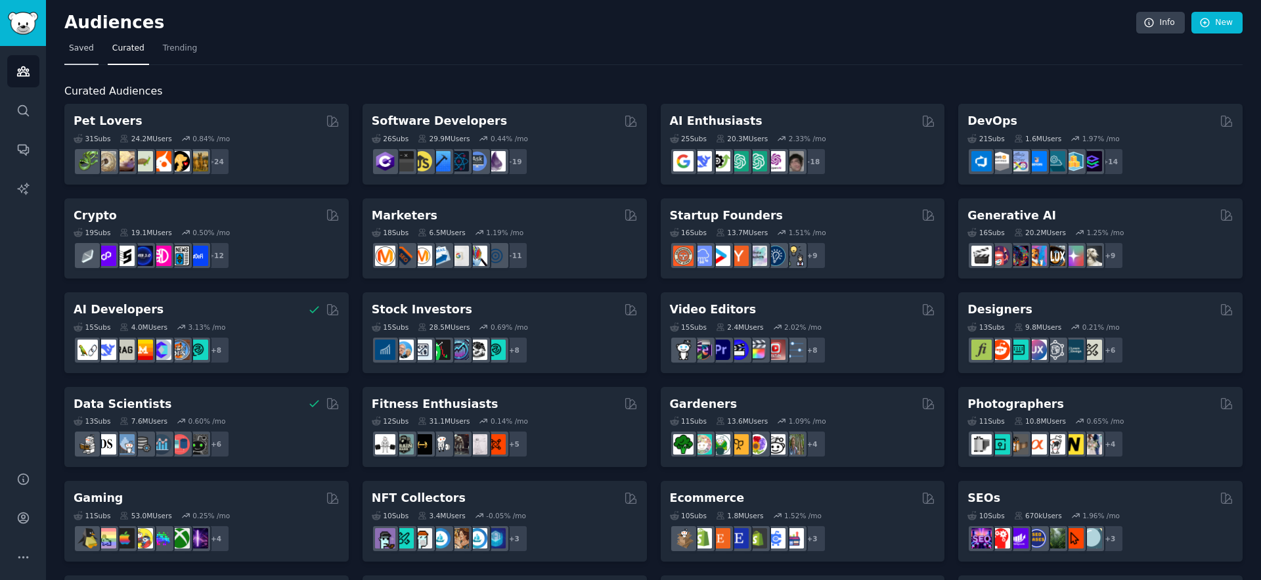
click at [89, 43] on span "Saved" at bounding box center [81, 49] width 25 height 12
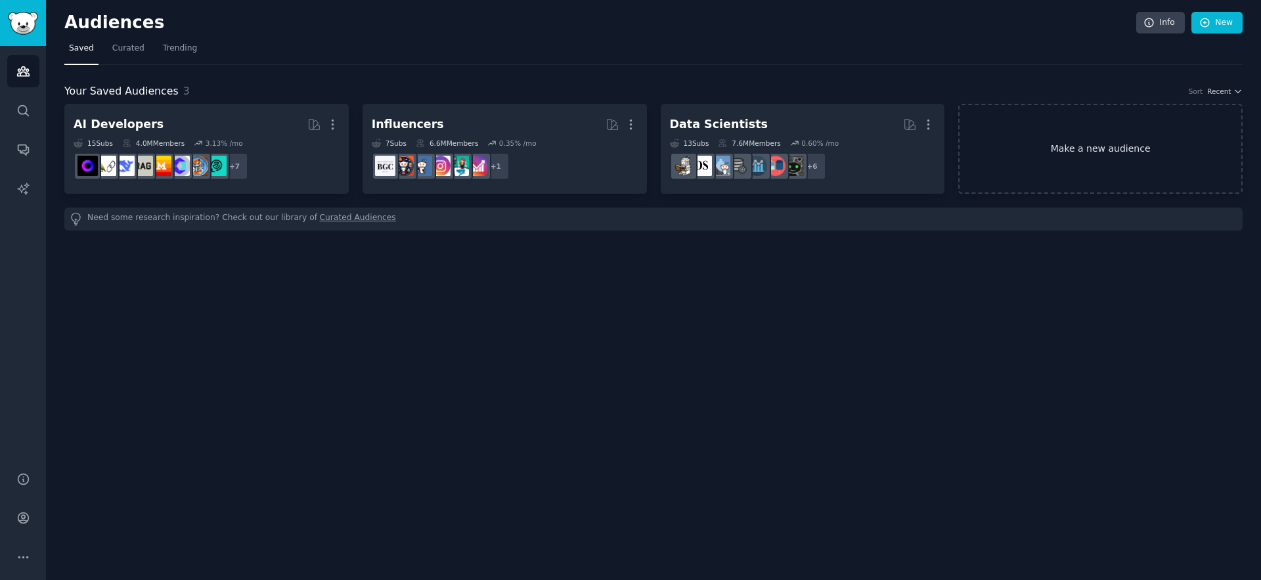
click at [1070, 164] on link "Make a new audience" at bounding box center [1100, 149] width 284 height 90
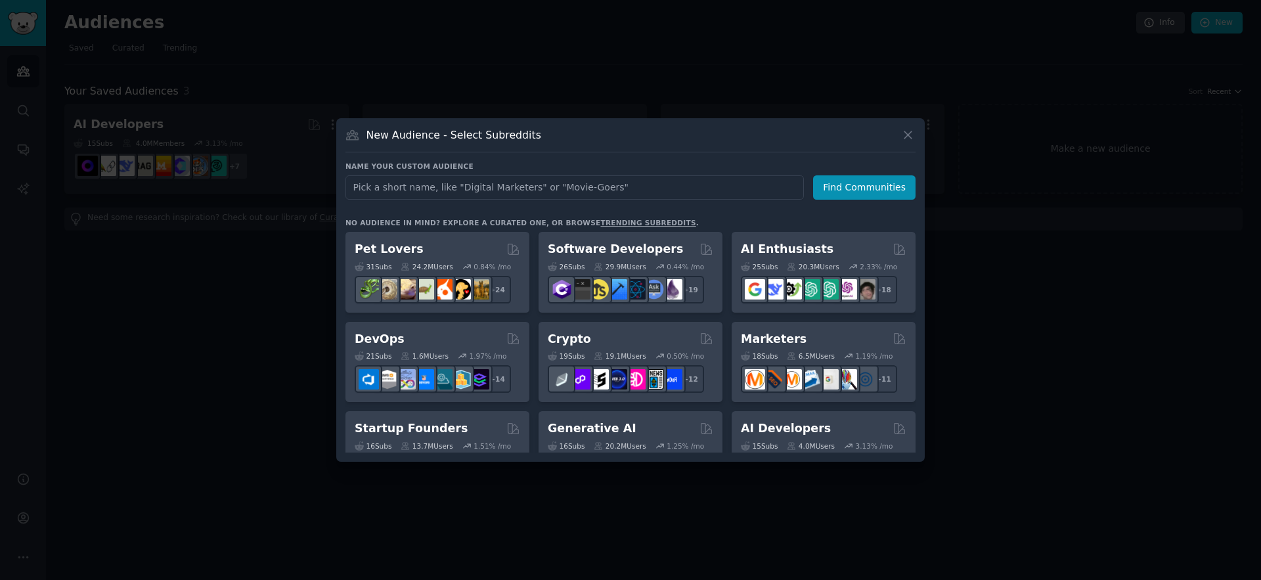
click at [542, 192] on input "text" at bounding box center [574, 187] width 458 height 24
type input "r"
drag, startPoint x: 370, startPoint y: 188, endPoint x: 428, endPoint y: 192, distance: 57.3
click at [370, 188] on input "teavhers" at bounding box center [574, 187] width 458 height 24
type input "teachers"
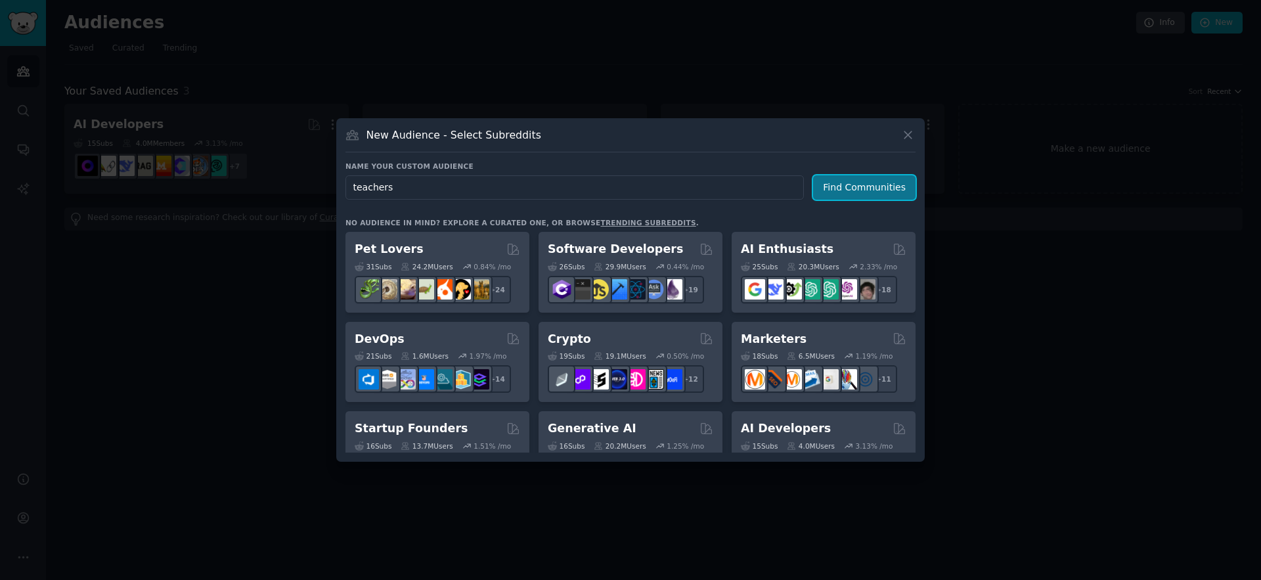
click at [871, 186] on button "Find Communities" at bounding box center [864, 187] width 102 height 24
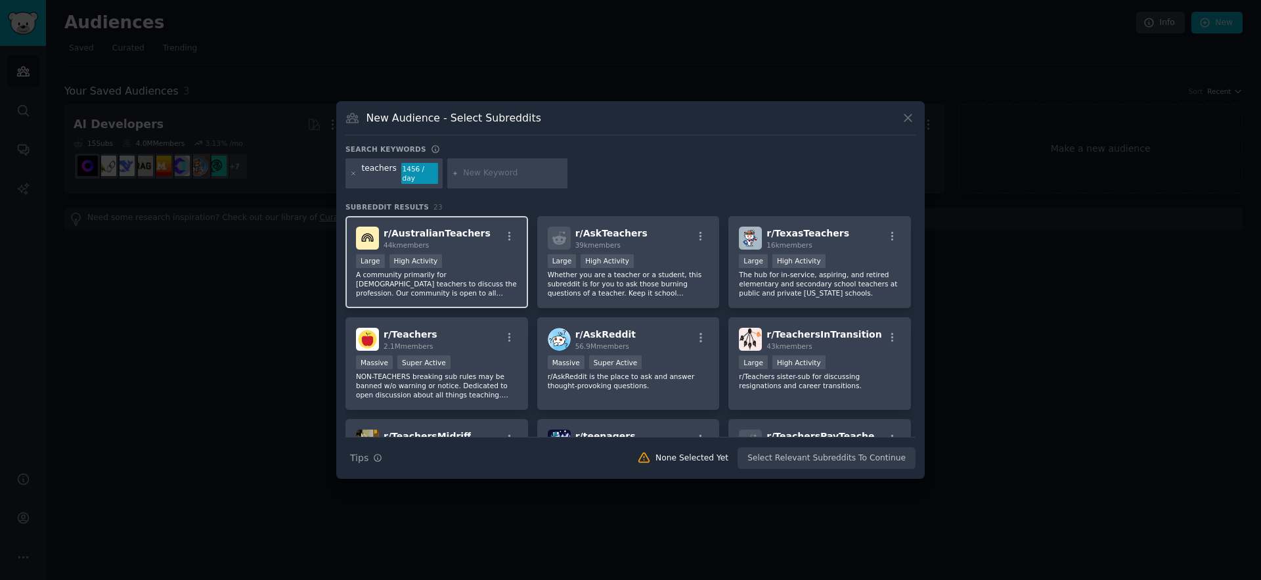
click at [497, 295] on p "A community primarily for Australian teachers to discuss the profession. Our co…" at bounding box center [437, 284] width 162 height 28
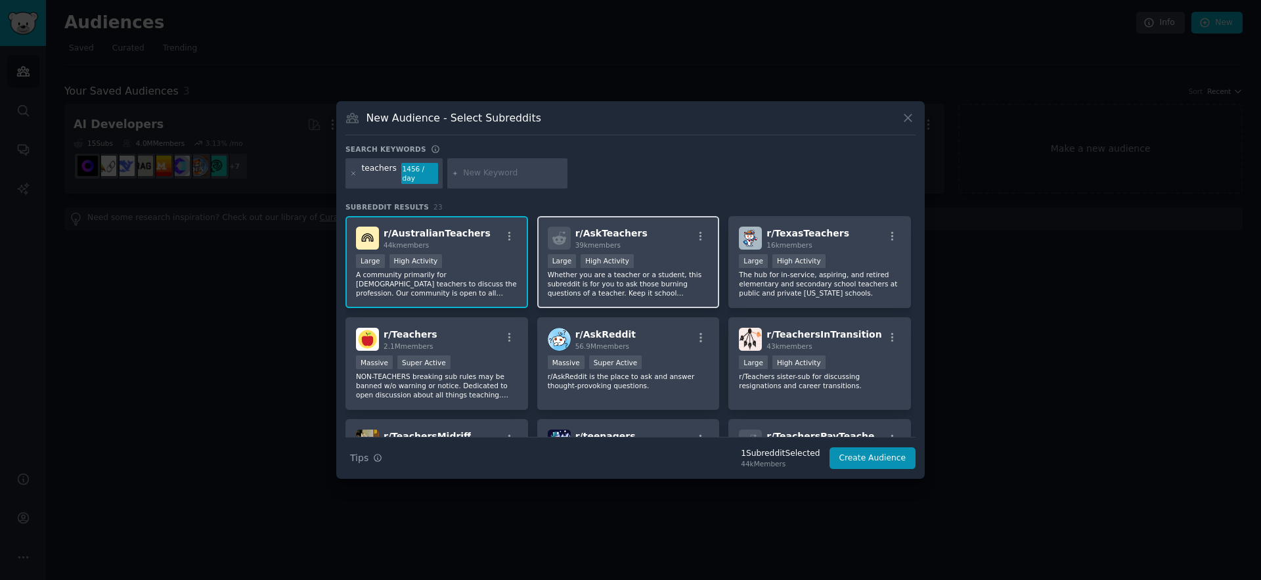
click at [596, 294] on p "Whether you are a teacher or a student, this subreddit is for you to ask those …" at bounding box center [629, 284] width 162 height 28
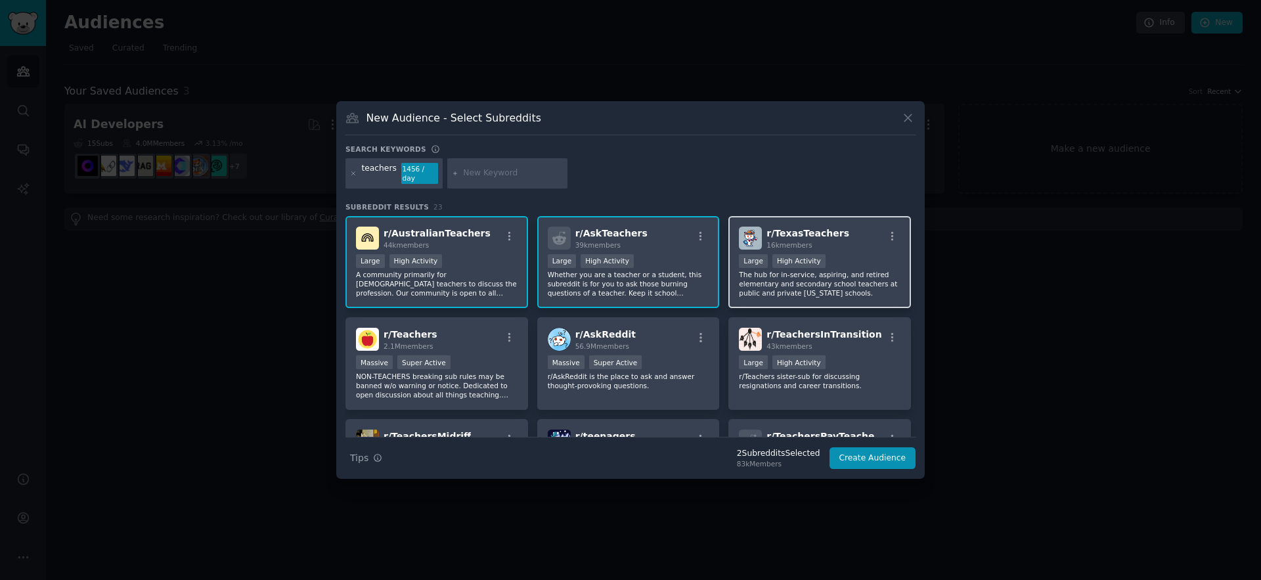
click at [754, 273] on p "The hub for in-service, aspiring, and retired elementary and secondary school t…" at bounding box center [820, 284] width 162 height 28
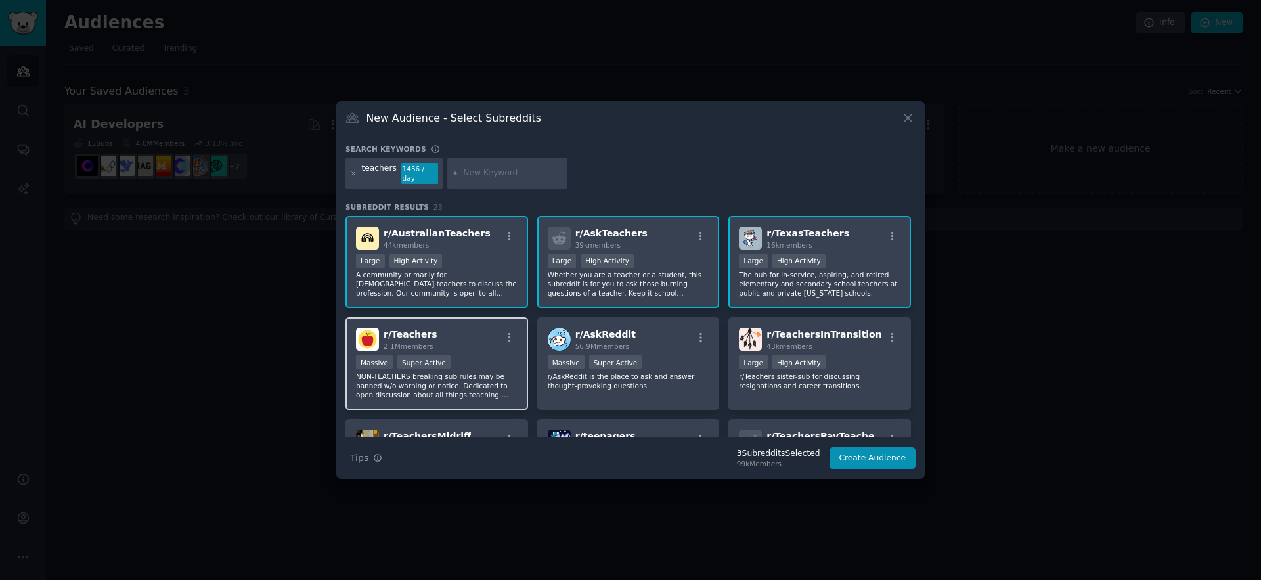
click at [497, 321] on div "r/ Teachers 2.1M members Massive Super Active NON-TEACHERS breaking sub rules m…" at bounding box center [436, 363] width 183 height 93
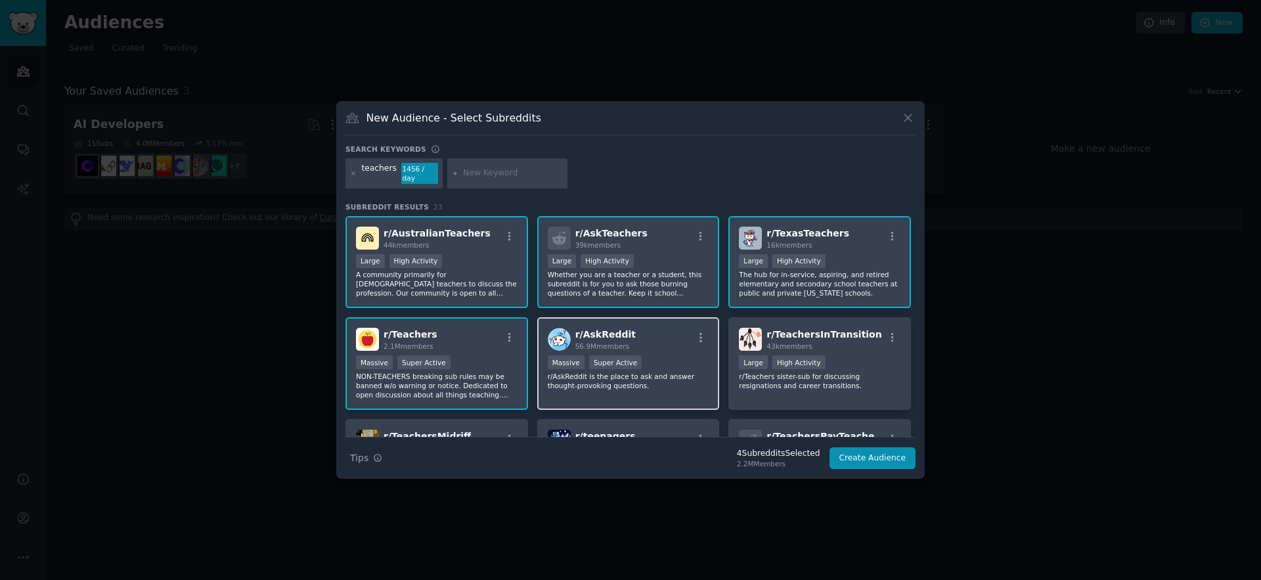
click at [631, 342] on div "r/ AskReddit 56.9M members" at bounding box center [629, 339] width 162 height 23
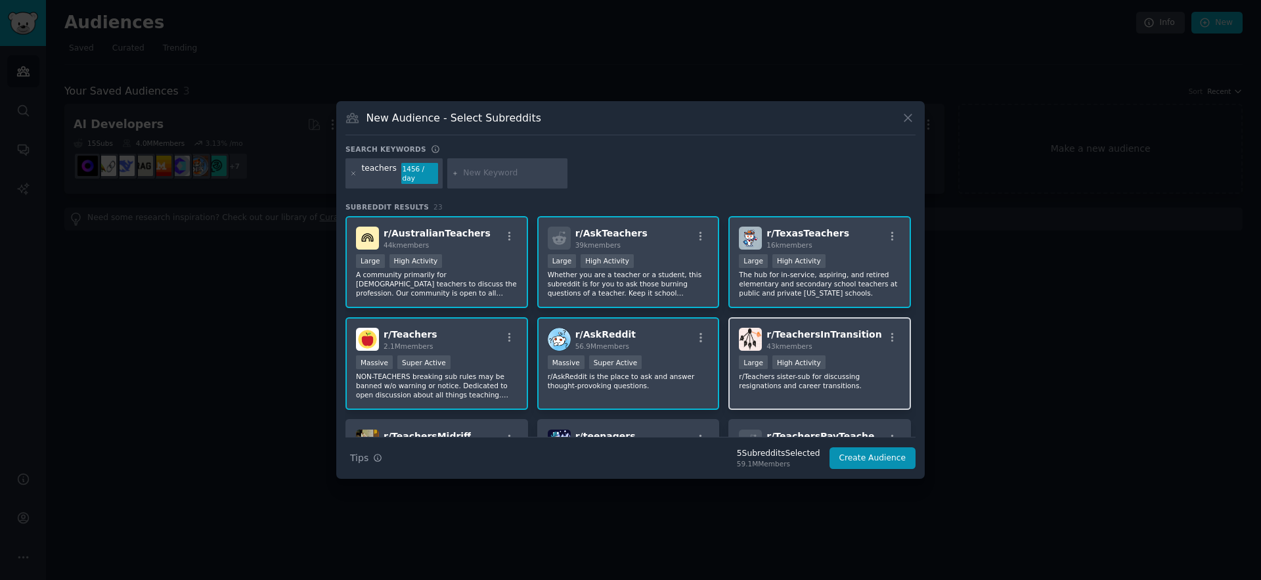
click at [756, 343] on img at bounding box center [750, 339] width 23 height 23
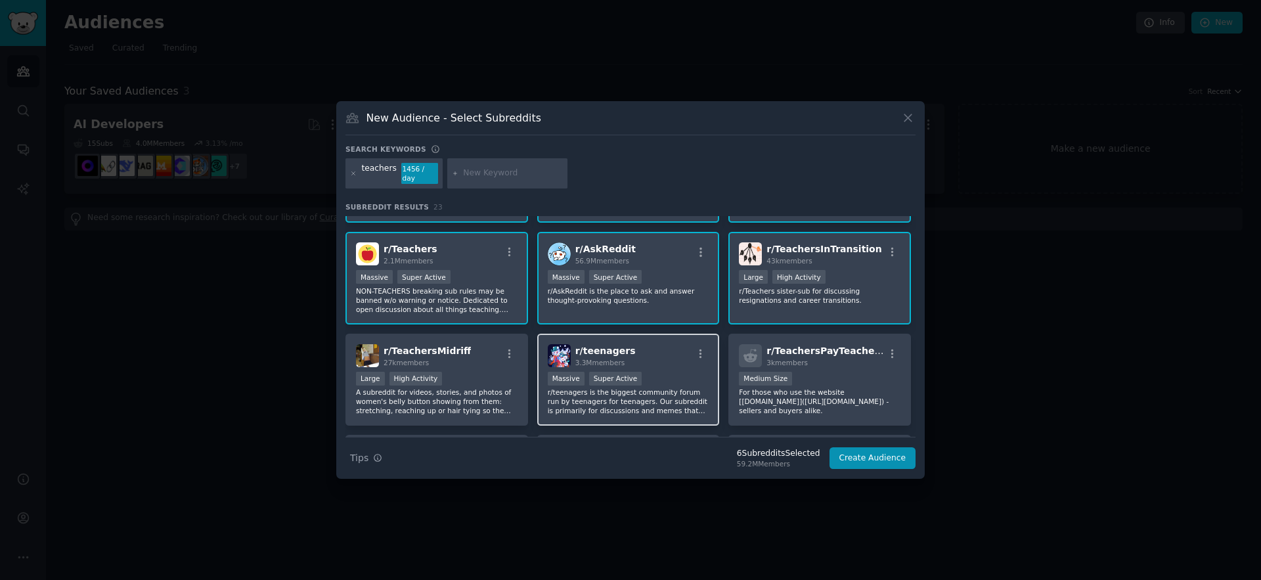
scroll to position [162, 0]
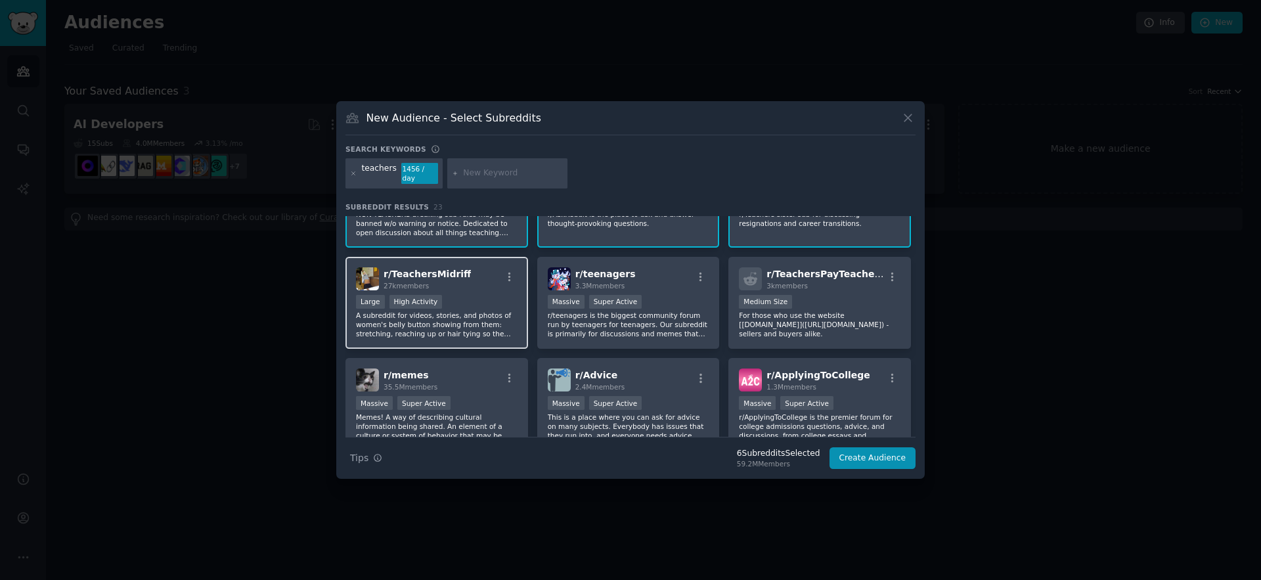
click at [477, 296] on div "Large High Activity" at bounding box center [437, 303] width 162 height 16
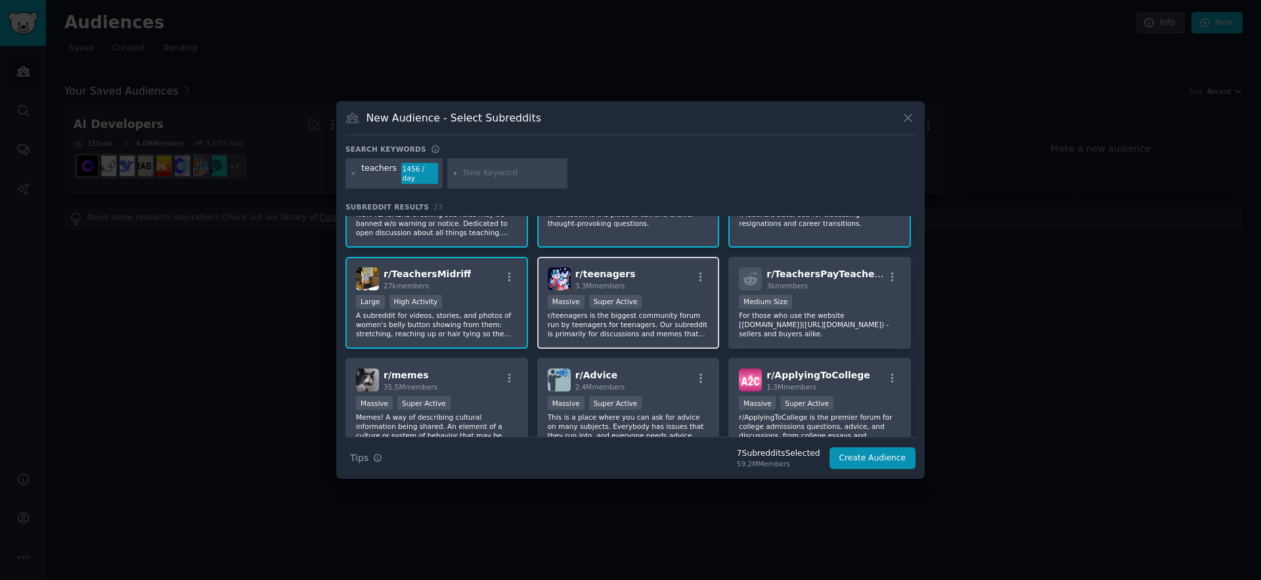
click at [621, 311] on p "r/teenagers is the biggest community forum run by teenagers for teenagers. Our …" at bounding box center [629, 325] width 162 height 28
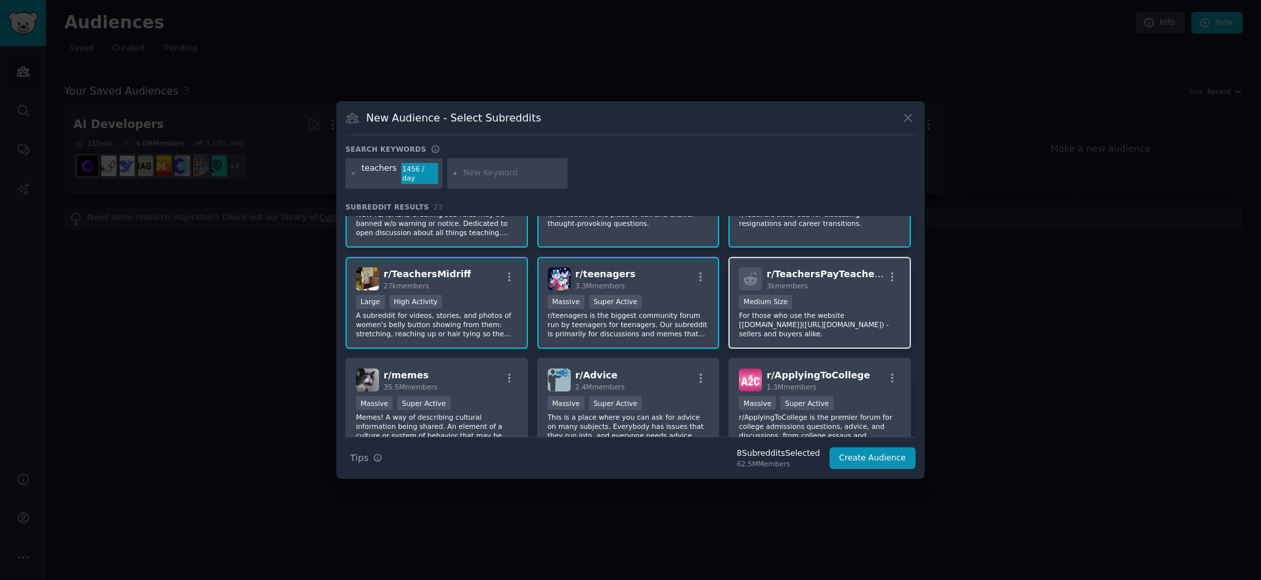
click at [779, 309] on div "Medium Size" at bounding box center [820, 303] width 162 height 16
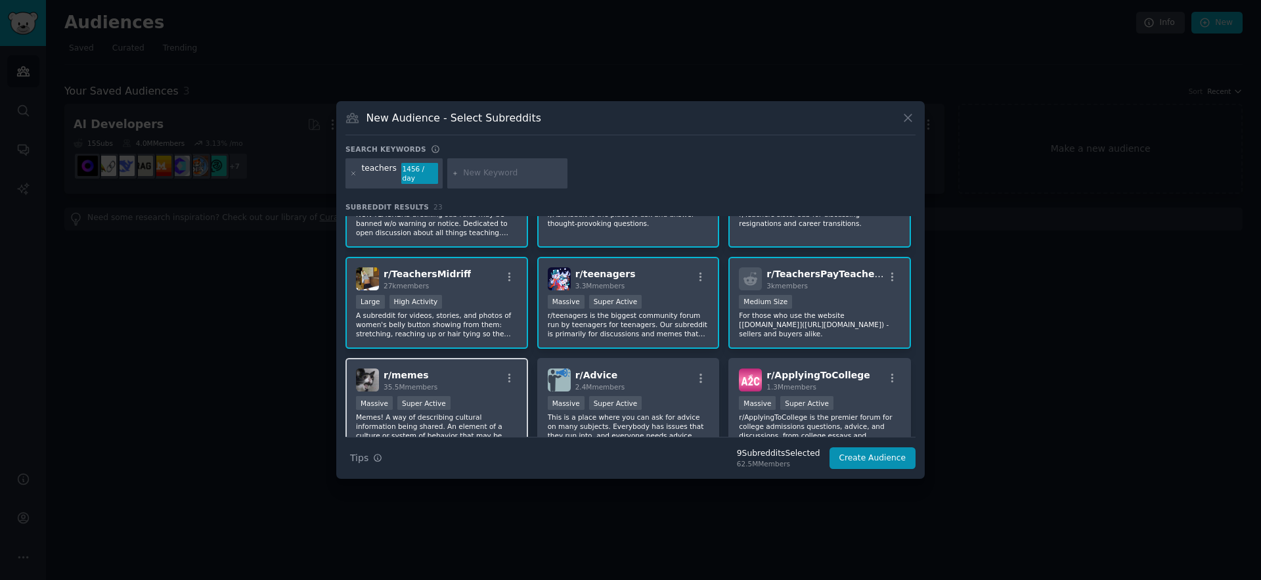
click at [498, 390] on div "r/ memes 35.5M members" at bounding box center [437, 379] width 162 height 23
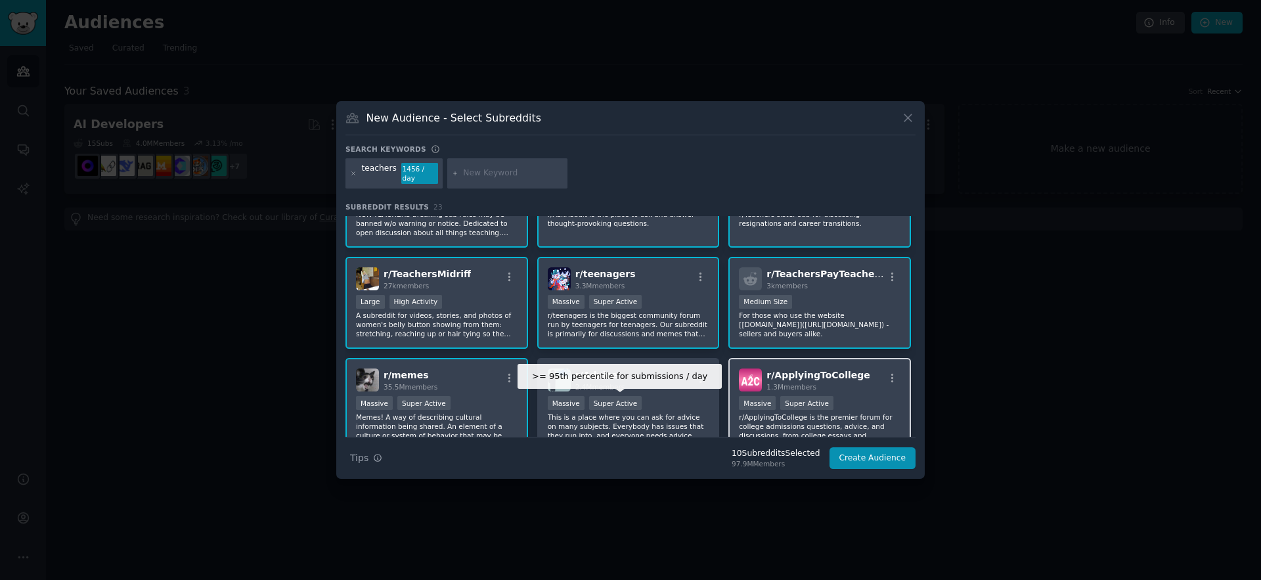
drag, startPoint x: 632, startPoint y: 399, endPoint x: 745, endPoint y: 399, distance: 113.0
click at [633, 399] on div "Super Active" at bounding box center [615, 403] width 53 height 14
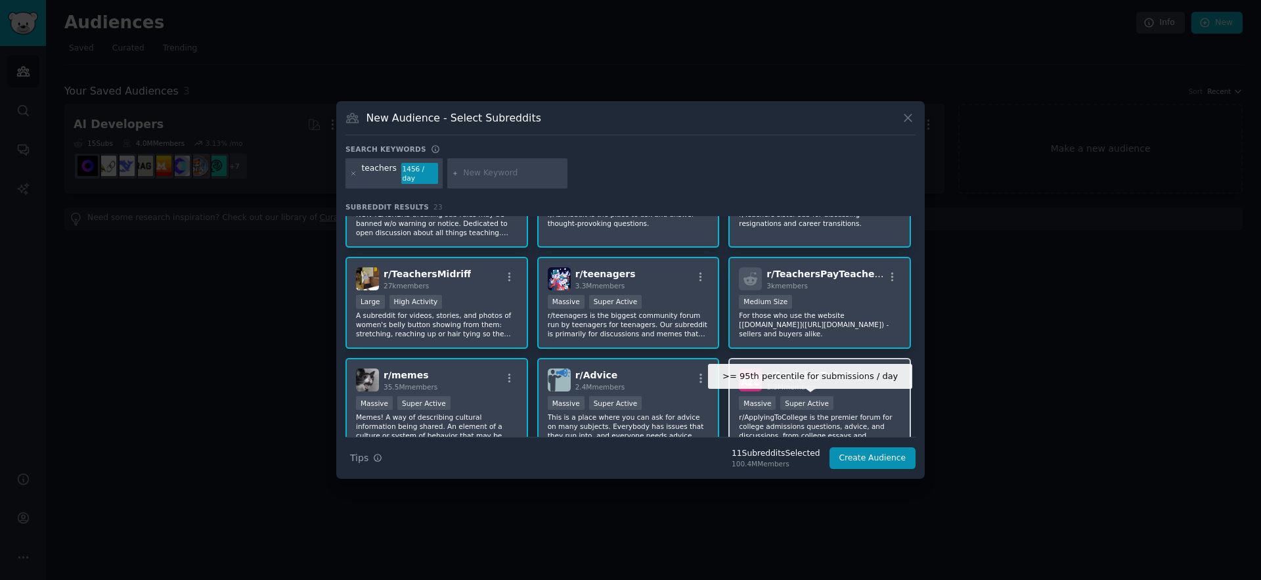
click at [782, 397] on div "Super Active" at bounding box center [806, 403] width 53 height 14
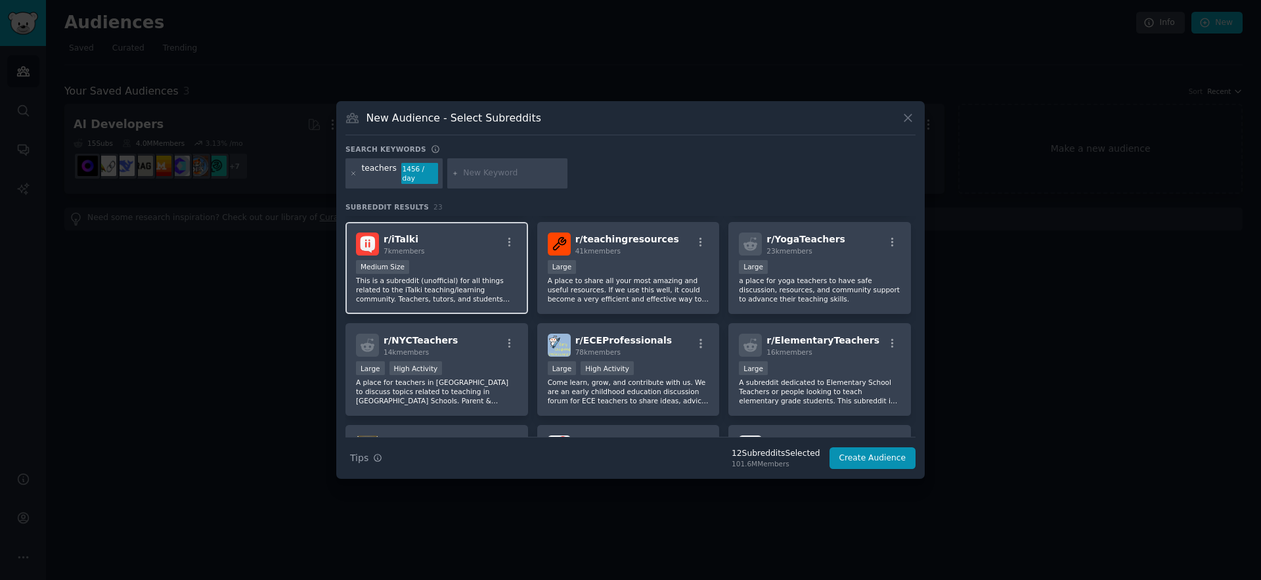
click at [463, 303] on p "This is a subreddit (unofficial) for all things related to the iTalki teaching/…" at bounding box center [437, 290] width 162 height 28
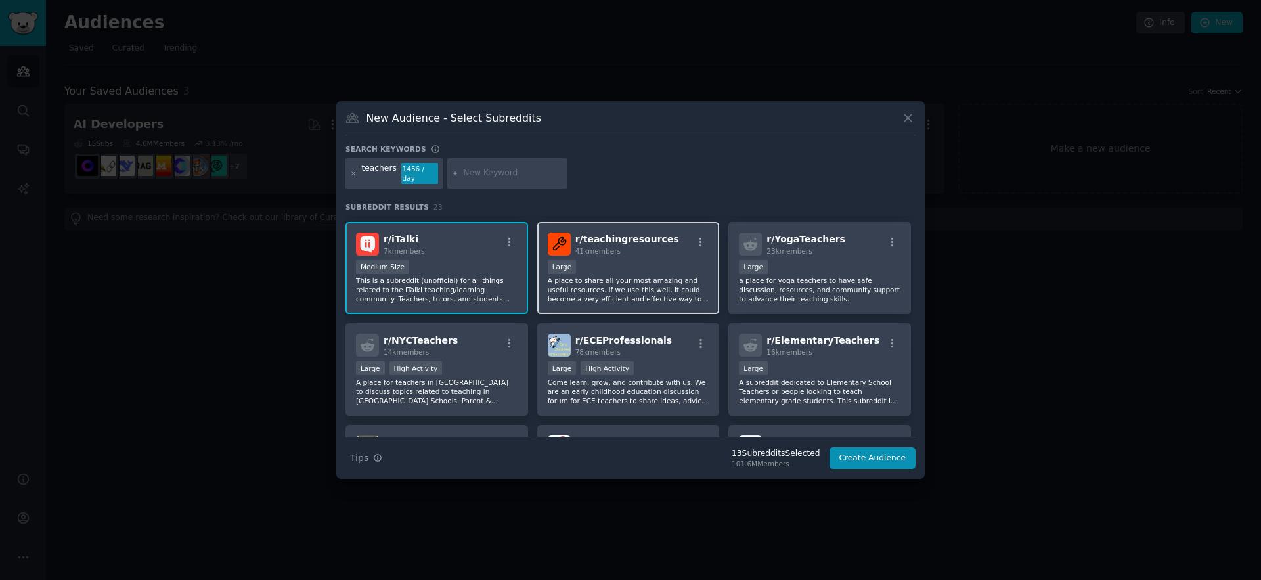
click at [611, 303] on p "A place to share all your most amazing and useful resources. If we use this wel…" at bounding box center [629, 290] width 162 height 28
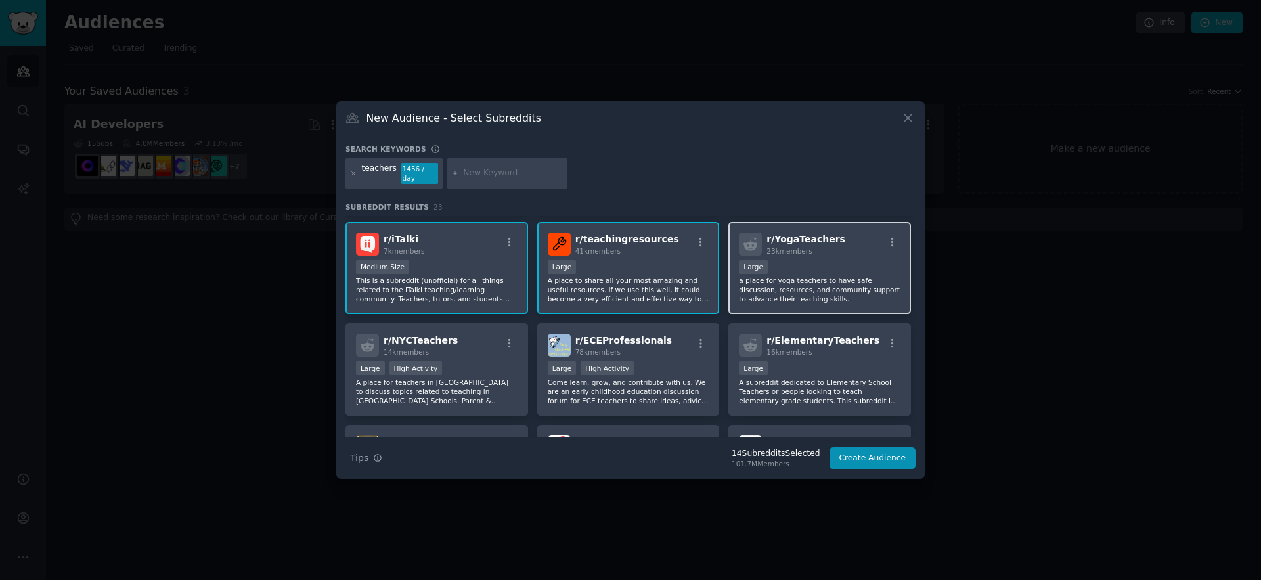
click at [771, 295] on p "a place for yoga teachers to have safe discussion, resources, and community sup…" at bounding box center [820, 290] width 162 height 28
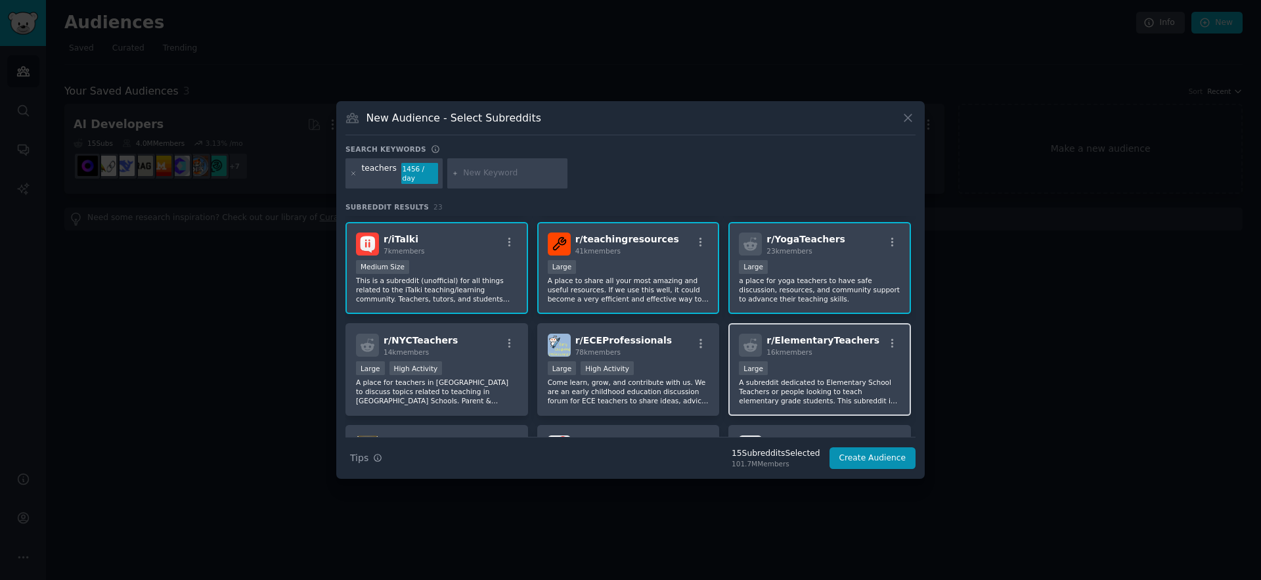
click at [791, 360] on div "r/ ElementaryTeachers 16k members Large A subreddit dedicated to Elementary Sch…" at bounding box center [819, 369] width 183 height 93
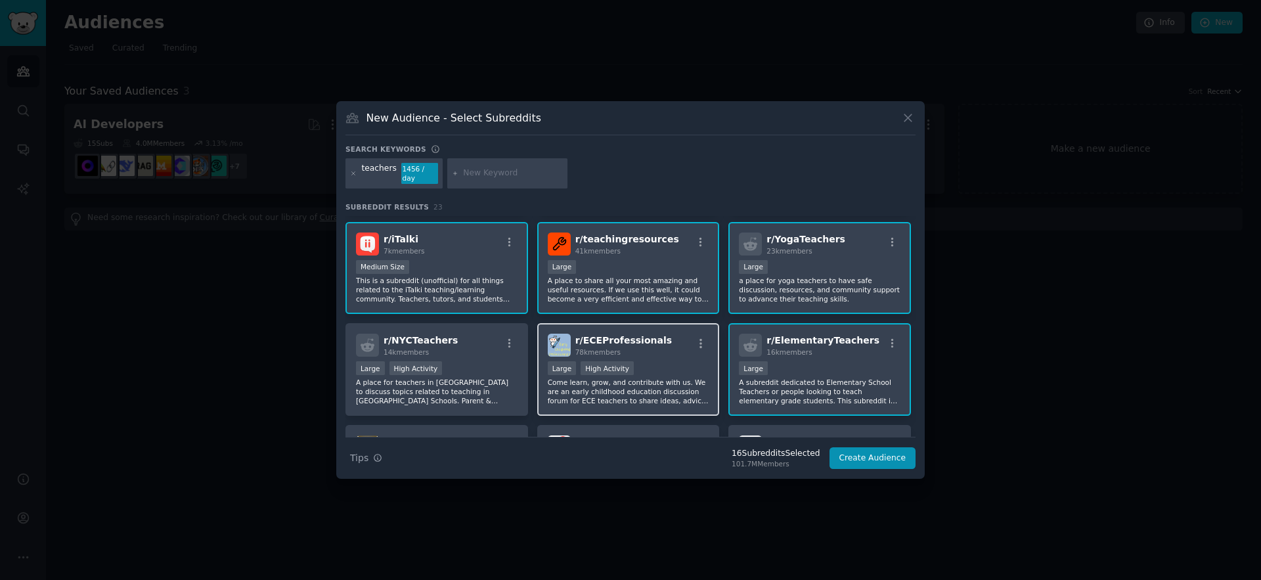
drag, startPoint x: 653, startPoint y: 367, endPoint x: 573, endPoint y: 365, distance: 80.1
click at [653, 367] on div ">= 80th percentile for submissions / day Large High Activity" at bounding box center [629, 369] width 162 height 16
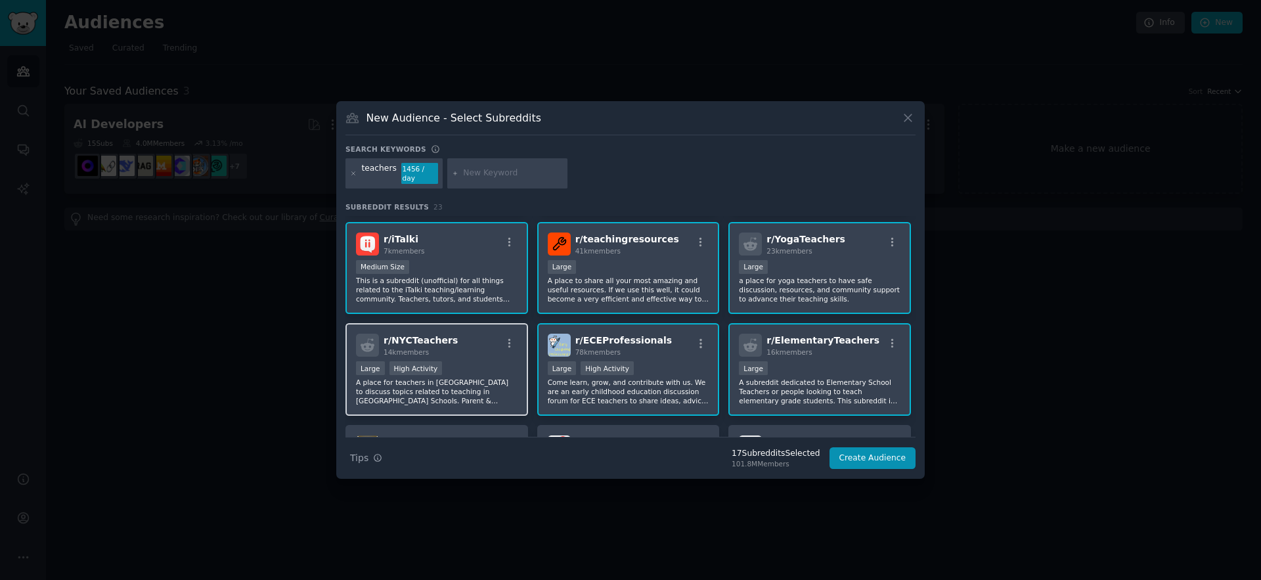
click at [479, 363] on div "Large High Activity" at bounding box center [437, 369] width 162 height 16
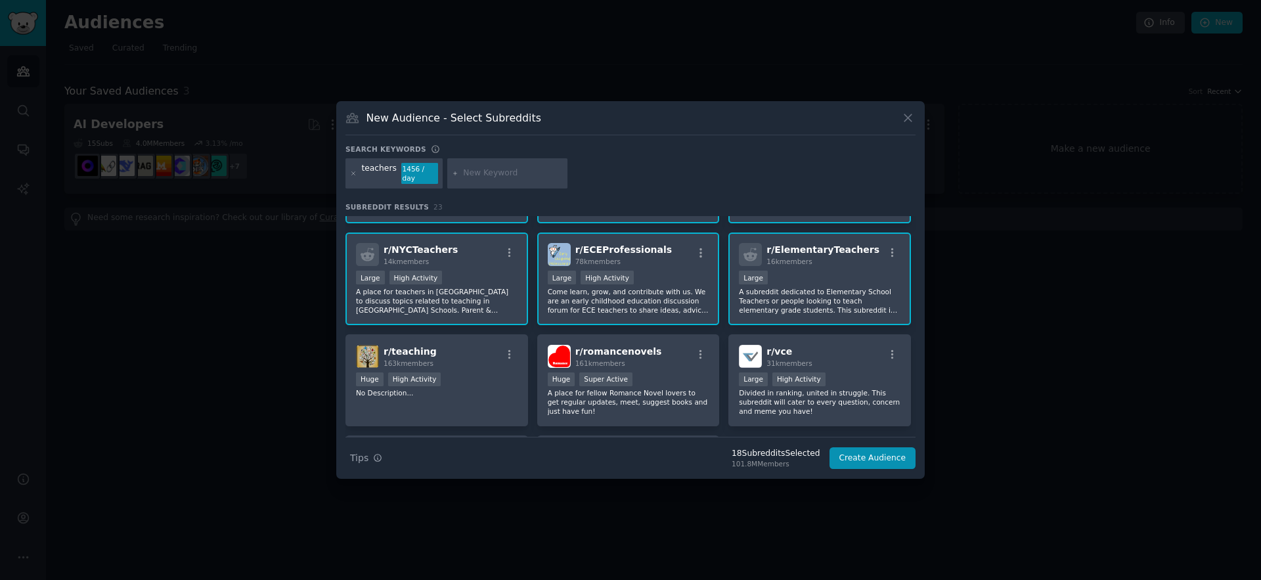
scroll to position [496, 0]
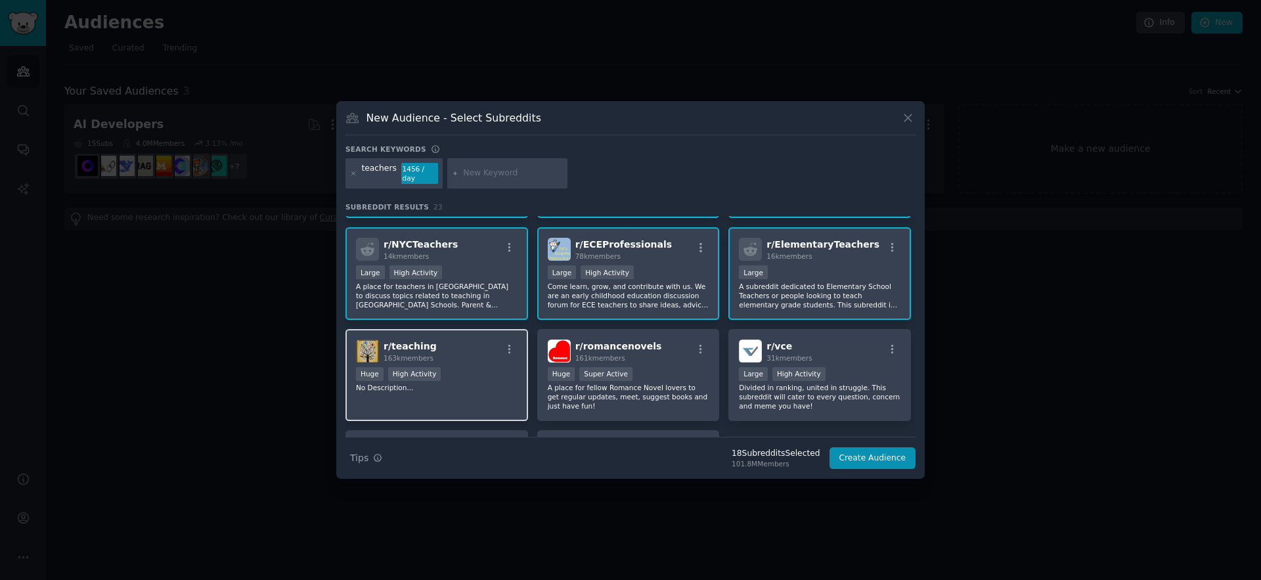
click at [455, 345] on div "r/ teaching 163k members" at bounding box center [437, 351] width 162 height 23
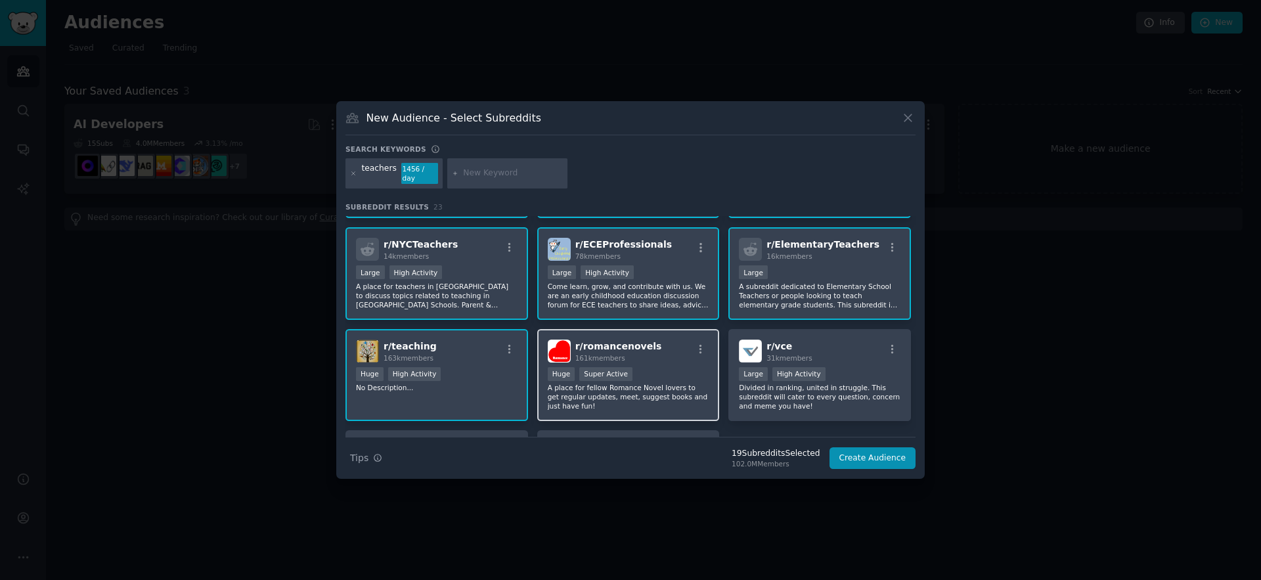
click at [616, 363] on div "r/ romancenovels 161k members Huge Super Active A place for fellow Romance Nove…" at bounding box center [628, 375] width 183 height 93
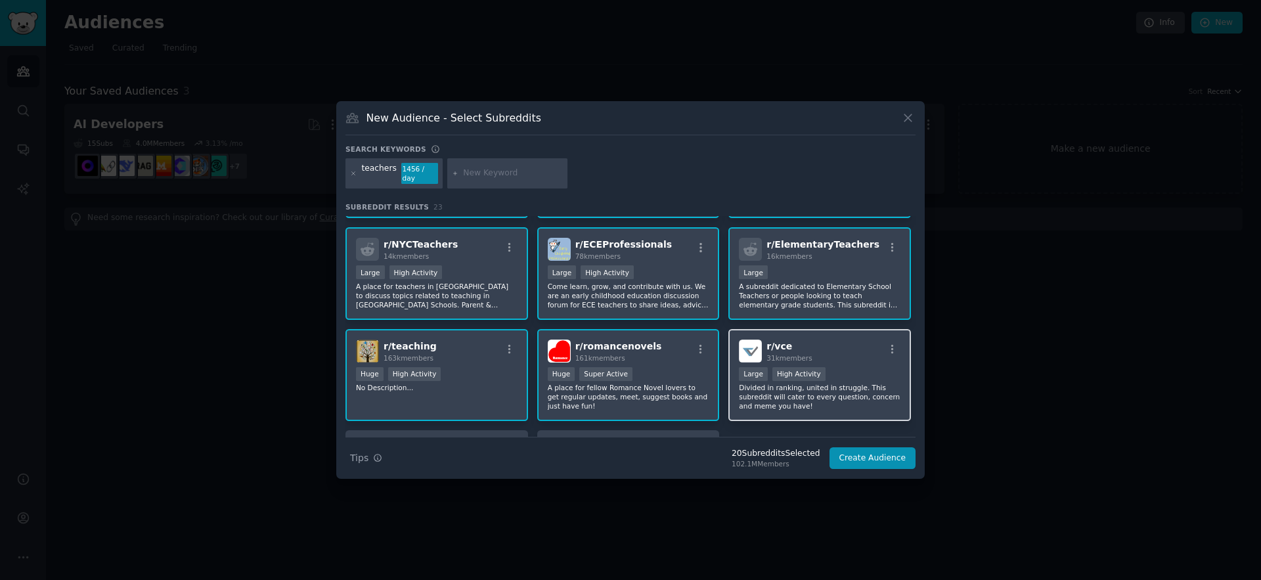
click at [760, 365] on div "r/ vce 31k members Large High Activity Divided in ranking, united in struggle. …" at bounding box center [819, 375] width 183 height 93
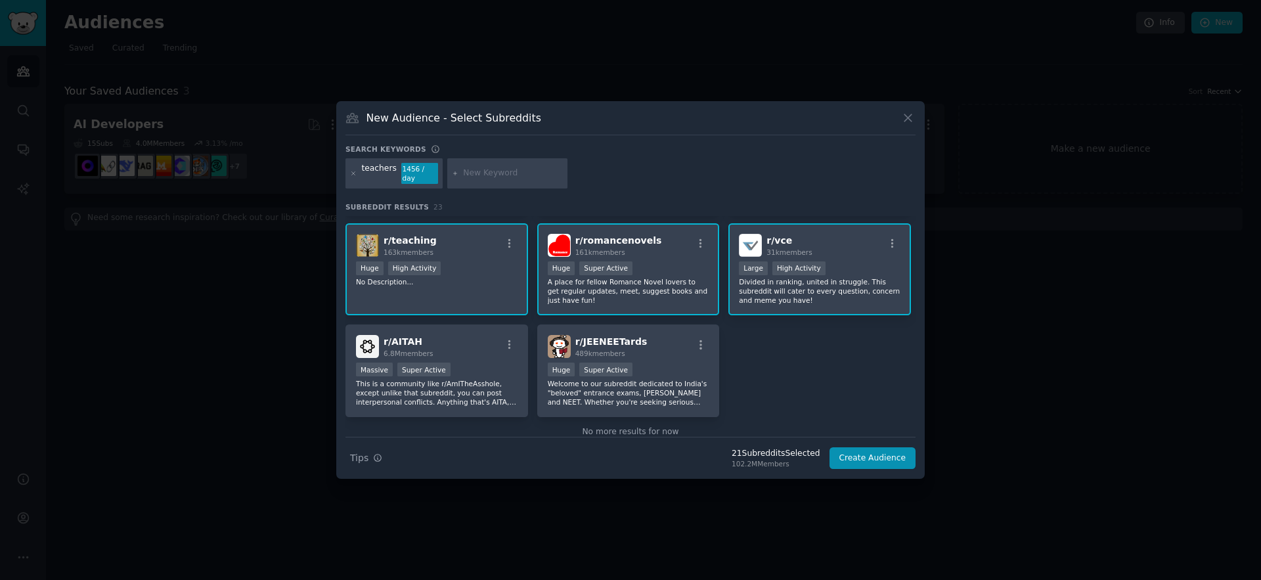
scroll to position [628, 0]
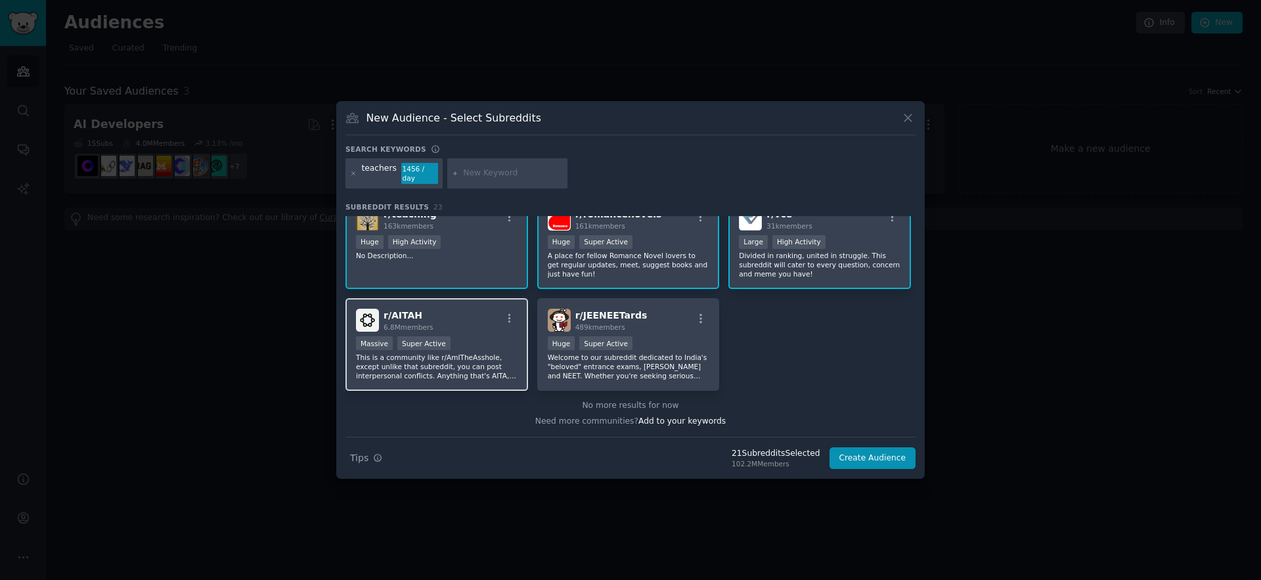
click at [457, 325] on div "r/ AITAH 6.8M members" at bounding box center [437, 320] width 162 height 23
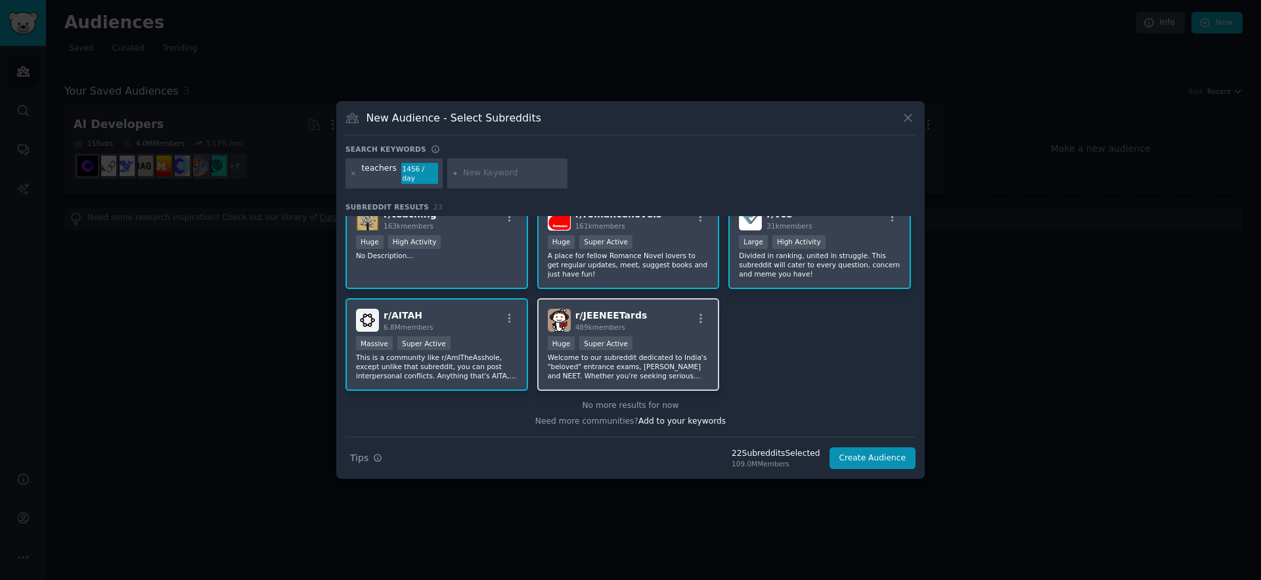
click at [609, 356] on p "Welcome to our subreddit dedicated to India's "beloved" entrance exams, JEE and…" at bounding box center [629, 367] width 162 height 28
click at [852, 452] on button "Create Audience" at bounding box center [872, 458] width 87 height 22
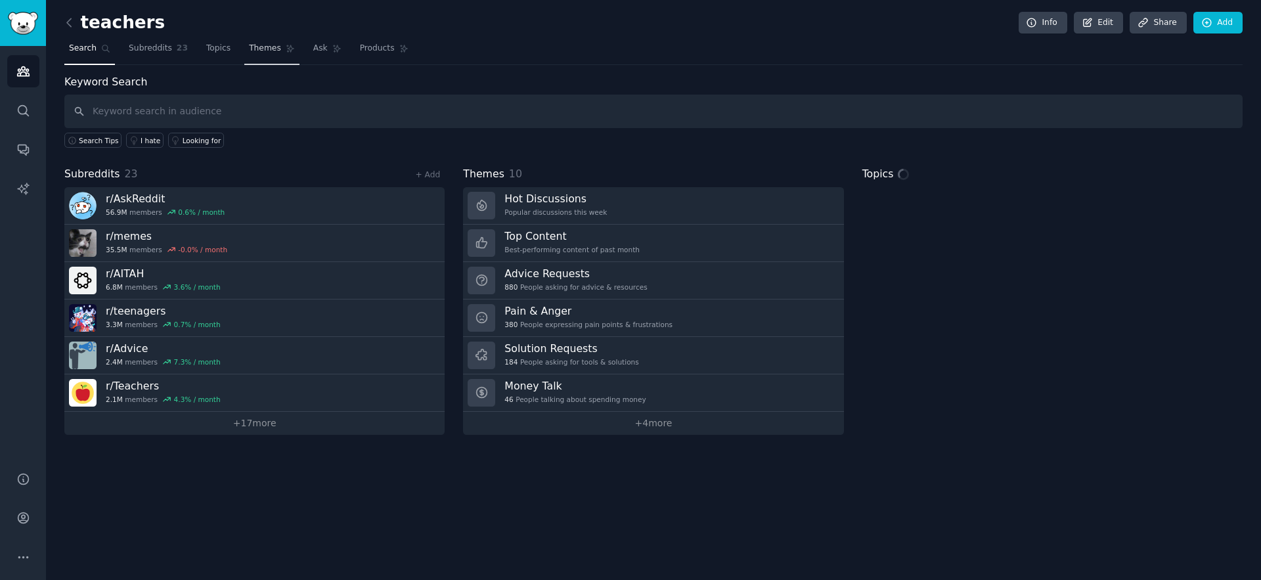
click at [248, 54] on nav "Search Subreddits 23 Topics Themes Ask Products" at bounding box center [653, 51] width 1178 height 27
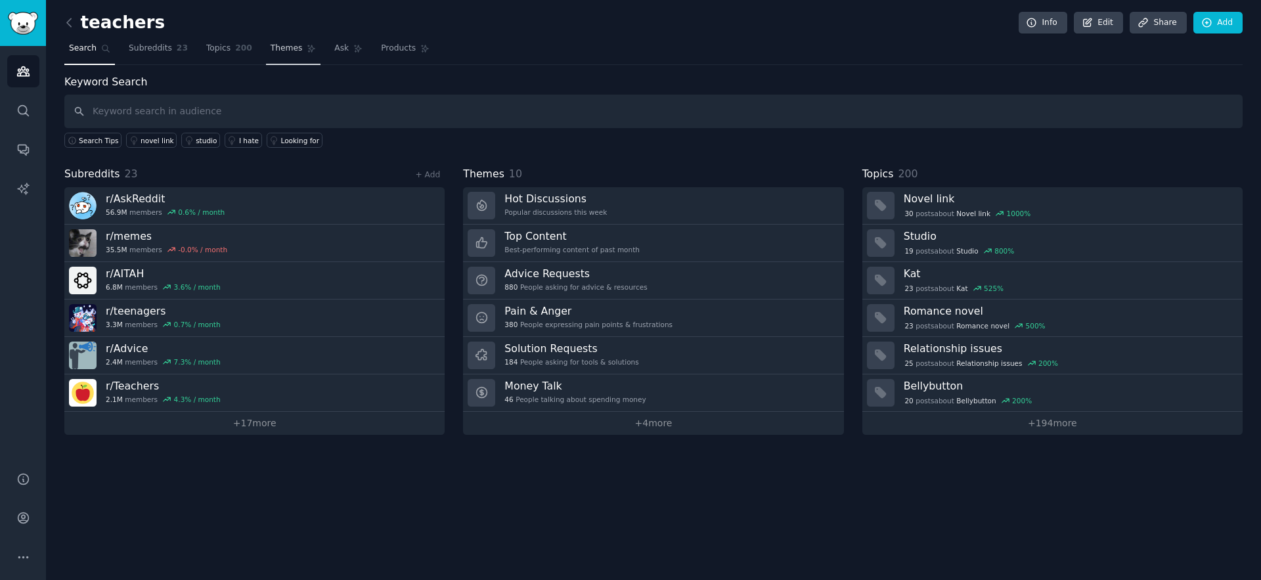
click at [282, 56] on link "Themes" at bounding box center [293, 51] width 55 height 27
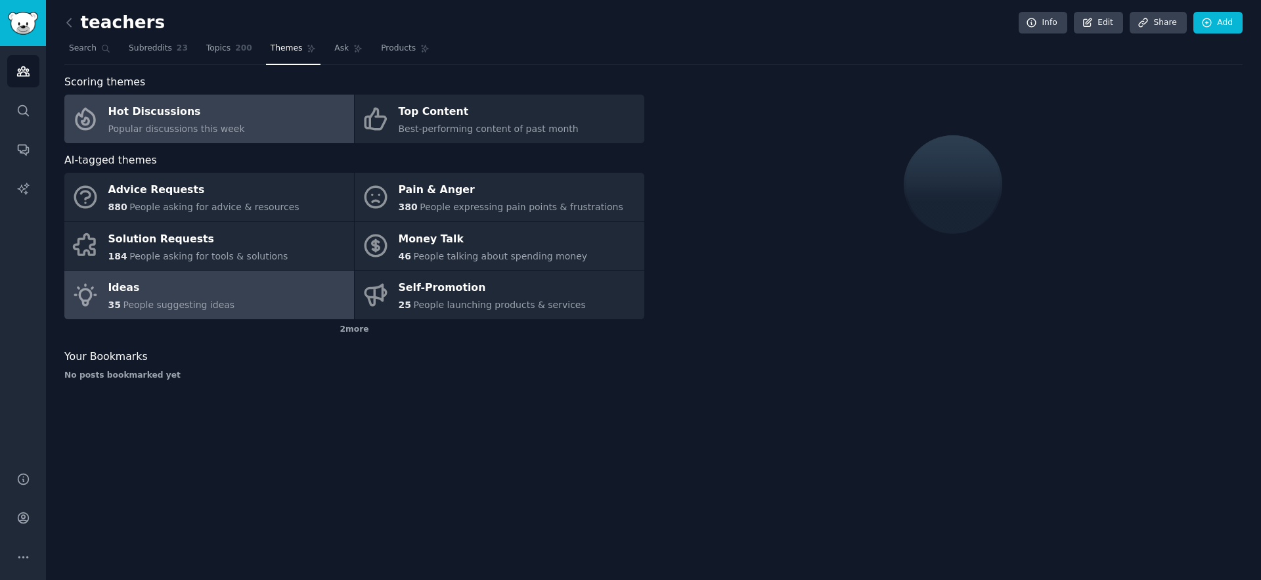
click at [179, 296] on div "Ideas" at bounding box center [171, 288] width 127 height 21
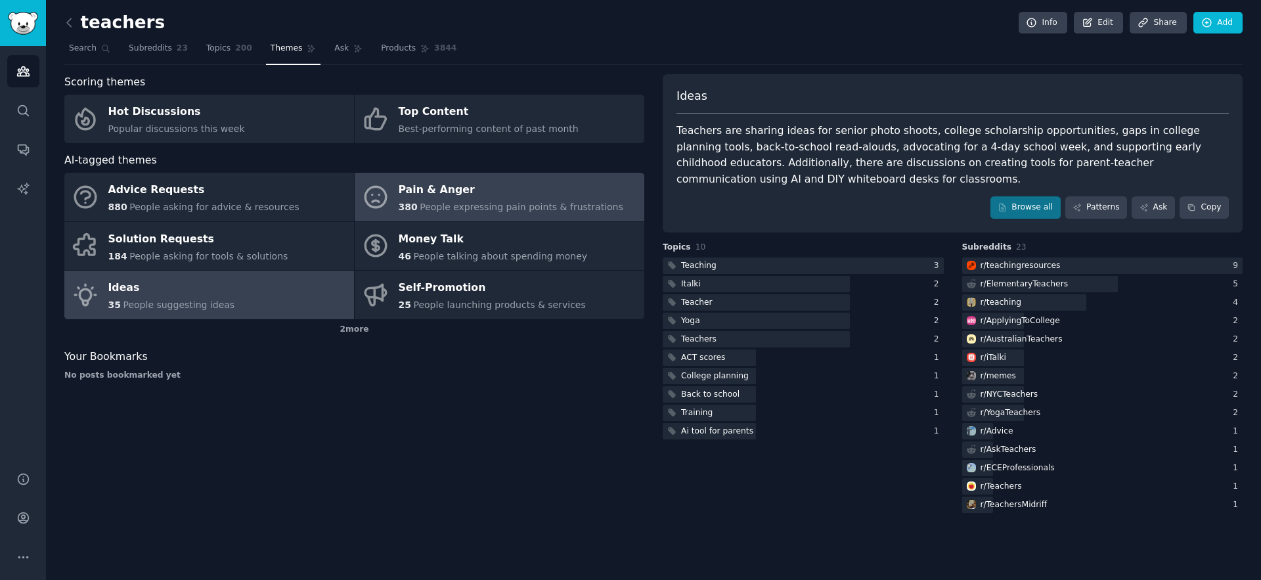
click at [471, 190] on div "Pain & Anger" at bounding box center [511, 190] width 225 height 21
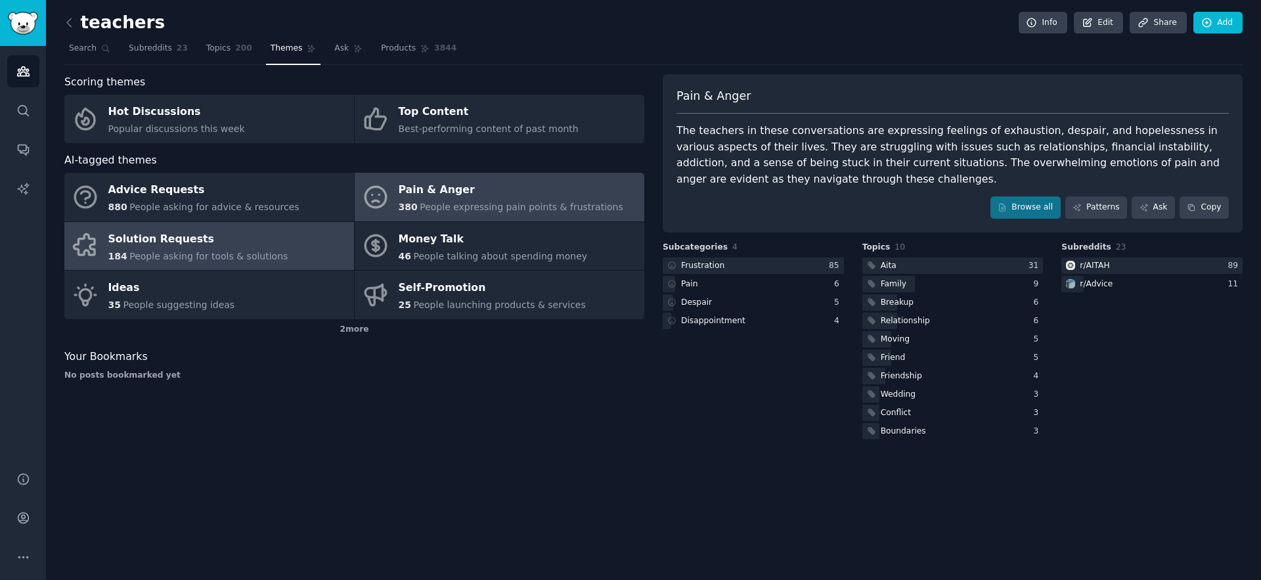
click at [160, 245] on div "Solution Requests" at bounding box center [198, 239] width 180 height 21
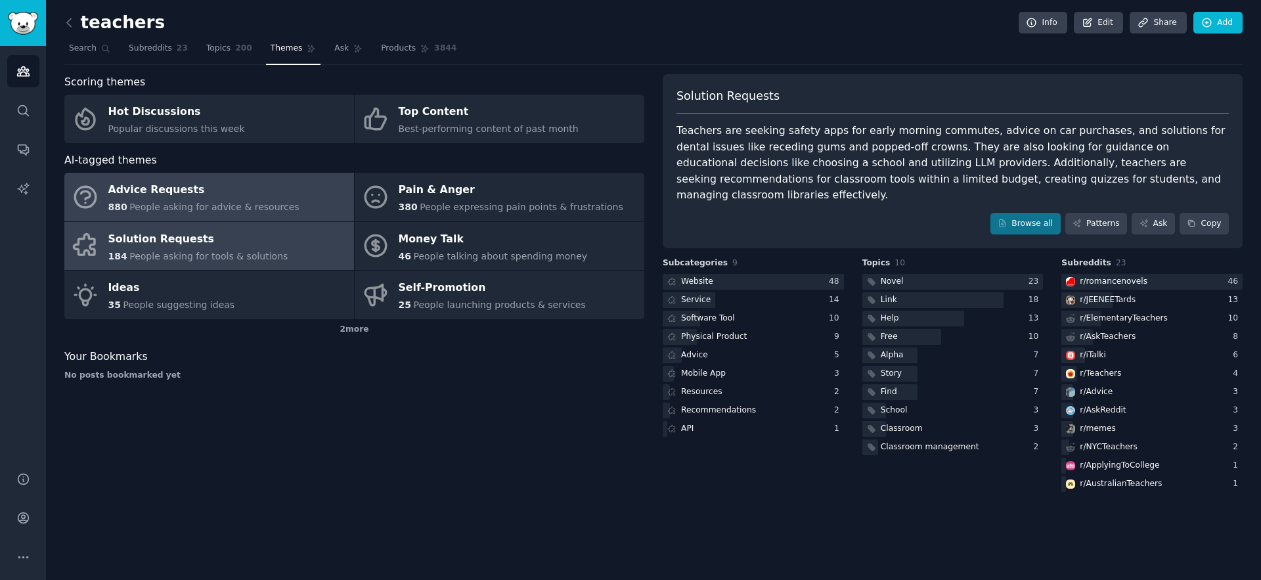
click at [199, 211] on span "People asking for advice & resources" at bounding box center [213, 207] width 169 height 11
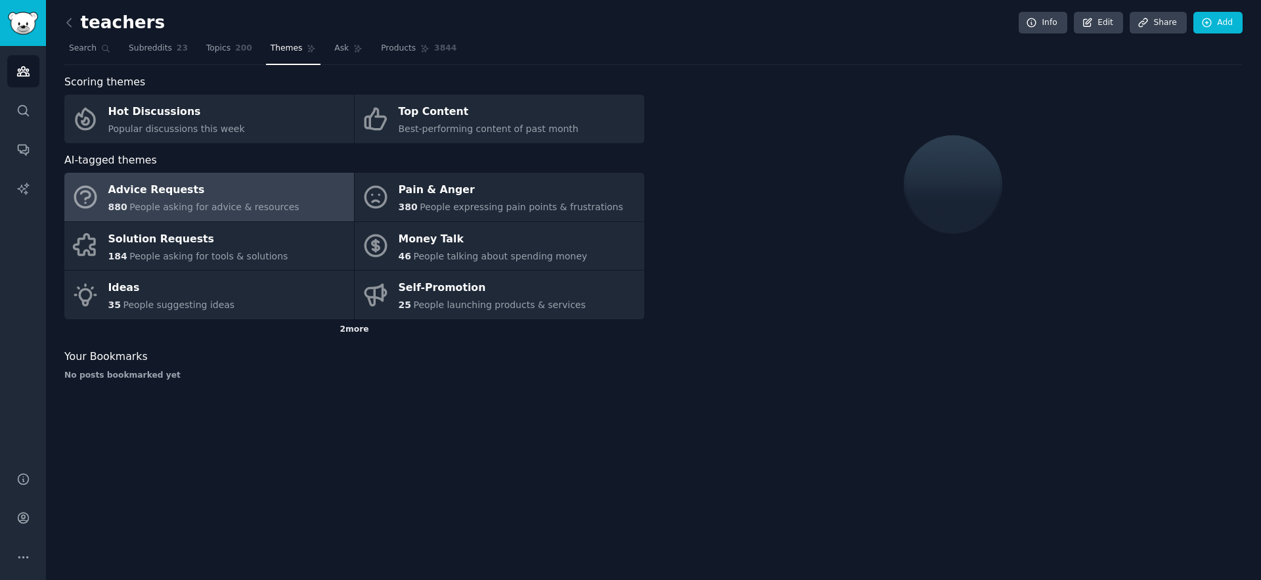
click at [357, 327] on div "2 more" at bounding box center [354, 329] width 580 height 21
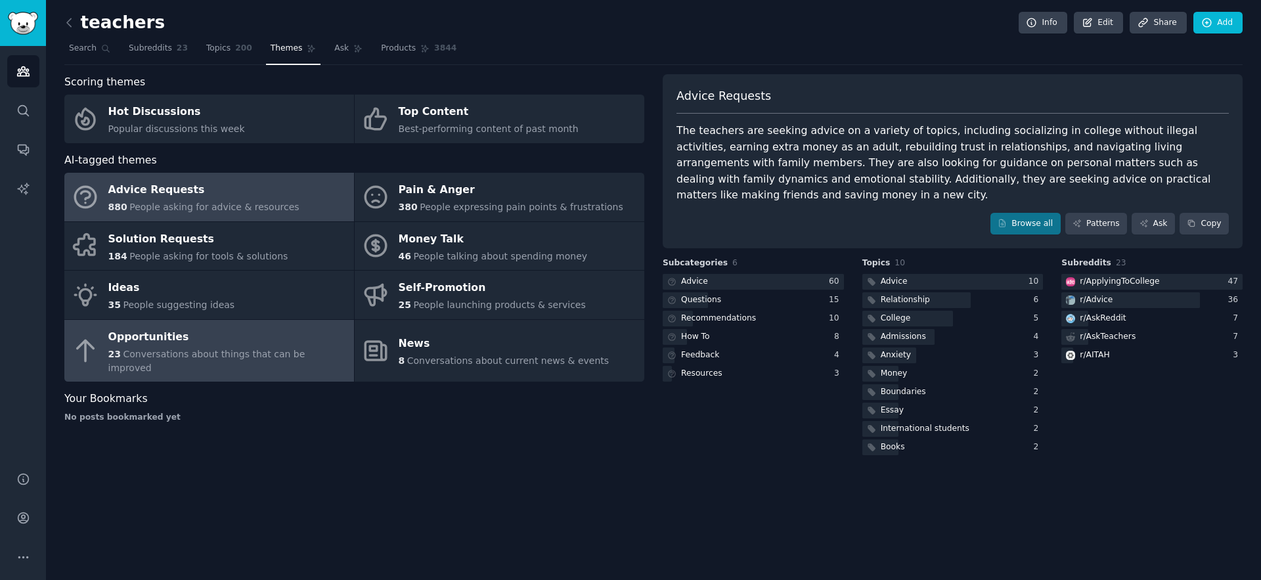
click at [247, 343] on div "Opportunities" at bounding box center [227, 336] width 239 height 21
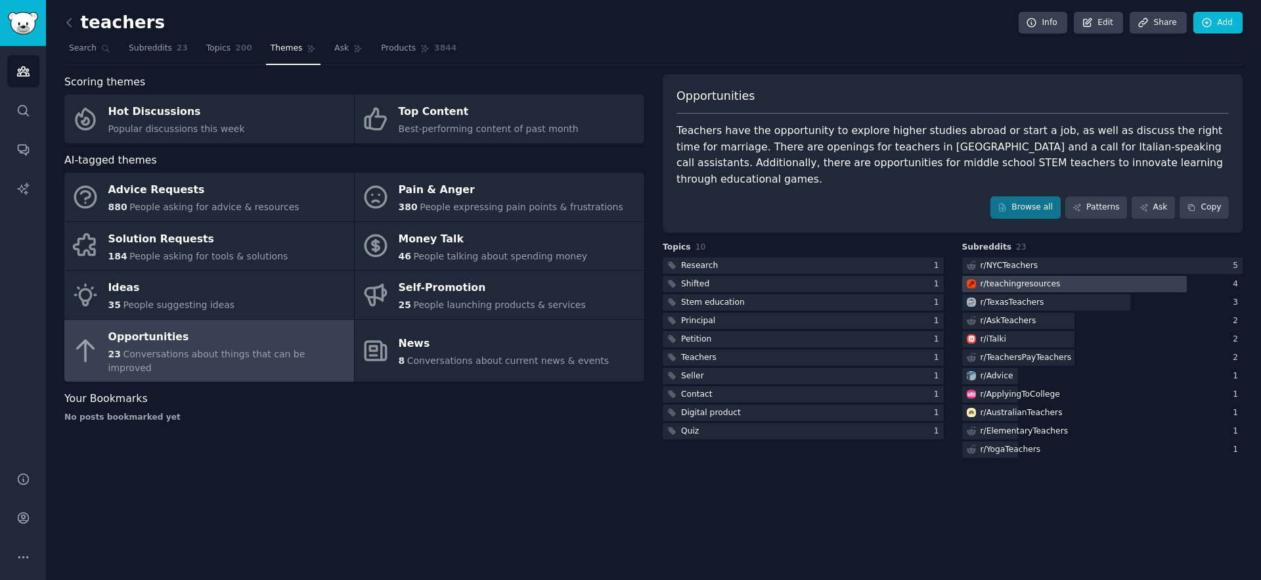
click at [1007, 278] on div "r/ teachingresources" at bounding box center [1021, 284] width 80 height 12
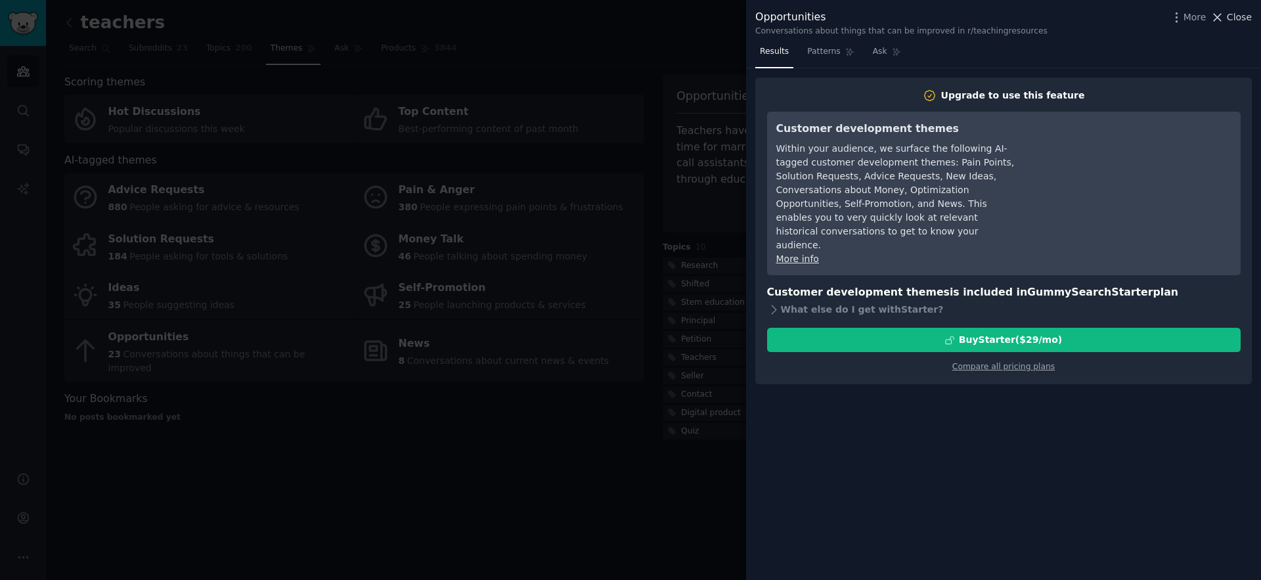
click at [1224, 21] on icon at bounding box center [1217, 18] width 14 height 14
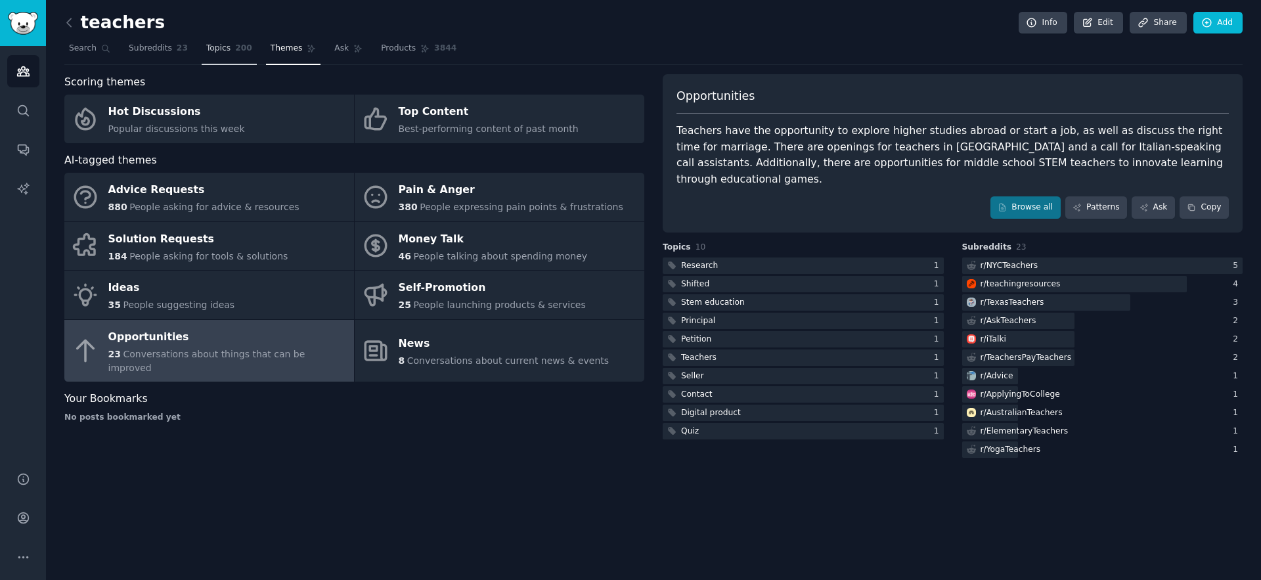
click at [206, 53] on span "Topics" at bounding box center [218, 49] width 24 height 12
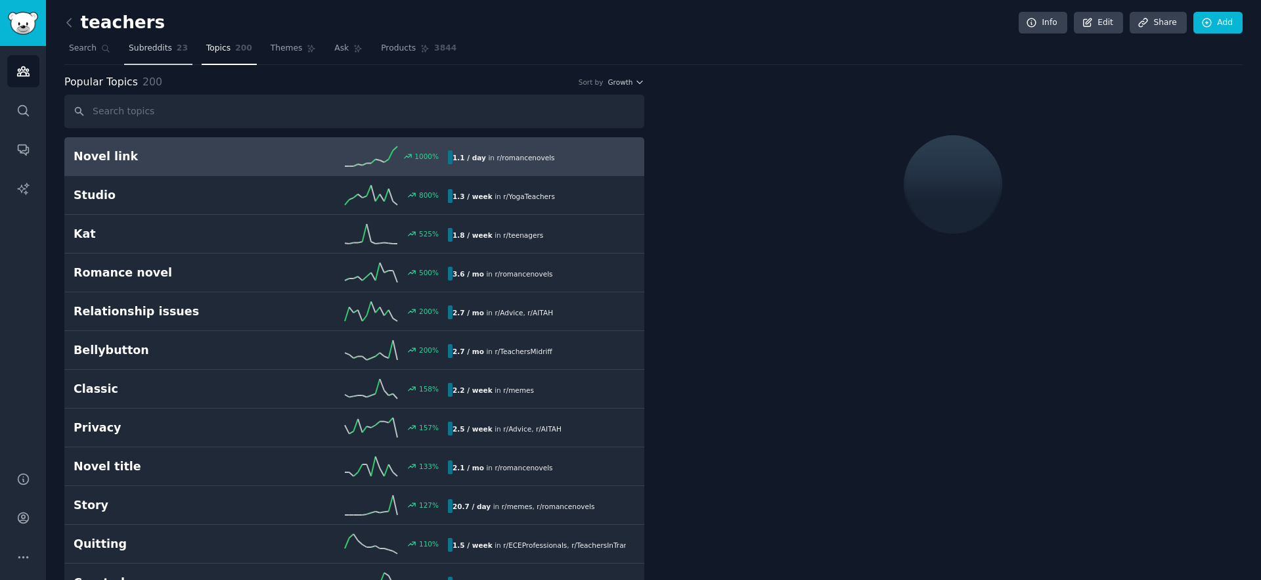
click at [170, 51] on link "Subreddits 23" at bounding box center [158, 51] width 68 height 27
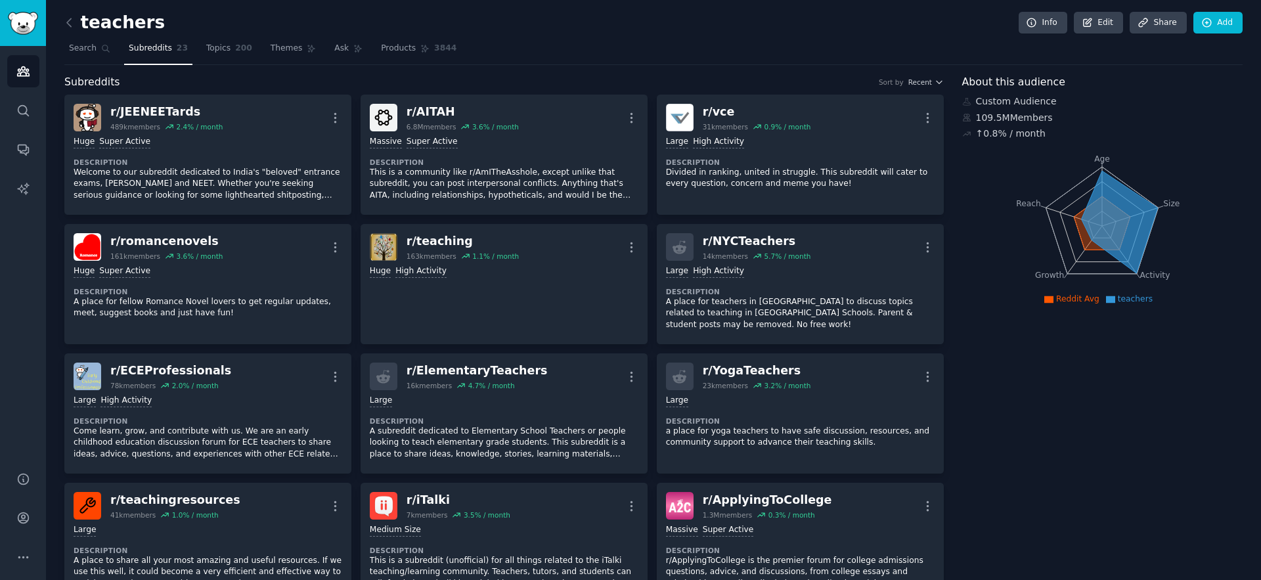
click at [78, 26] on link at bounding box center [72, 22] width 16 height 21
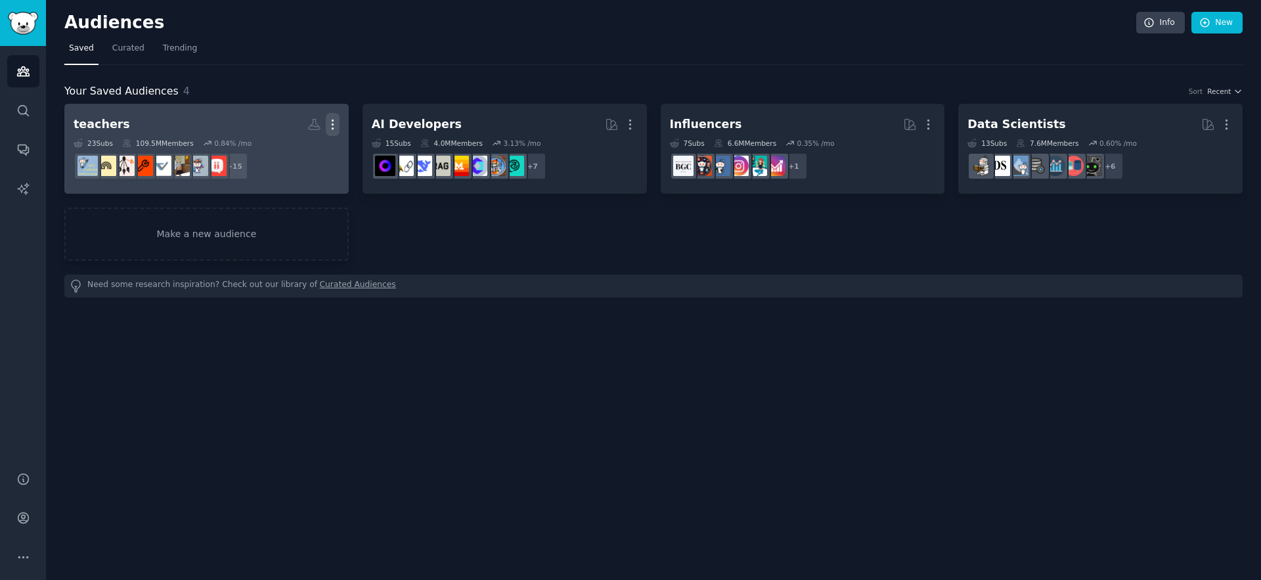
click at [332, 121] on icon "button" at bounding box center [333, 125] width 14 height 14
drag, startPoint x: 388, startPoint y: 259, endPoint x: 331, endPoint y: 155, distance: 118.5
click at [388, 255] on div "teachers Custom Audience More View Delete 23 Sub s 109.5M Members 0.84 % /mo + …" at bounding box center [653, 182] width 1178 height 157
click at [317, 125] on icon at bounding box center [314, 125] width 11 height 11
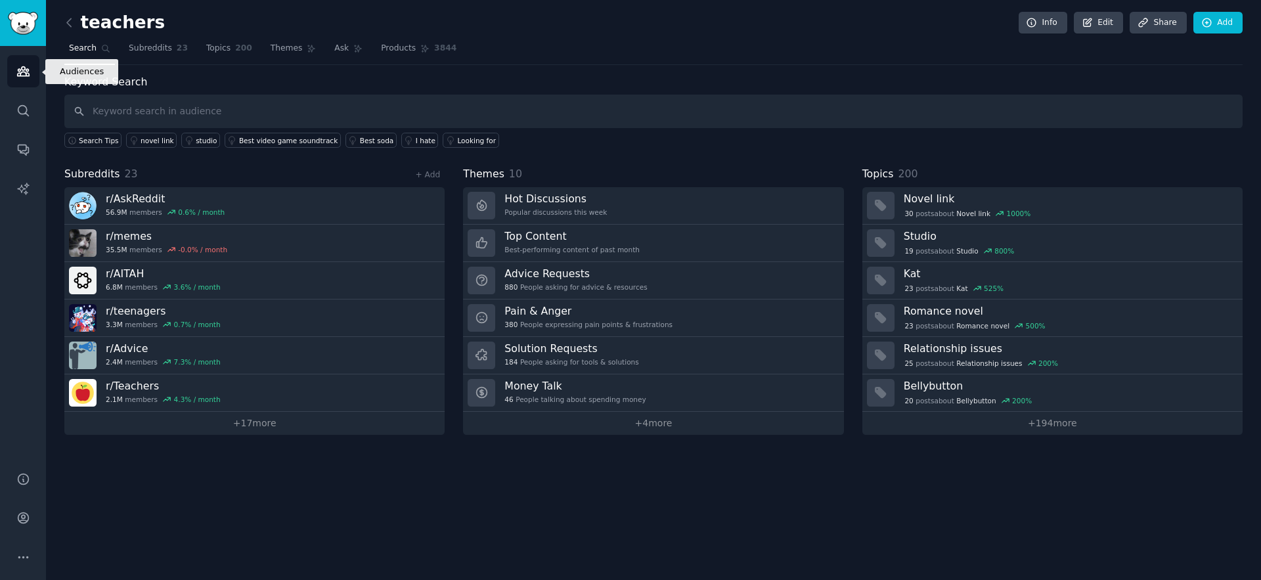
click at [26, 70] on icon "Sidebar" at bounding box center [23, 71] width 12 height 9
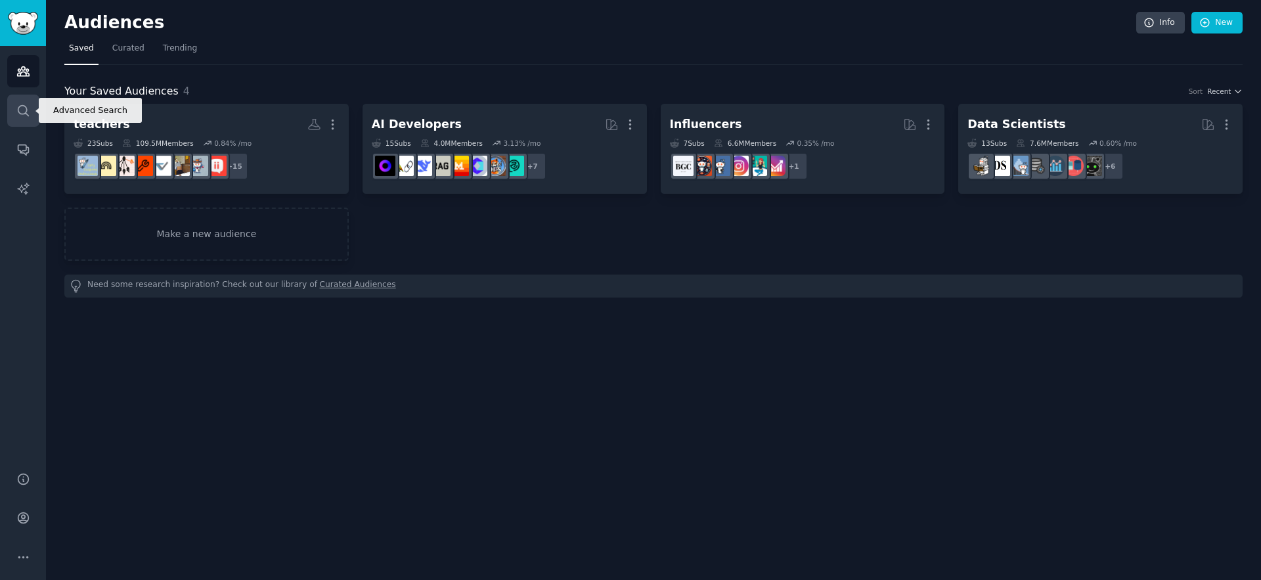
click at [18, 120] on link "Search" at bounding box center [23, 111] width 32 height 32
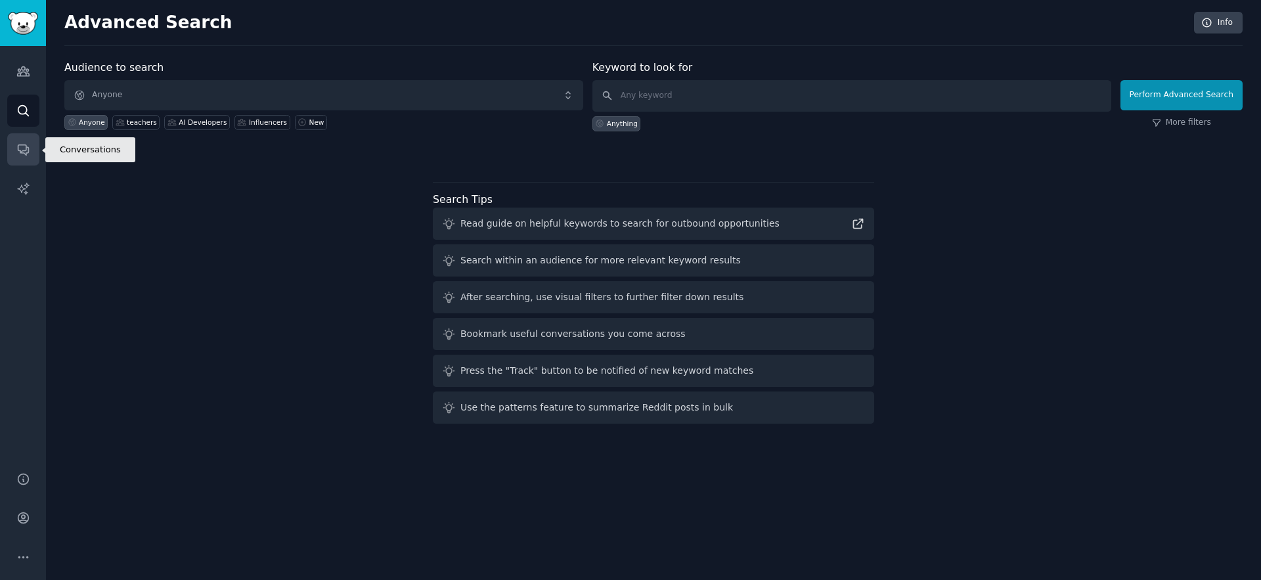
click at [33, 152] on link "Conversations" at bounding box center [23, 149] width 32 height 32
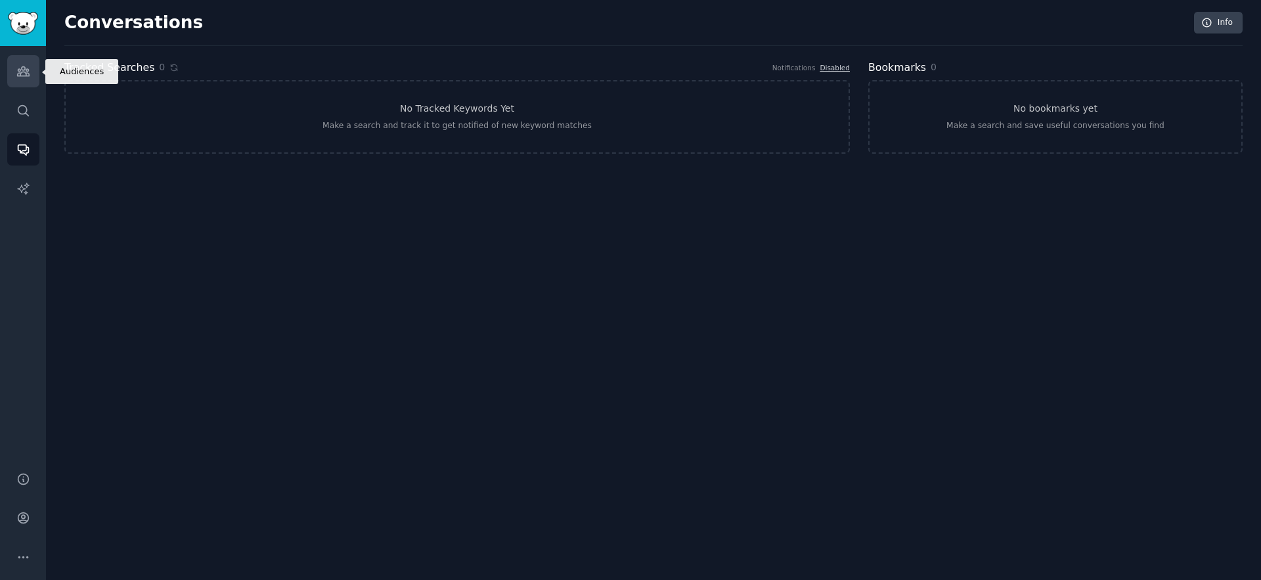
click at [19, 80] on link "Audiences" at bounding box center [23, 71] width 32 height 32
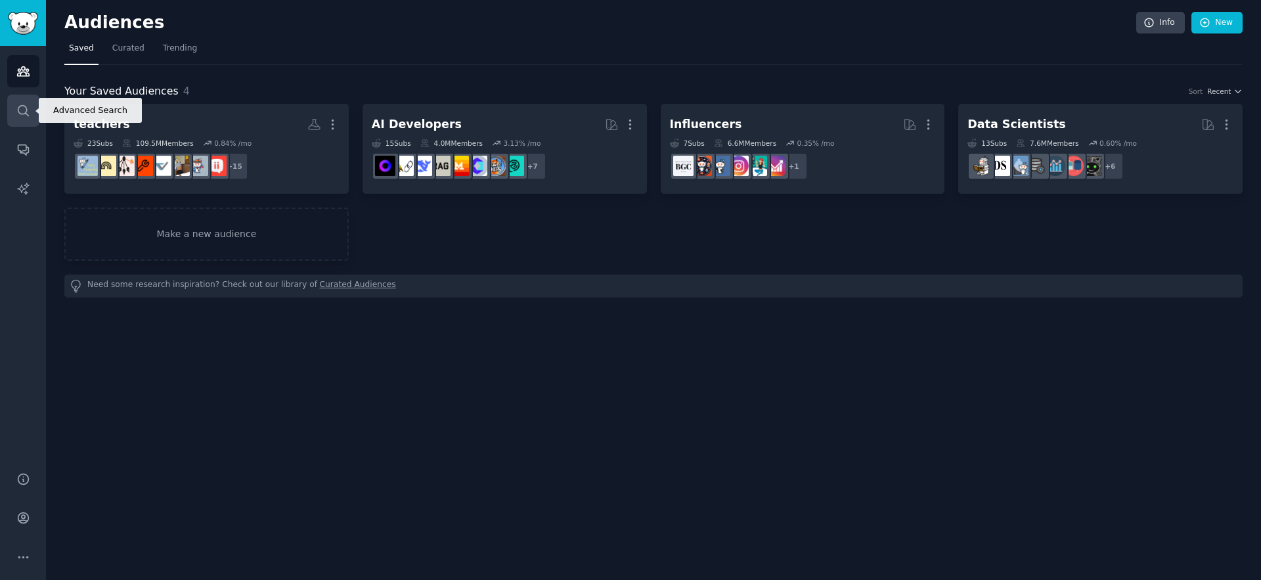
click at [25, 114] on icon "Sidebar" at bounding box center [23, 111] width 14 height 14
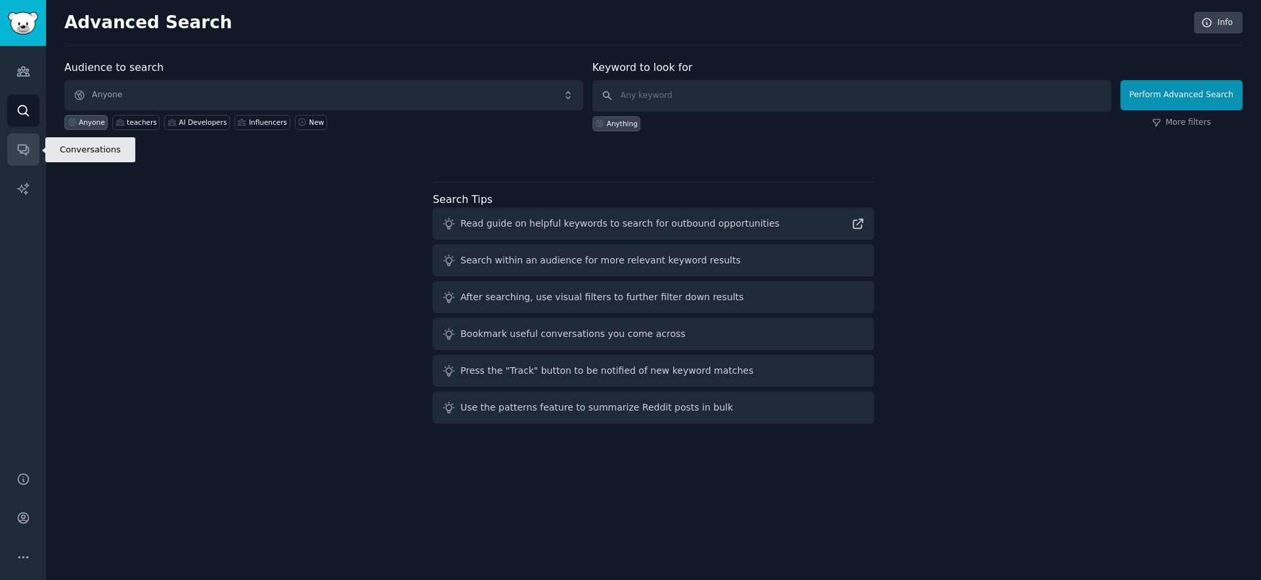
click at [29, 148] on icon "Sidebar" at bounding box center [23, 150] width 14 height 14
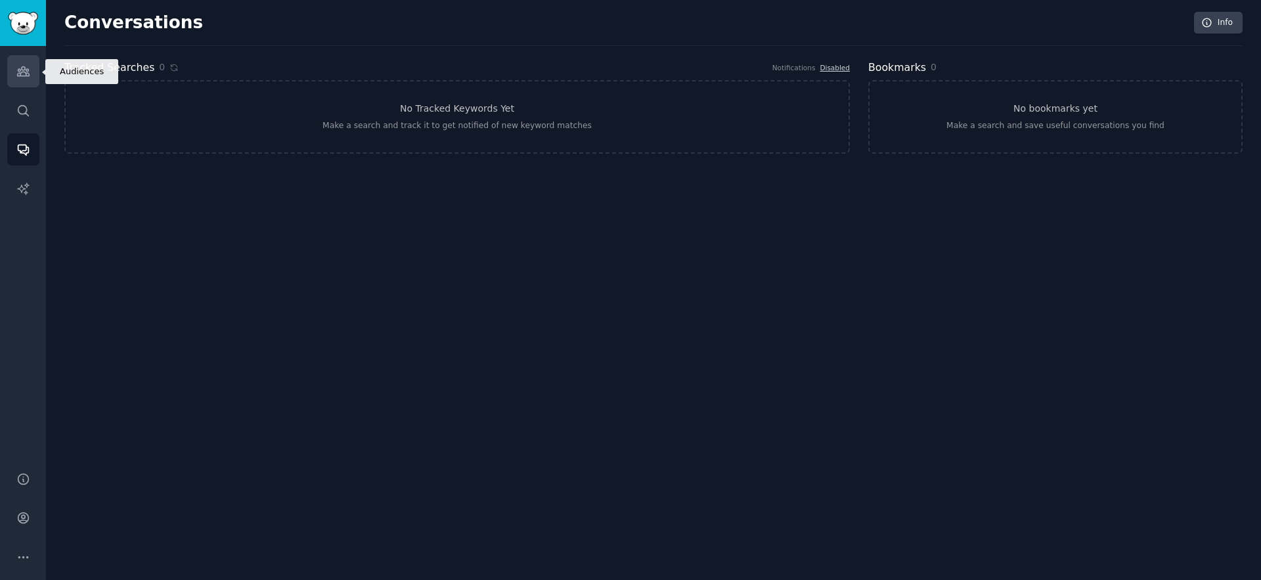
click at [28, 81] on link "Audiences" at bounding box center [23, 71] width 32 height 32
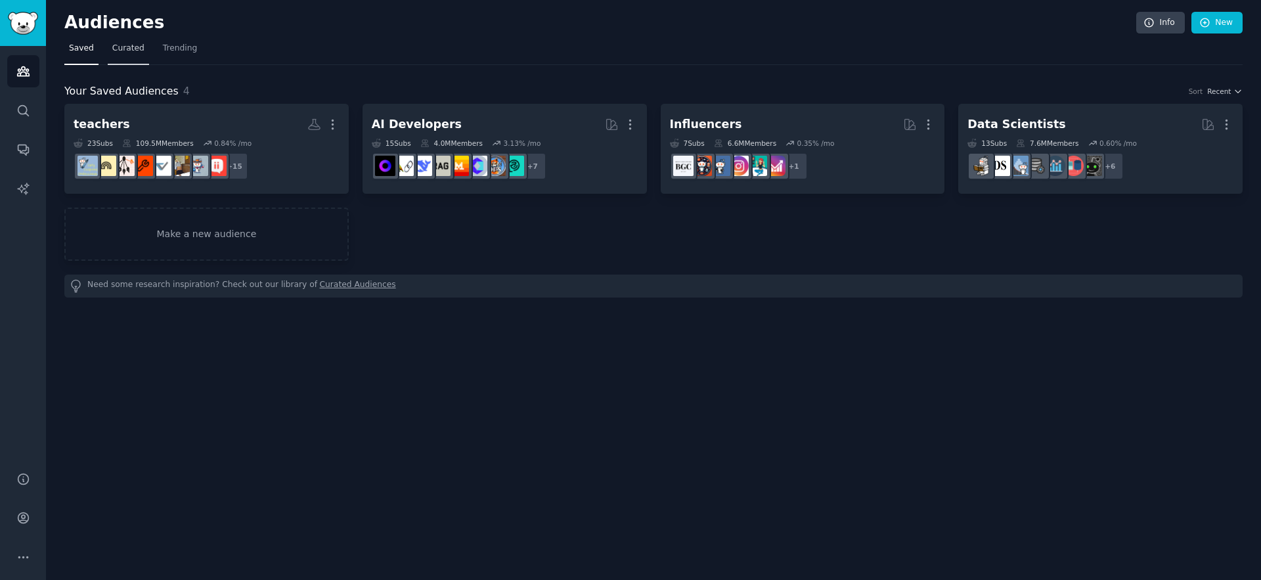
click at [116, 48] on span "Curated" at bounding box center [128, 49] width 32 height 12
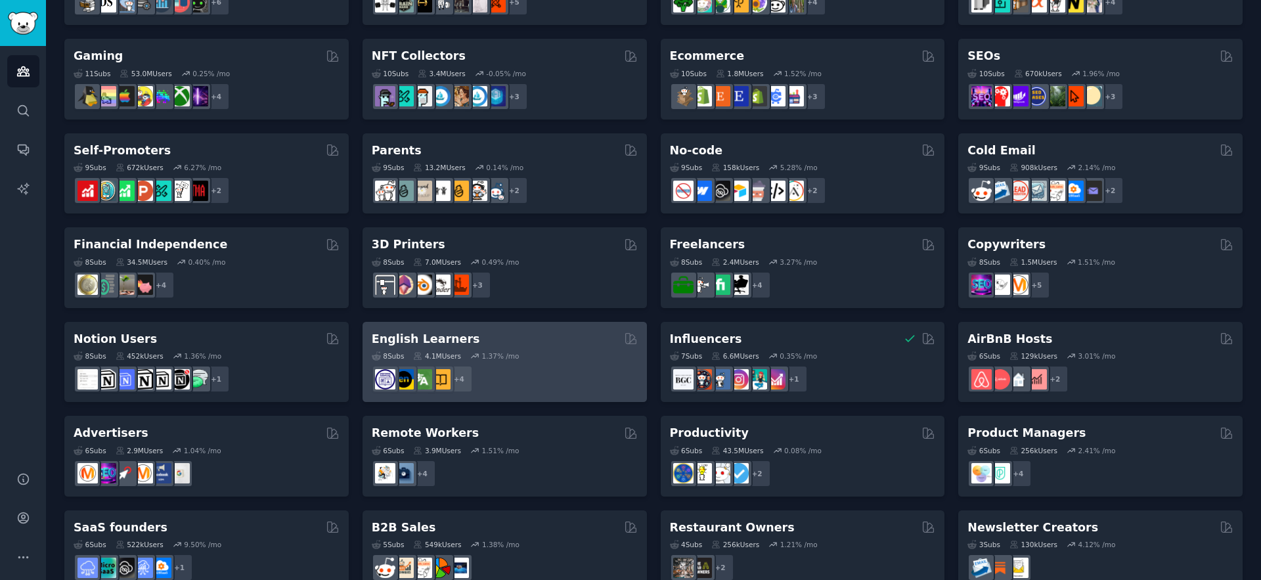
scroll to position [471, 0]
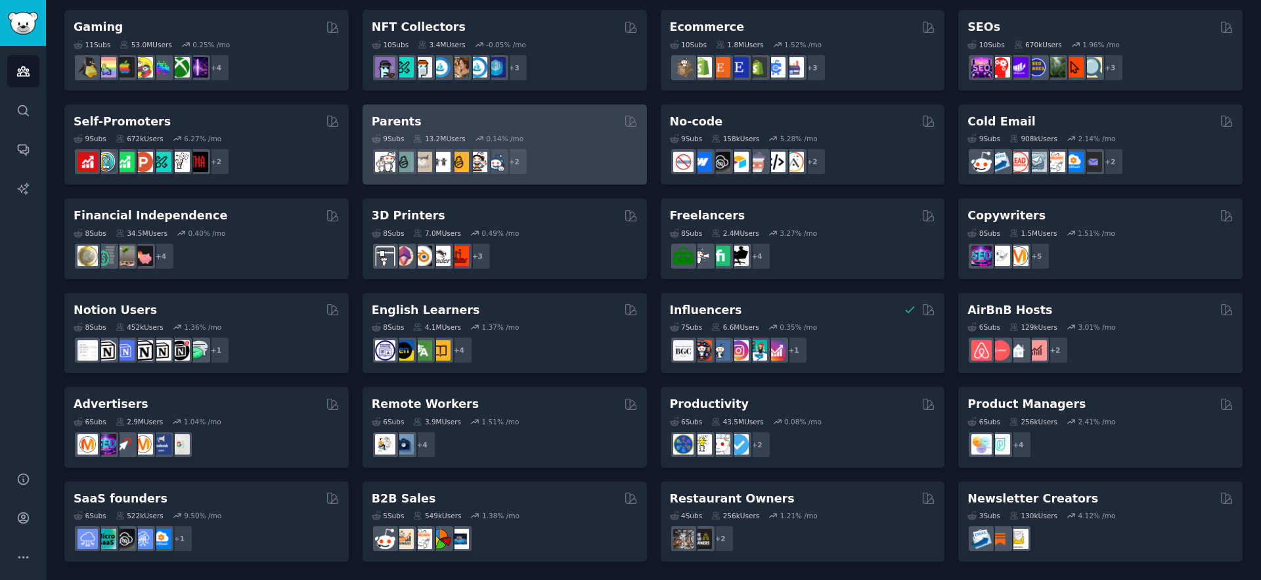
click at [559, 141] on div "9 Sub s 13.2M Users 0.14 % /mo" at bounding box center [505, 138] width 266 height 9
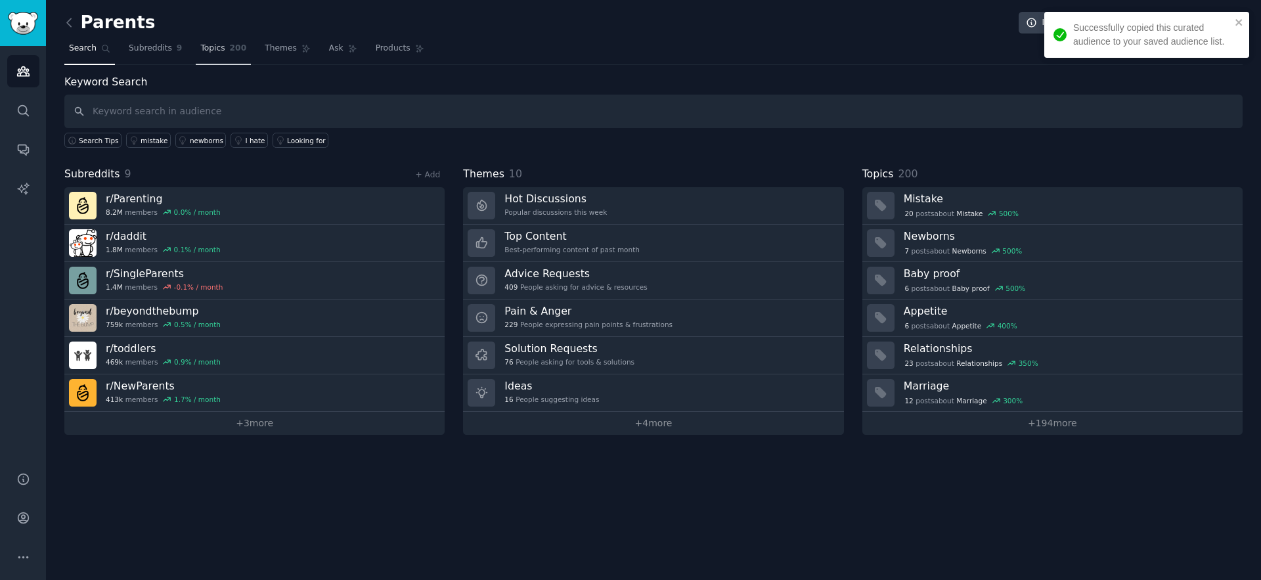
click at [207, 49] on span "Topics" at bounding box center [212, 49] width 24 height 12
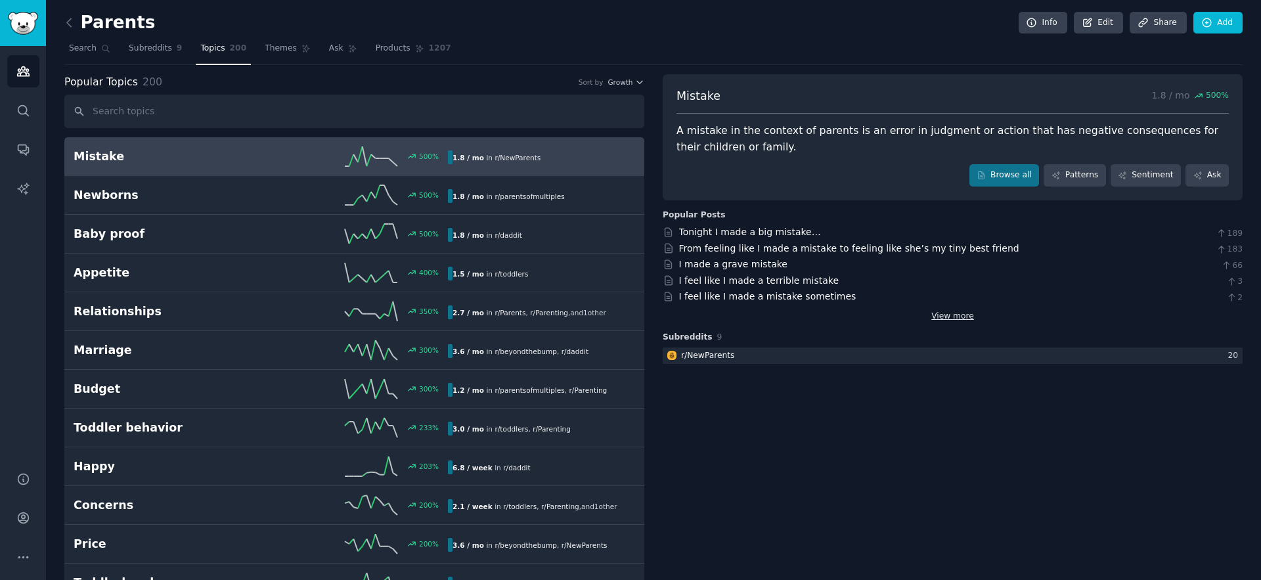
click at [944, 320] on link "View more" at bounding box center [952, 317] width 43 height 12
